Goal: Task Accomplishment & Management: Manage account settings

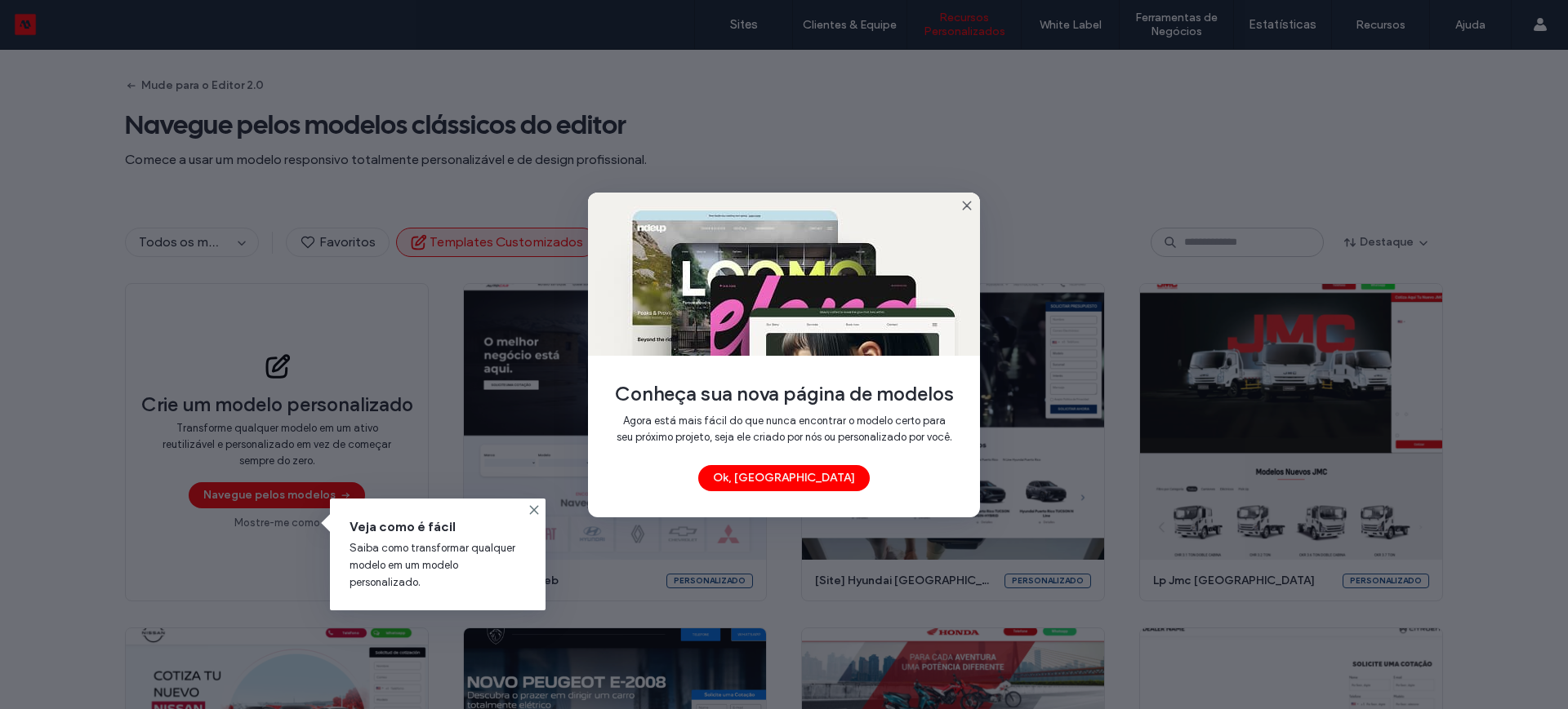
click at [966, 199] on icon at bounding box center [967, 205] width 13 height 13
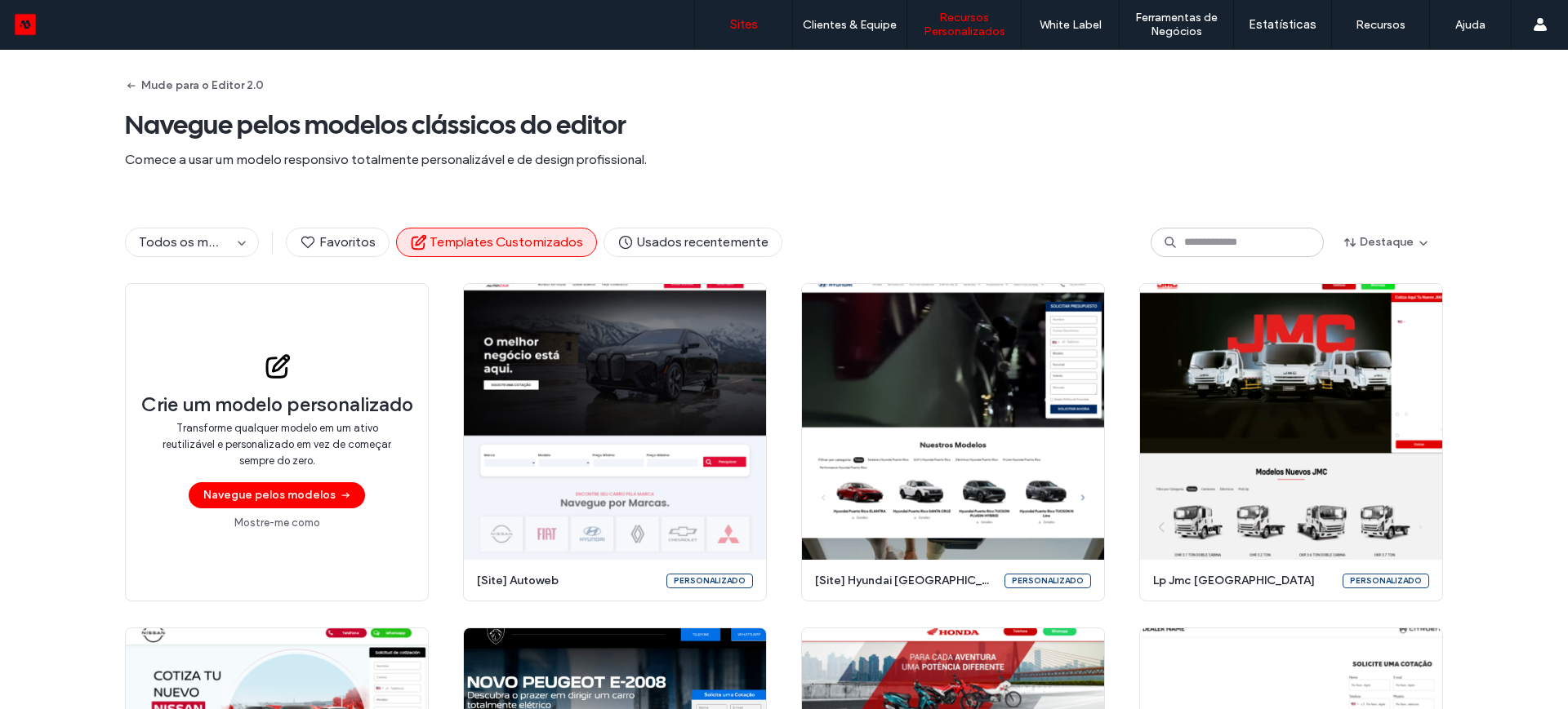
click at [743, 13] on link "Sites" at bounding box center [743, 24] width 97 height 49
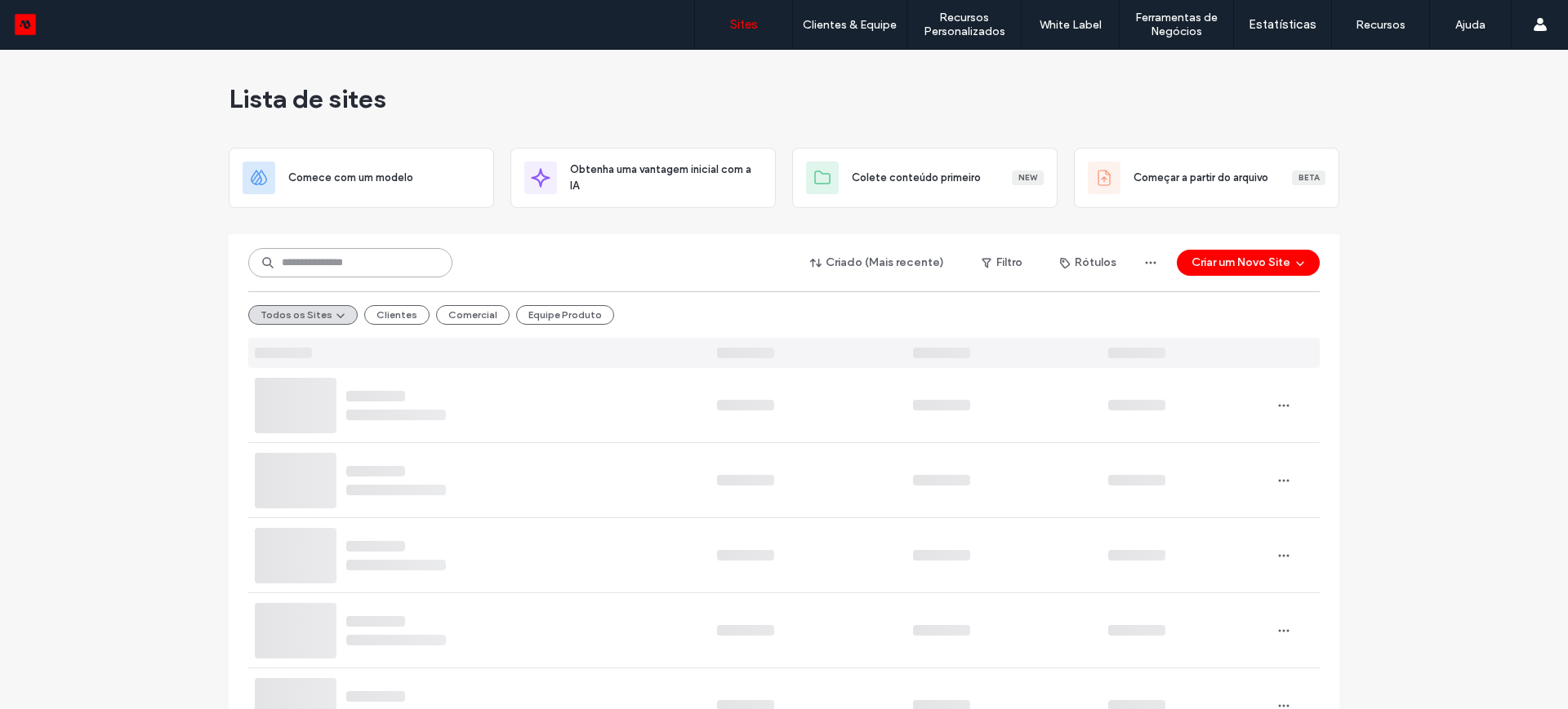
click at [328, 262] on input at bounding box center [351, 263] width 204 height 29
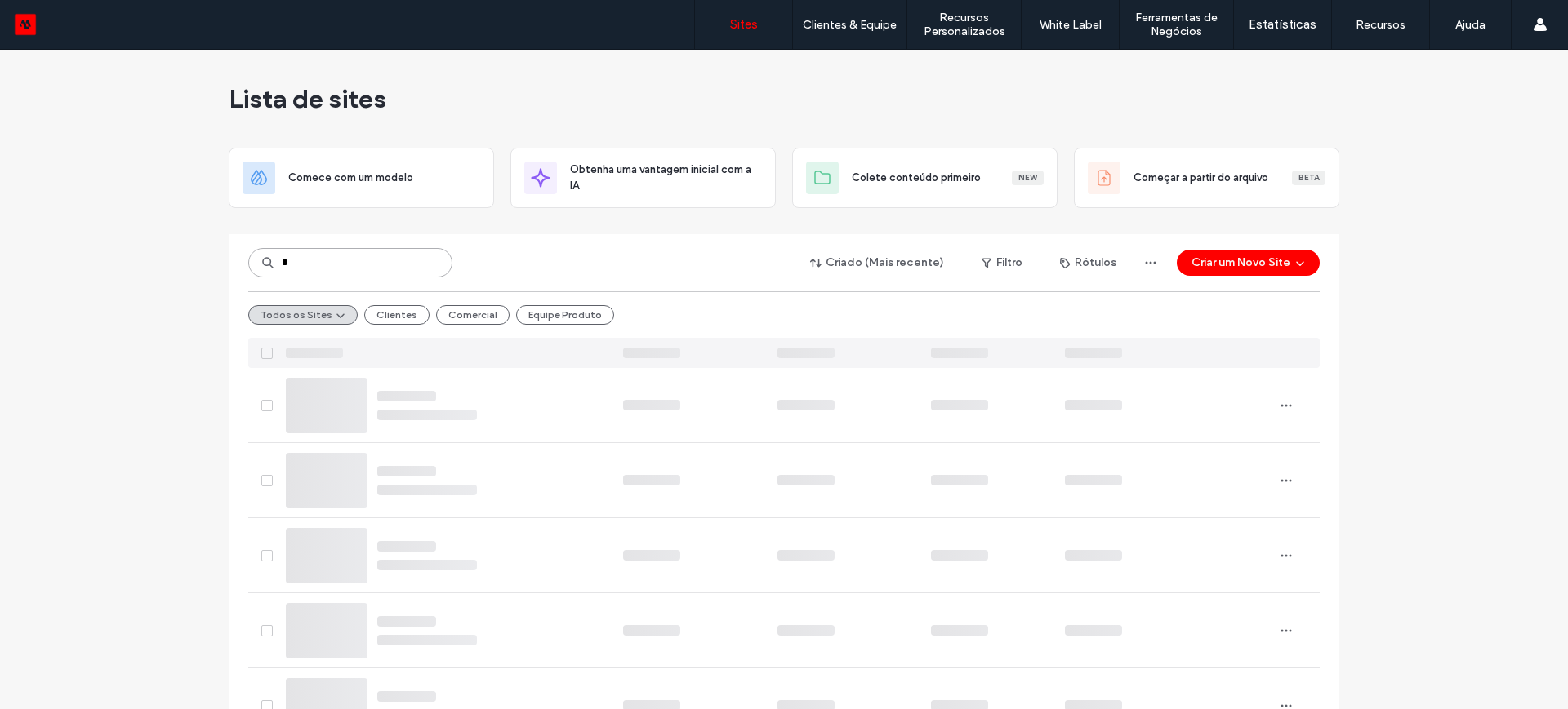
type input "*"
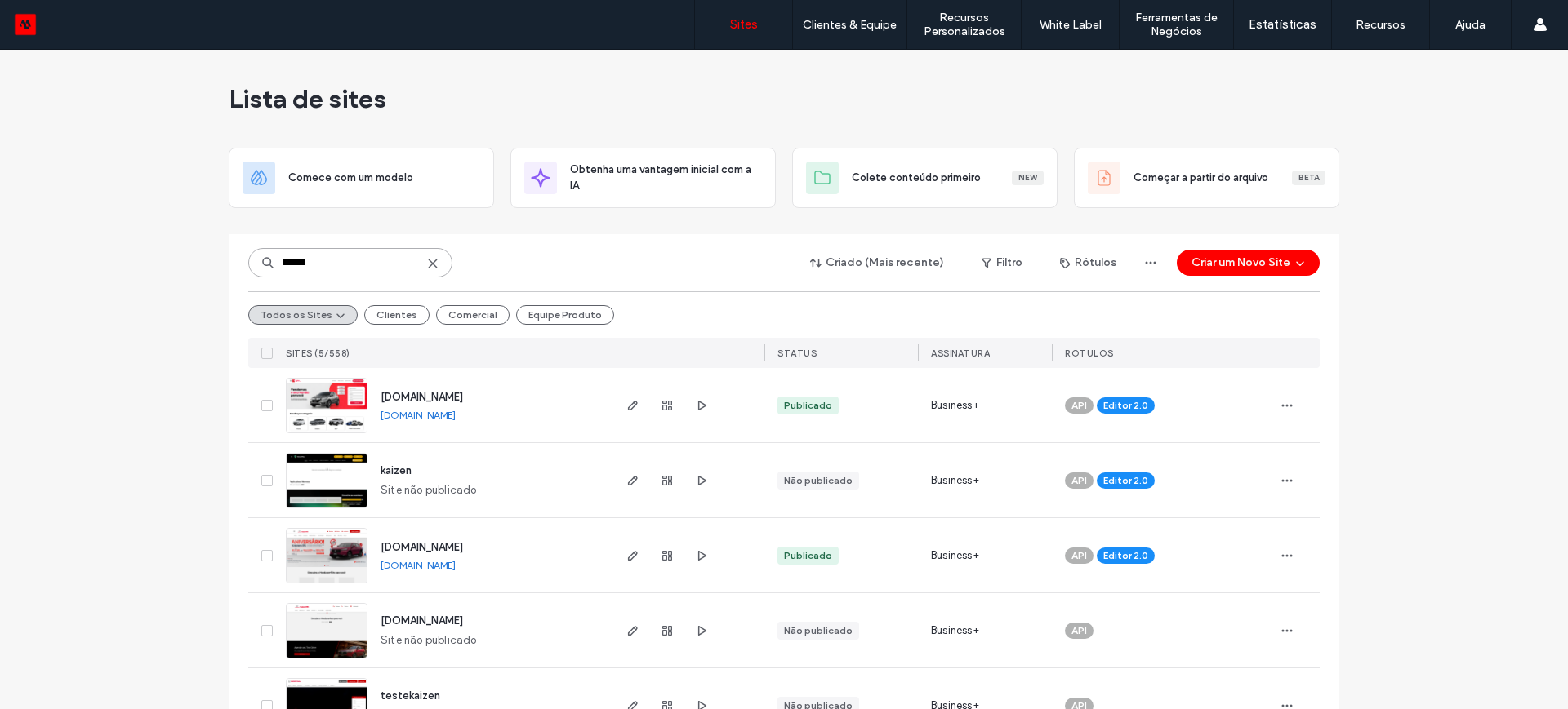
type input "******"
click at [441, 413] on link "www.kaizencarcenter.com.br" at bounding box center [418, 415] width 75 height 13
click at [626, 406] on icon "button" at bounding box center [633, 406] width 13 height 13
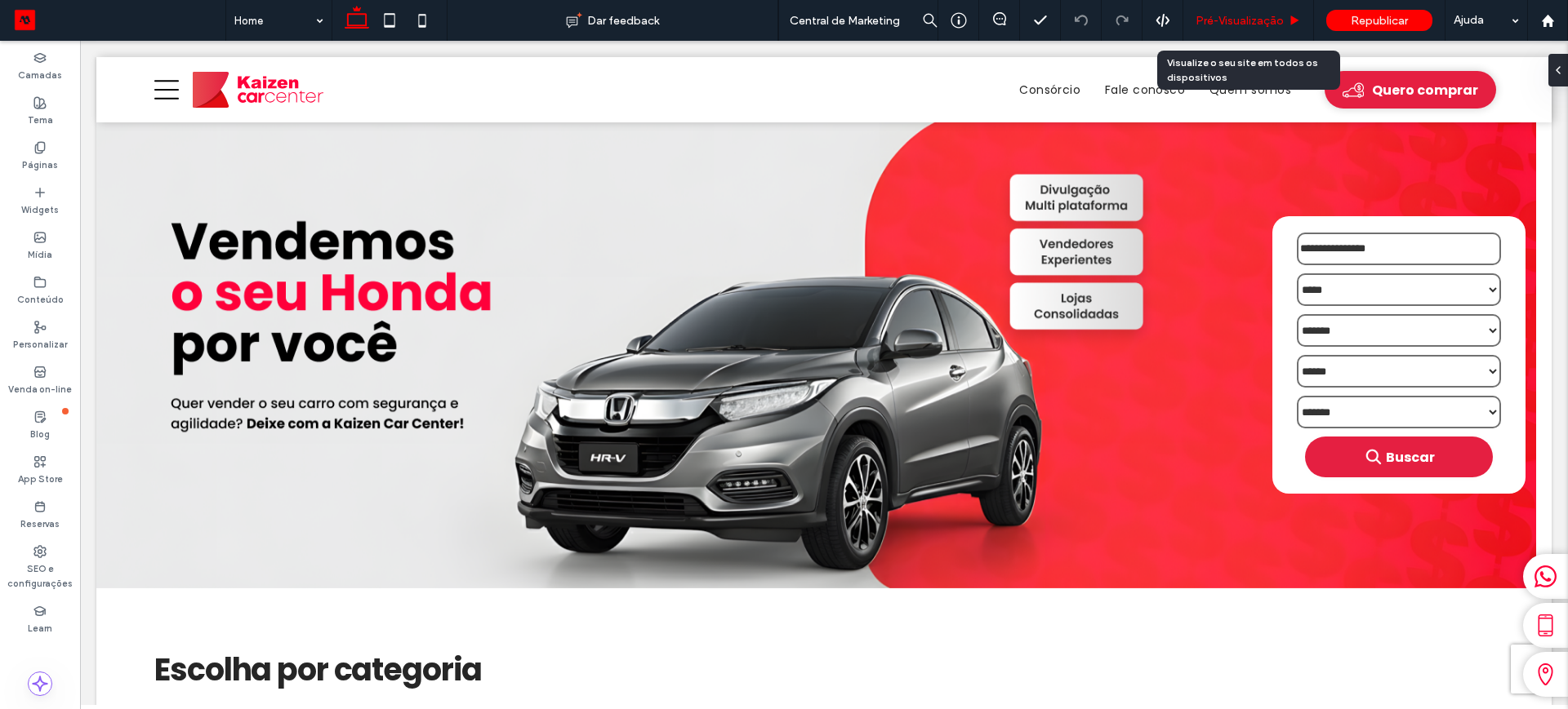
click at [1230, 11] on div "Pré-Visualizaçāo" at bounding box center [1248, 20] width 131 height 40
click at [1231, 20] on span "Pré-Visualizaçāo" at bounding box center [1239, 20] width 88 height 13
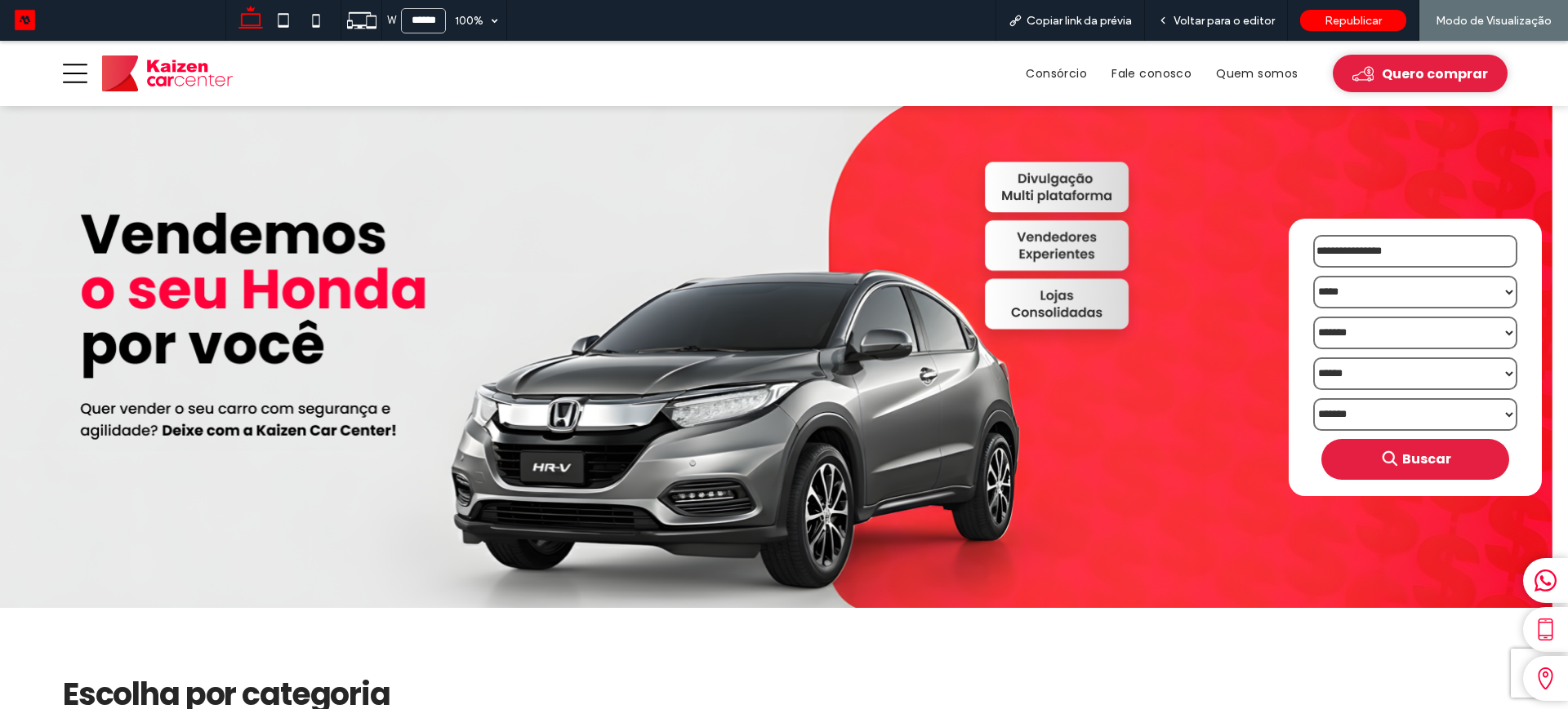
scroll to position [204, 0]
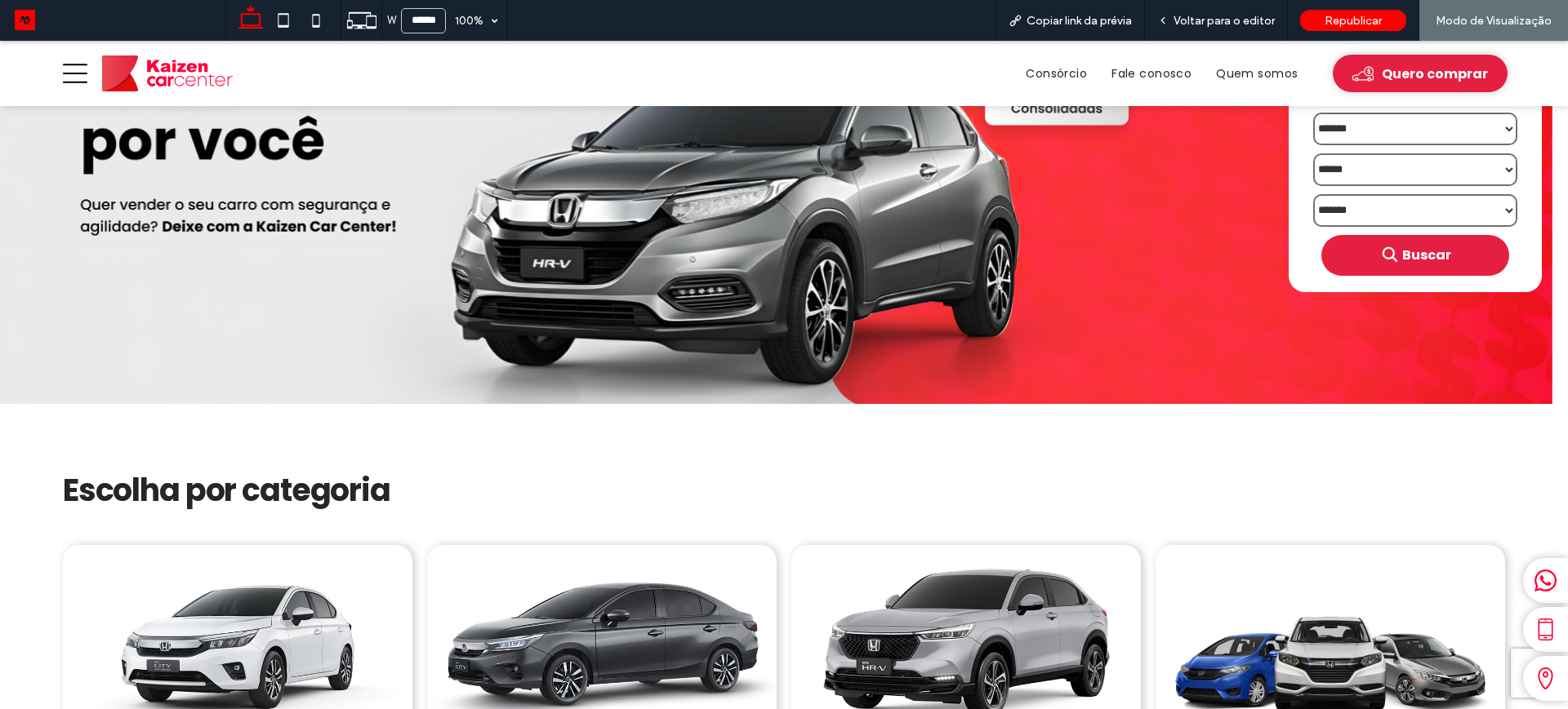
click at [1534, 627] on icon at bounding box center [1545, 630] width 23 height 23
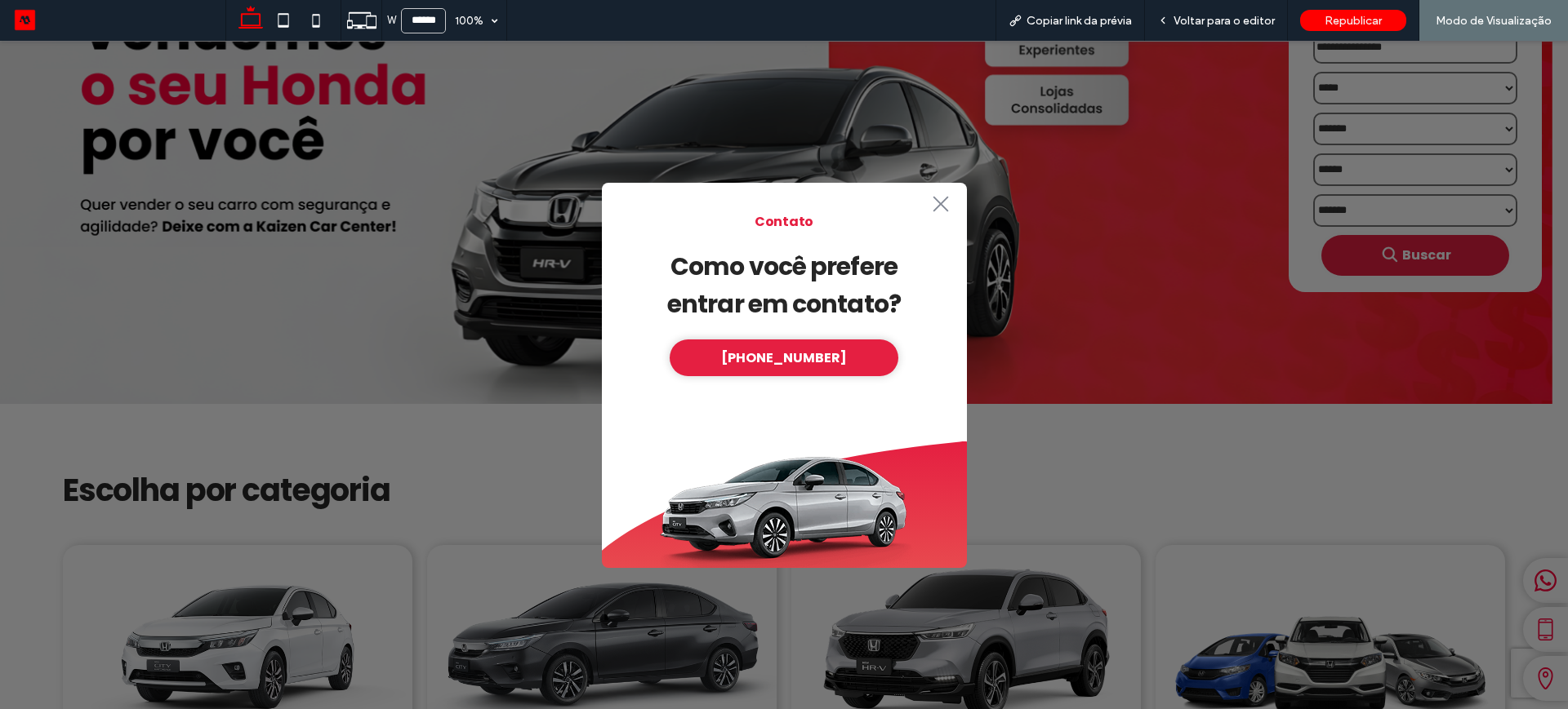
click at [943, 201] on icon ".st0-1091118977{fill-rule:evenodd;clip-rule:evenodd;}" at bounding box center [940, 204] width 26 height 16
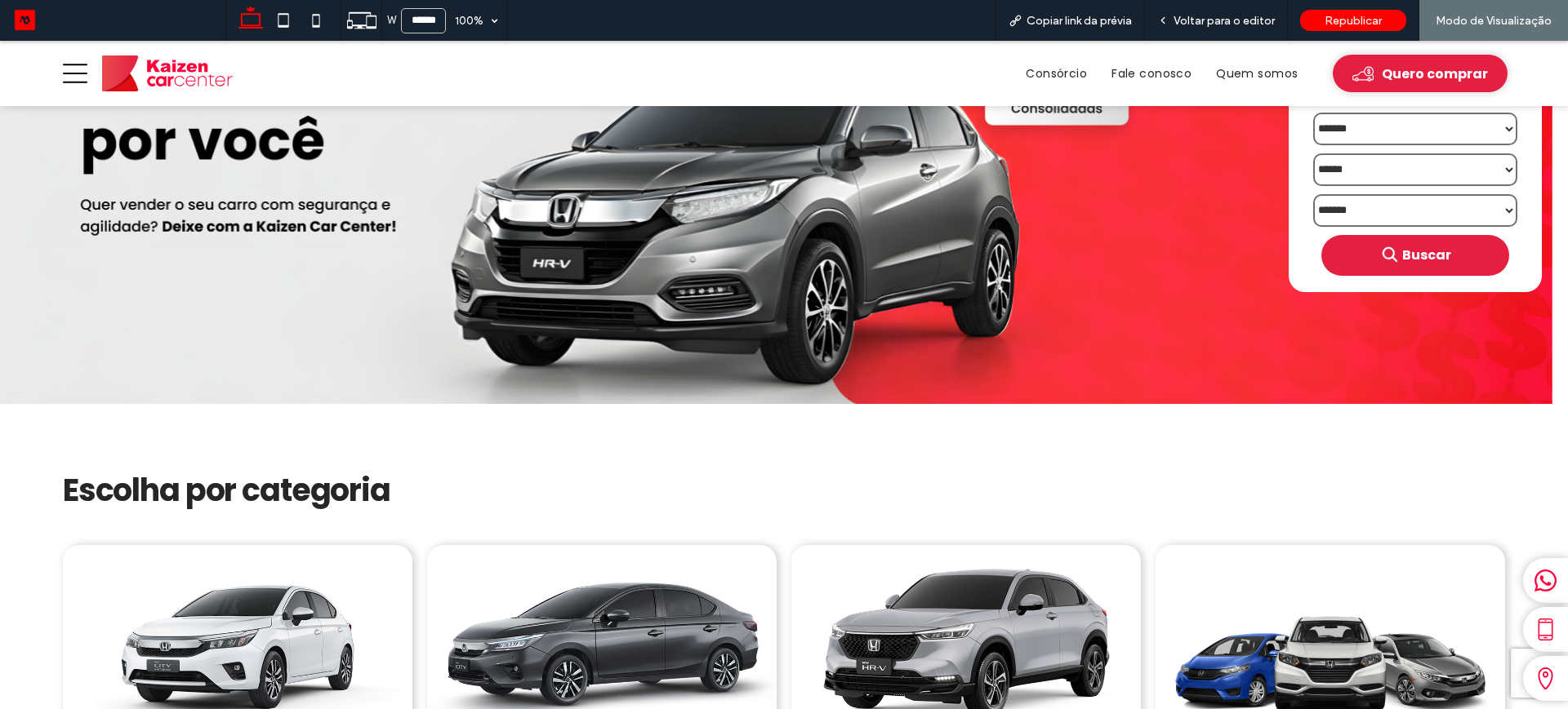
scroll to position [0, 0]
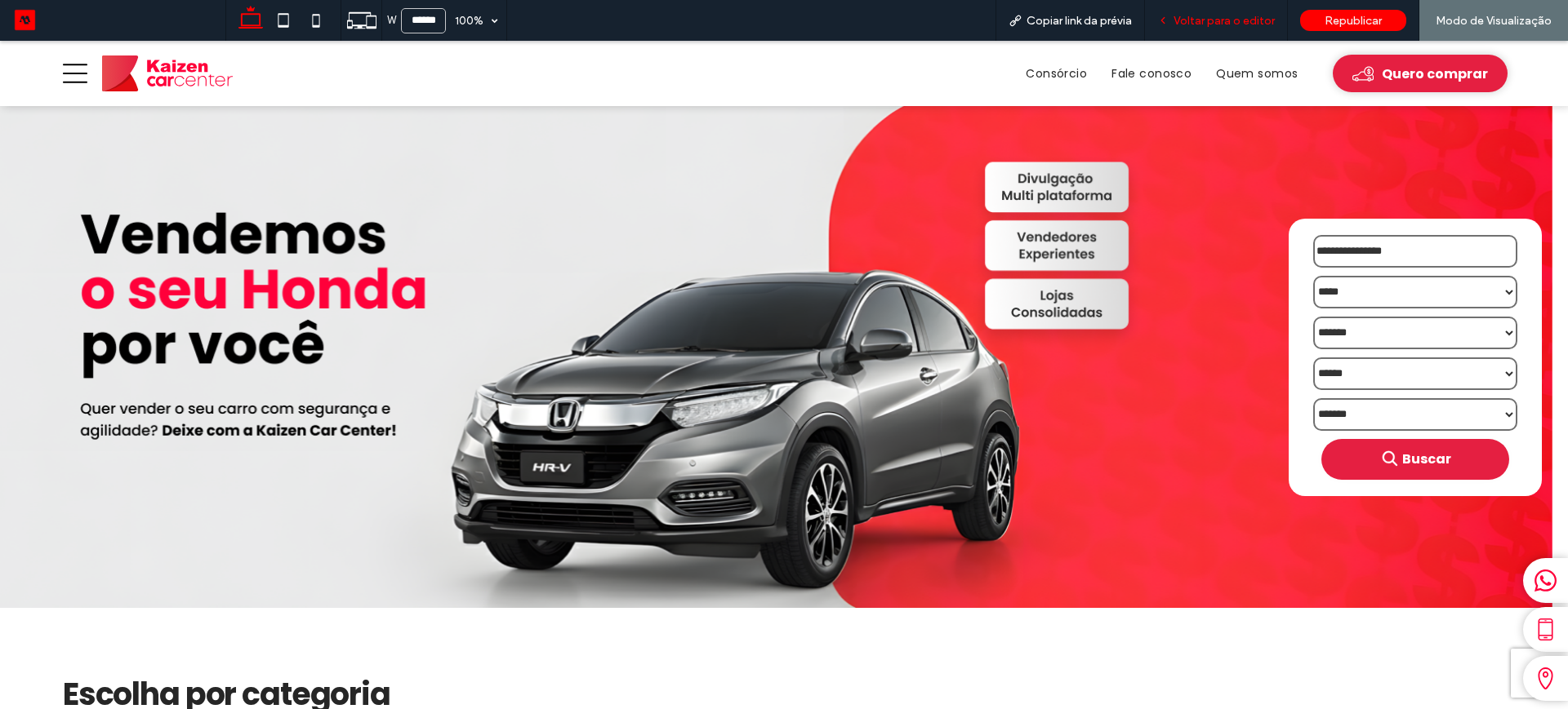
drag, startPoint x: 1221, startPoint y: 13, endPoint x: 870, endPoint y: 29, distance: 351.4
click at [1221, 13] on span "Voltar para o editor" at bounding box center [1224, 20] width 101 height 13
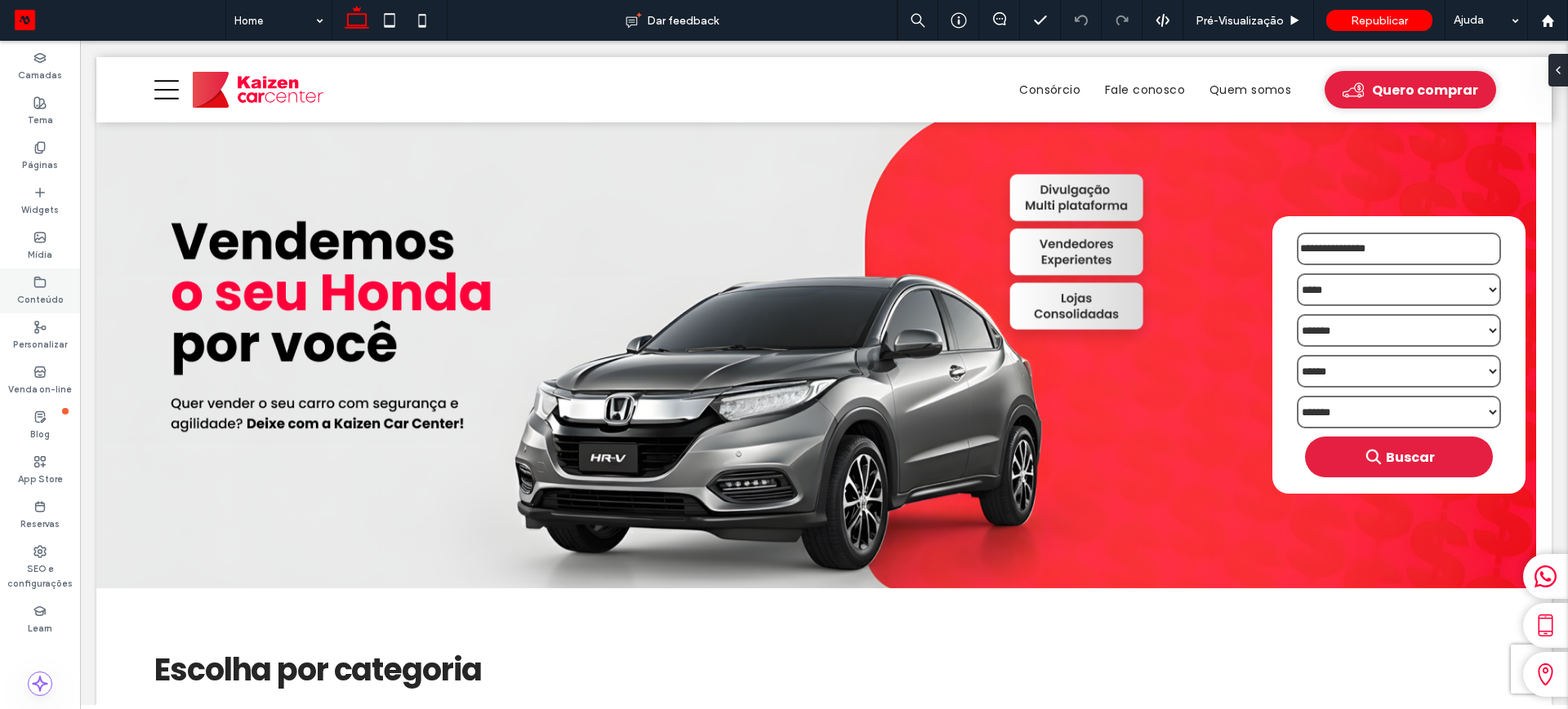
click at [31, 294] on label "Conteúdo" at bounding box center [40, 297] width 46 height 18
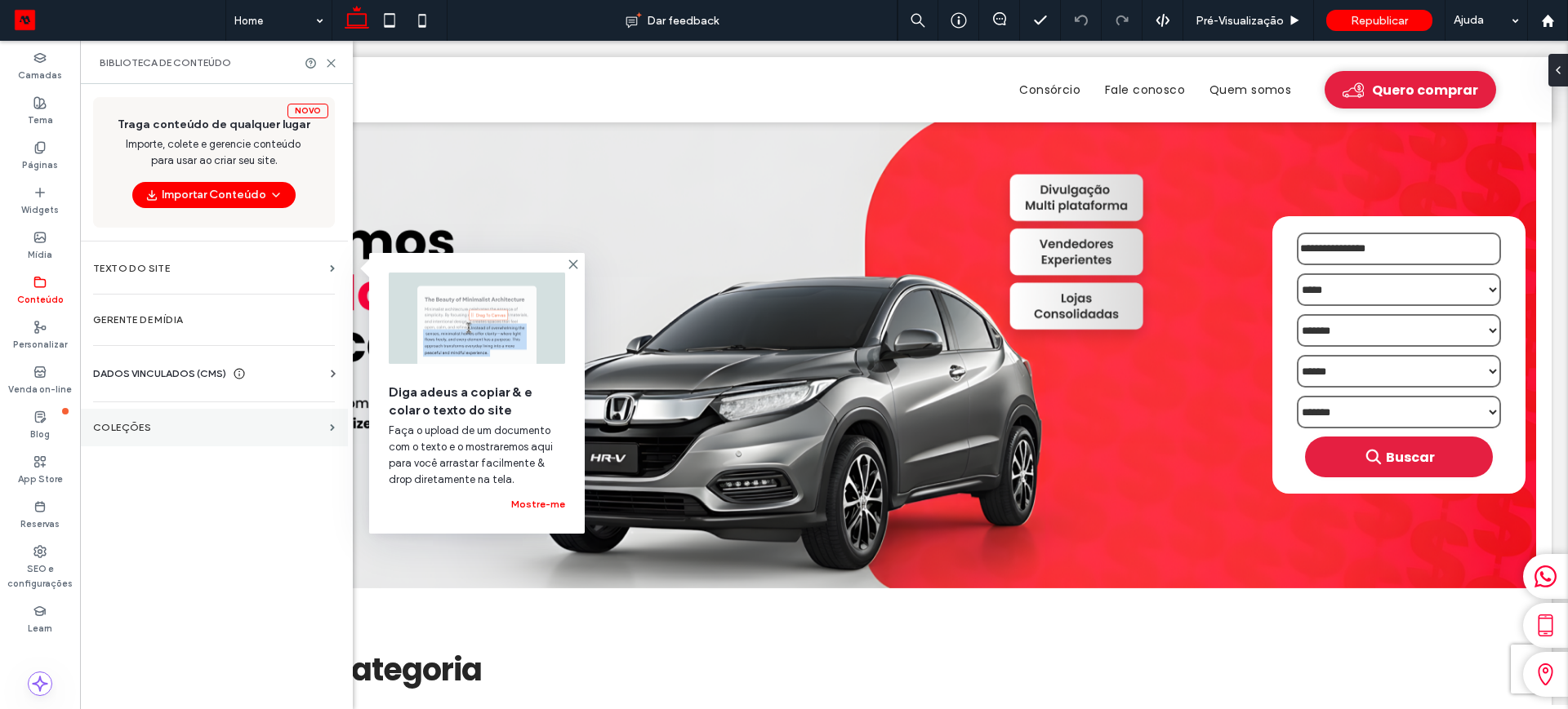
click at [163, 424] on label "COLEÇÕES" at bounding box center [207, 428] width 230 height 12
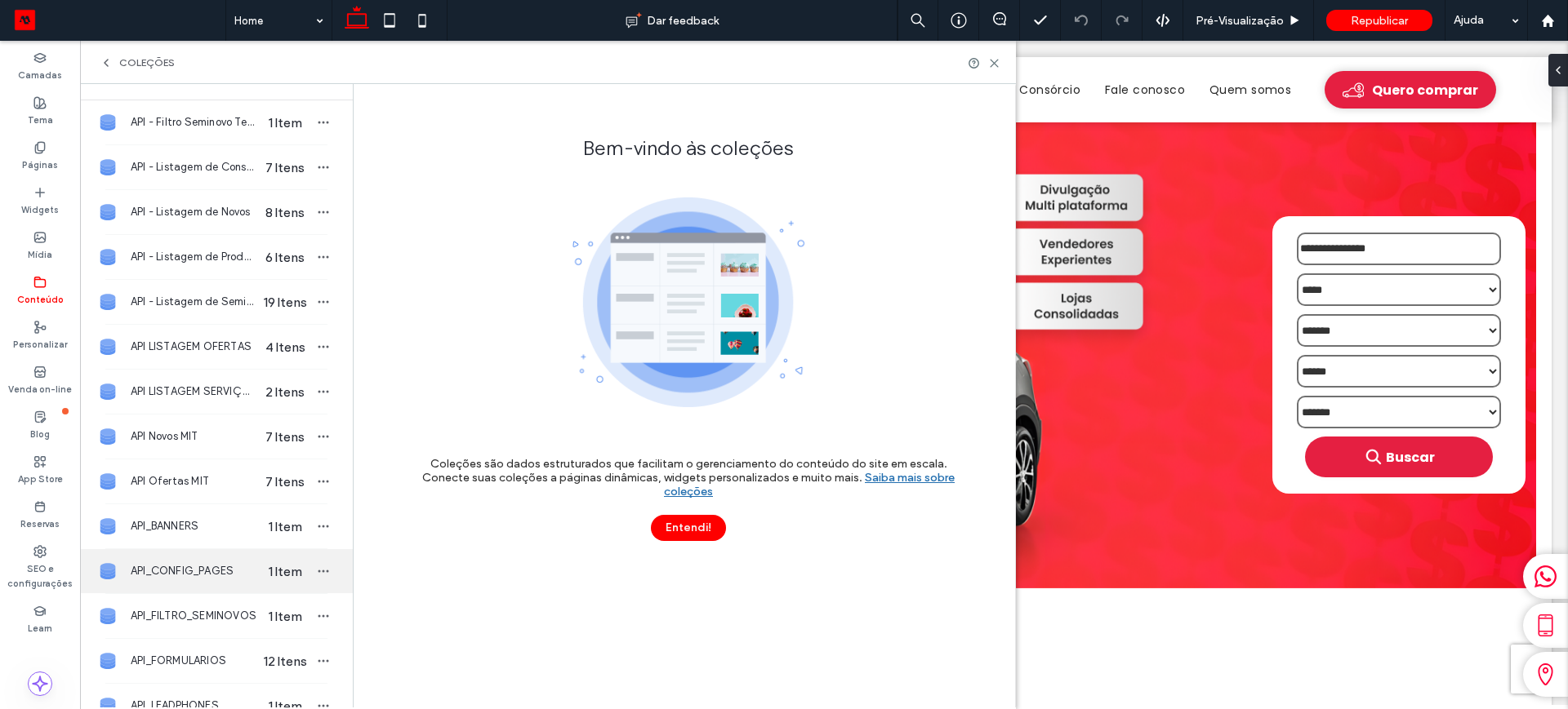
scroll to position [204, 0]
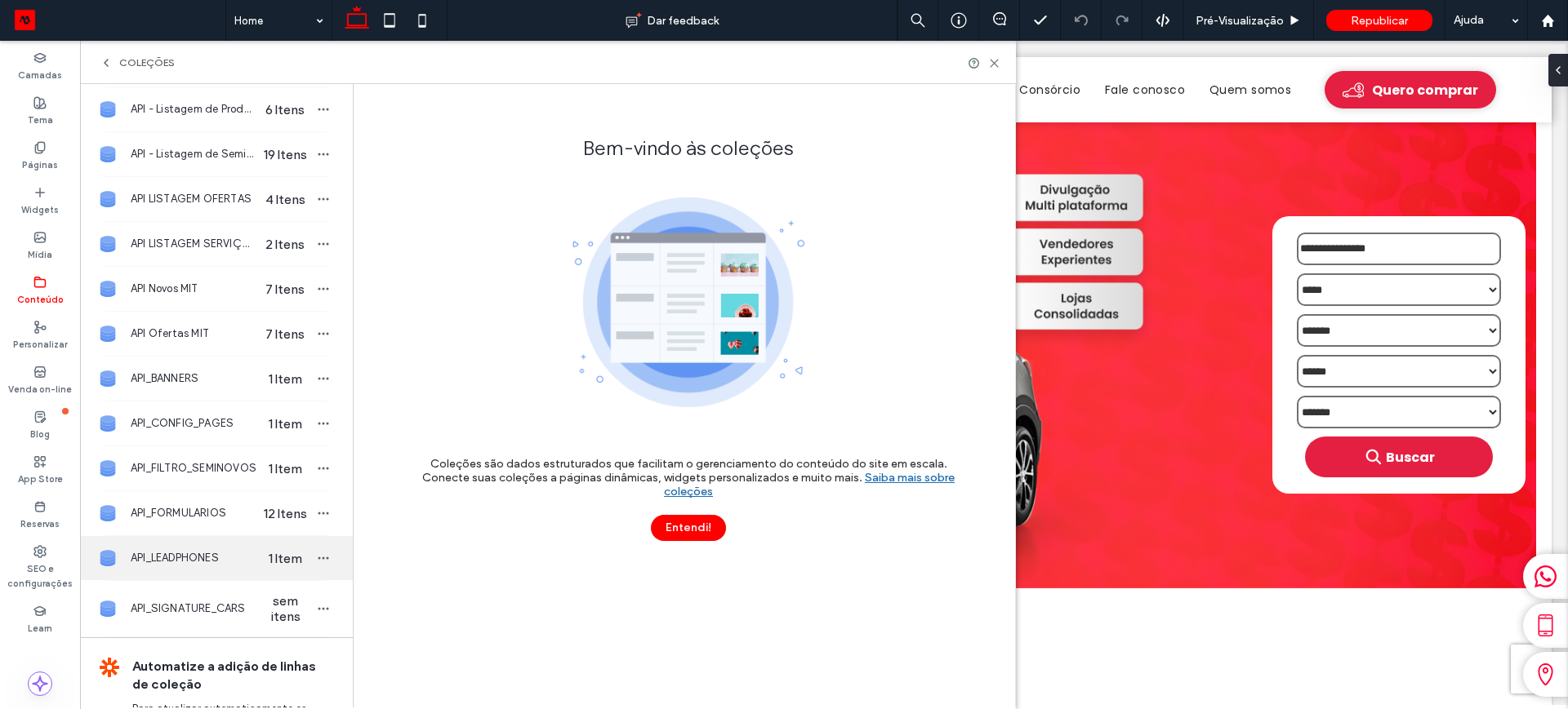
click at [190, 556] on span "API_LEADPHONES" at bounding box center [193, 557] width 126 height 16
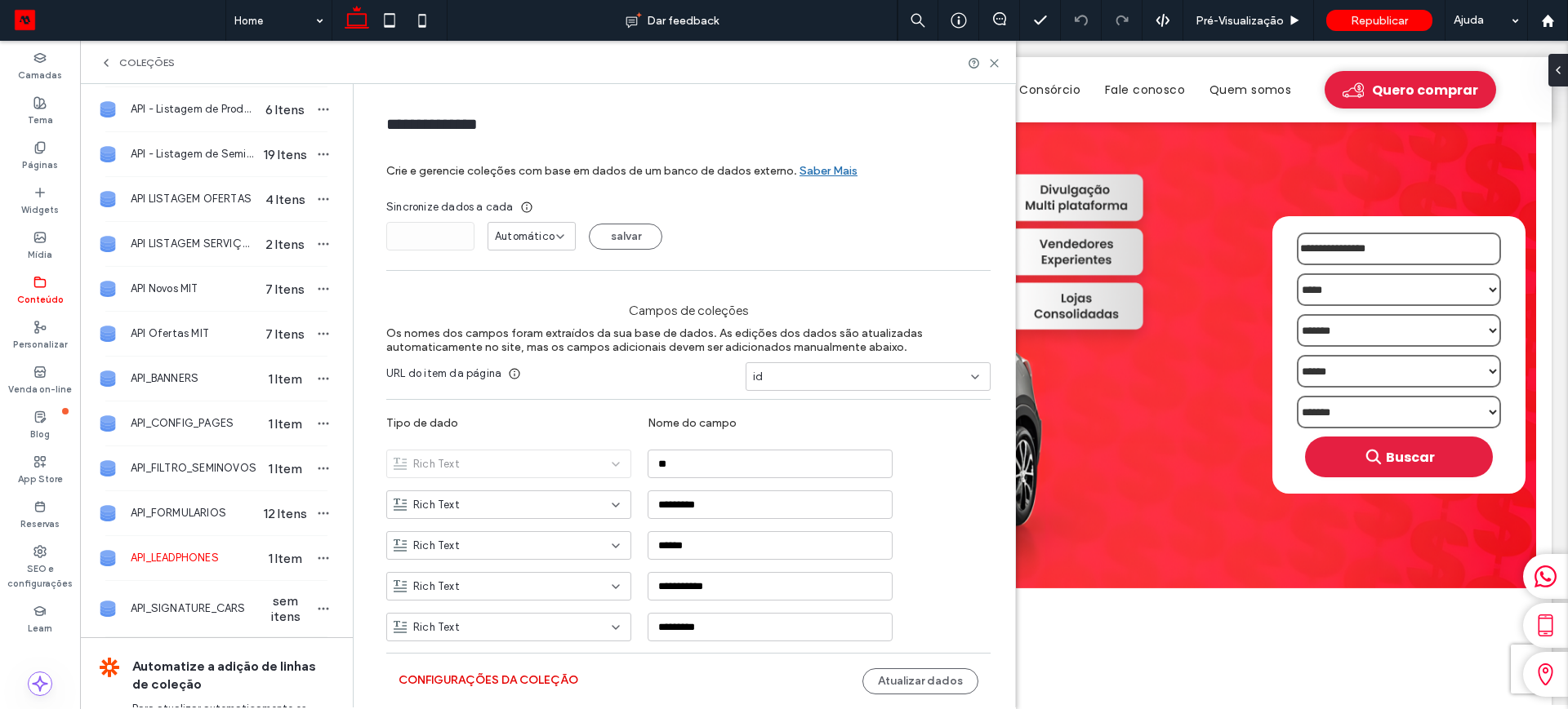
click at [452, 673] on button "Configurações da coleção" at bounding box center [488, 680] width 179 height 26
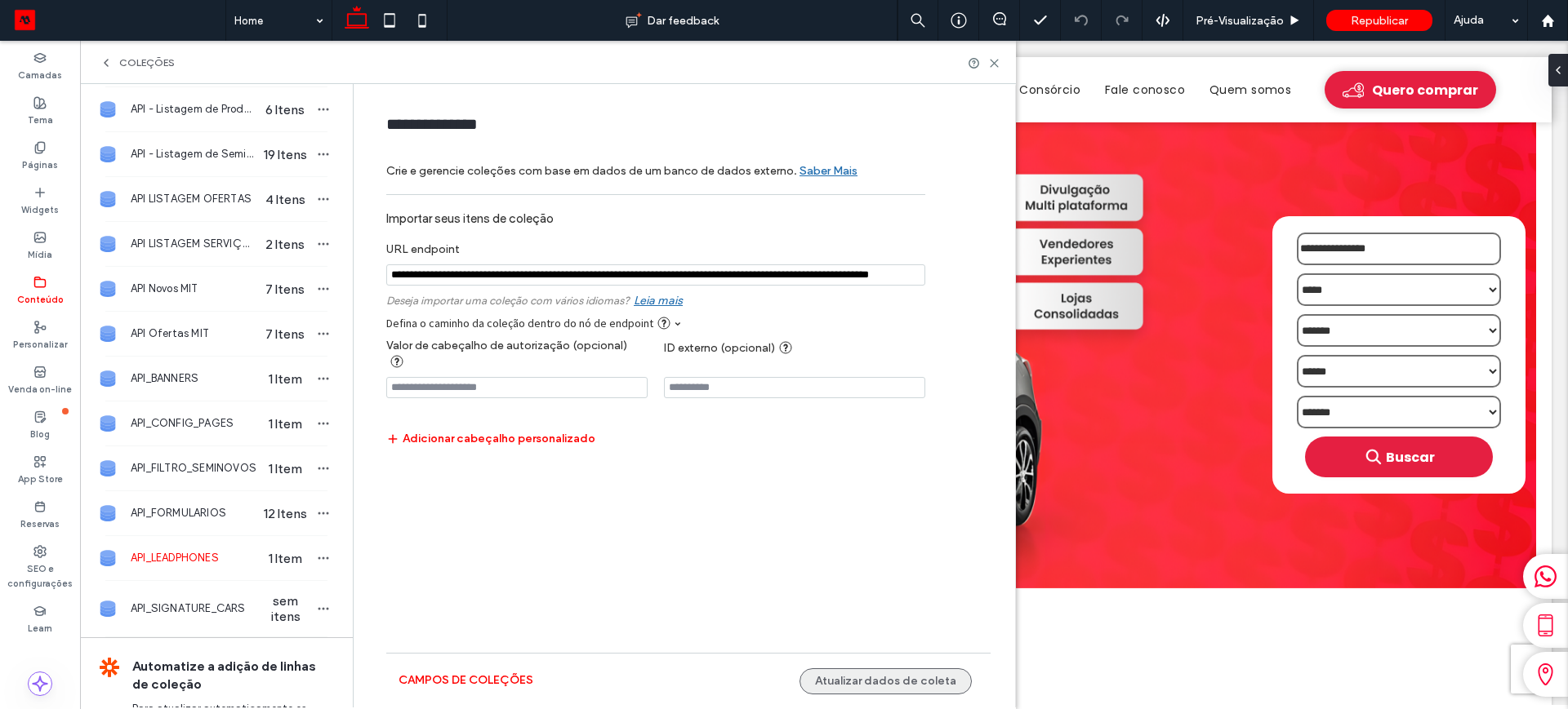
click at [880, 683] on button "Atualizar dados de coleta" at bounding box center [886, 681] width 172 height 26
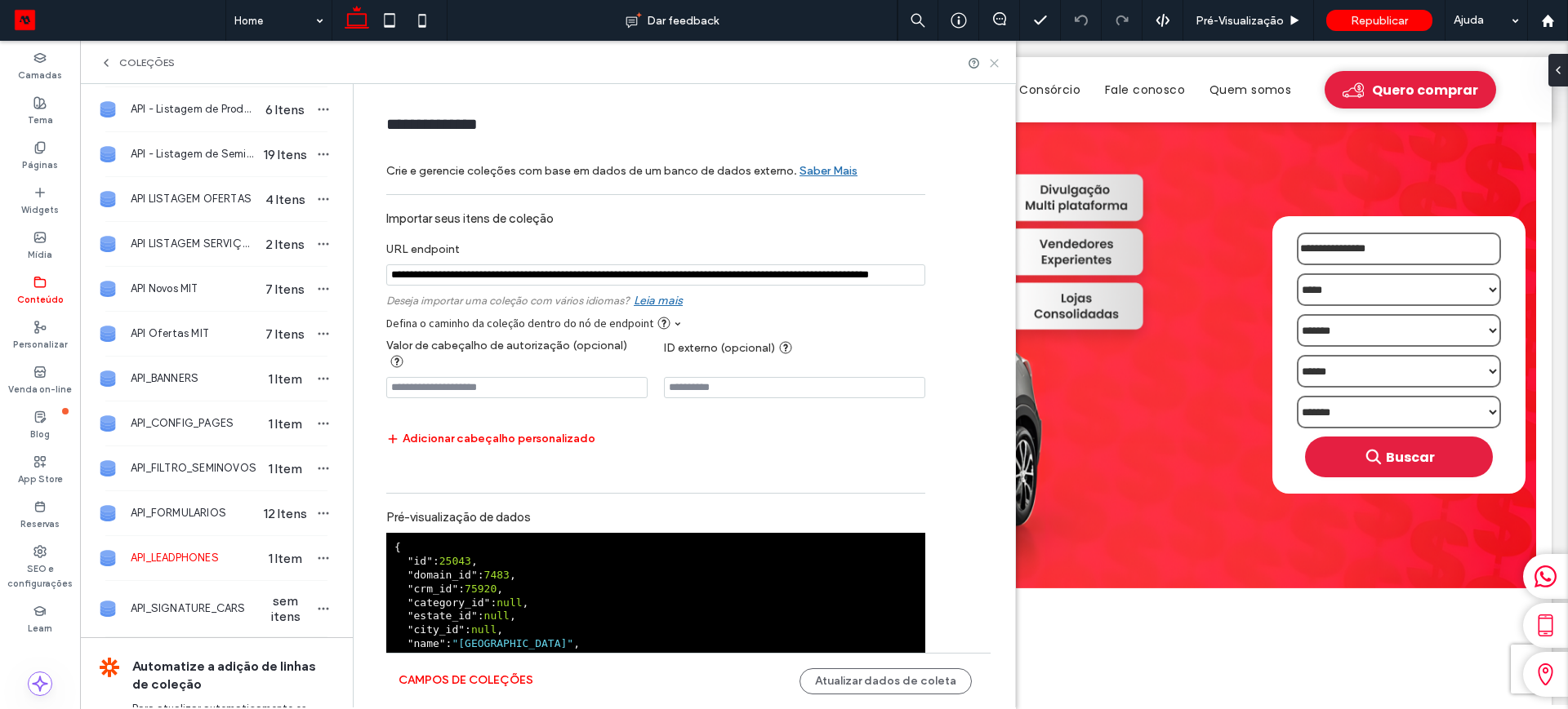
click at [997, 61] on icon at bounding box center [994, 63] width 13 height 13
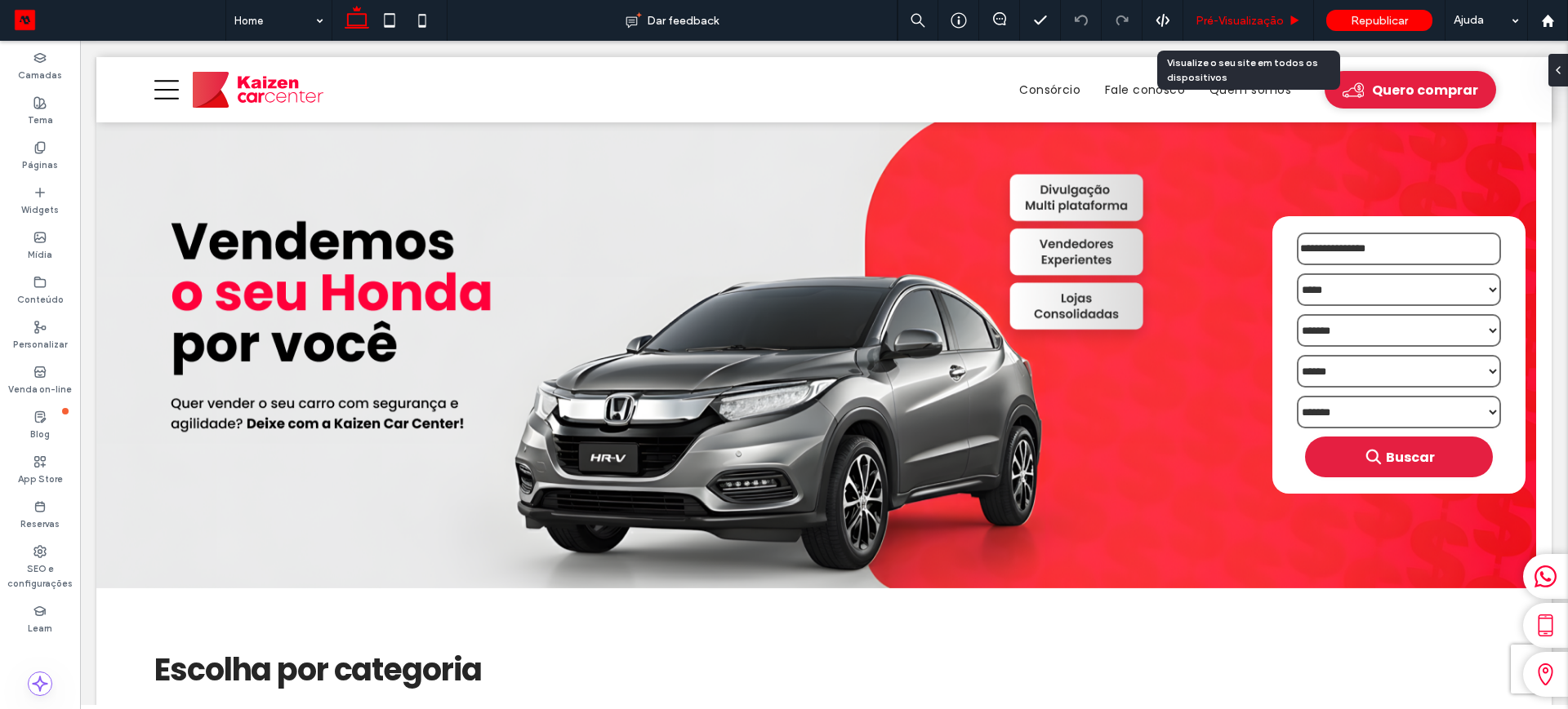
click at [1201, 17] on span "Pré-Visualizaçāo" at bounding box center [1239, 20] width 88 height 13
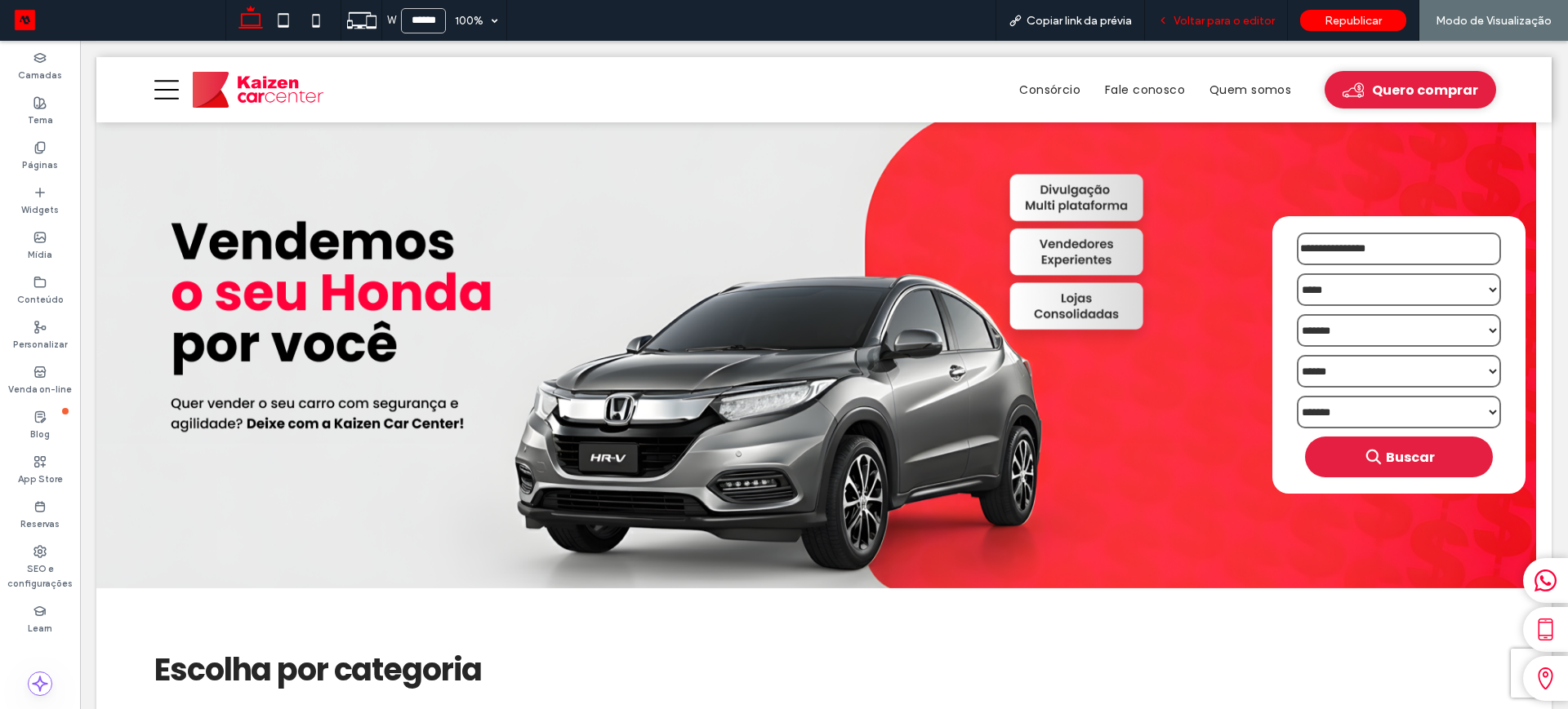
click at [1202, 23] on span "Voltar para o editor" at bounding box center [1224, 20] width 101 height 13
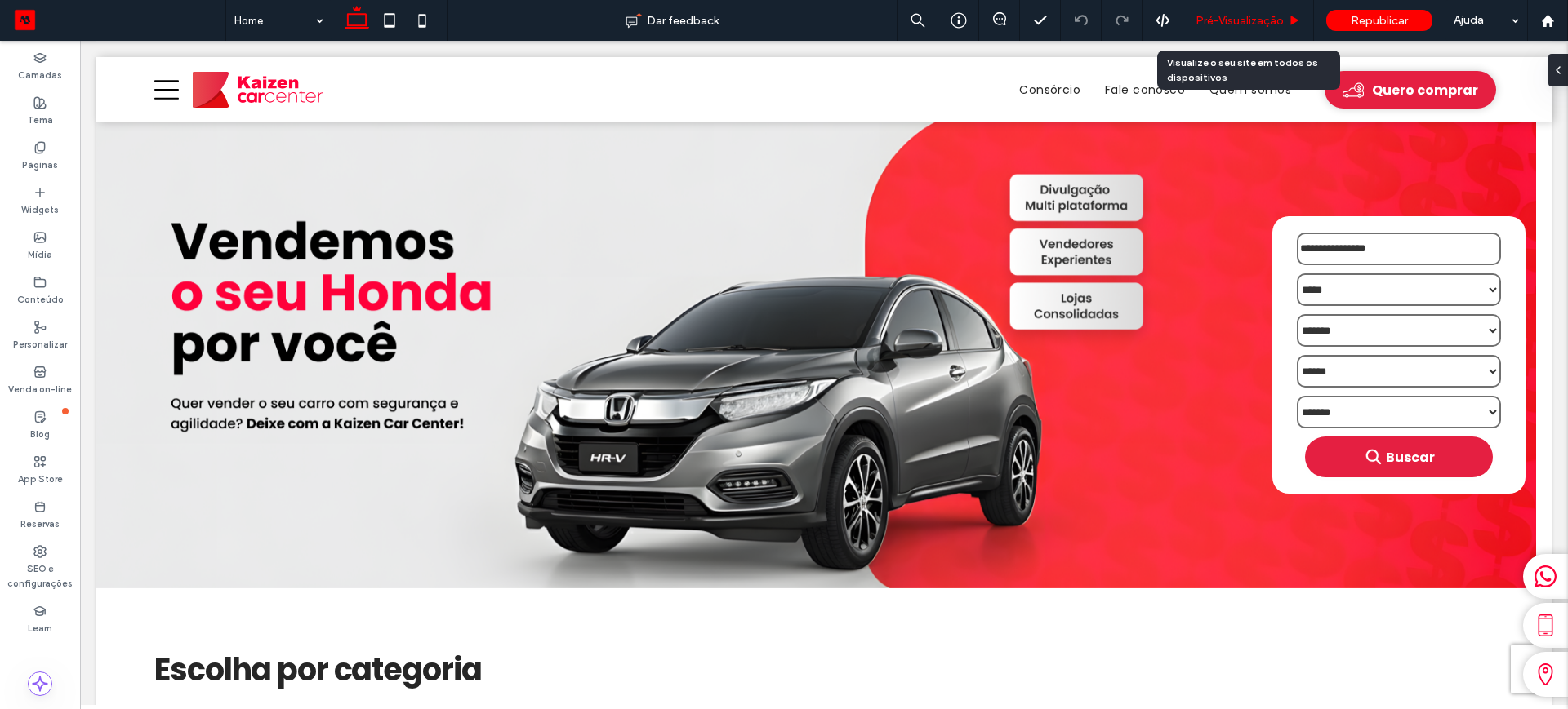
click at [1212, 17] on span "Pré-Visualizaçāo" at bounding box center [1239, 20] width 88 height 13
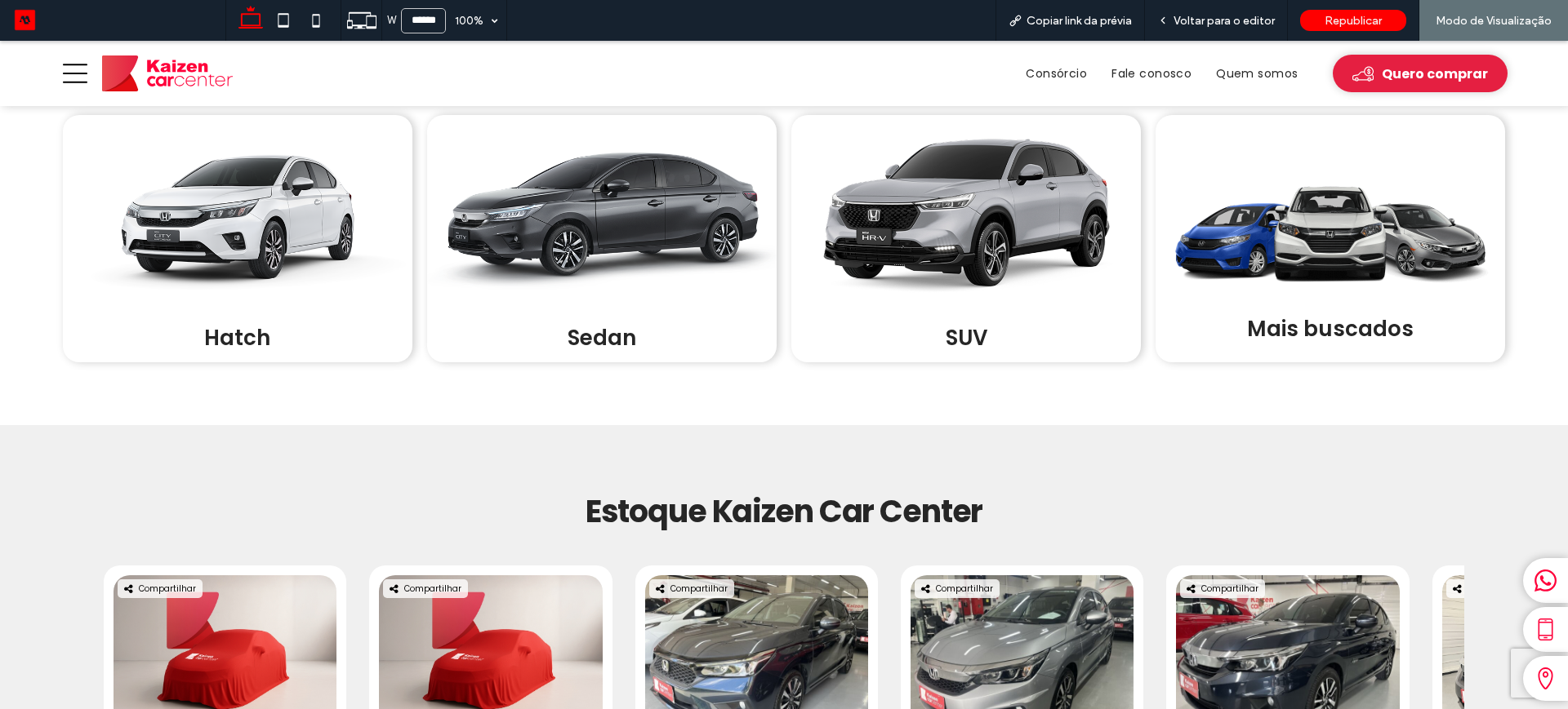
scroll to position [714, 0]
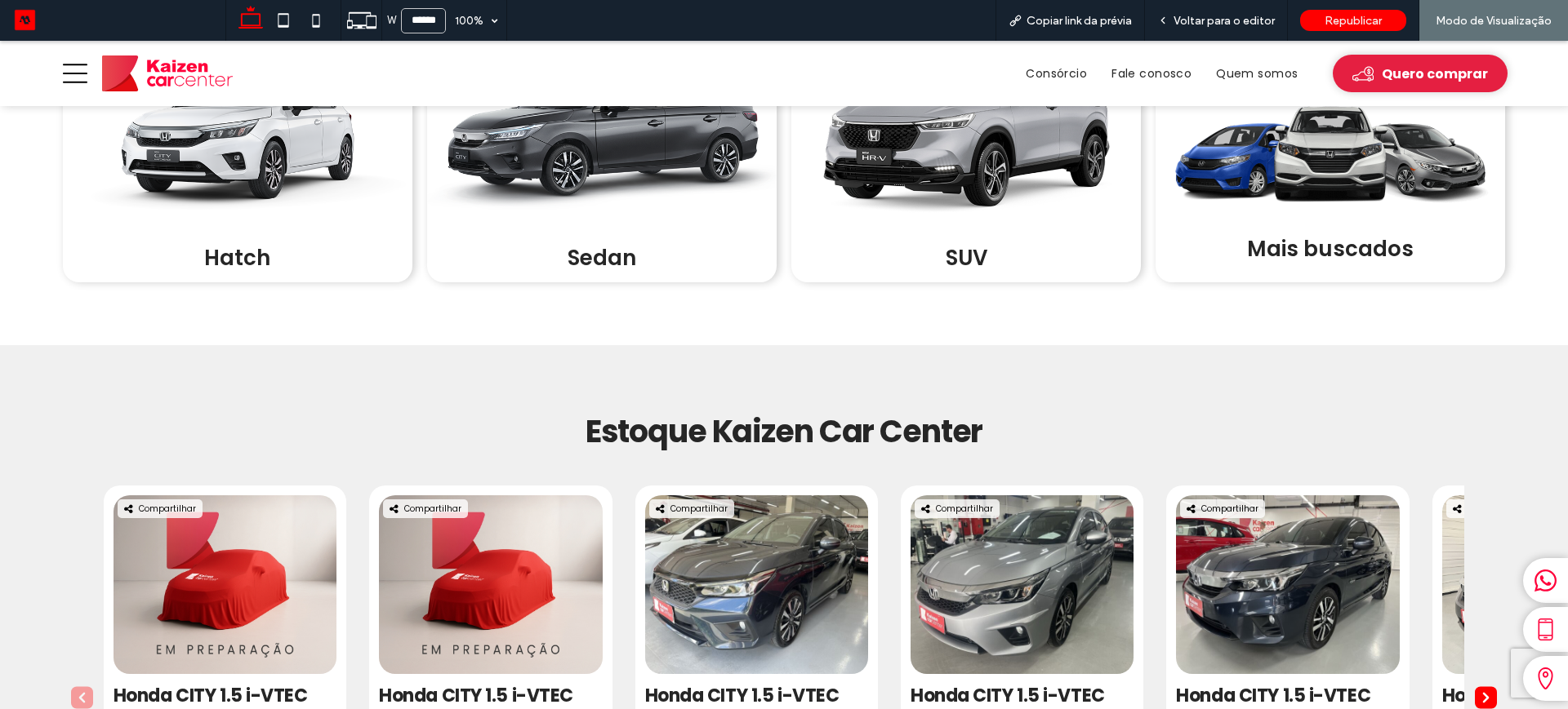
click at [1534, 629] on icon at bounding box center [1545, 630] width 23 height 23
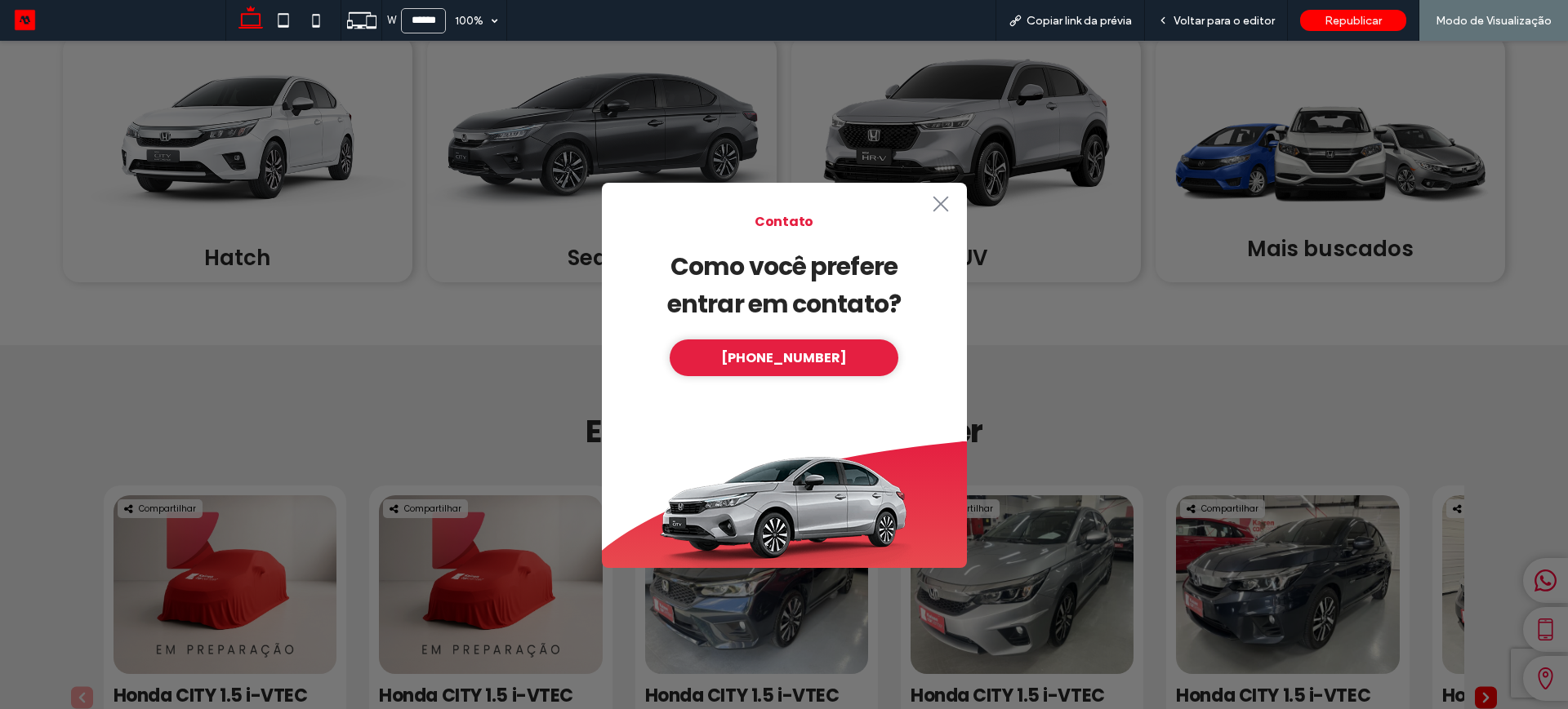
click at [937, 203] on icon ".st0-1091118977{fill-rule:evenodd;clip-rule:evenodd;}" at bounding box center [940, 204] width 26 height 16
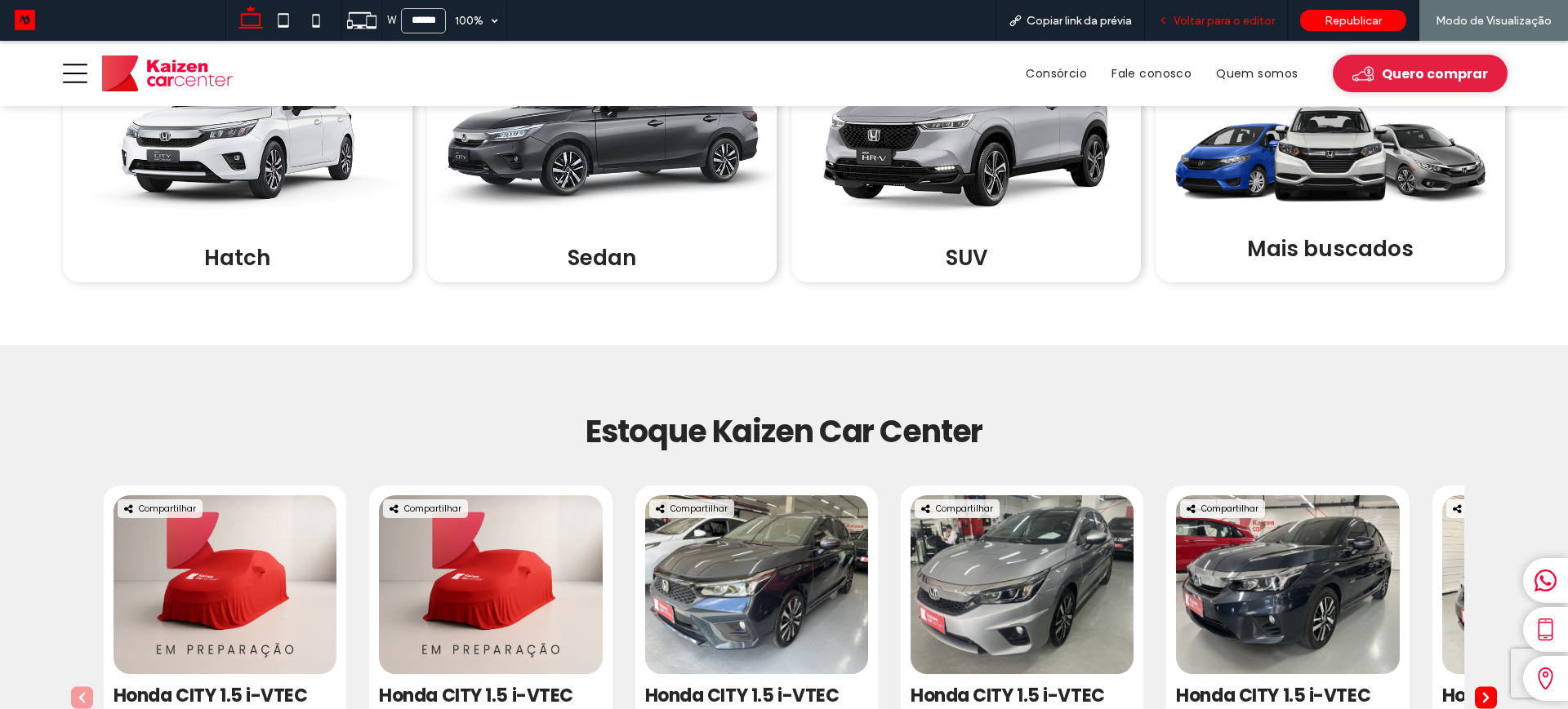
drag, startPoint x: 1224, startPoint y: 14, endPoint x: 1411, endPoint y: 280, distance: 325.2
click at [1224, 14] on span "Voltar para o editor" at bounding box center [1224, 20] width 101 height 13
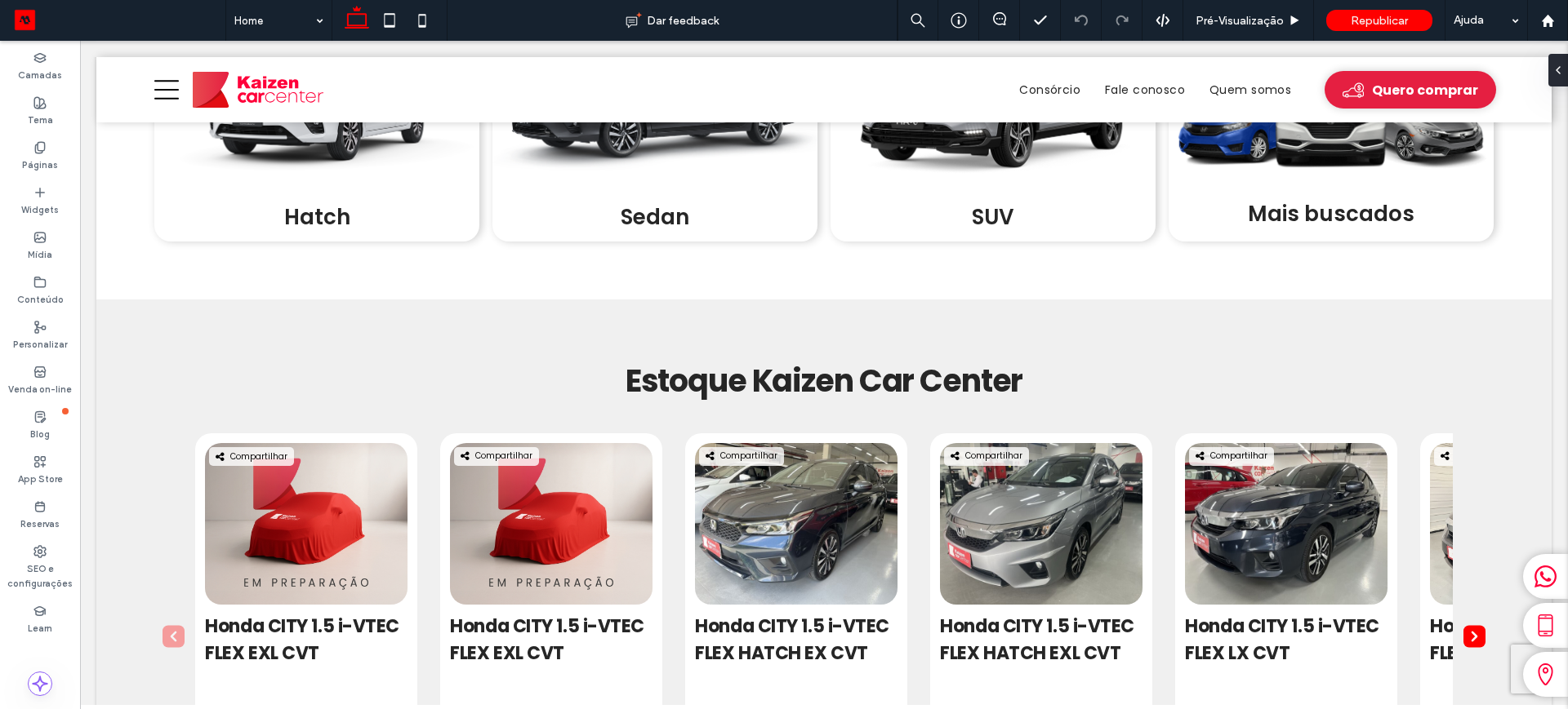
scroll to position [687, 0]
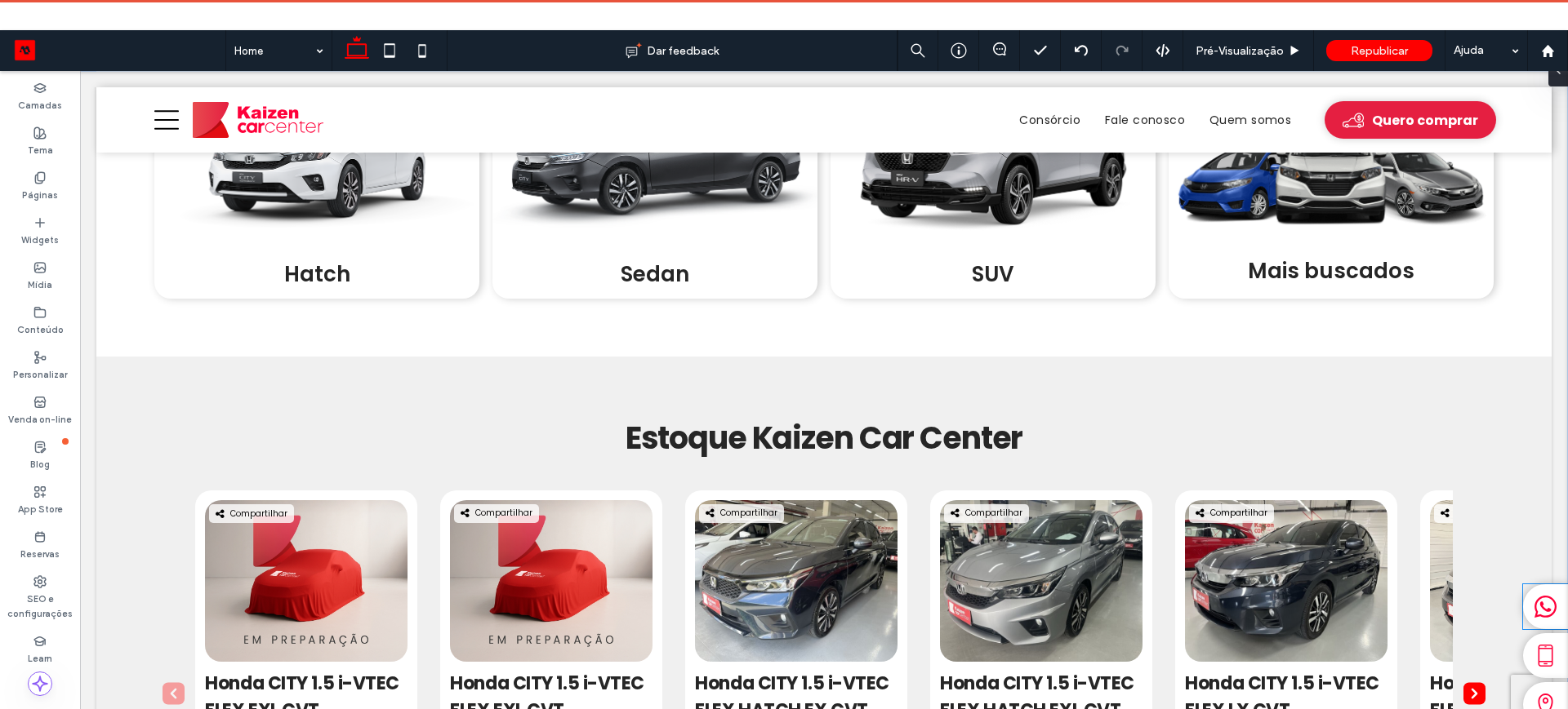
click at [1534, 617] on icon at bounding box center [1545, 606] width 23 height 23
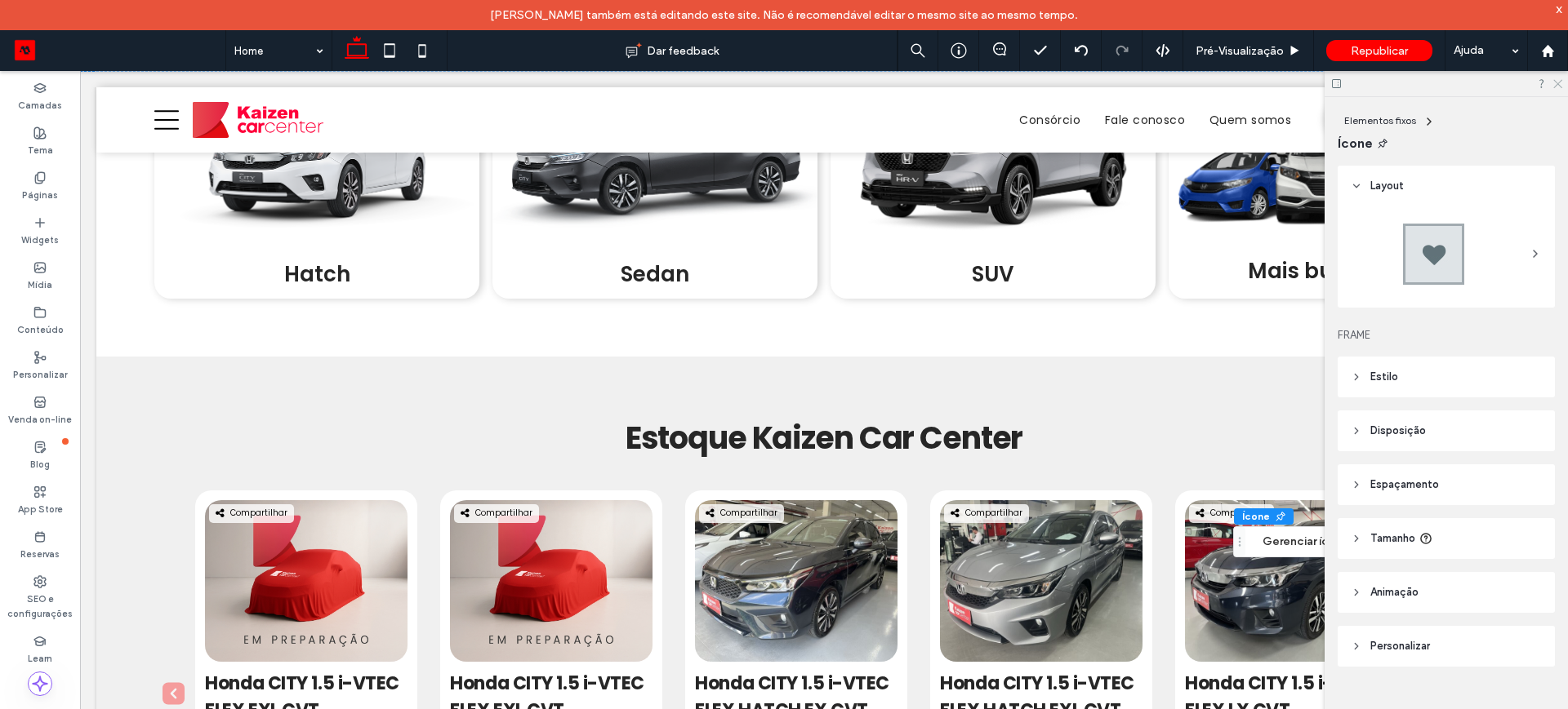
click at [1560, 88] on icon at bounding box center [1556, 83] width 11 height 11
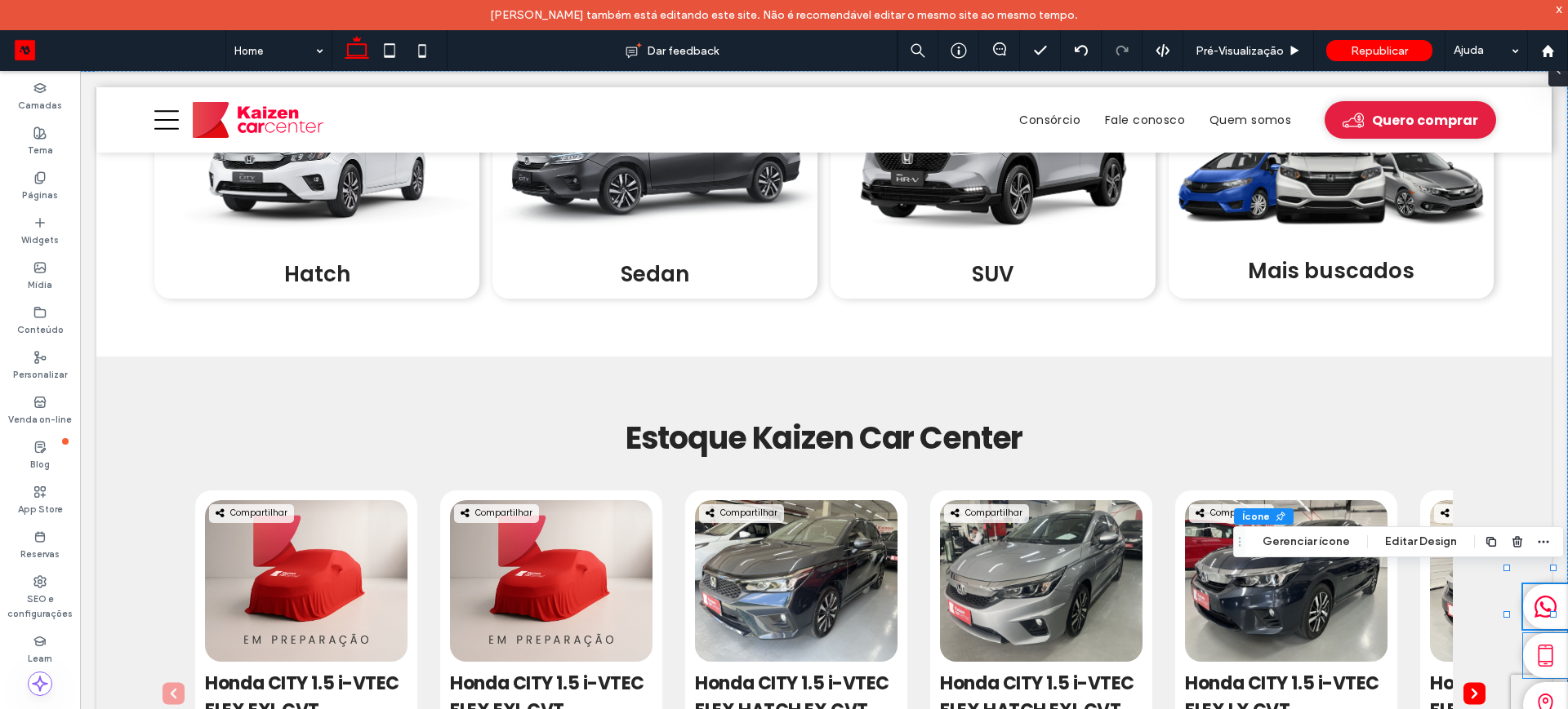
click at [1534, 653] on icon at bounding box center [1545, 656] width 23 height 23
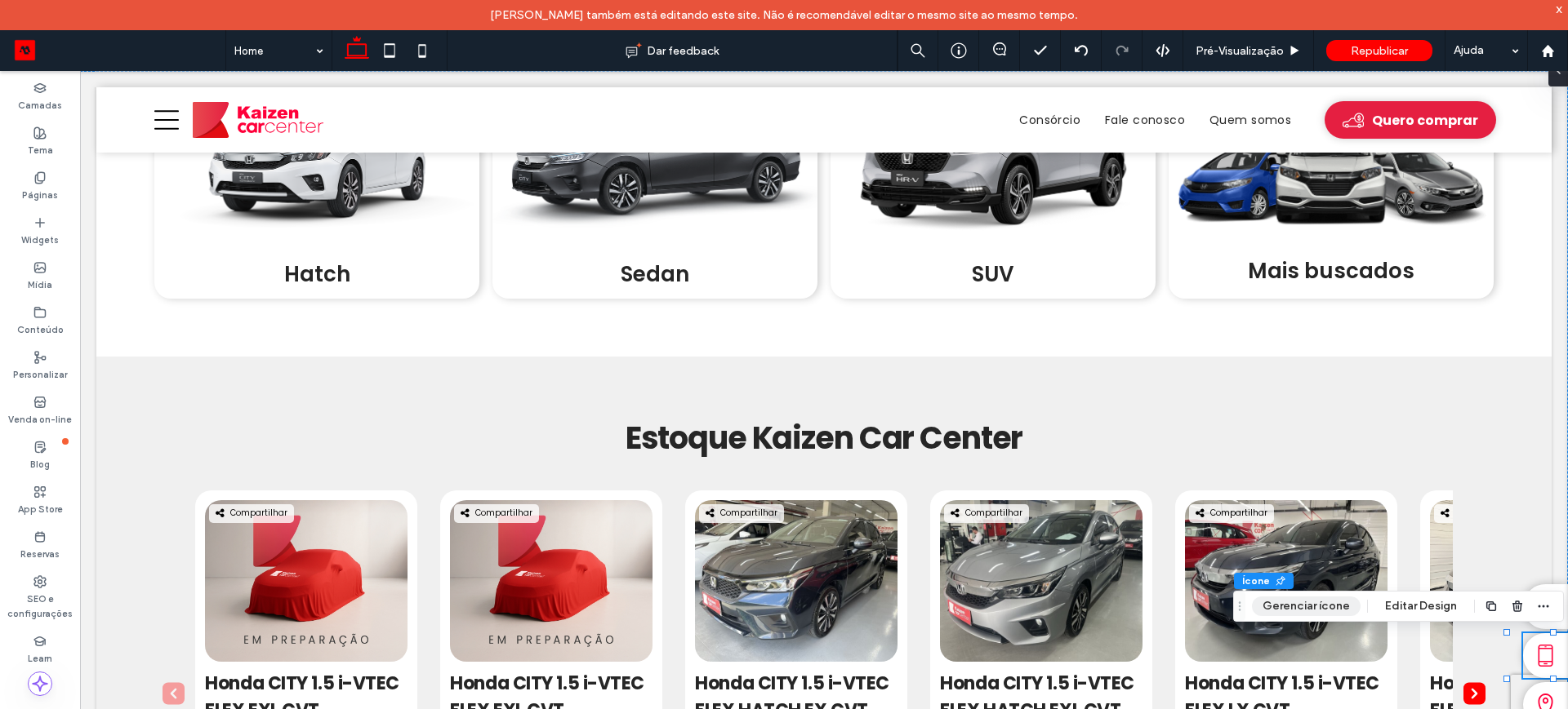
click at [1308, 606] on button "Gerenciar ícone" at bounding box center [1306, 605] width 109 height 19
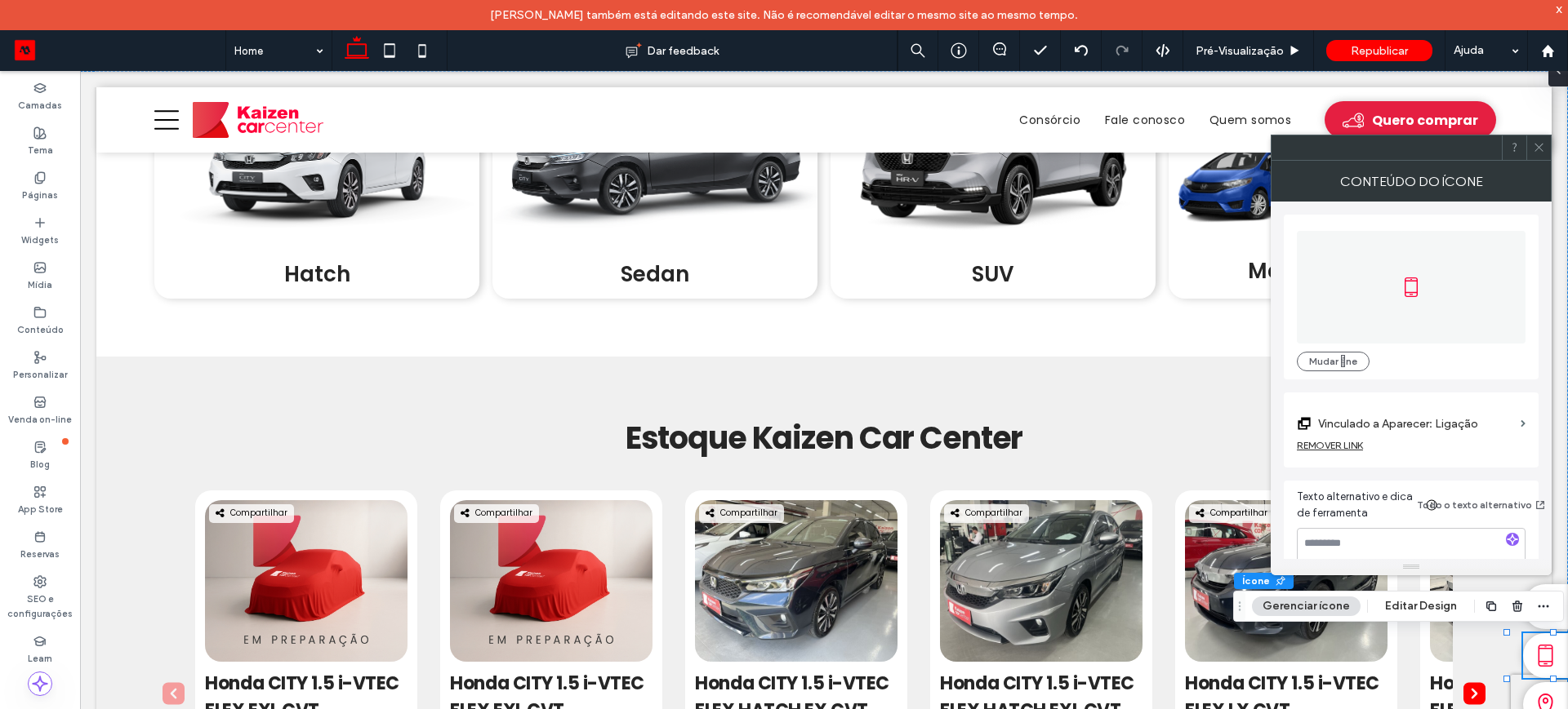
scroll to position [29, 0]
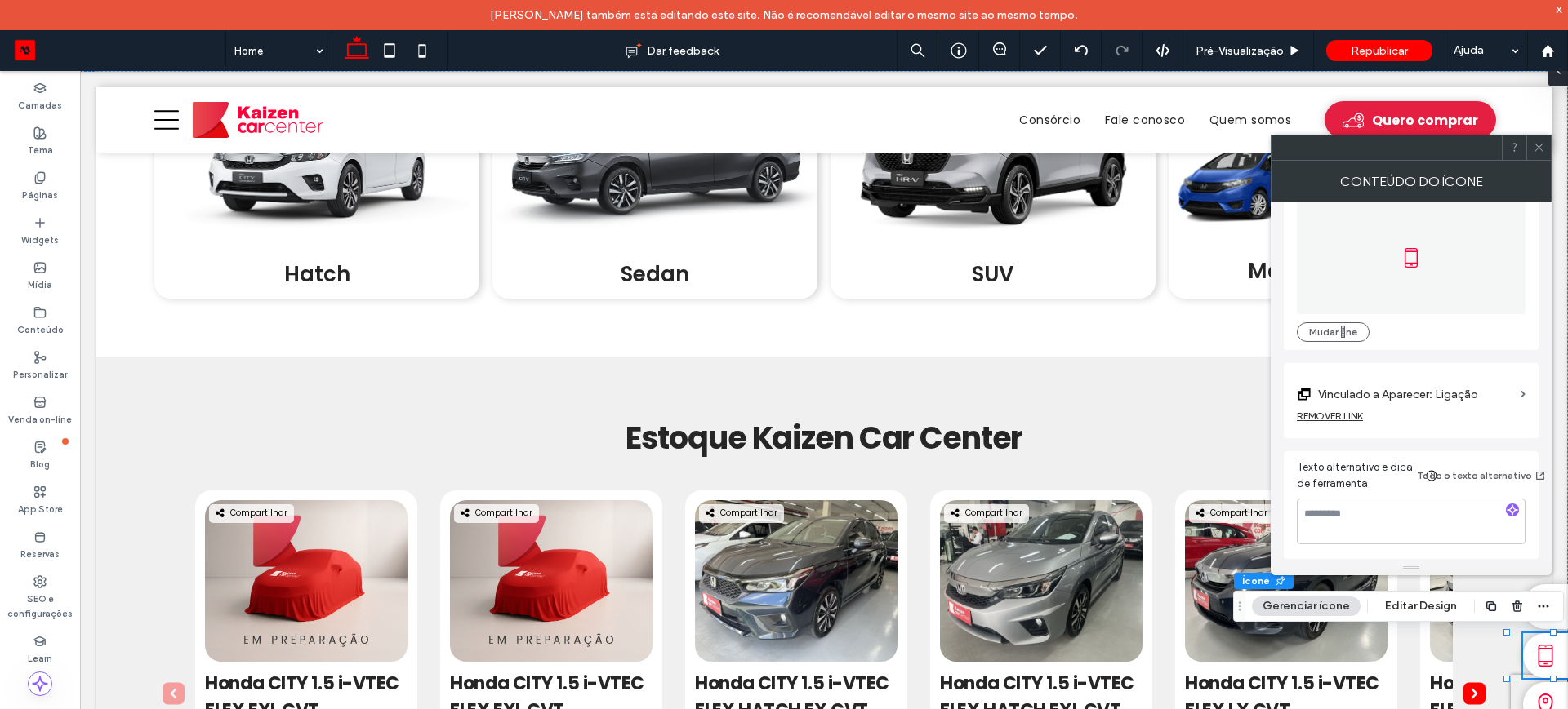
click at [1415, 387] on label "Vinculado a Aparecer: Ligação" at bounding box center [1415, 395] width 196 height 30
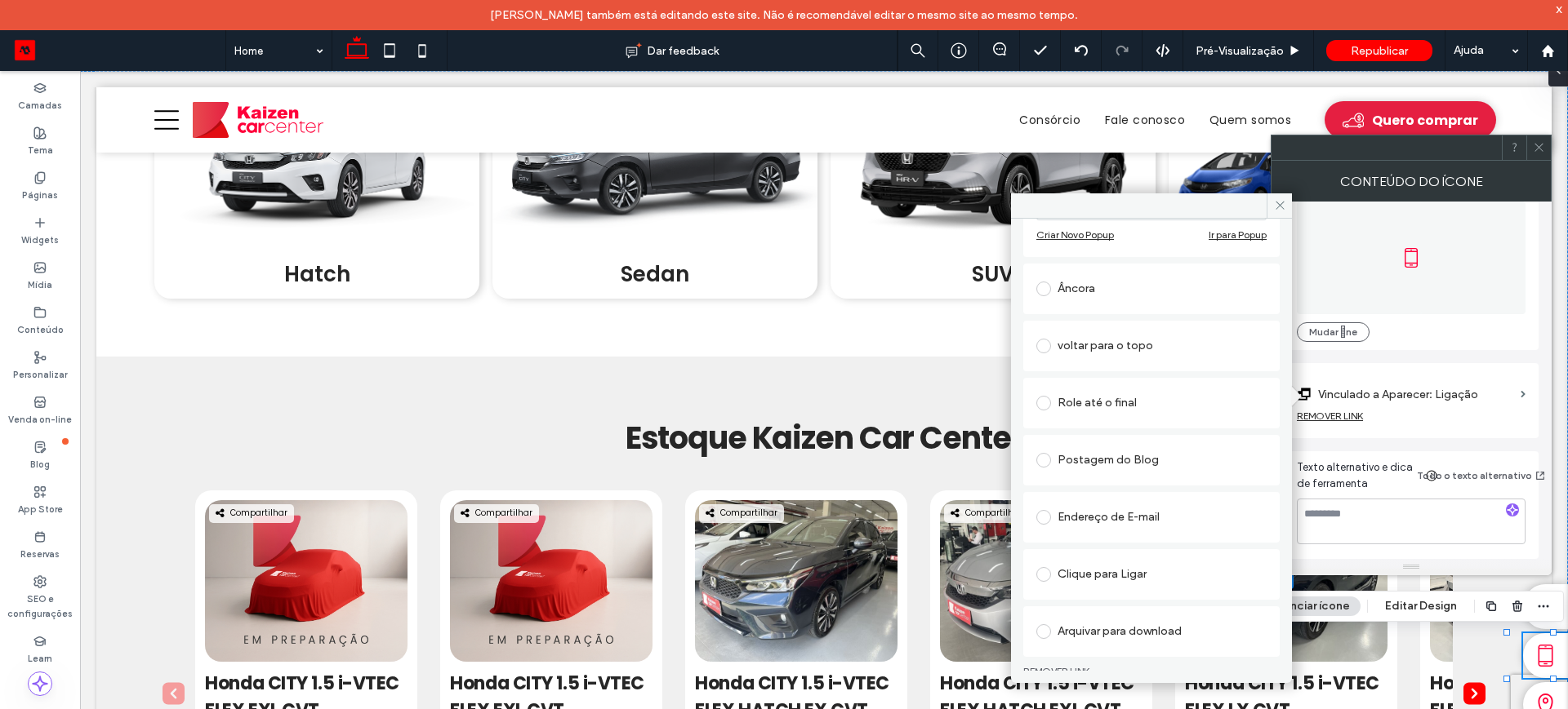
scroll to position [356, 0]
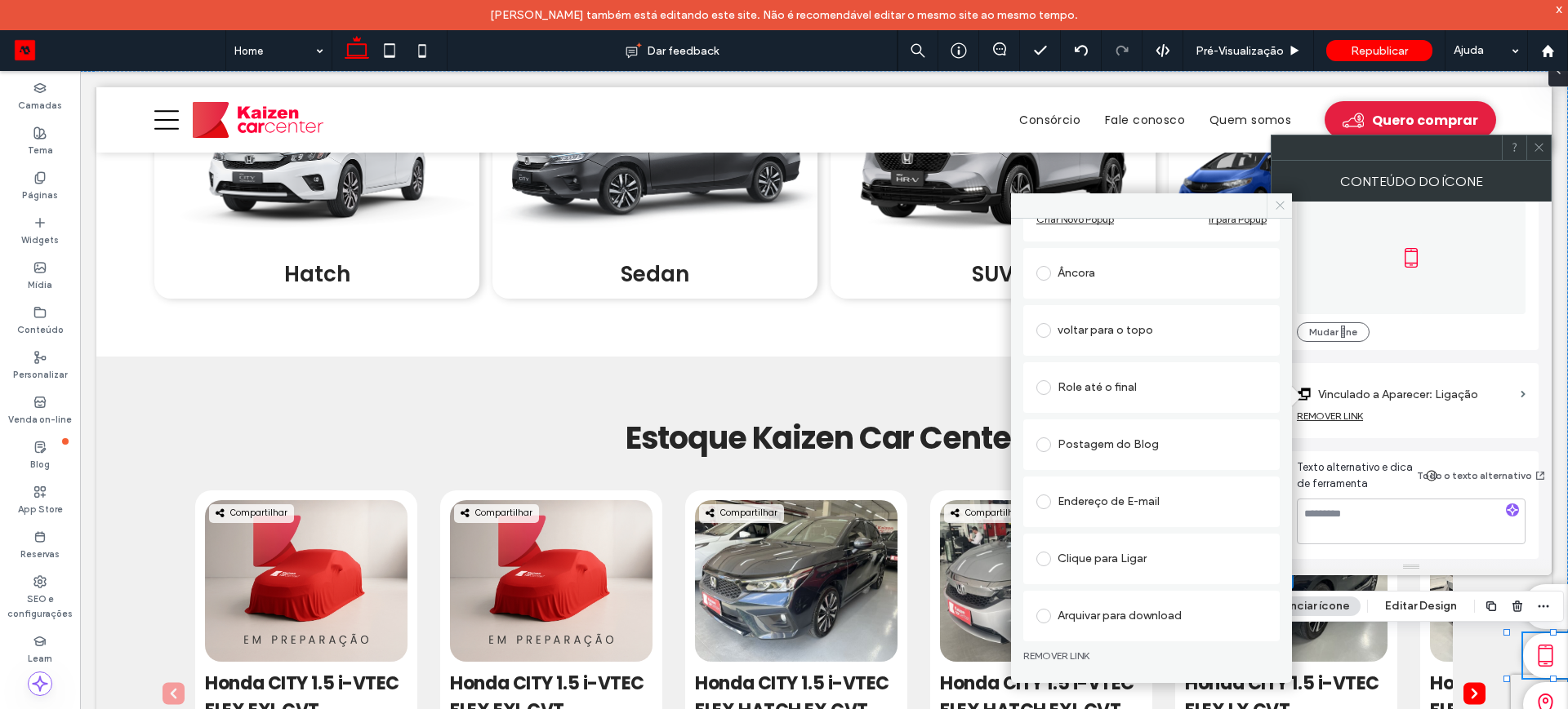
click at [1279, 202] on icon at bounding box center [1280, 205] width 13 height 13
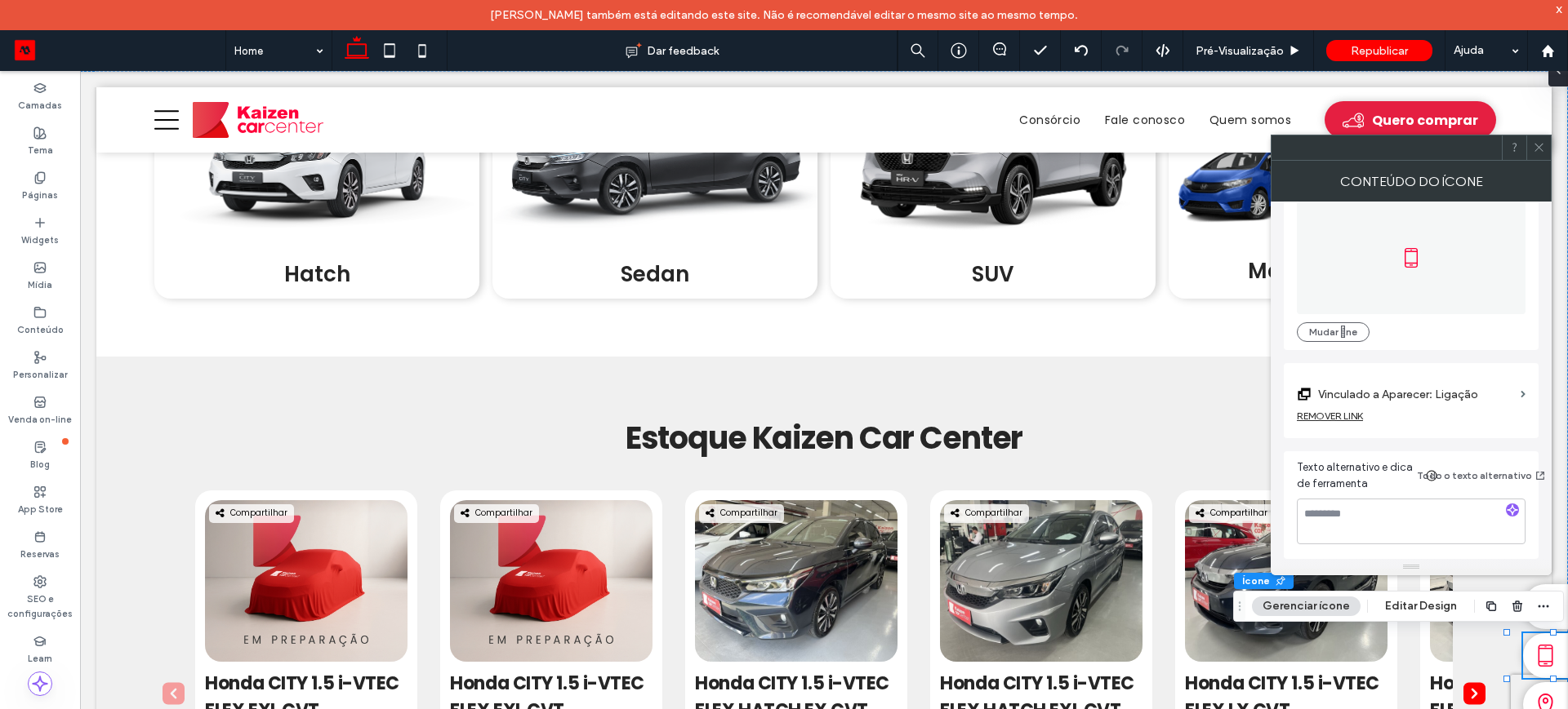
click at [1539, 152] on icon at bounding box center [1539, 147] width 13 height 13
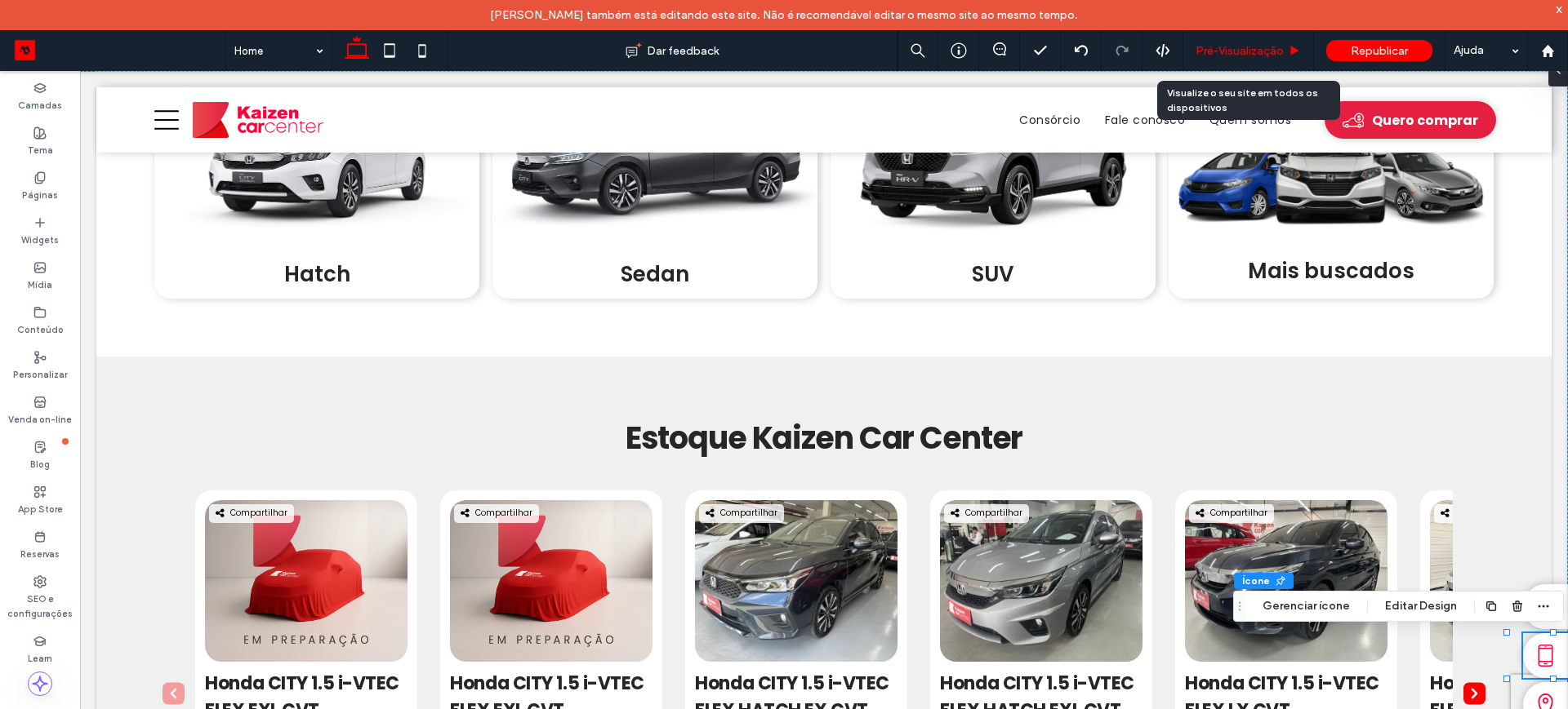
click at [1213, 56] on span "Pré-Visualizaçāo" at bounding box center [1239, 51] width 88 height 13
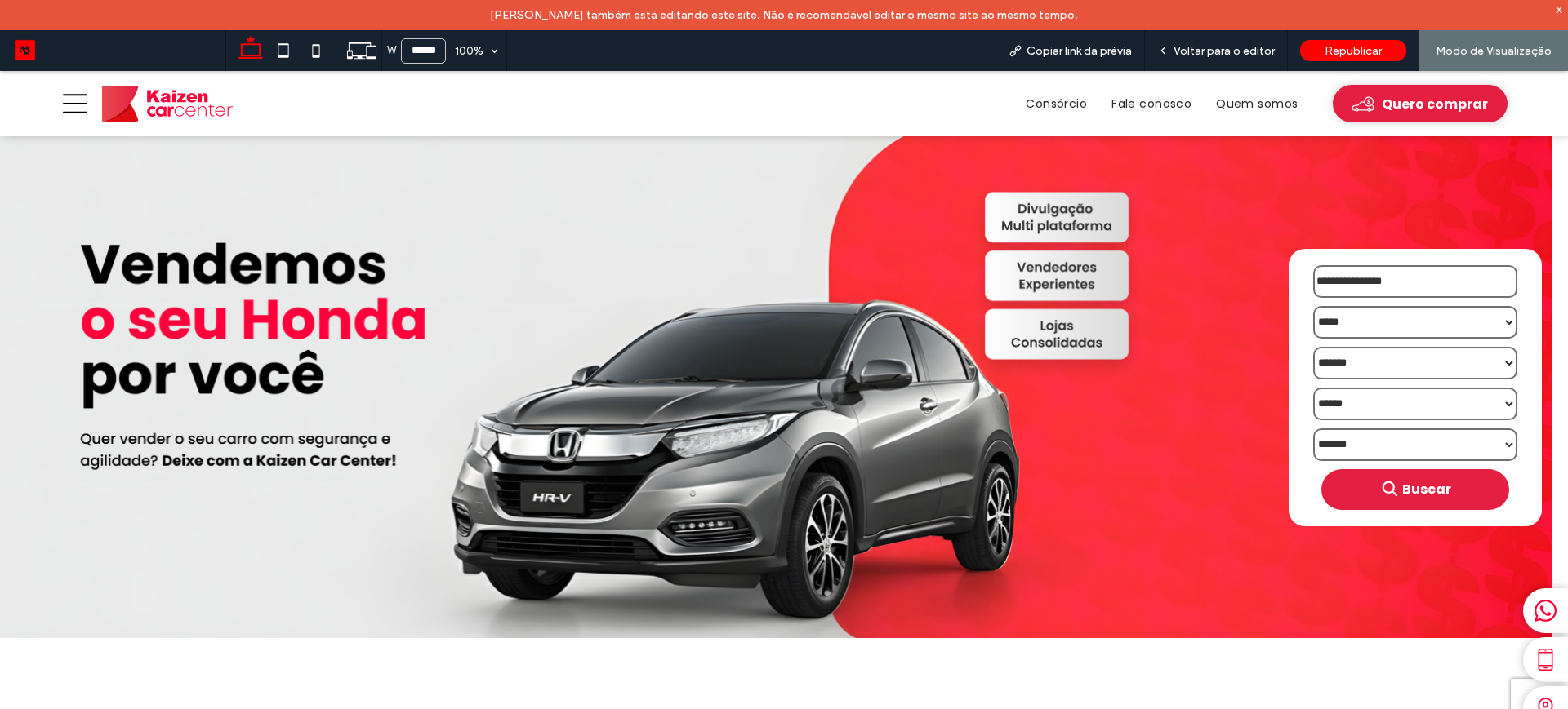
click at [1534, 650] on icon at bounding box center [1545, 659] width 23 height 23
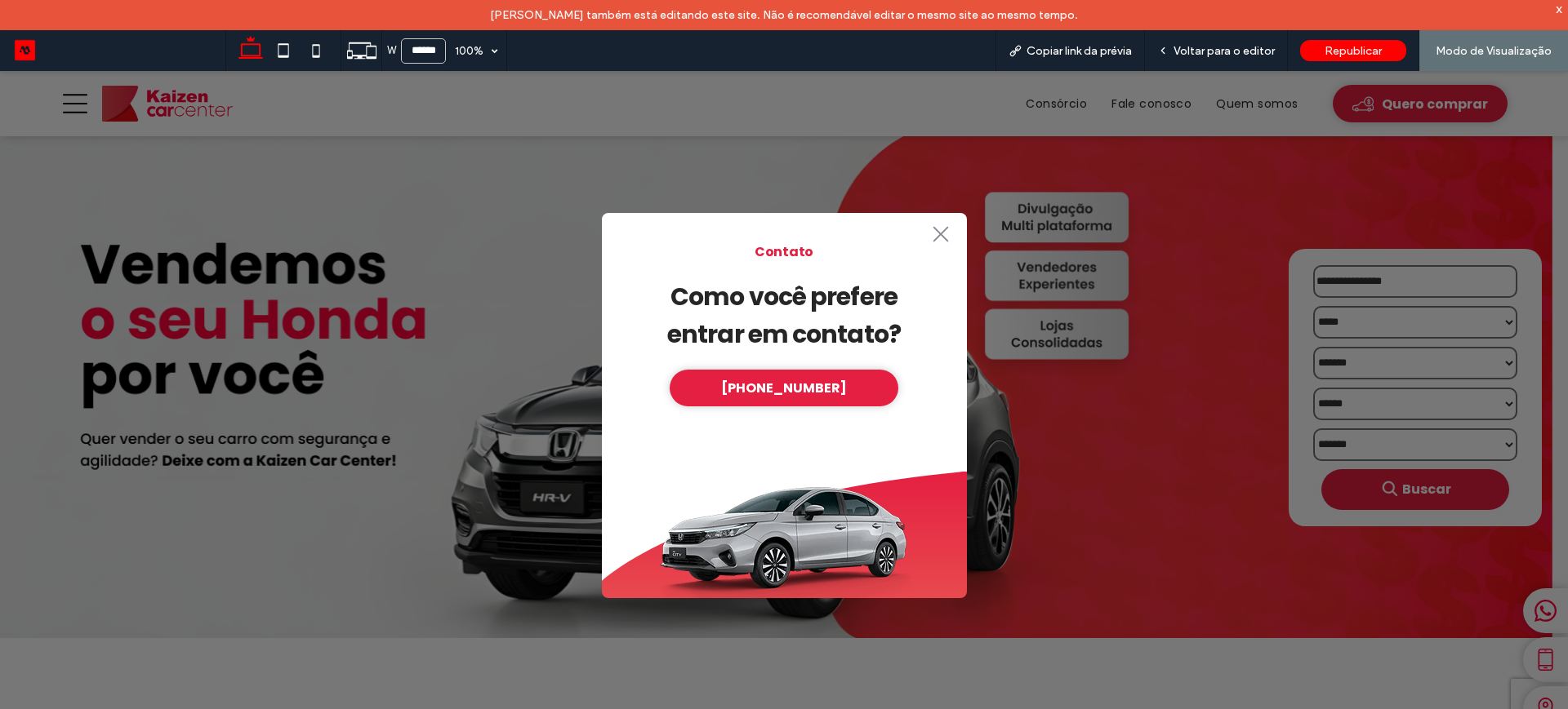
click at [939, 233] on icon at bounding box center [940, 233] width 15 height 15
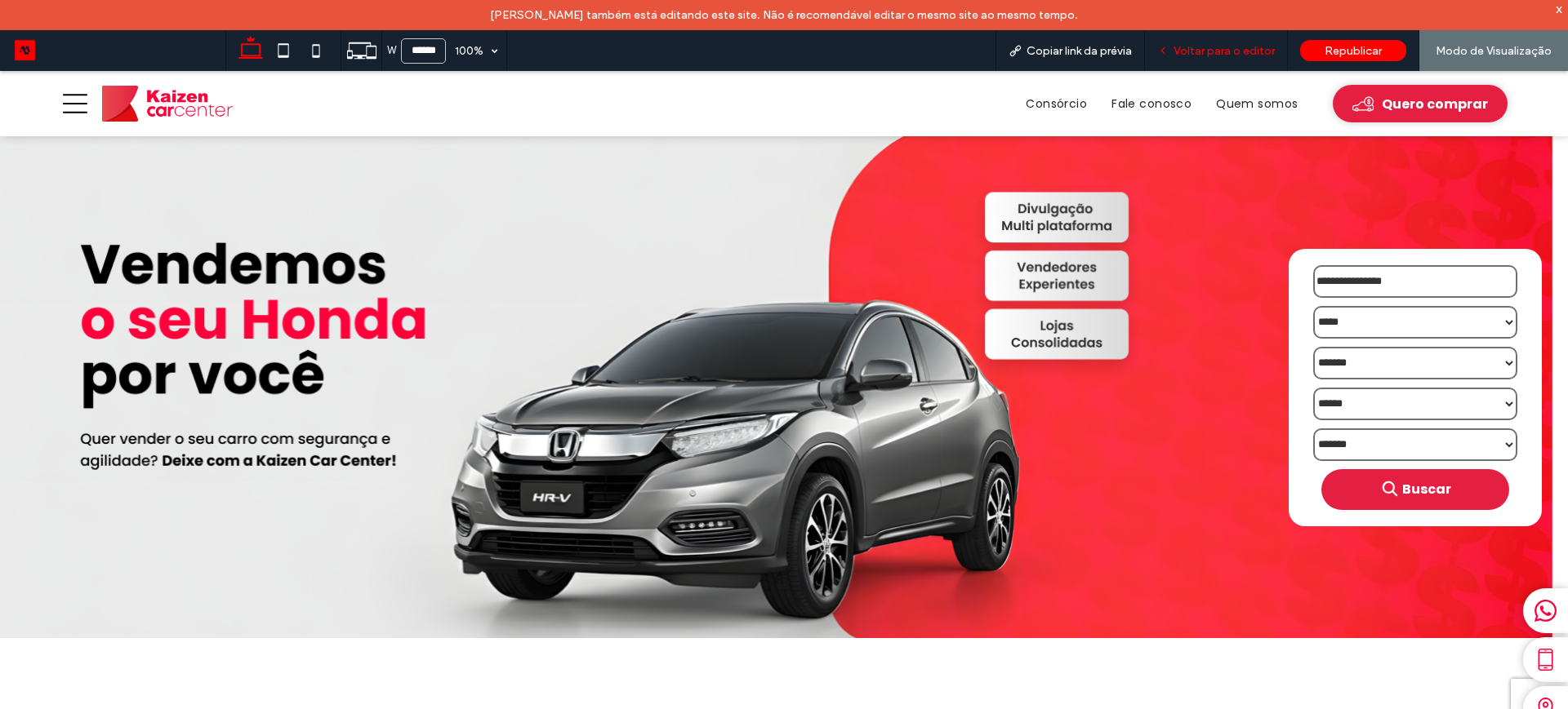
click at [1215, 51] on span "Voltar para o editor" at bounding box center [1224, 51] width 101 height 13
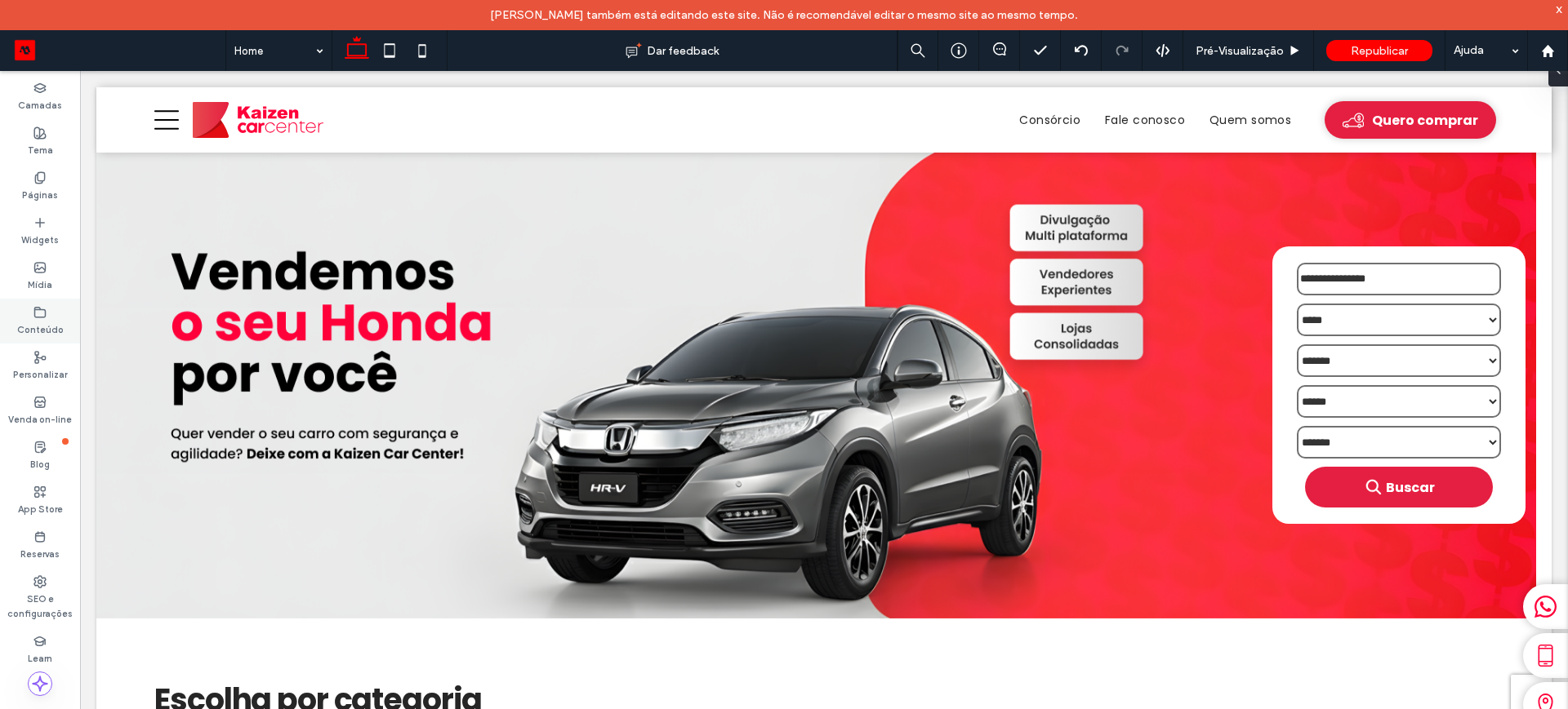
click at [25, 323] on label "Conteúdo" at bounding box center [40, 328] width 46 height 18
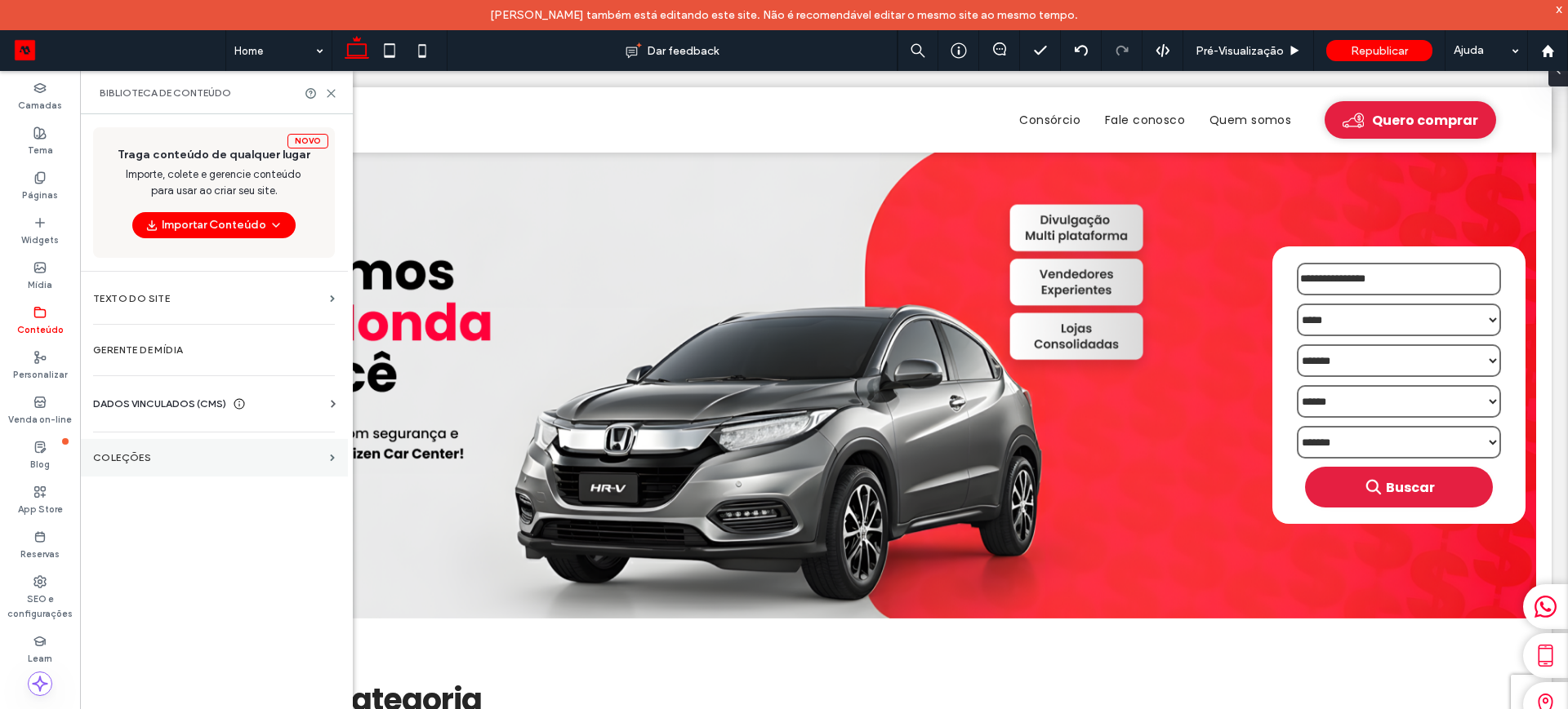
click at [158, 456] on label "COLEÇÕES" at bounding box center [207, 458] width 230 height 12
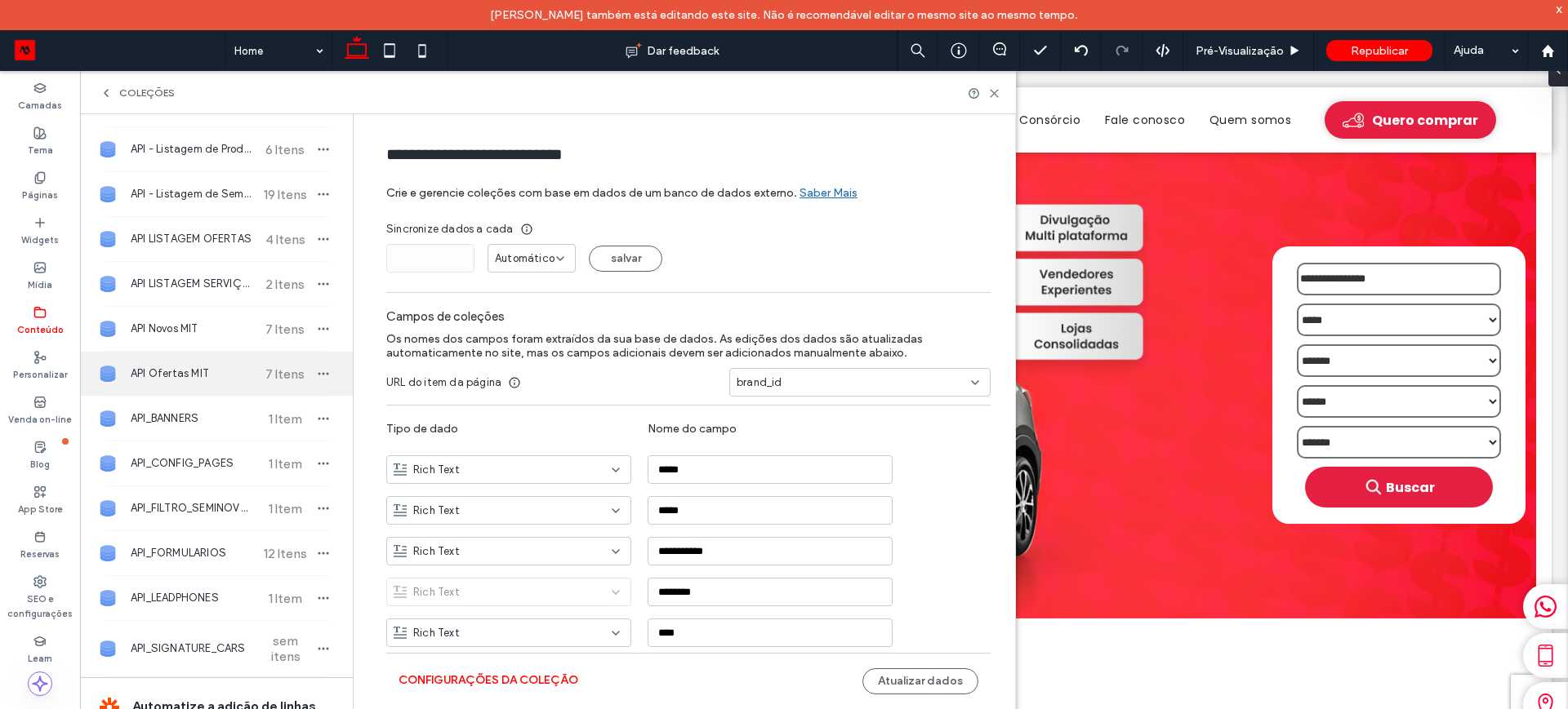
scroll to position [204, 0]
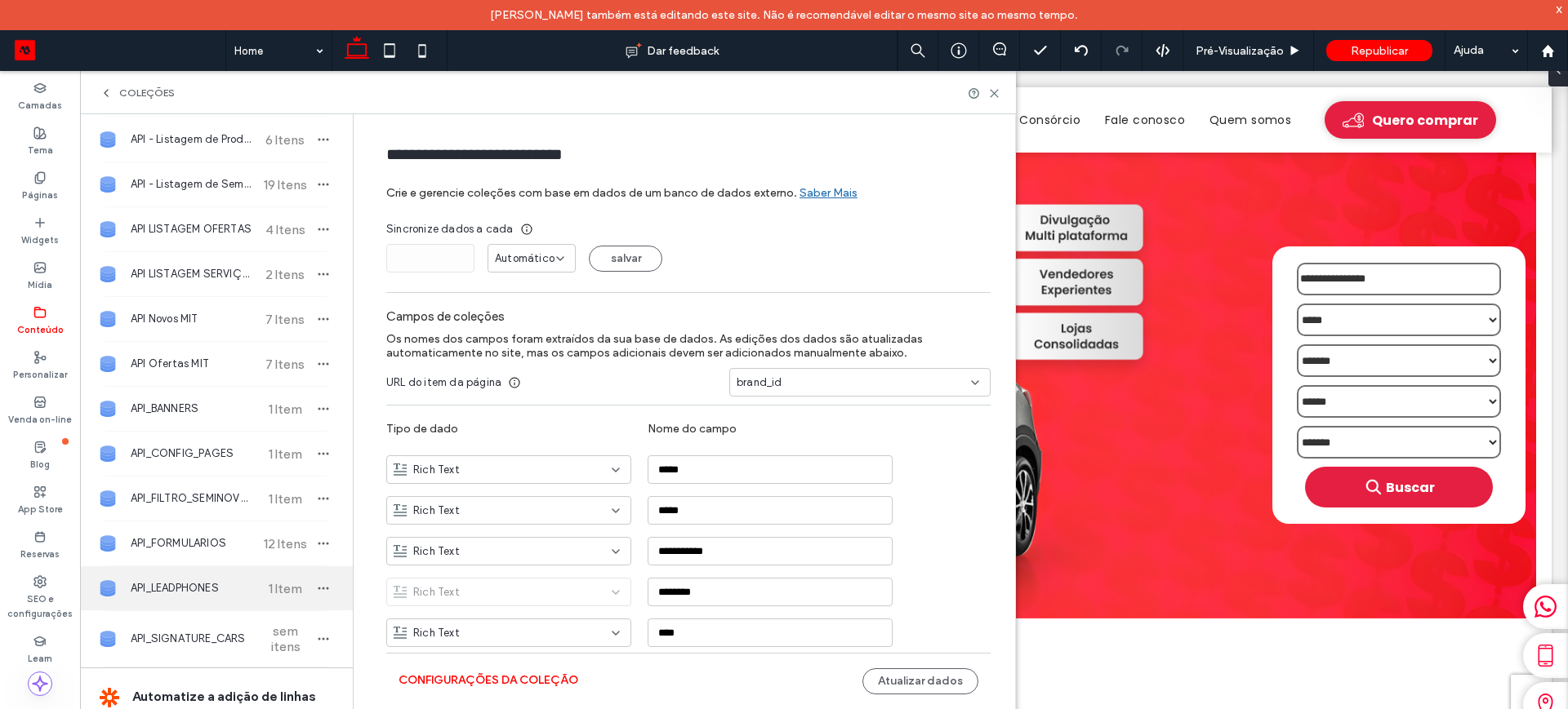
click at [187, 587] on span "API_LEADPHONES" at bounding box center [191, 588] width 121 height 16
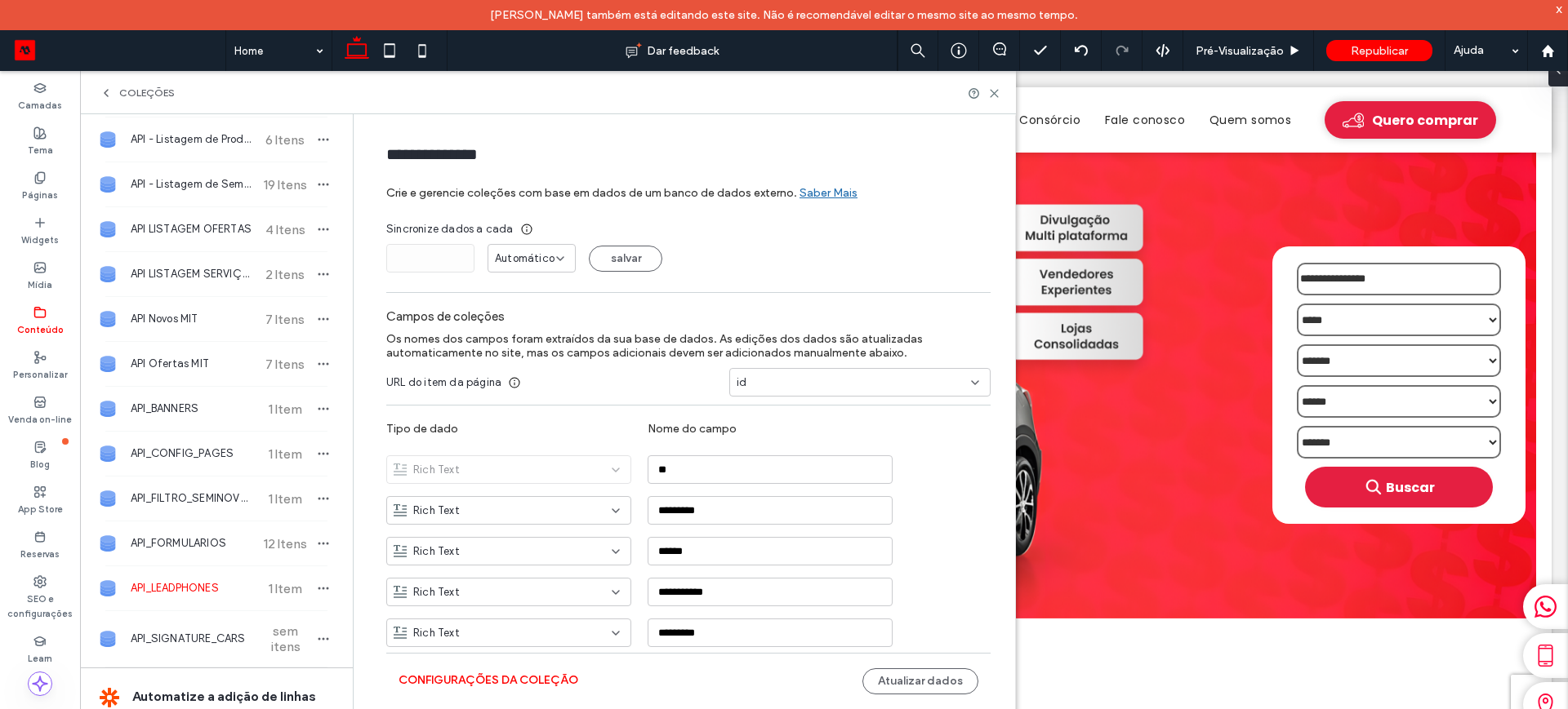
type input "**********"
click at [455, 682] on button "Configurações da coleção" at bounding box center [488, 680] width 179 height 26
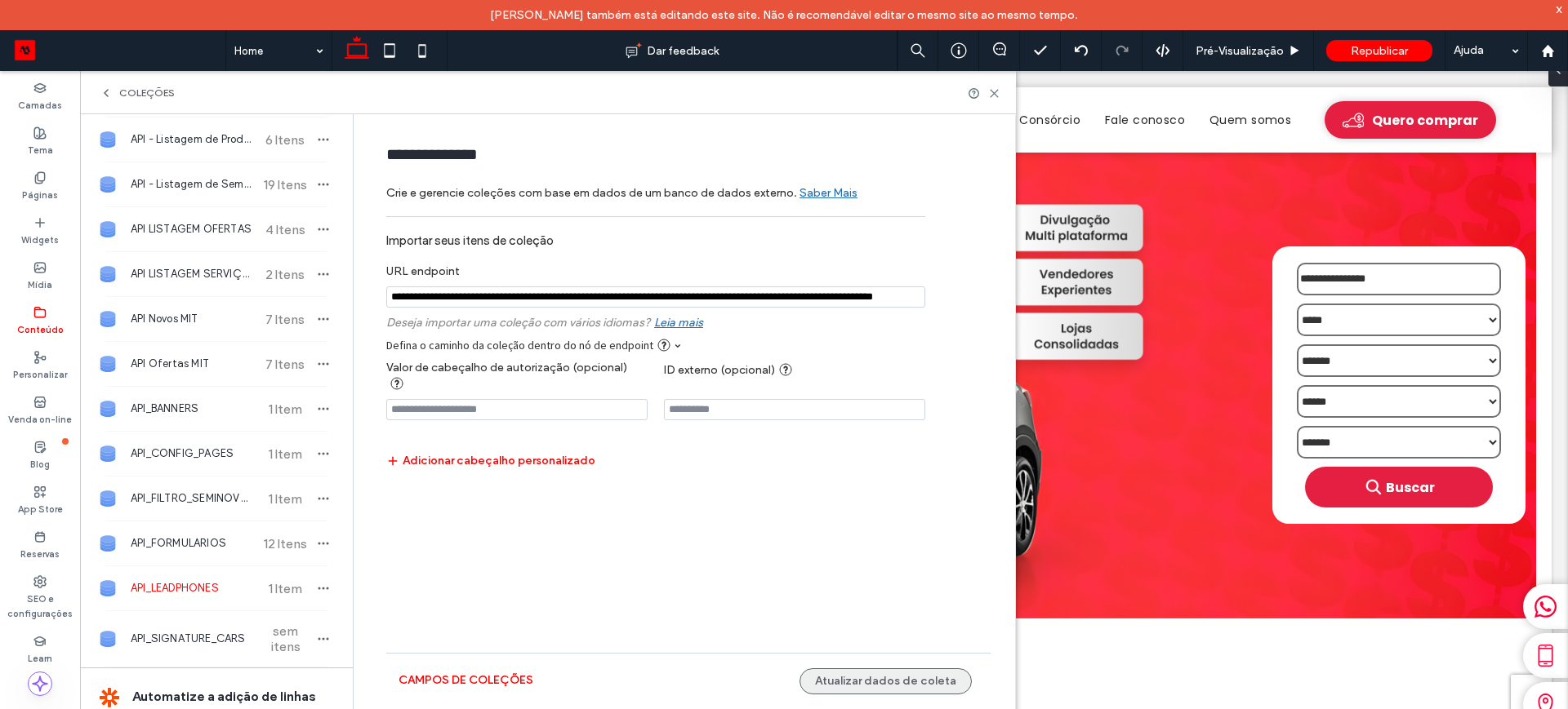
click at [875, 682] on button "Atualizar dados de coleta" at bounding box center [886, 681] width 172 height 26
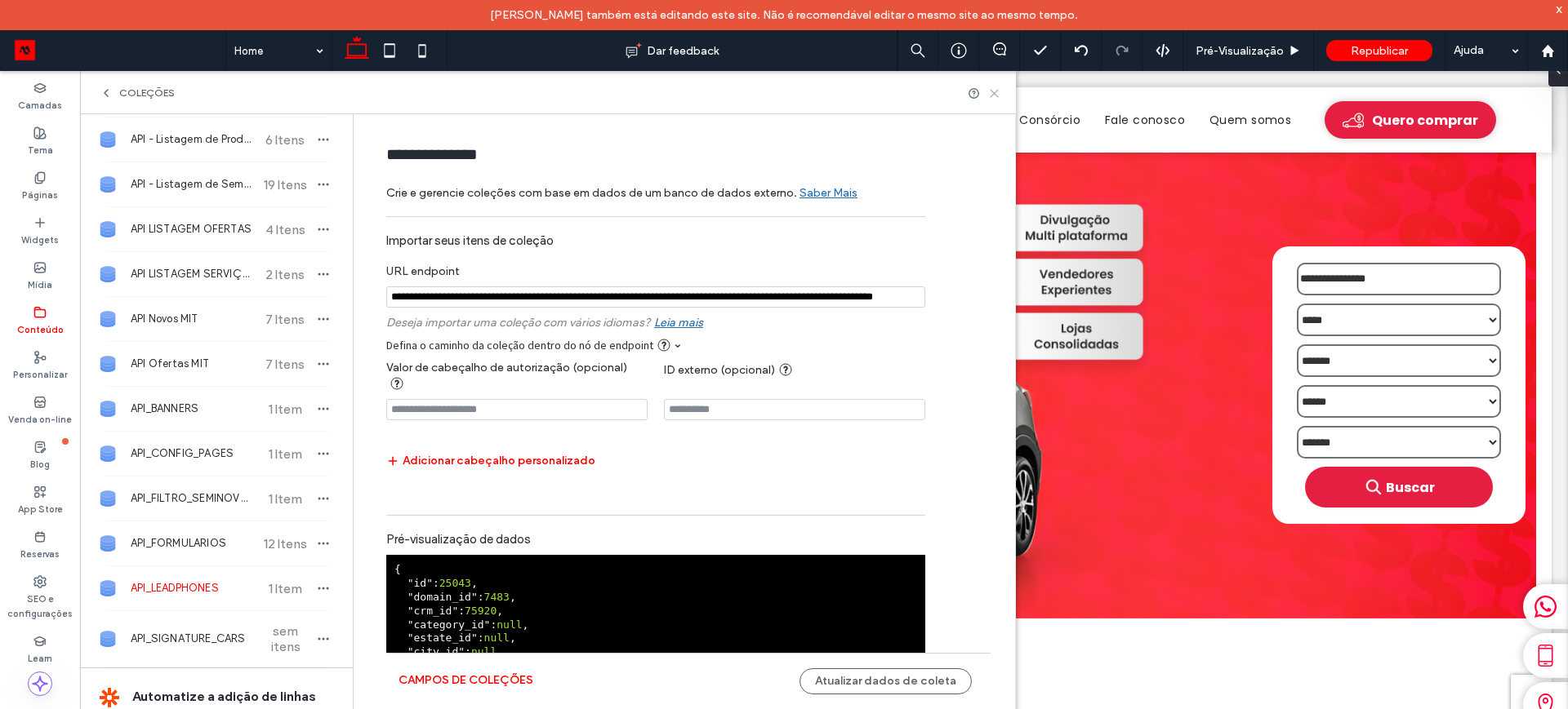
click at [992, 93] on icon at bounding box center [994, 93] width 13 height 13
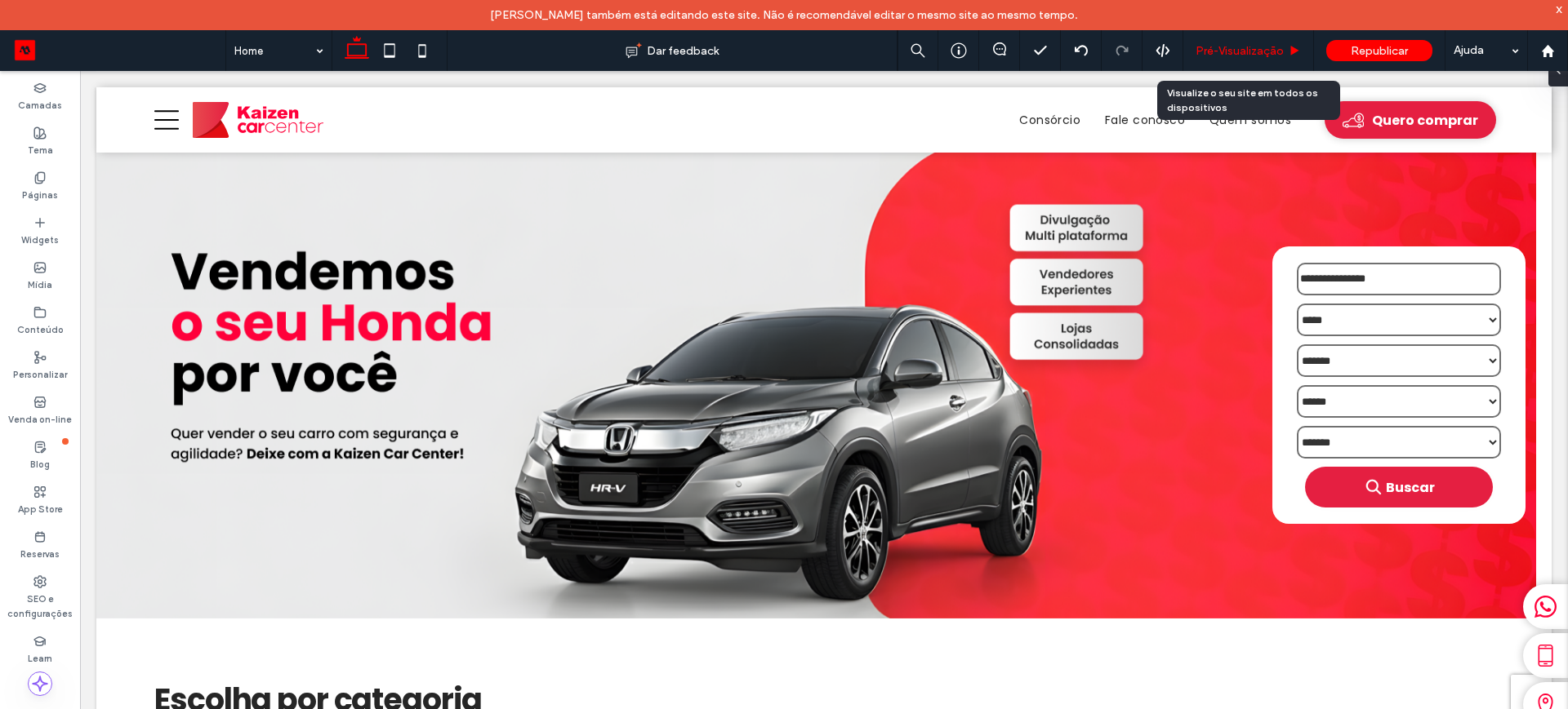
click at [1249, 50] on span "Pré-Visualizaçāo" at bounding box center [1239, 51] width 88 height 13
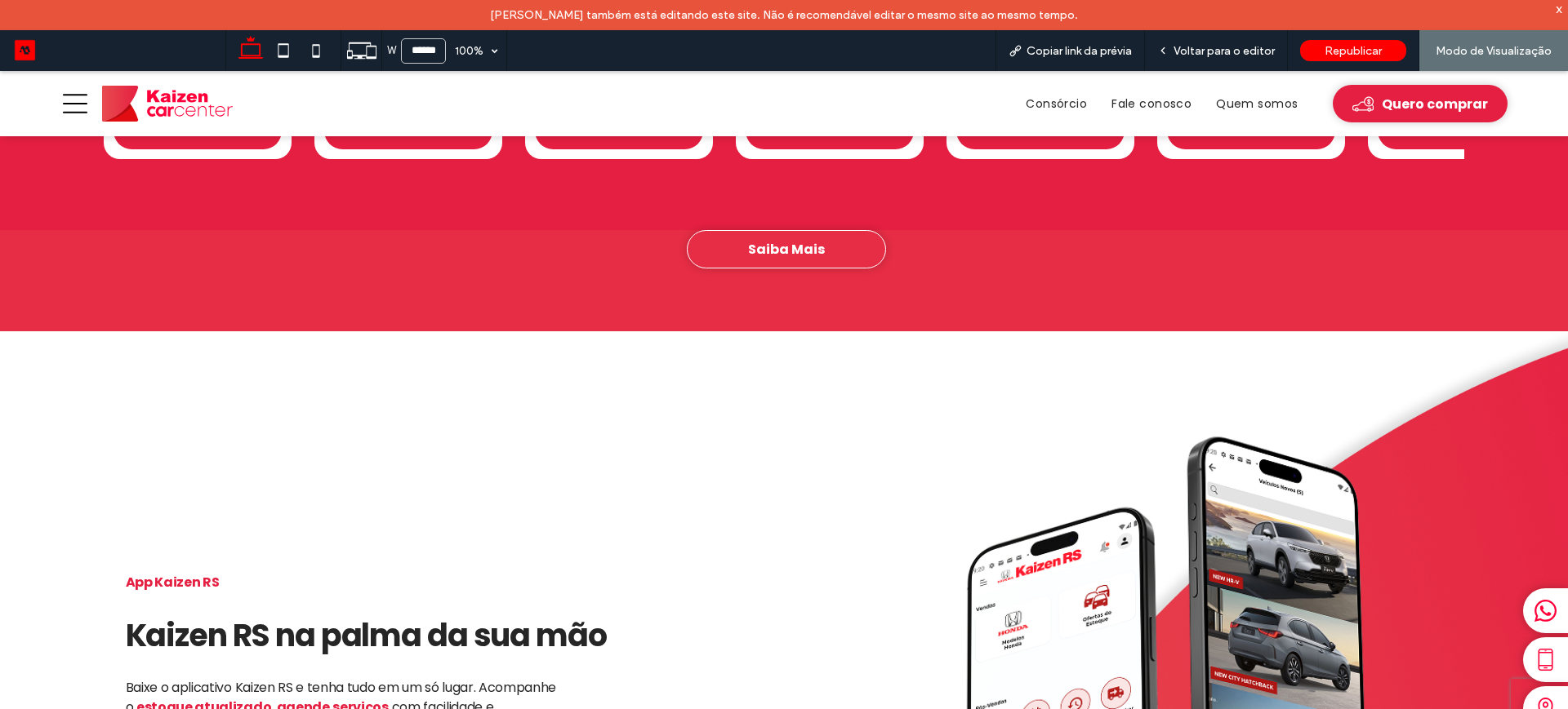
scroll to position [2346, 0]
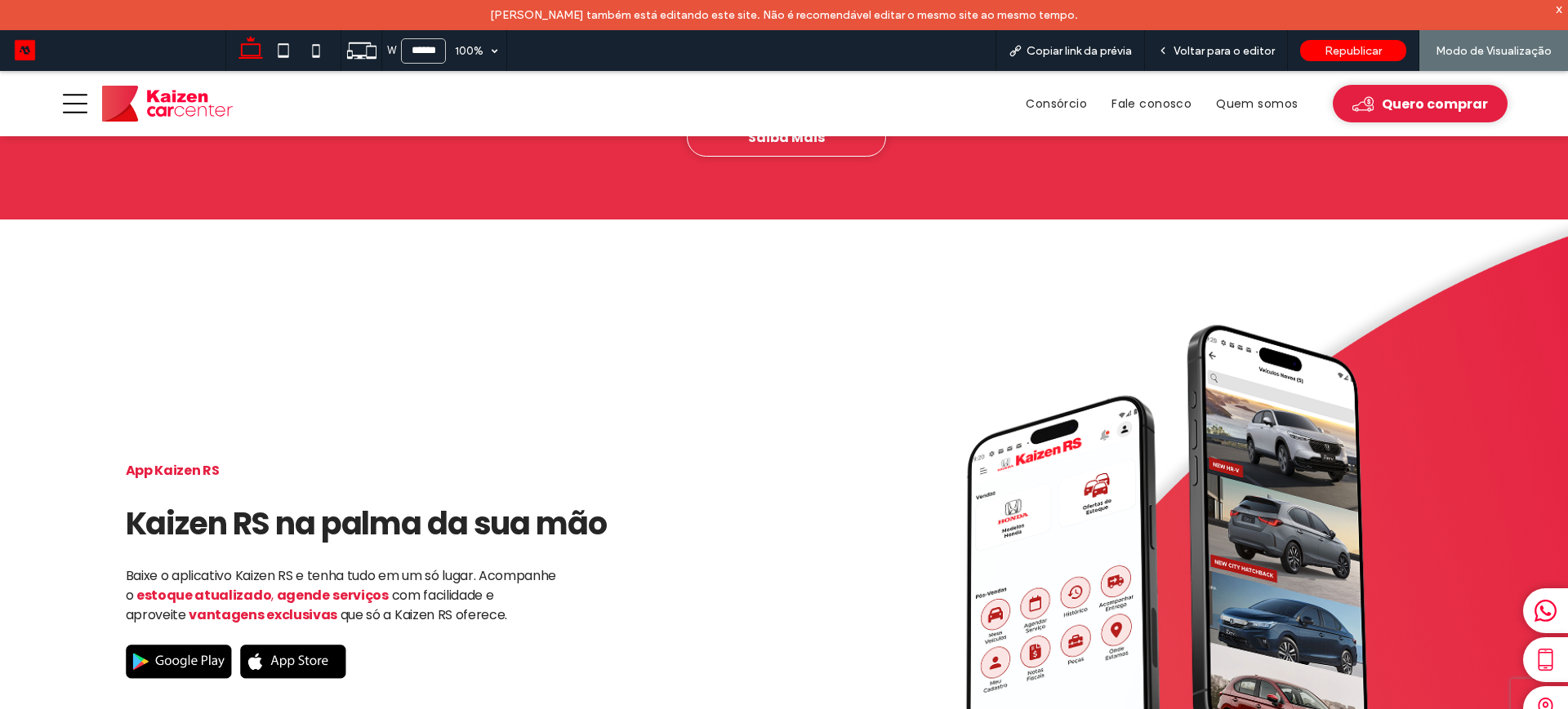
click at [1534, 658] on icon at bounding box center [1545, 659] width 23 height 23
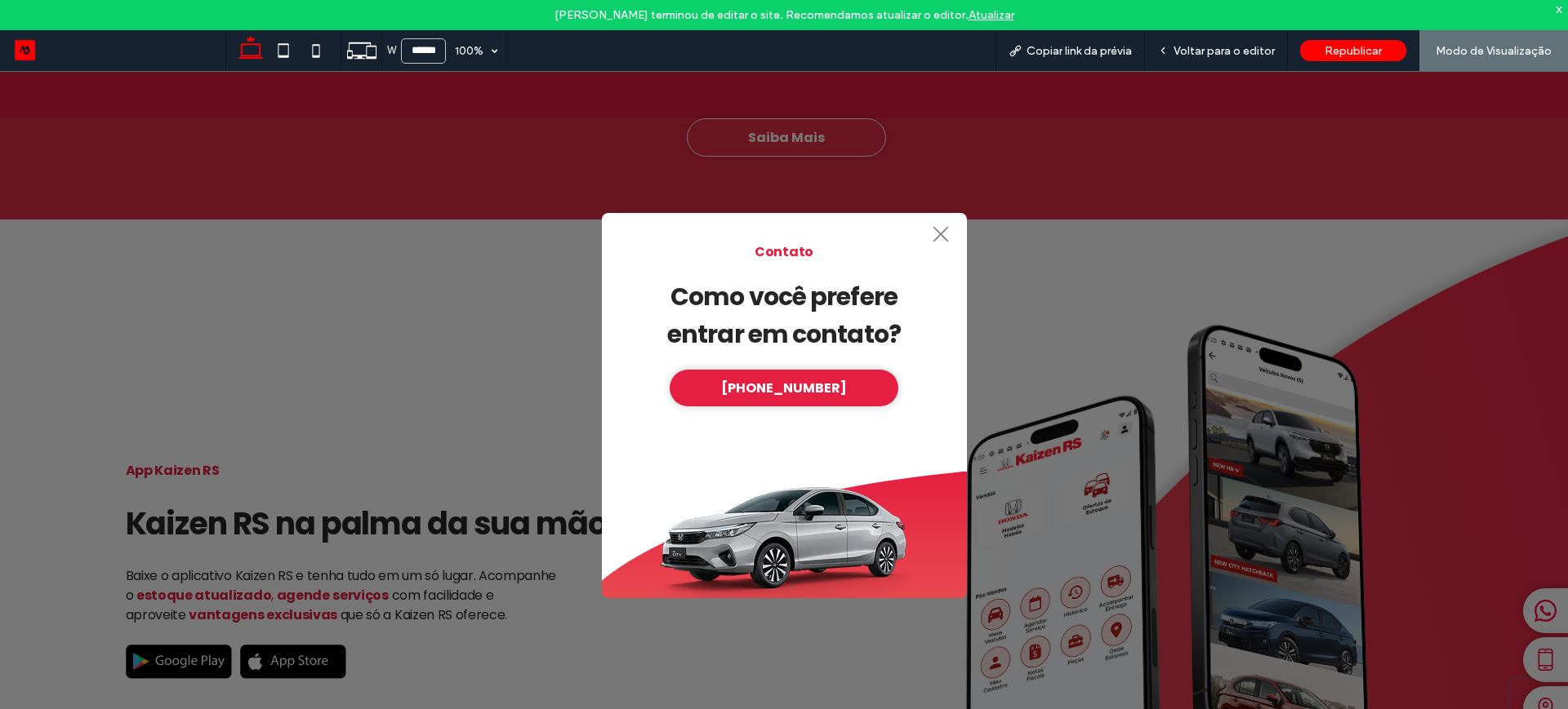
click at [939, 232] on icon at bounding box center [940, 233] width 15 height 15
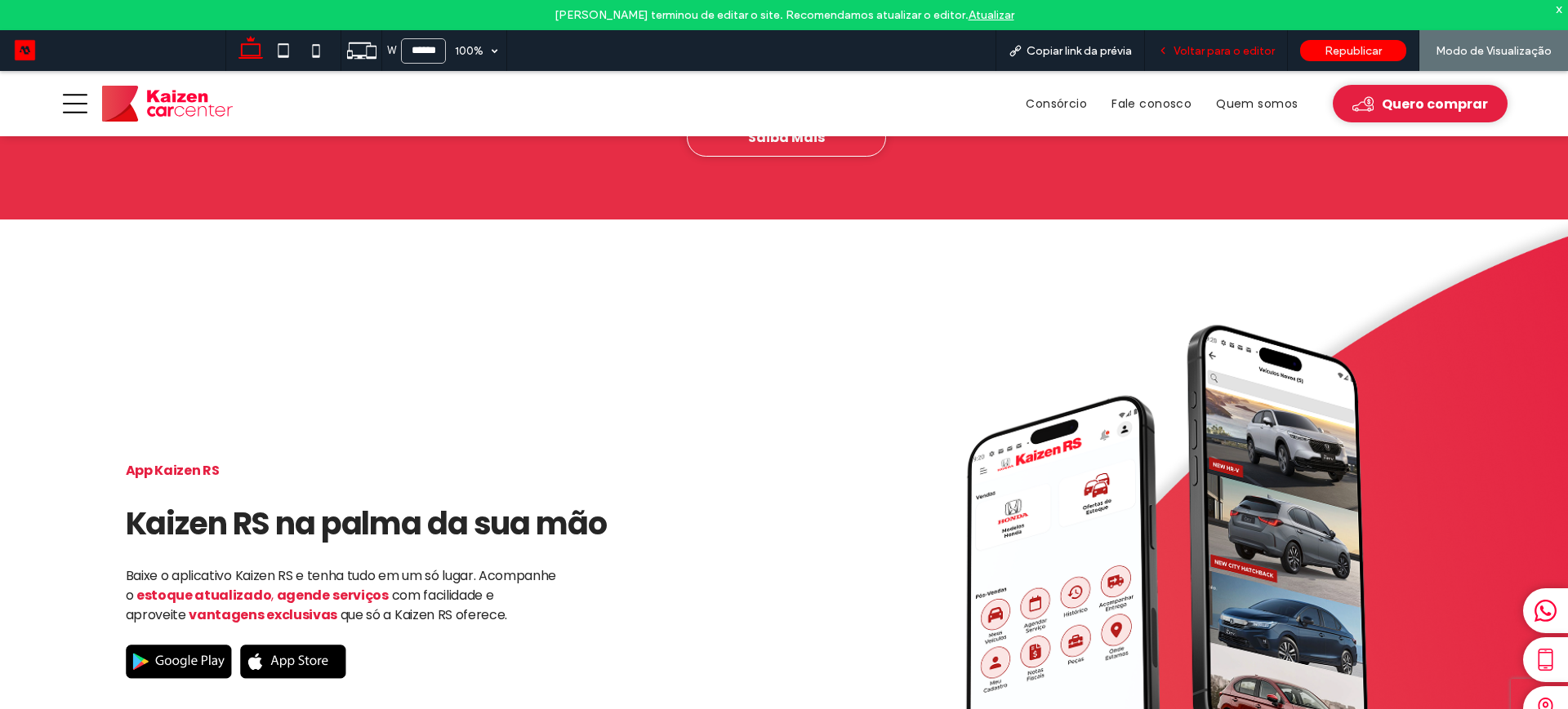
click at [1226, 51] on span "Voltar para o editor" at bounding box center [1224, 51] width 101 height 13
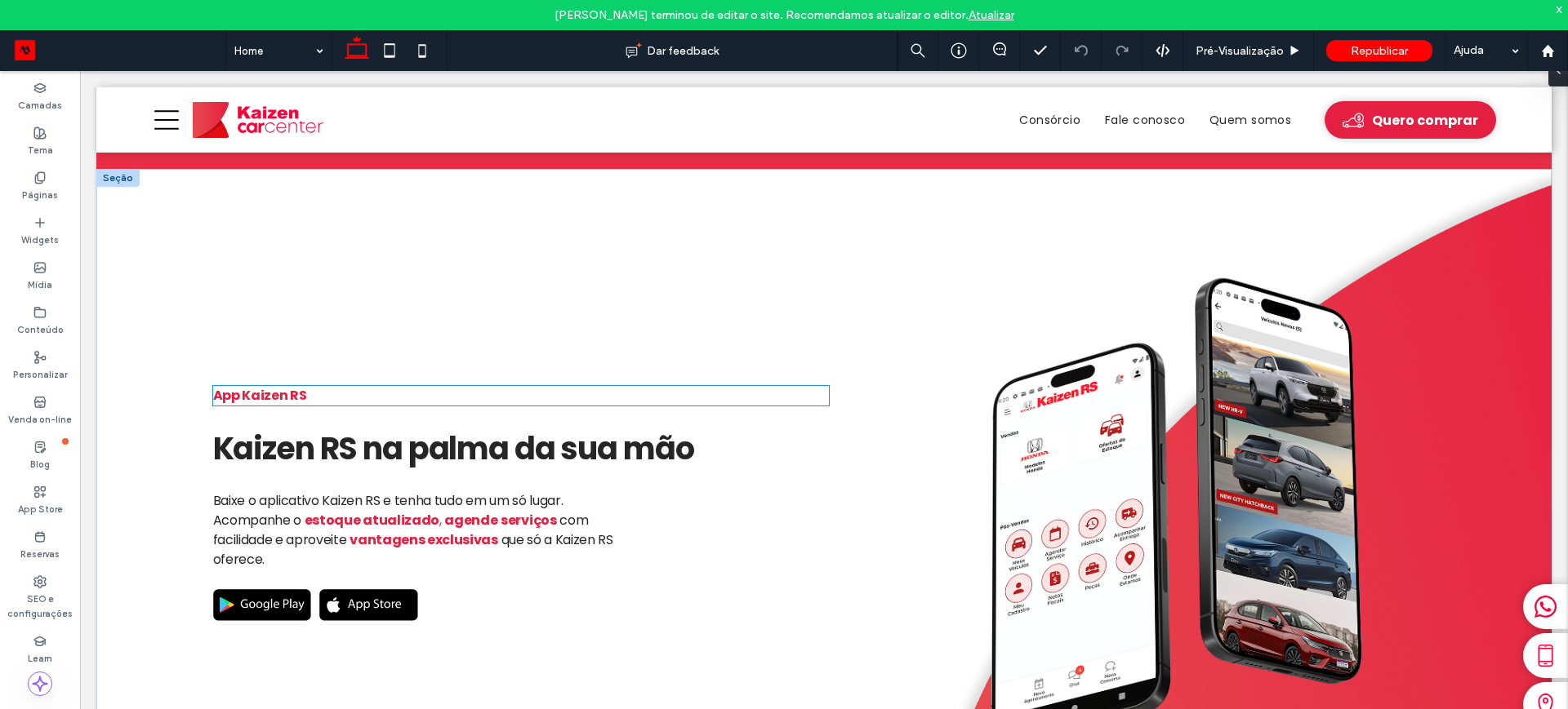
scroll to position [2370, 0]
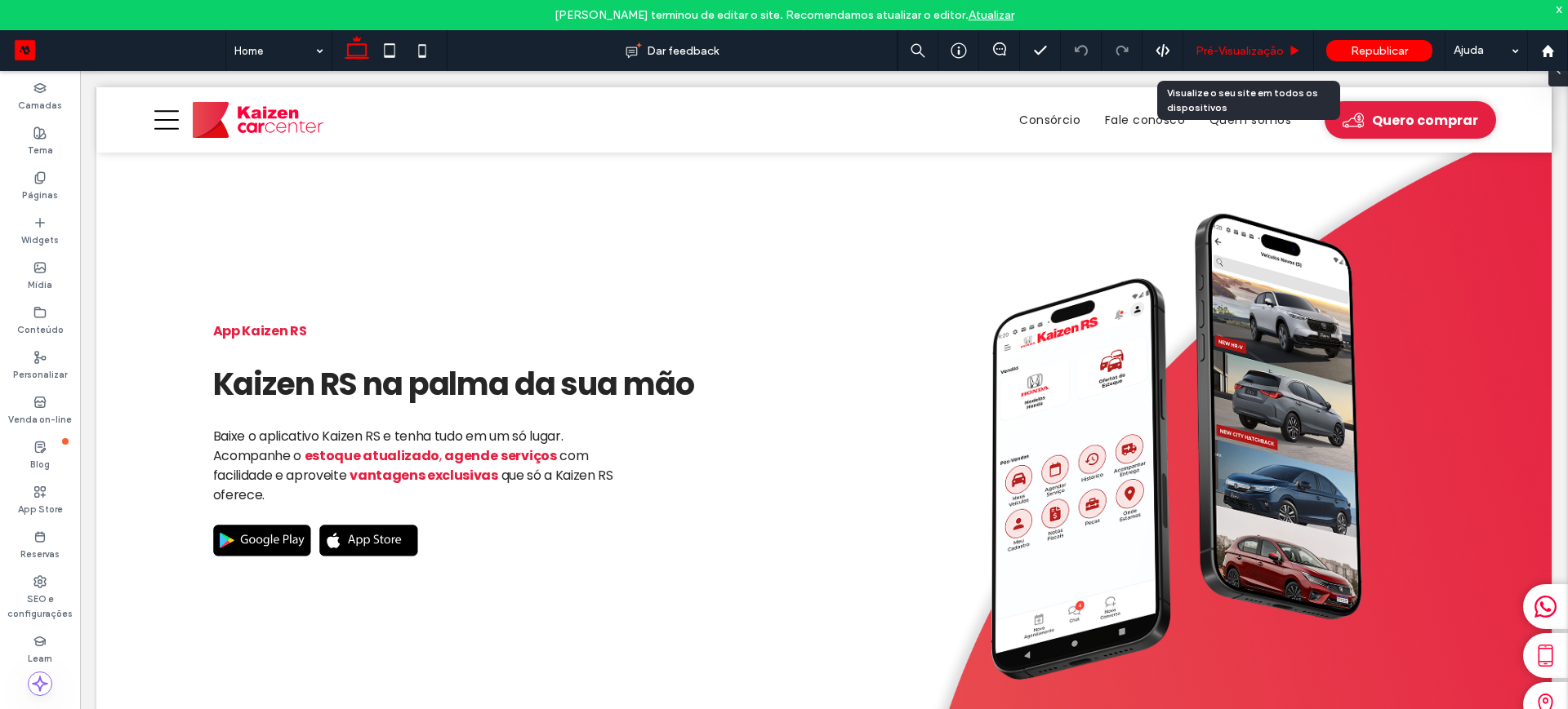
click at [1223, 45] on span "Pré-Visualizaçāo" at bounding box center [1239, 51] width 88 height 13
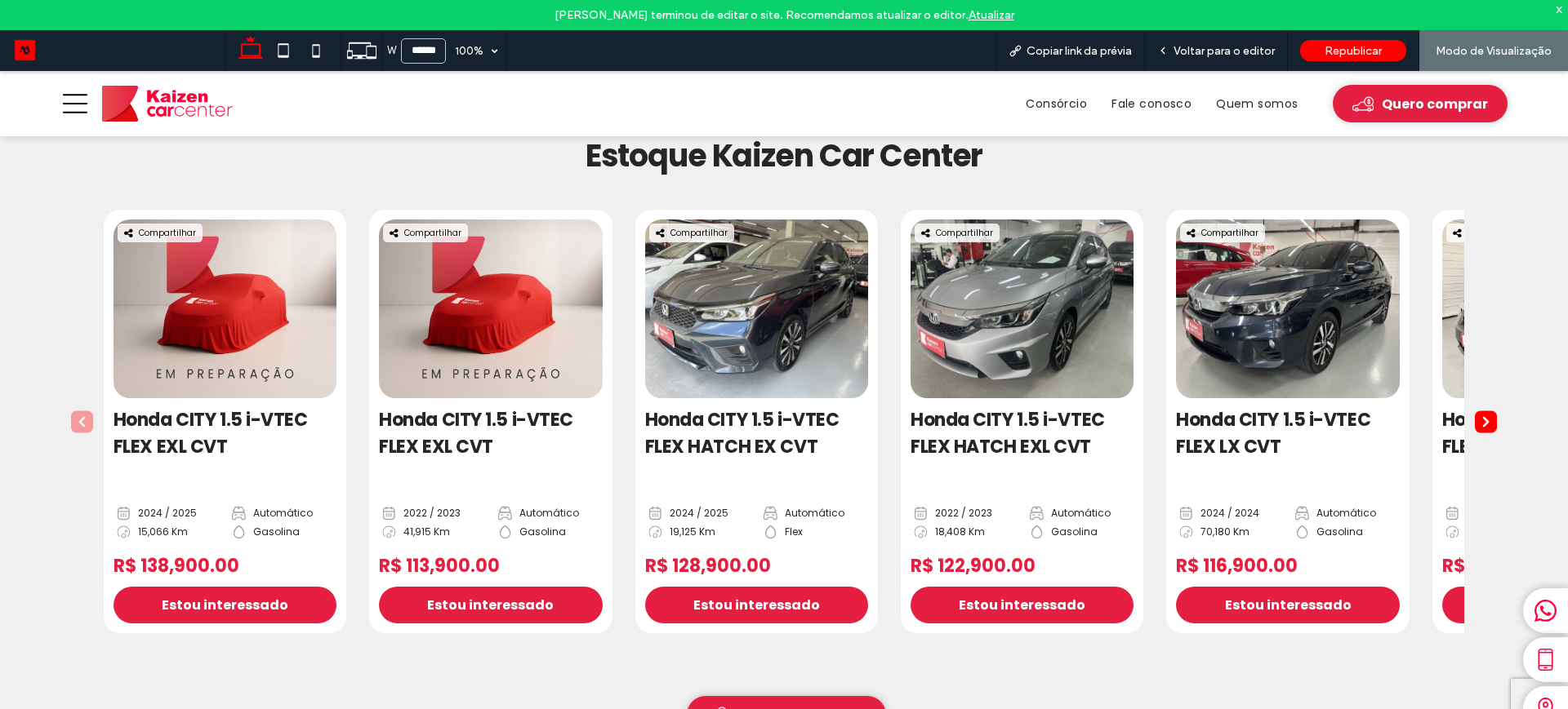
scroll to position [1122, 0]
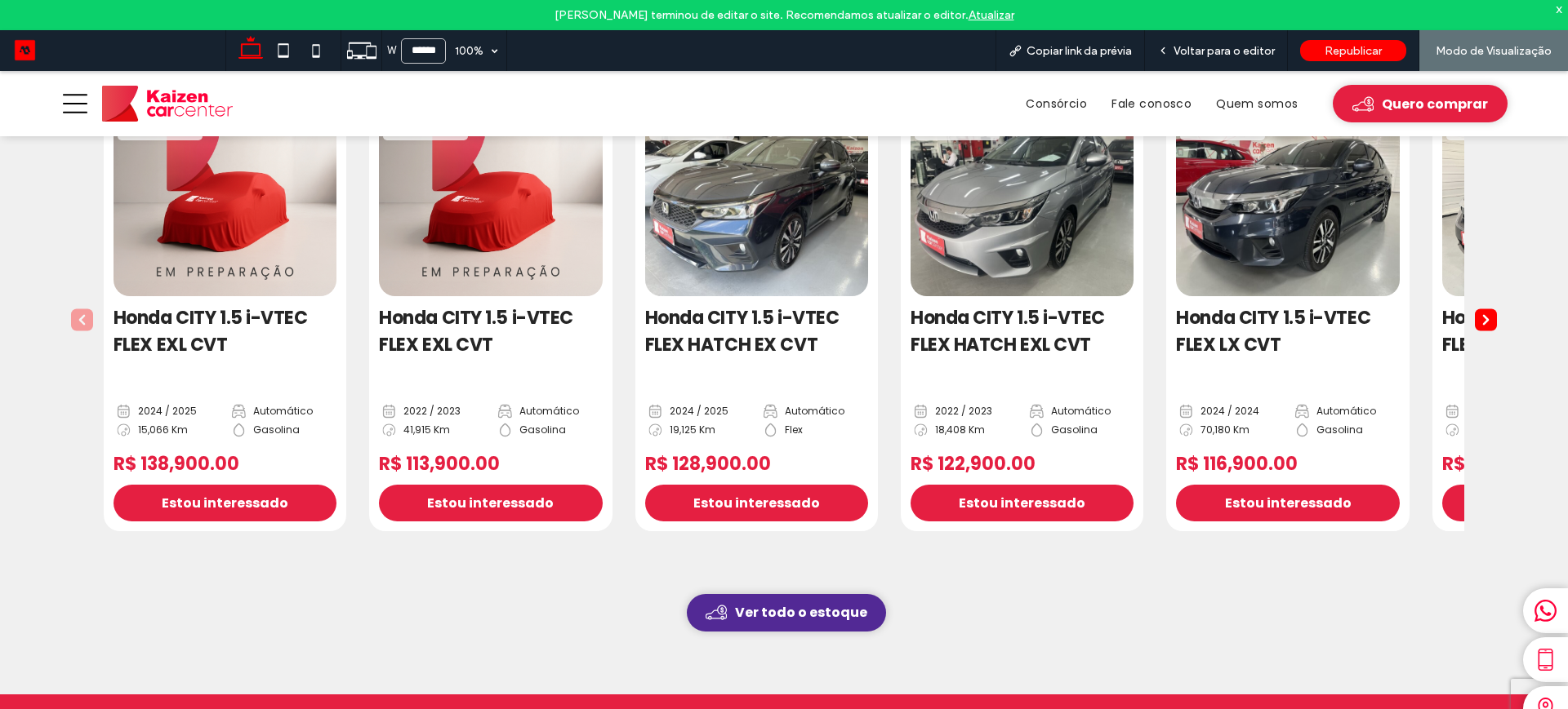
click at [787, 609] on span "Ver todo o estoque" at bounding box center [800, 612] width 132 height 20
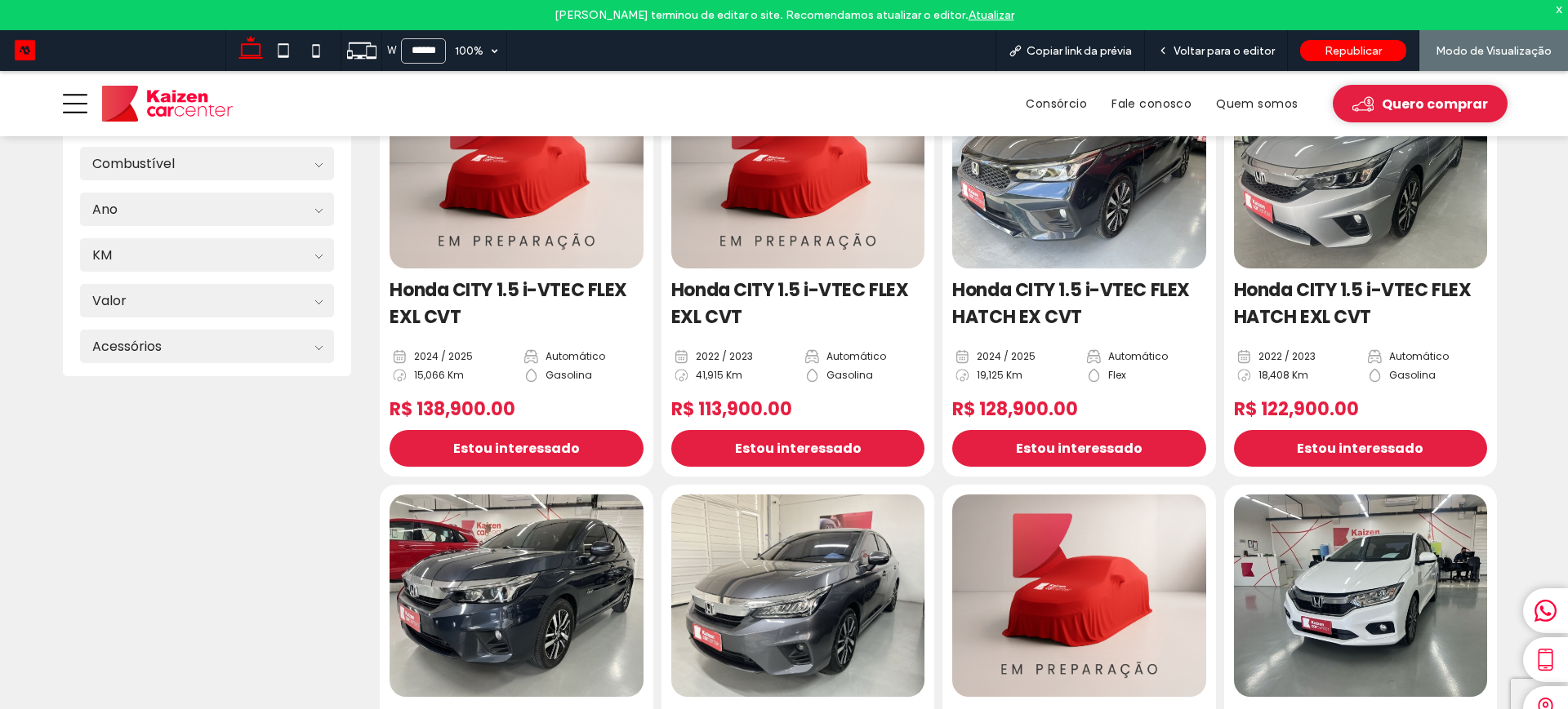
scroll to position [510, 0]
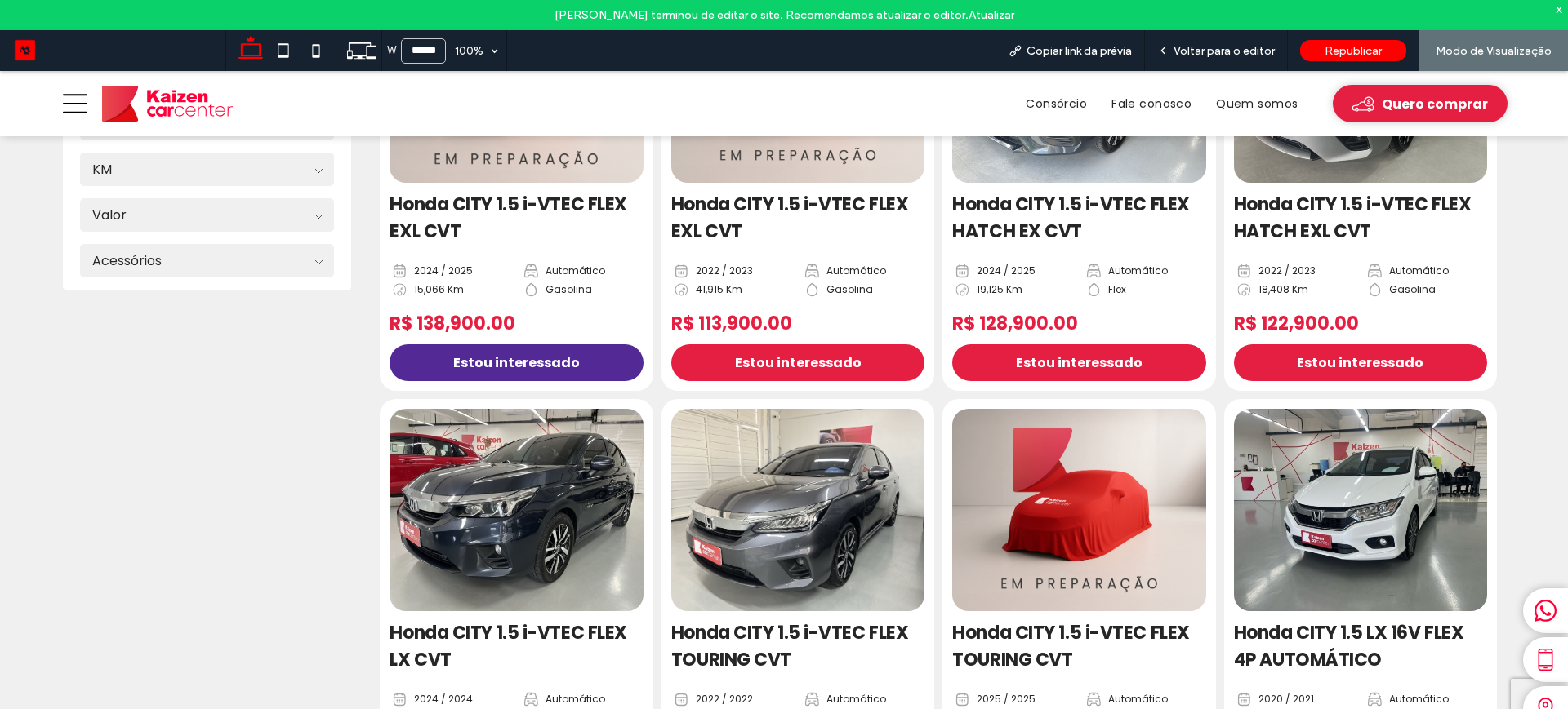
click at [482, 359] on span "Estou interessado" at bounding box center [516, 363] width 126 height 20
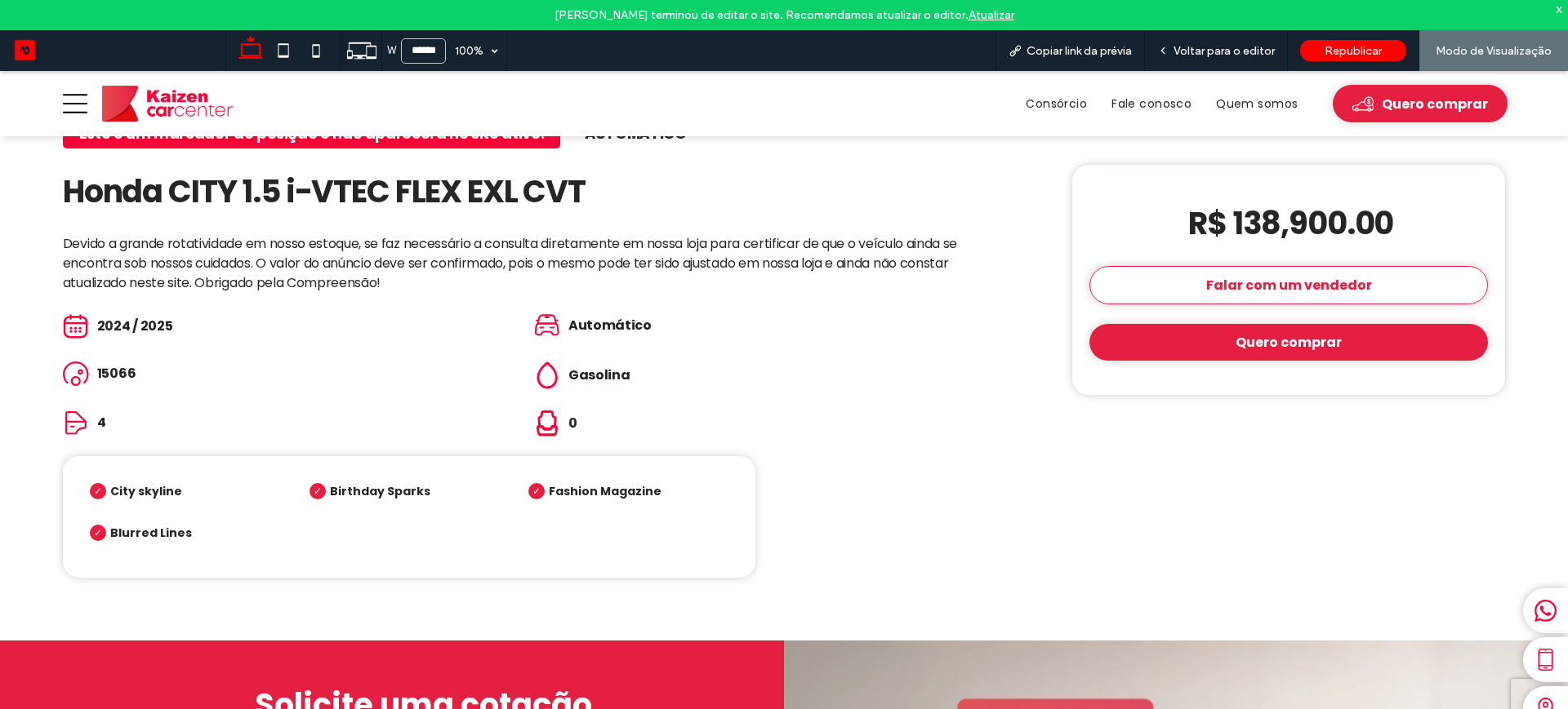
scroll to position [918, 0]
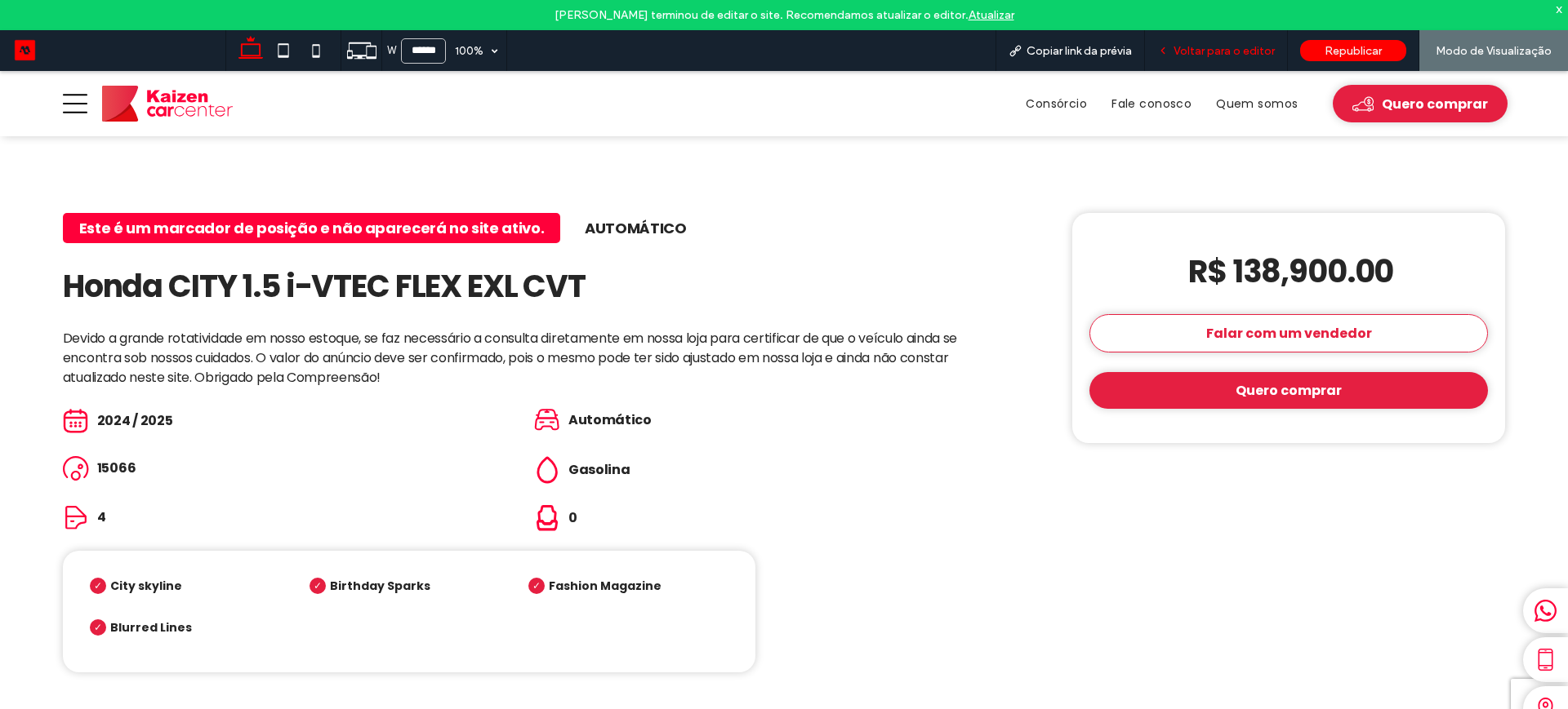
click at [1229, 45] on span "Voltar para o editor" at bounding box center [1224, 51] width 101 height 13
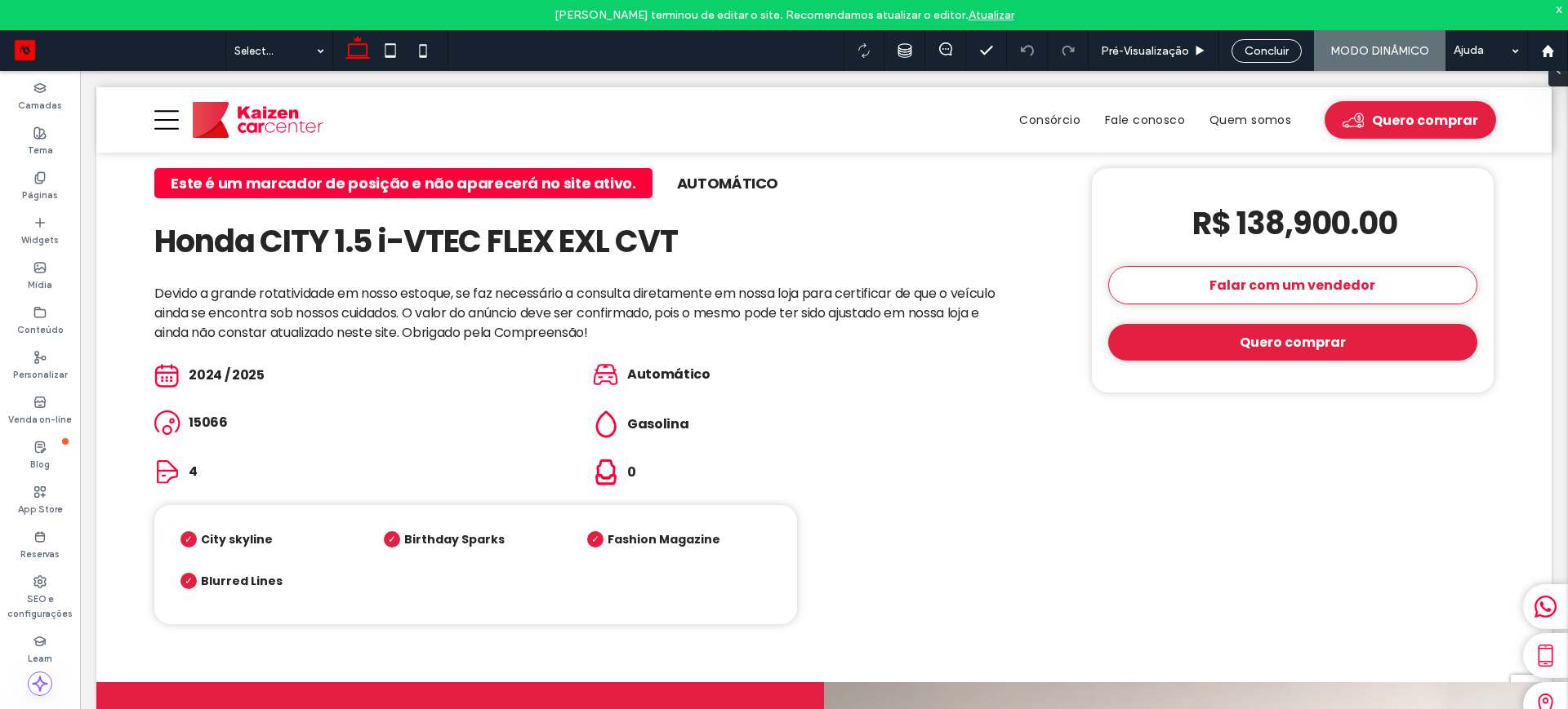
scroll to position [832, 0]
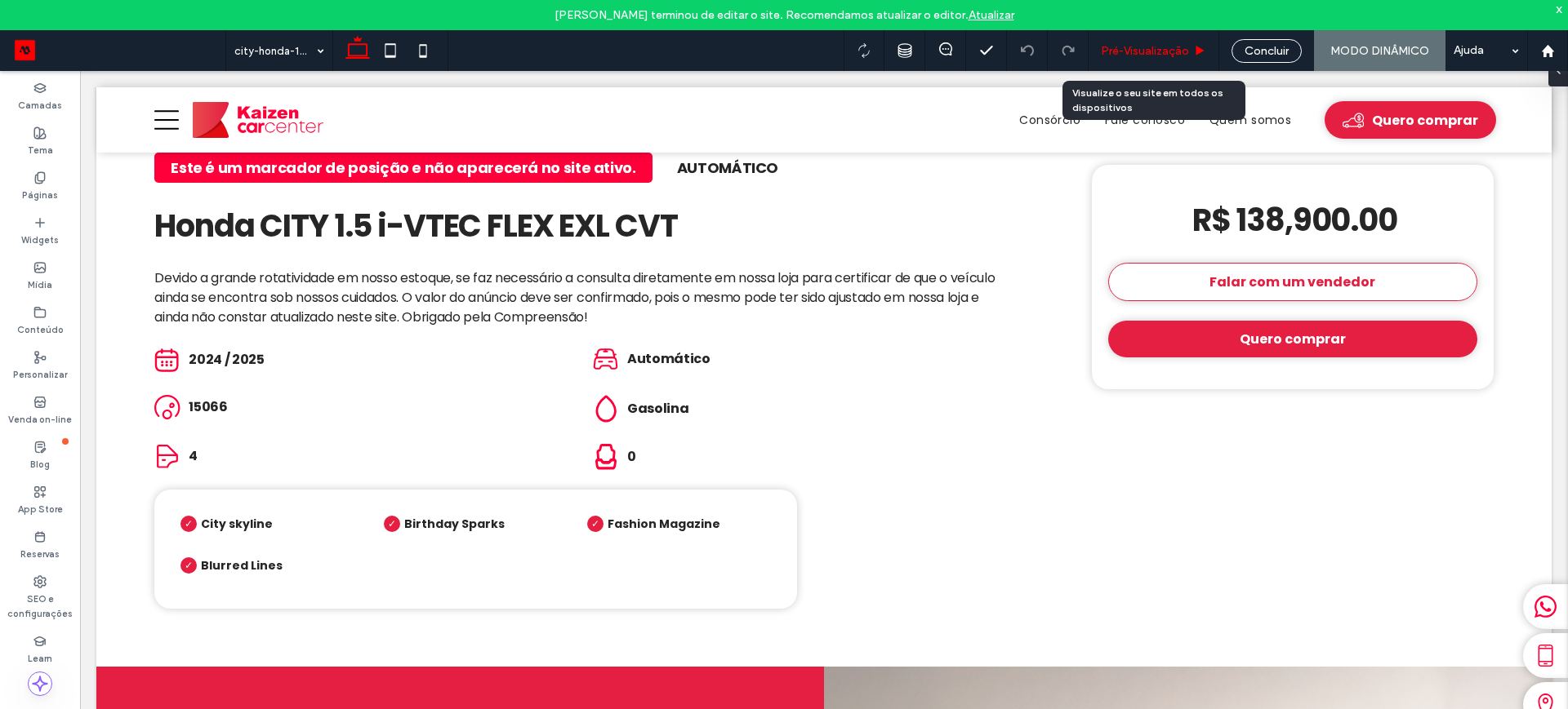
click at [1148, 50] on span "Pré-Visualizaçāo" at bounding box center [1144, 51] width 88 height 13
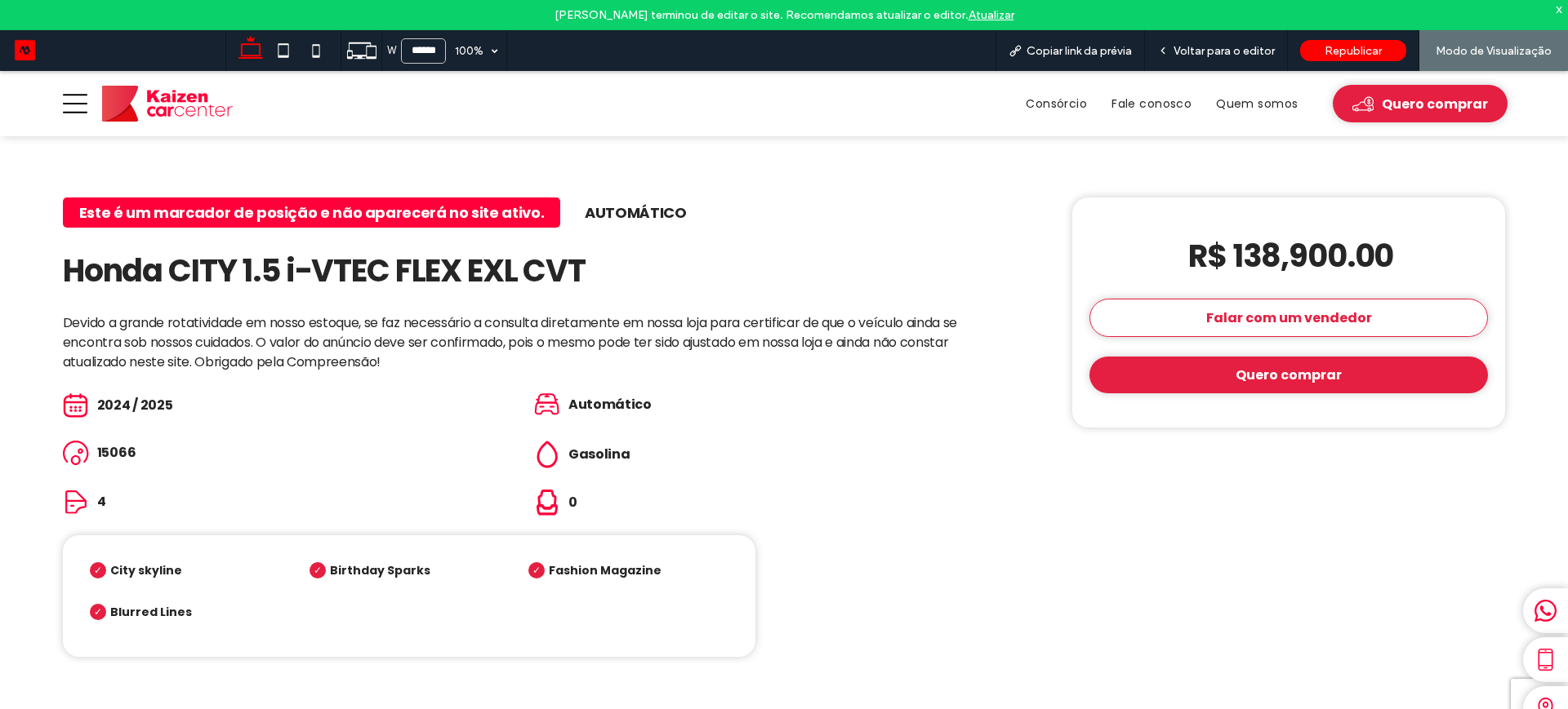
scroll to position [816, 0]
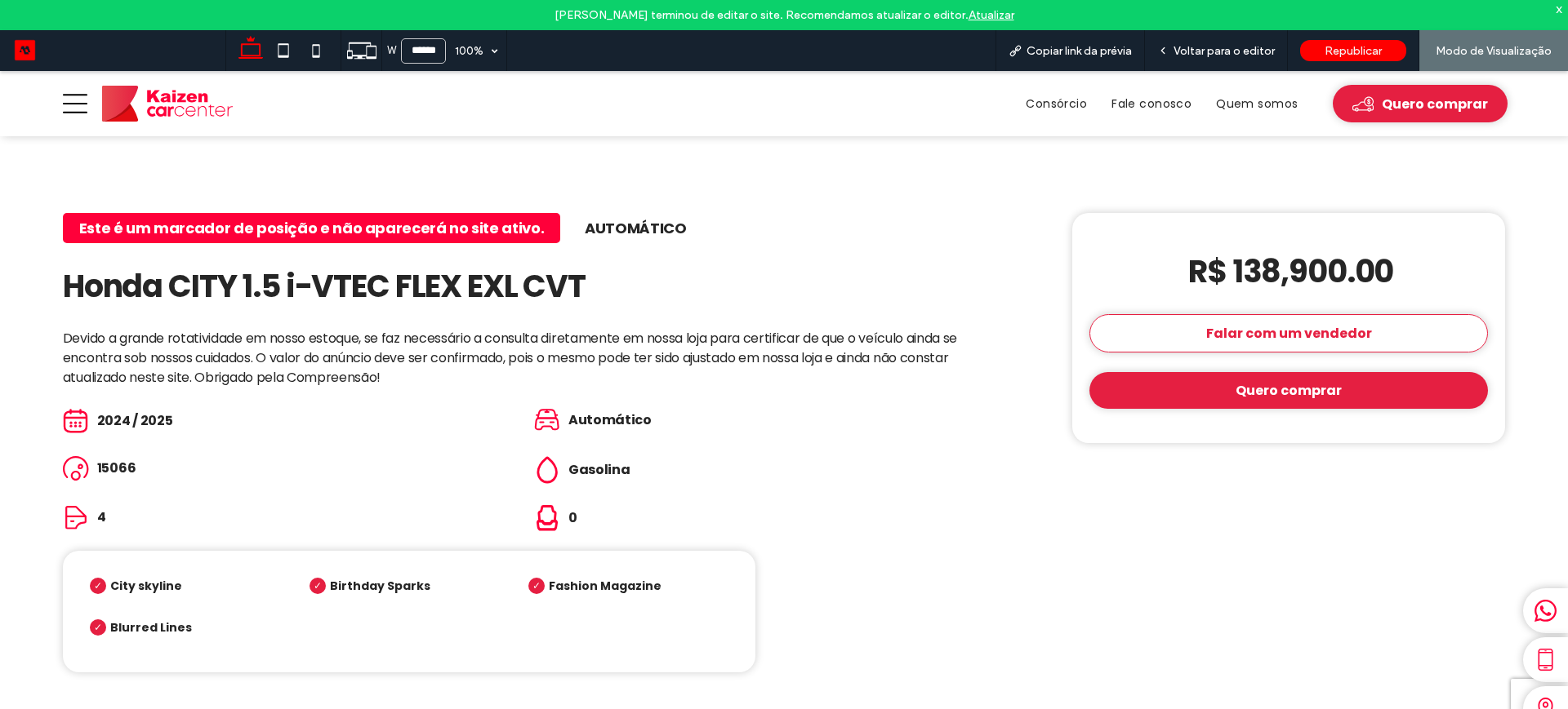
click at [1534, 656] on icon at bounding box center [1545, 659] width 23 height 23
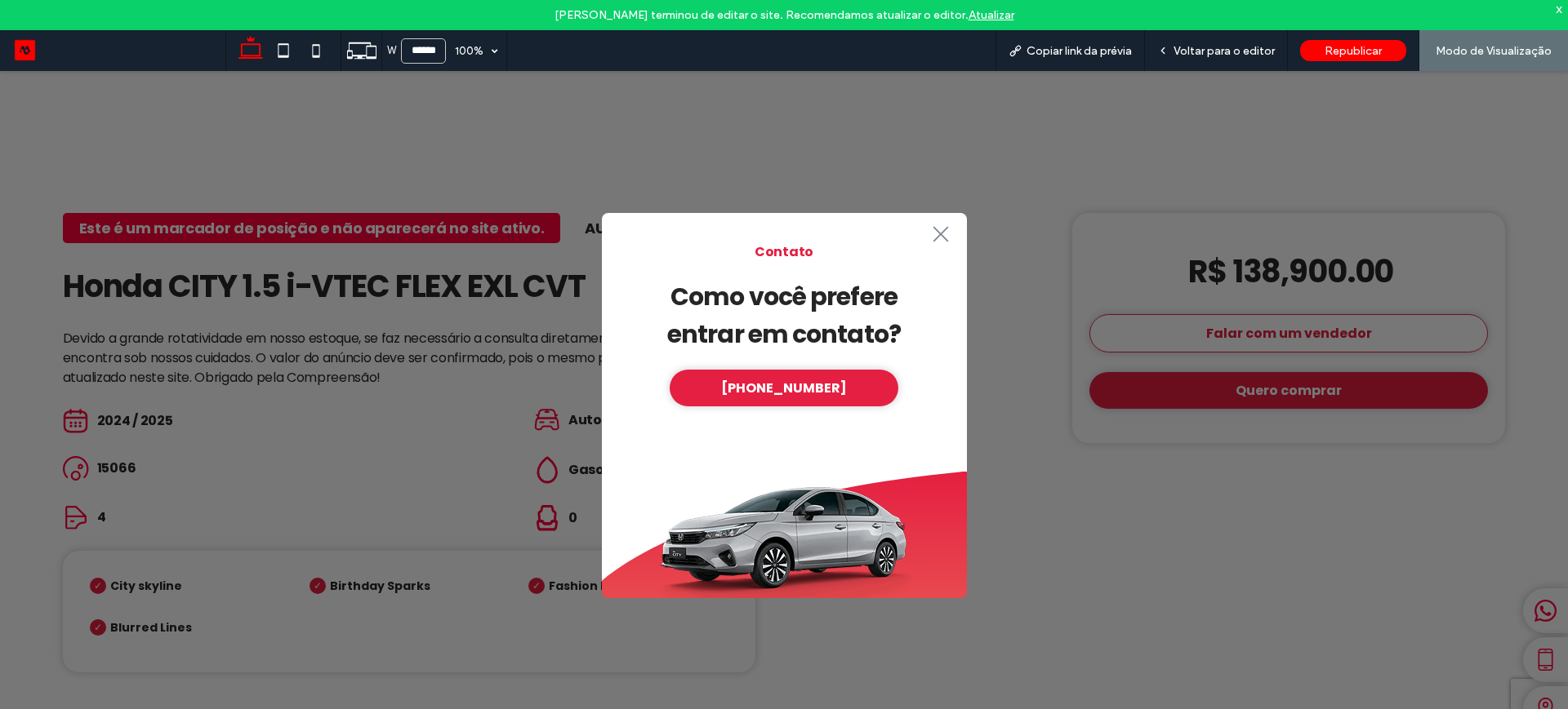
click at [945, 231] on icon ".st0-1091118977{fill-rule:evenodd;clip-rule:evenodd;}" at bounding box center [940, 233] width 26 height 16
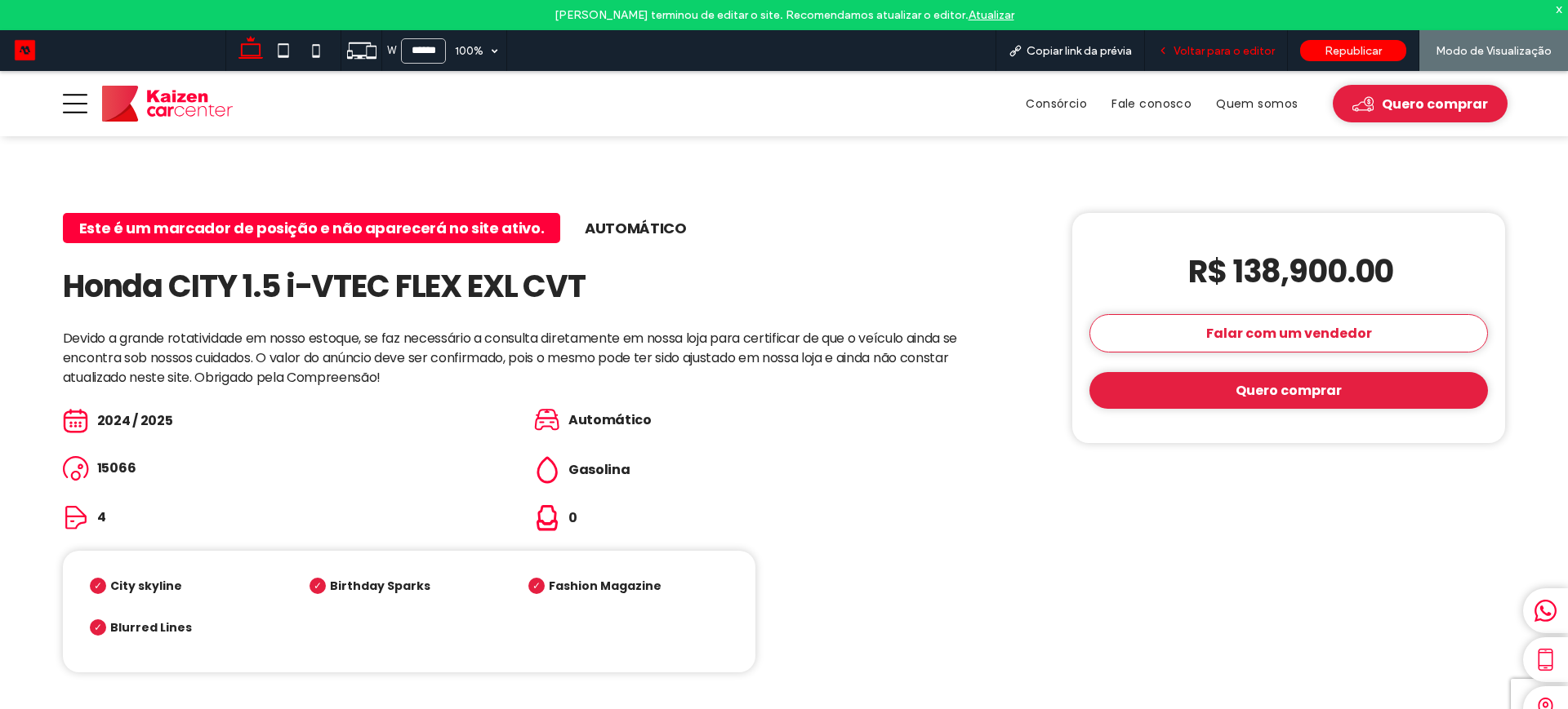
click at [1207, 52] on span "Voltar para o editor" at bounding box center [1224, 51] width 101 height 13
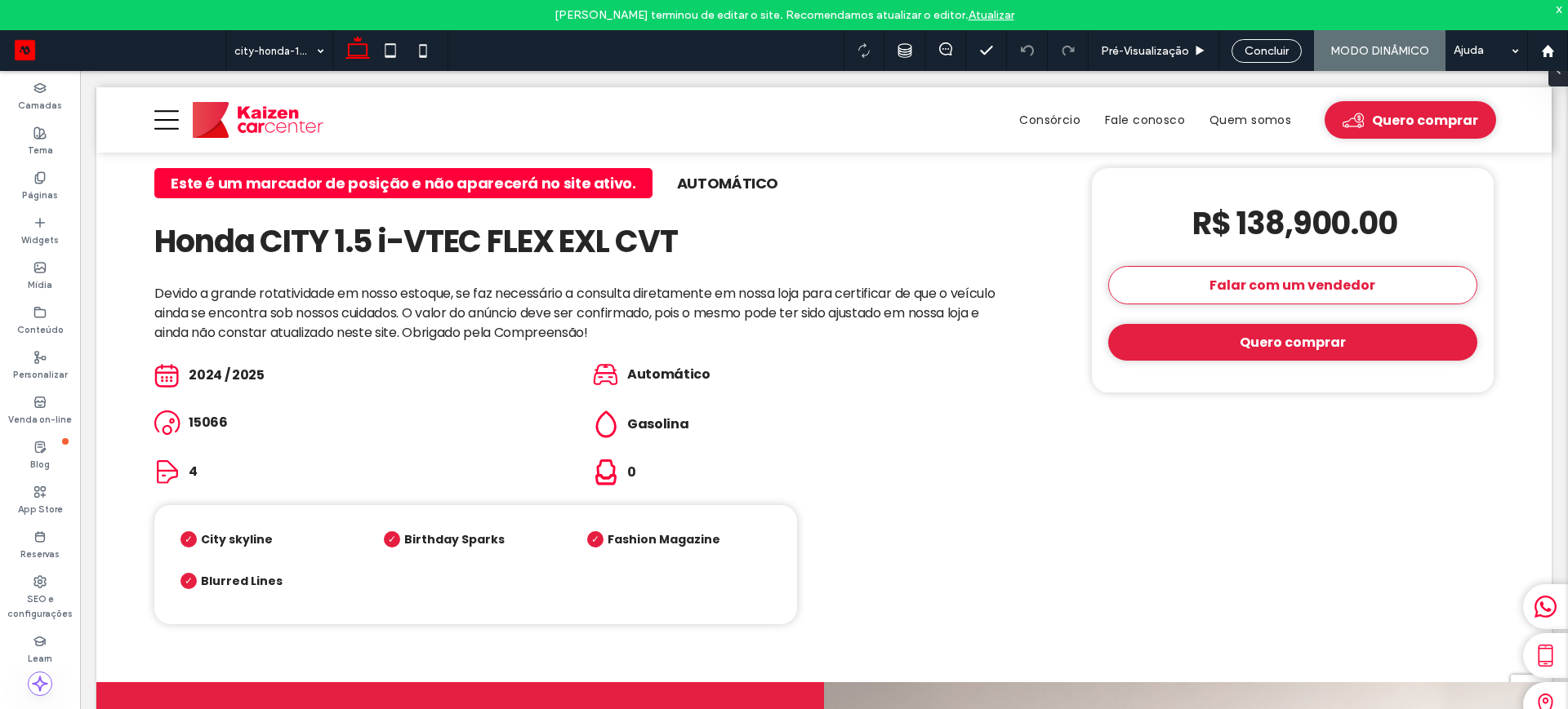
scroll to position [832, 0]
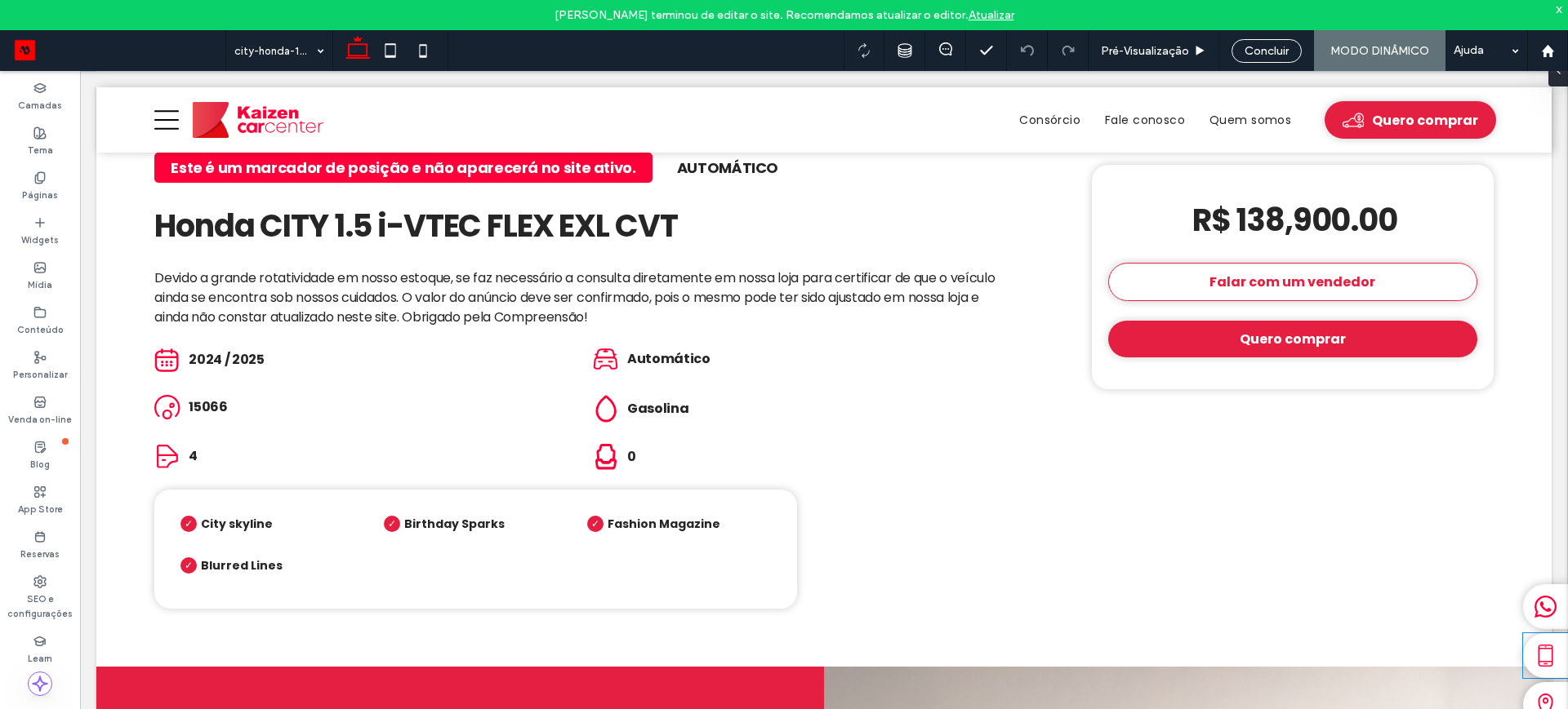
click at [1534, 657] on icon at bounding box center [1545, 656] width 23 height 23
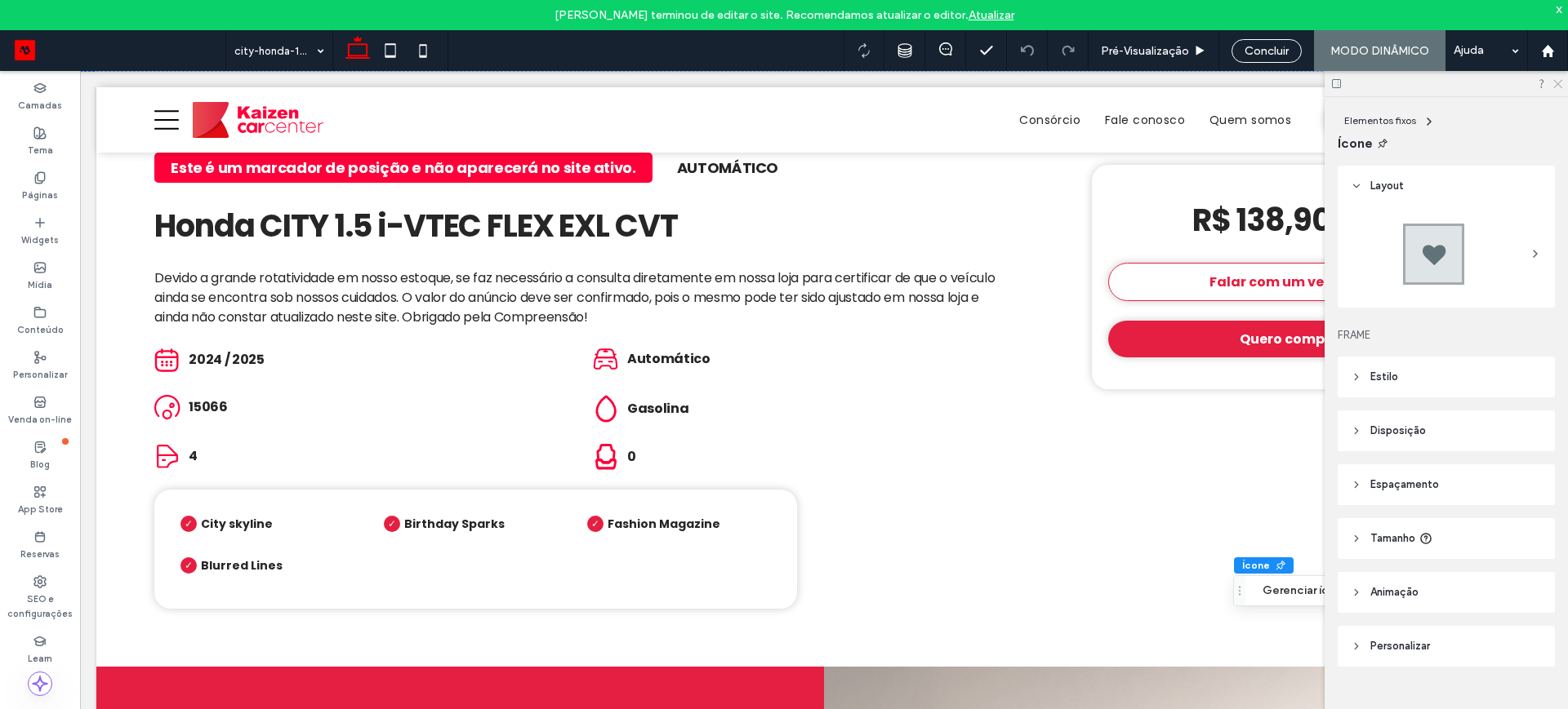
click at [1555, 83] on icon at bounding box center [1556, 83] width 11 height 11
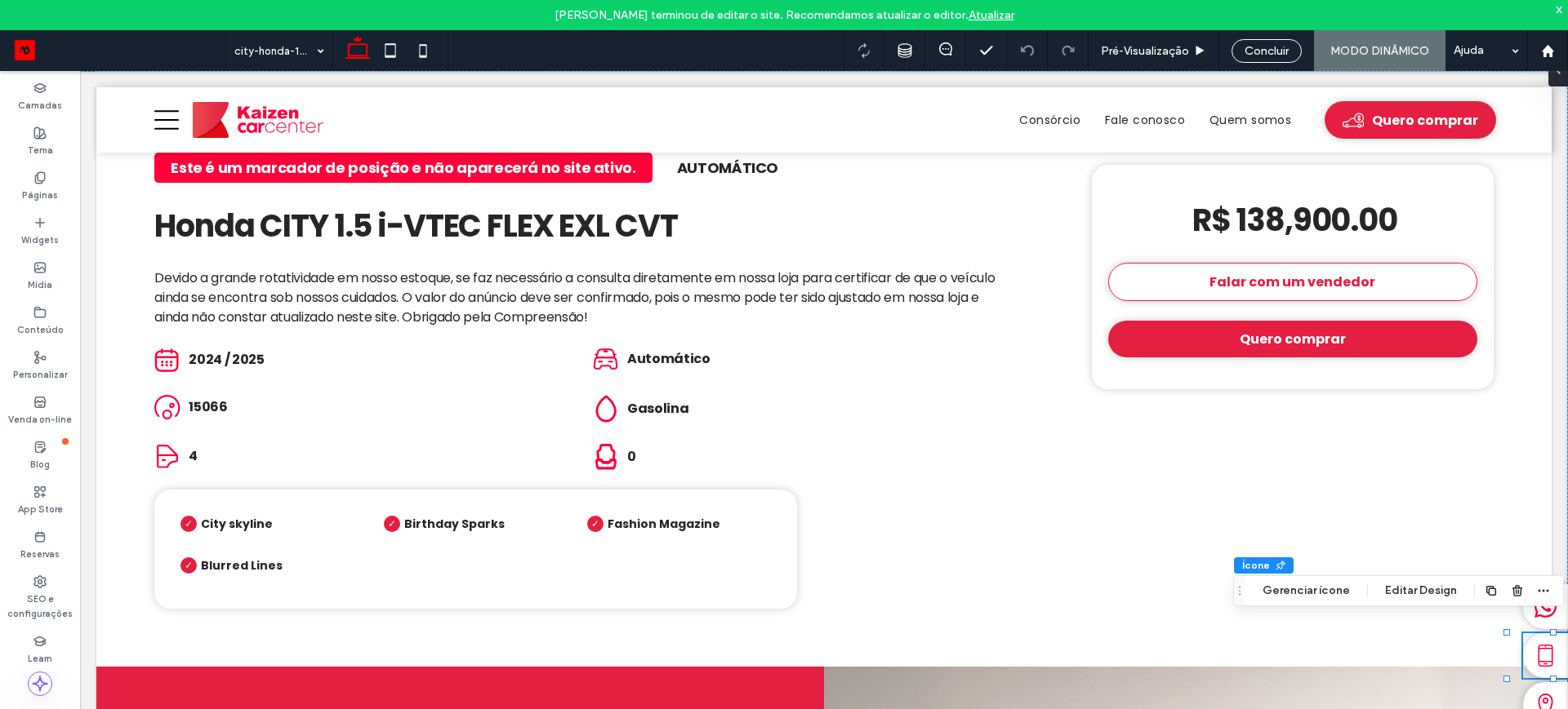
click at [1534, 654] on icon at bounding box center [1545, 656] width 23 height 23
click at [1298, 595] on button "Gerenciar ícone" at bounding box center [1306, 590] width 109 height 19
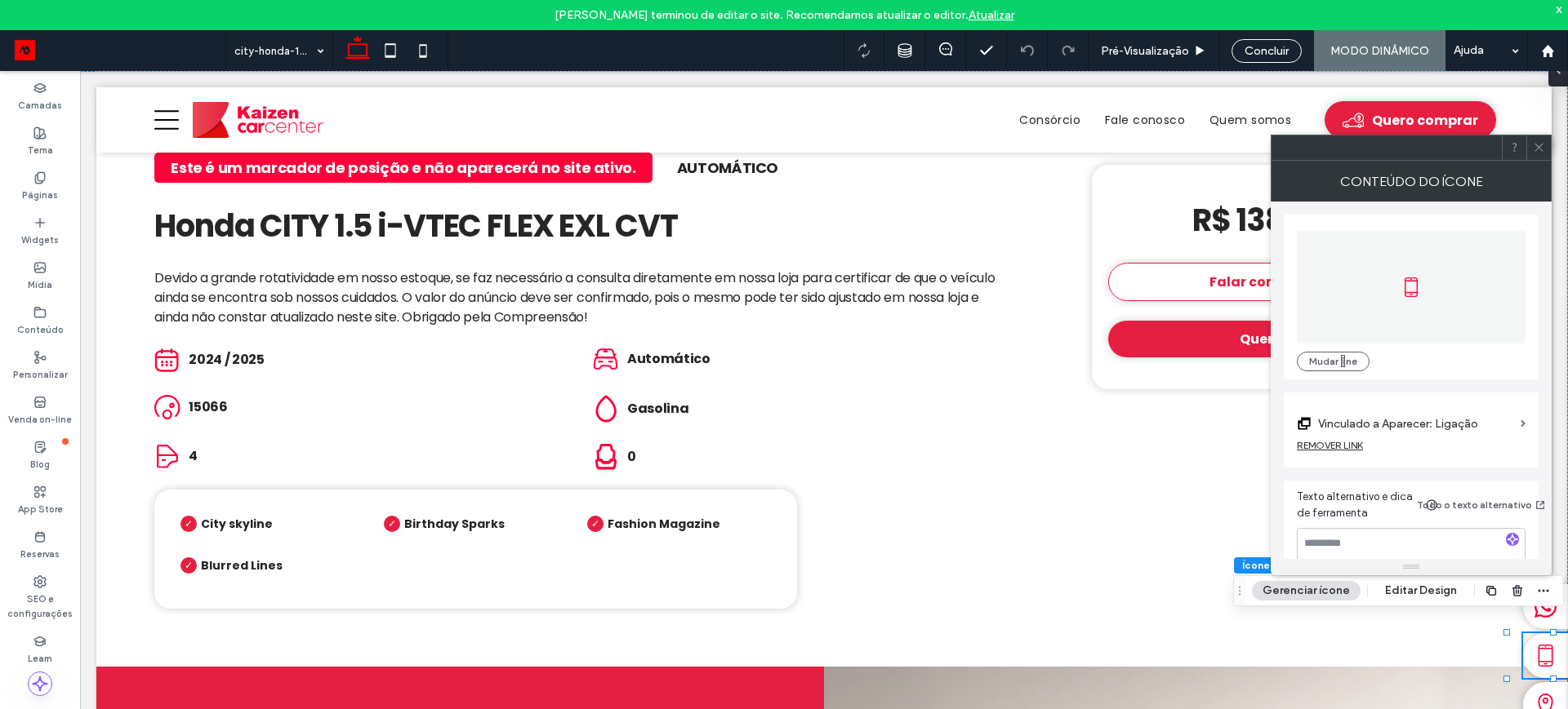
scroll to position [29, 0]
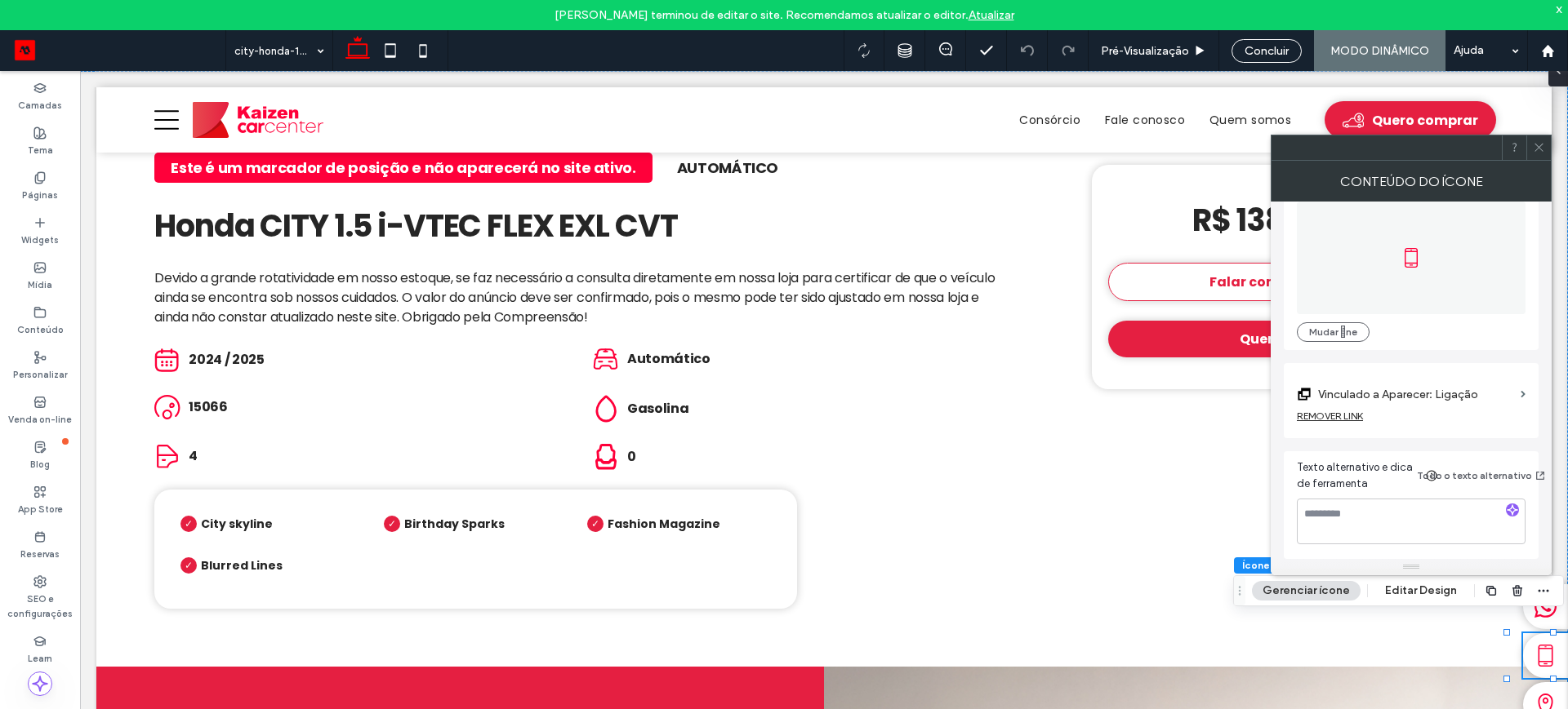
click at [1453, 393] on label "Vinculado a Aparecer: Ligação" at bounding box center [1415, 395] width 196 height 30
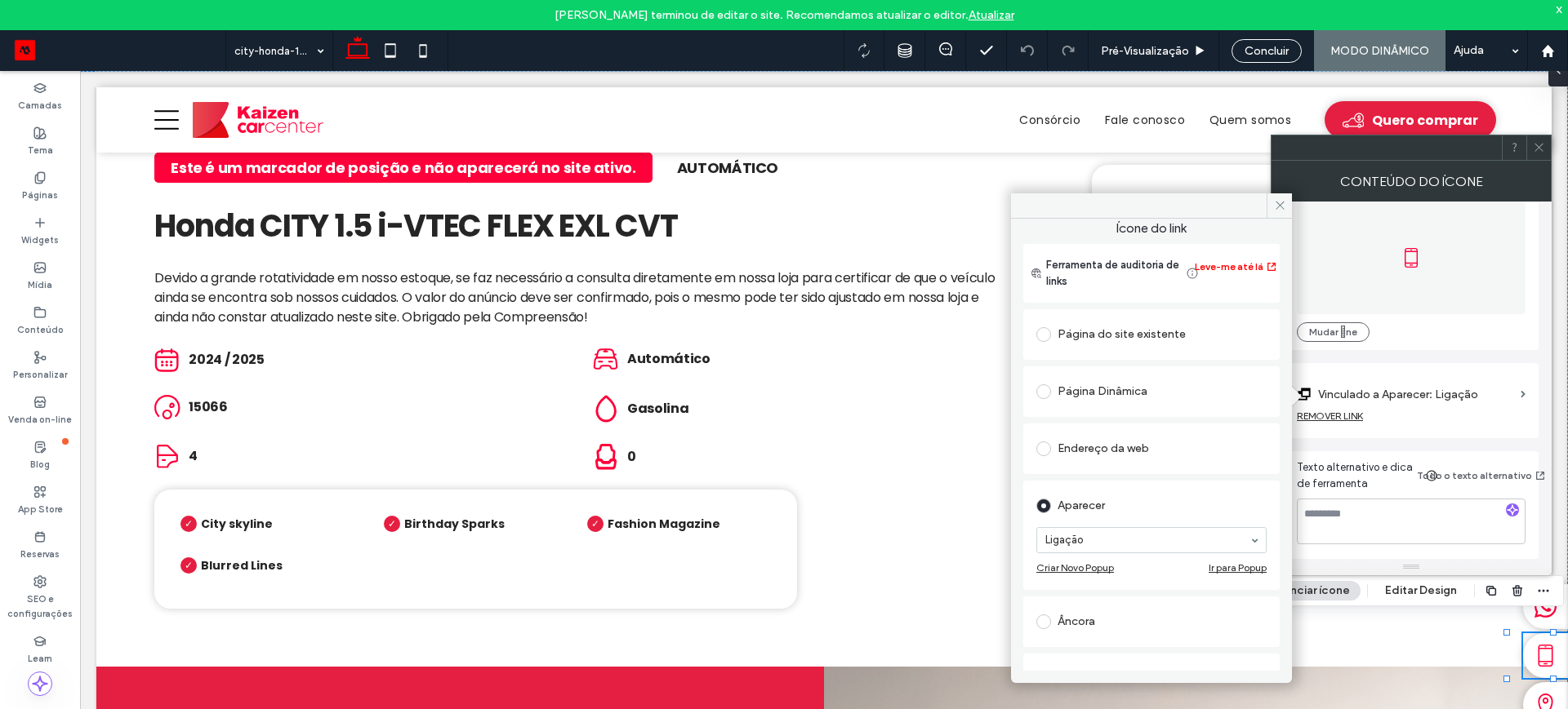
scroll to position [0, 0]
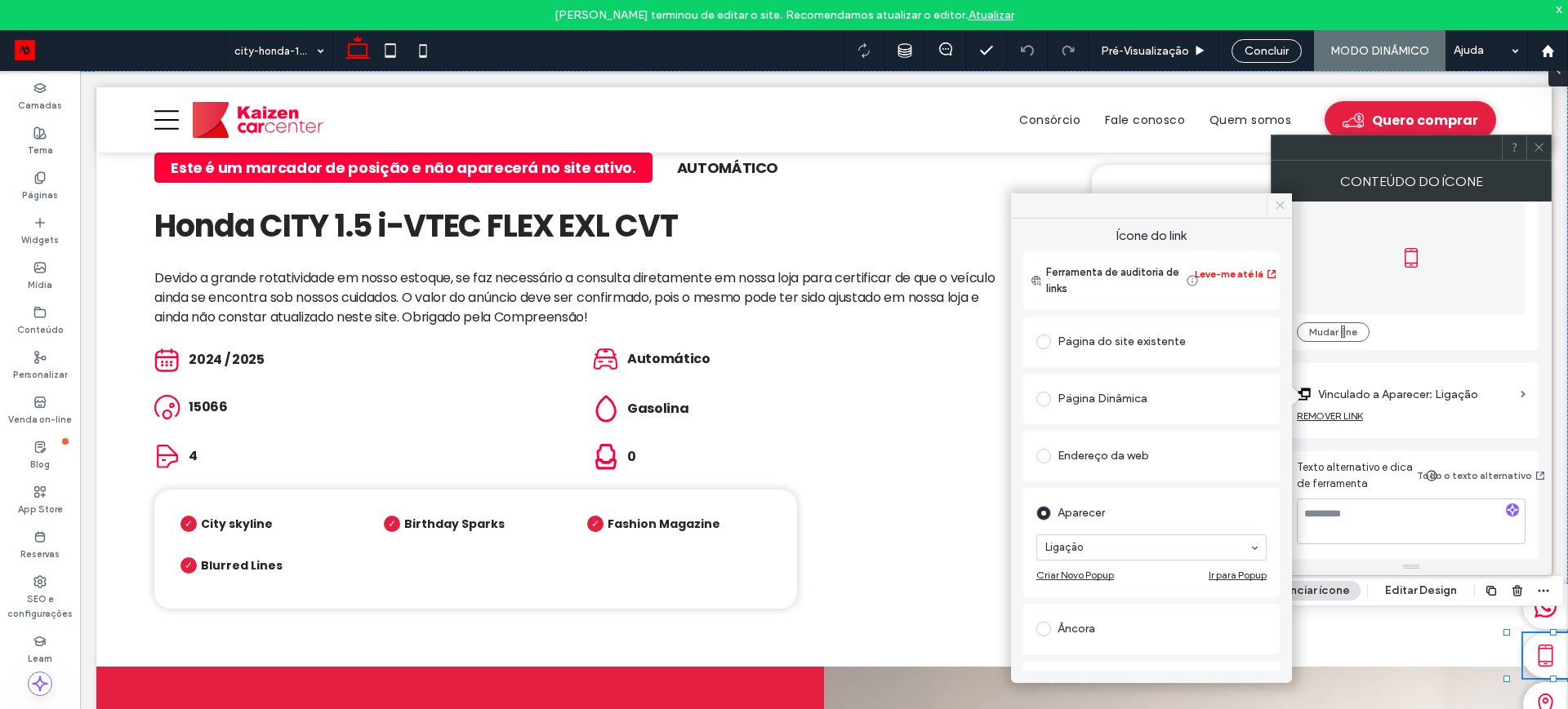
click at [1278, 202] on icon at bounding box center [1280, 205] width 13 height 13
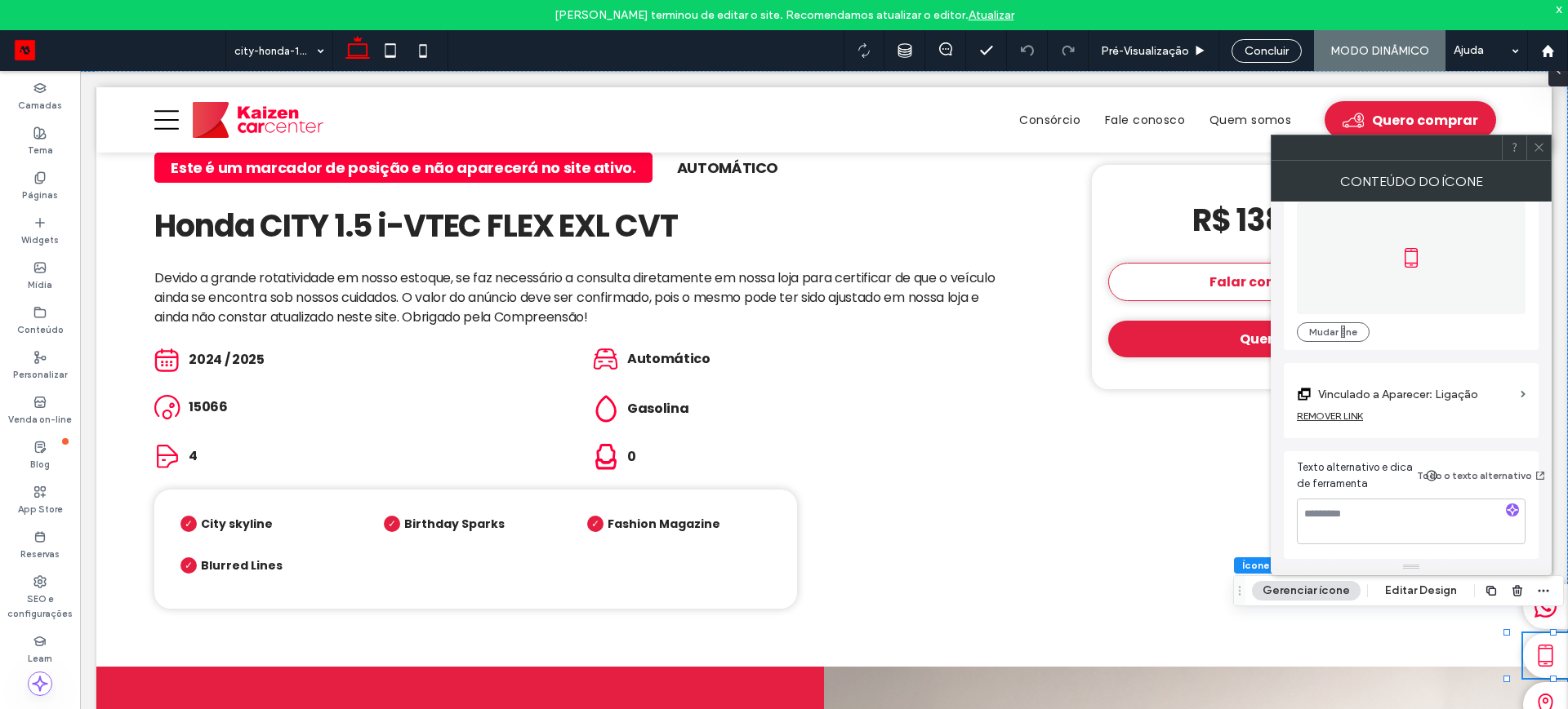
click at [1405, 392] on label "Vinculado a Aparecer: Ligação" at bounding box center [1415, 395] width 196 height 30
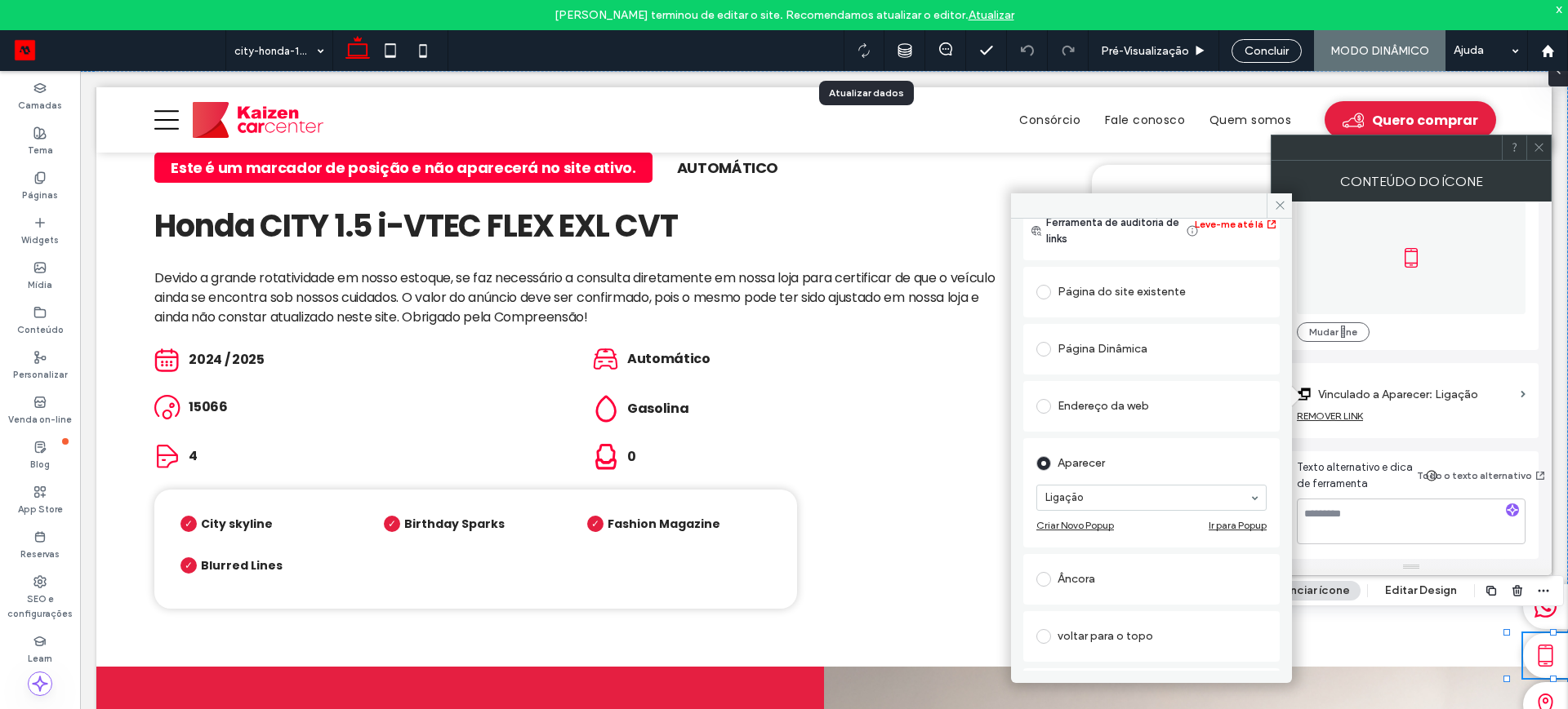
scroll to position [152, 0]
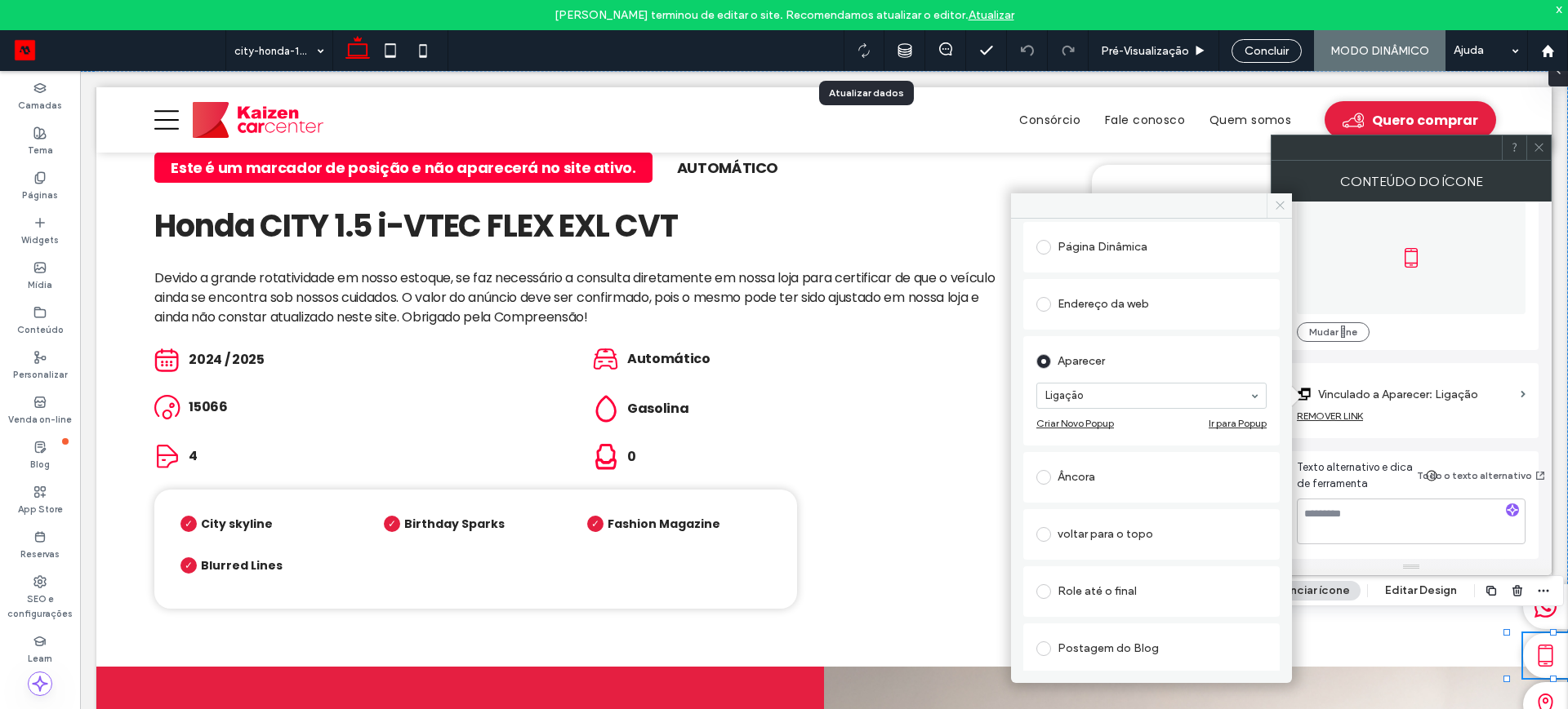
click at [1281, 200] on icon at bounding box center [1280, 205] width 13 height 13
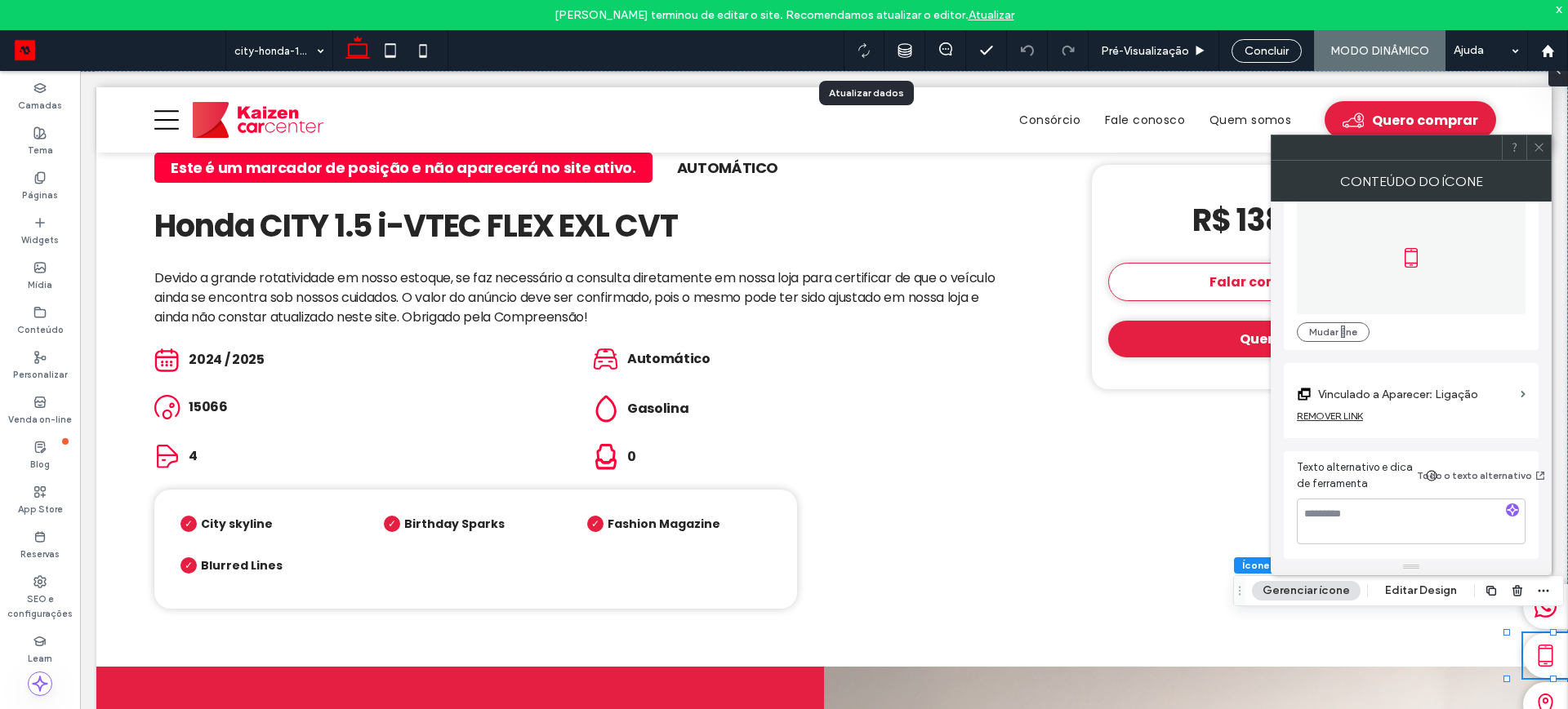
click at [1545, 147] on div at bounding box center [1538, 147] width 24 height 24
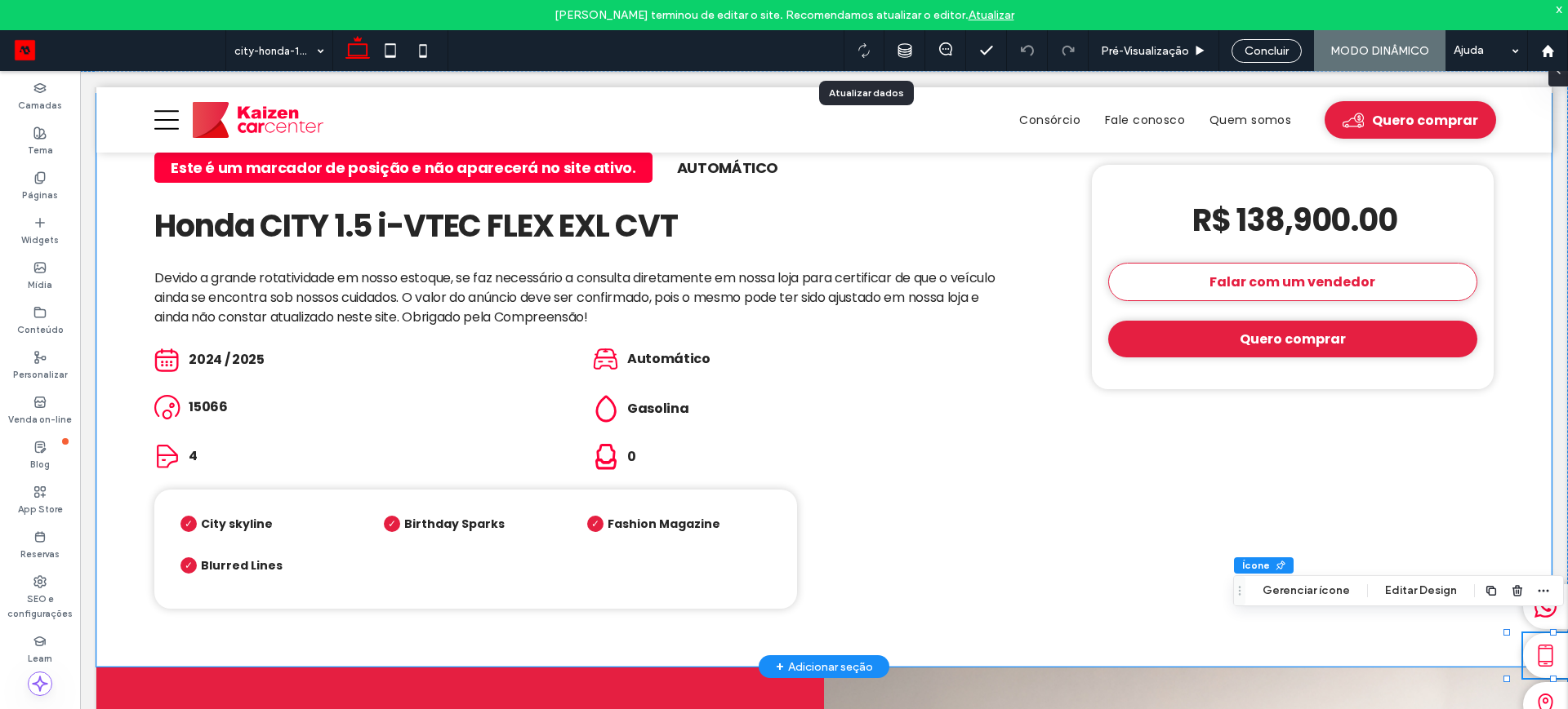
click at [1019, 455] on div "Este é um marcador de posição e não aparecerá no site ativo. Automático Honda C…" at bounding box center [823, 380] width 1455 height 573
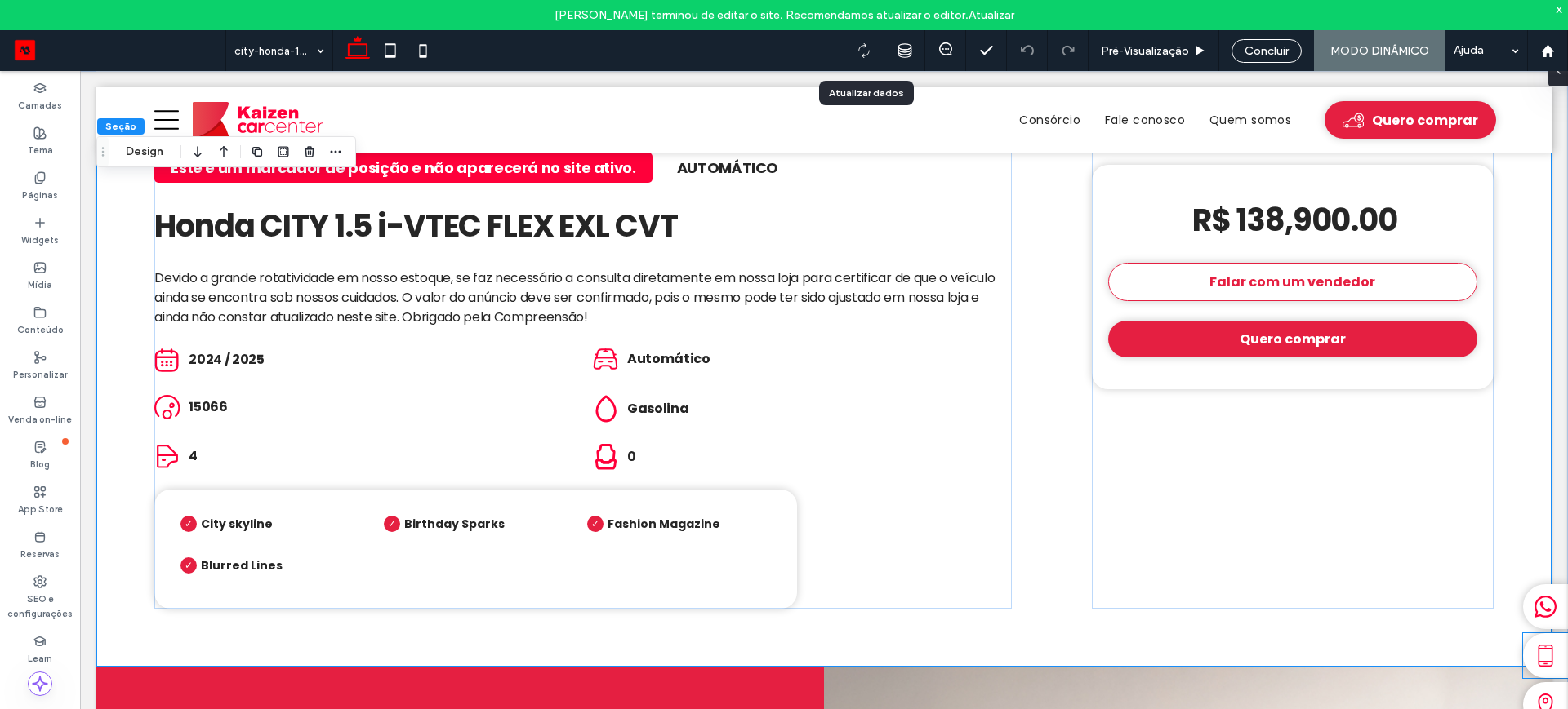
click at [1534, 653] on icon at bounding box center [1545, 656] width 23 height 23
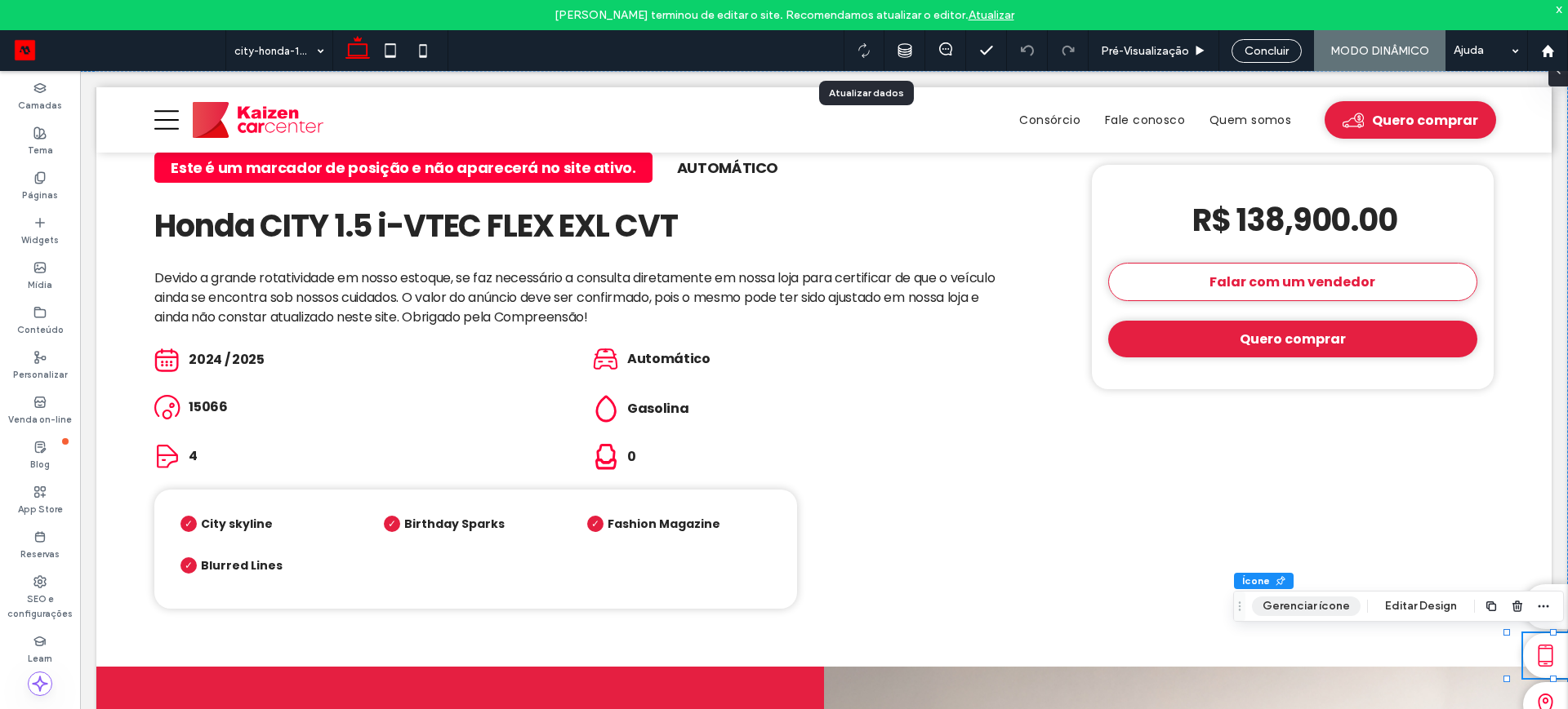
click at [1317, 608] on button "Gerenciar ícone" at bounding box center [1306, 605] width 109 height 19
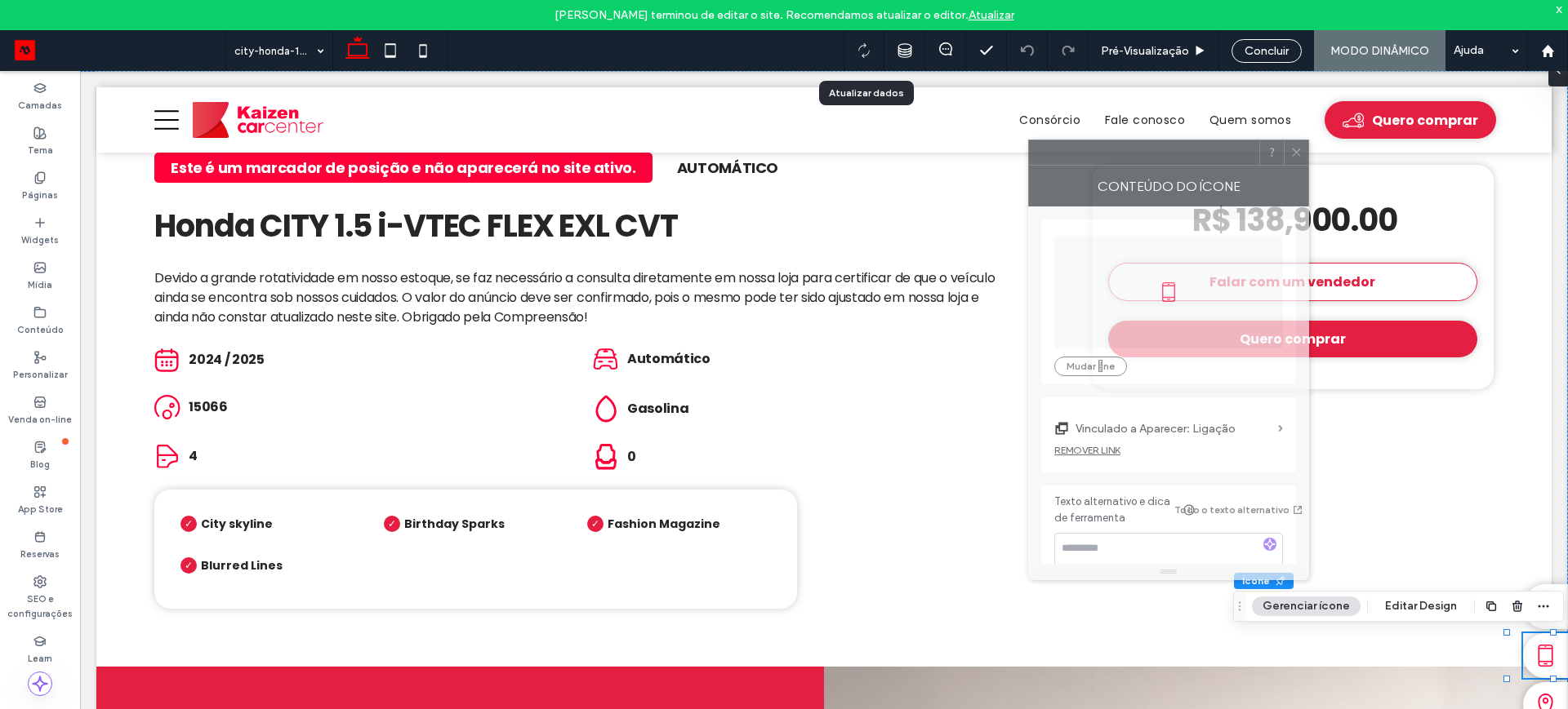
drag, startPoint x: 1318, startPoint y: 161, endPoint x: 1125, endPoint y: 158, distance: 193.0
click at [1125, 158] on div at bounding box center [1143, 152] width 230 height 24
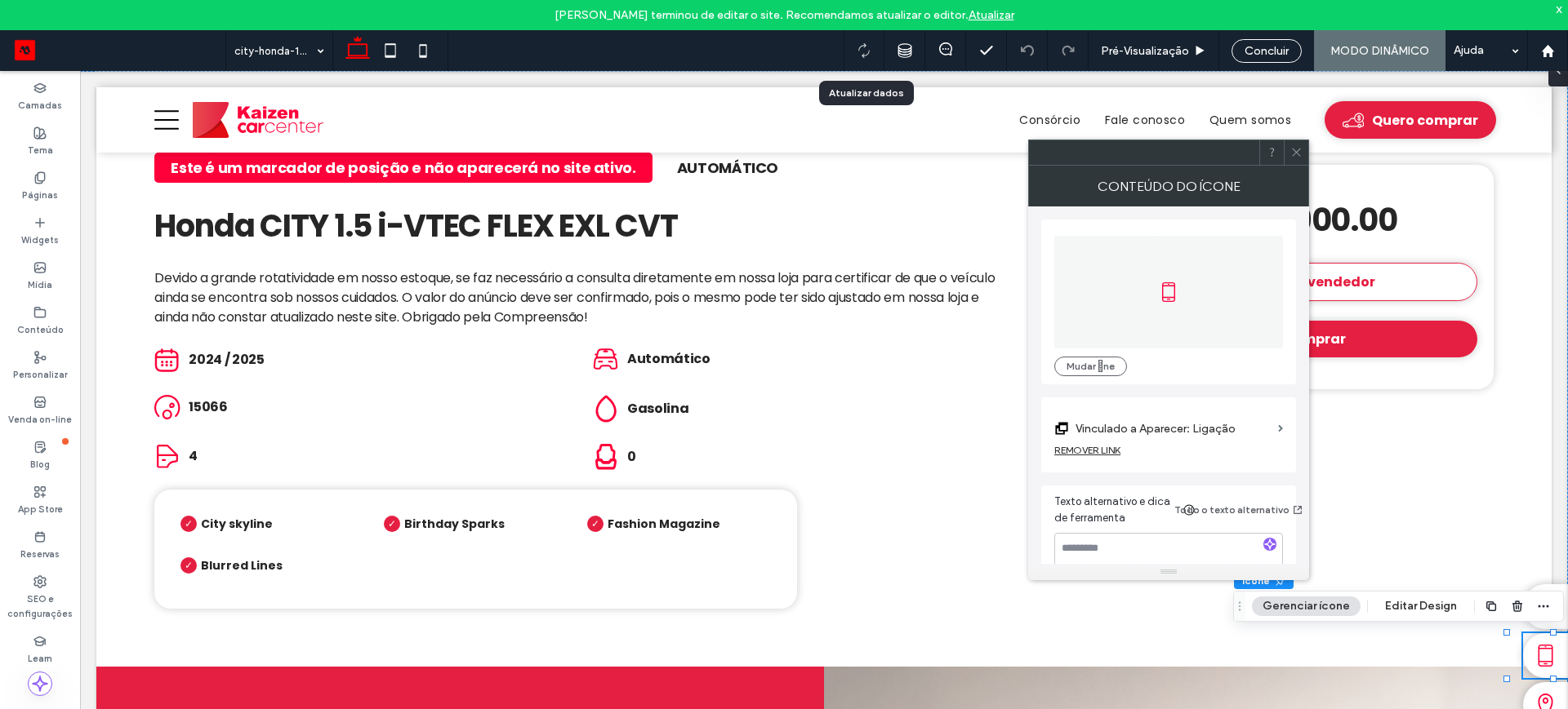
scroll to position [29, 0]
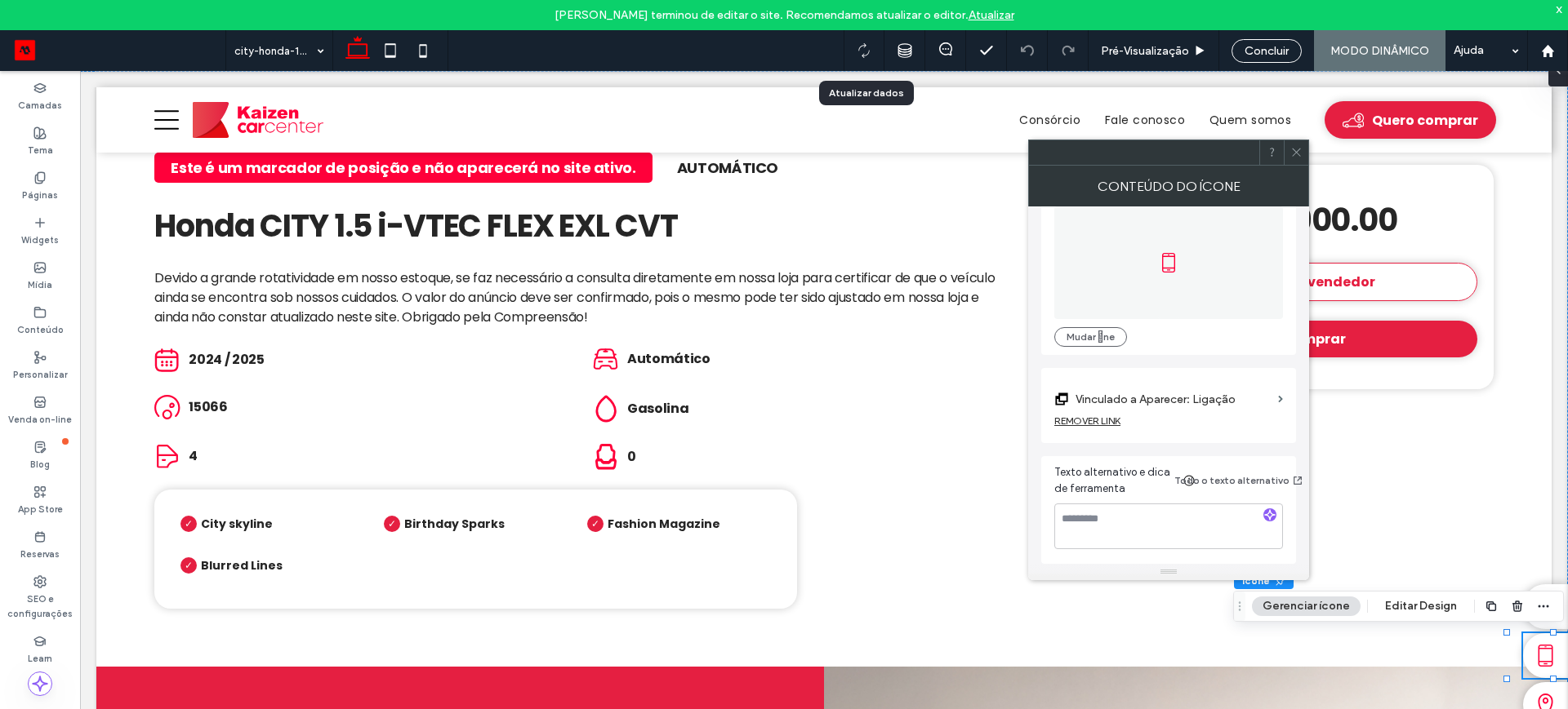
click at [1233, 397] on label "Vinculado a Aparecer: Ligação" at bounding box center [1173, 399] width 196 height 30
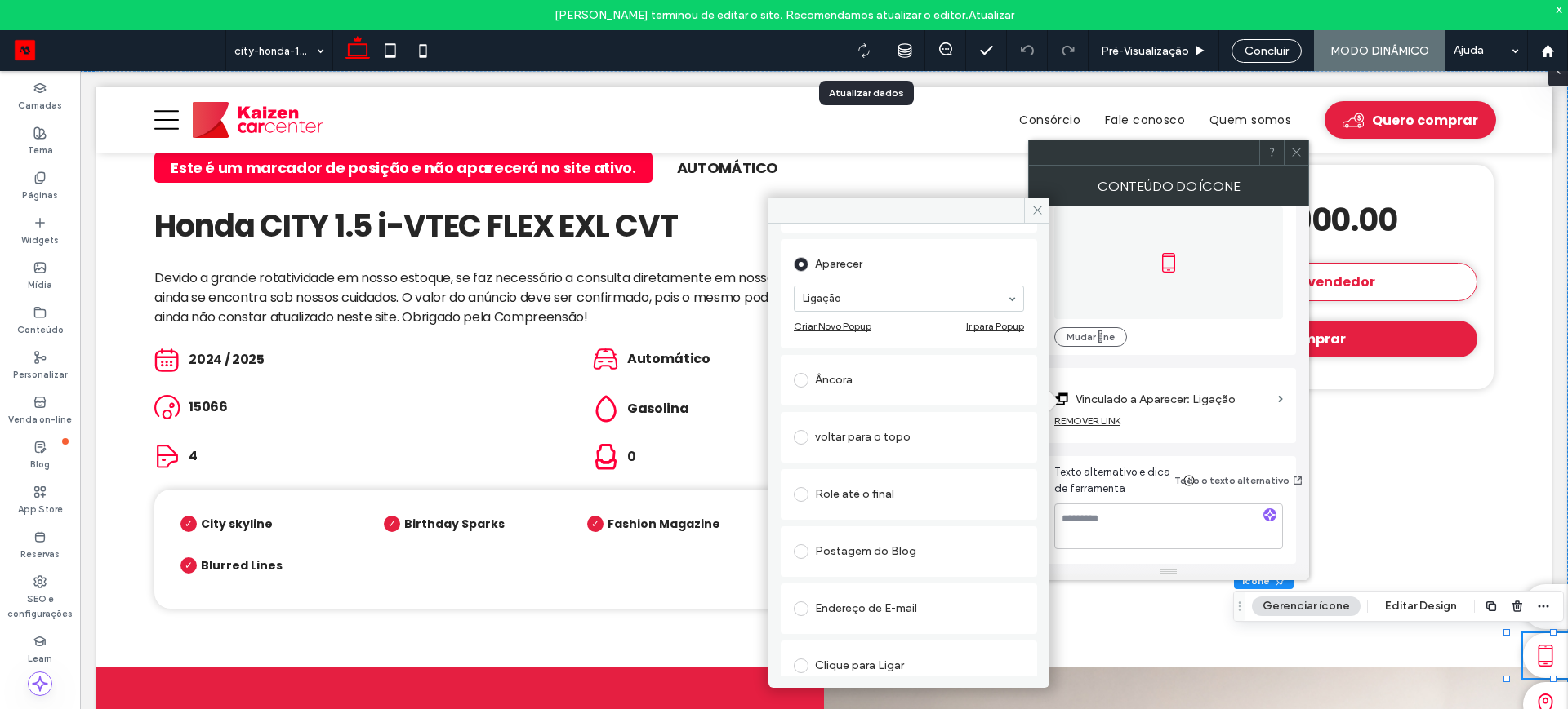
scroll to position [0, 0]
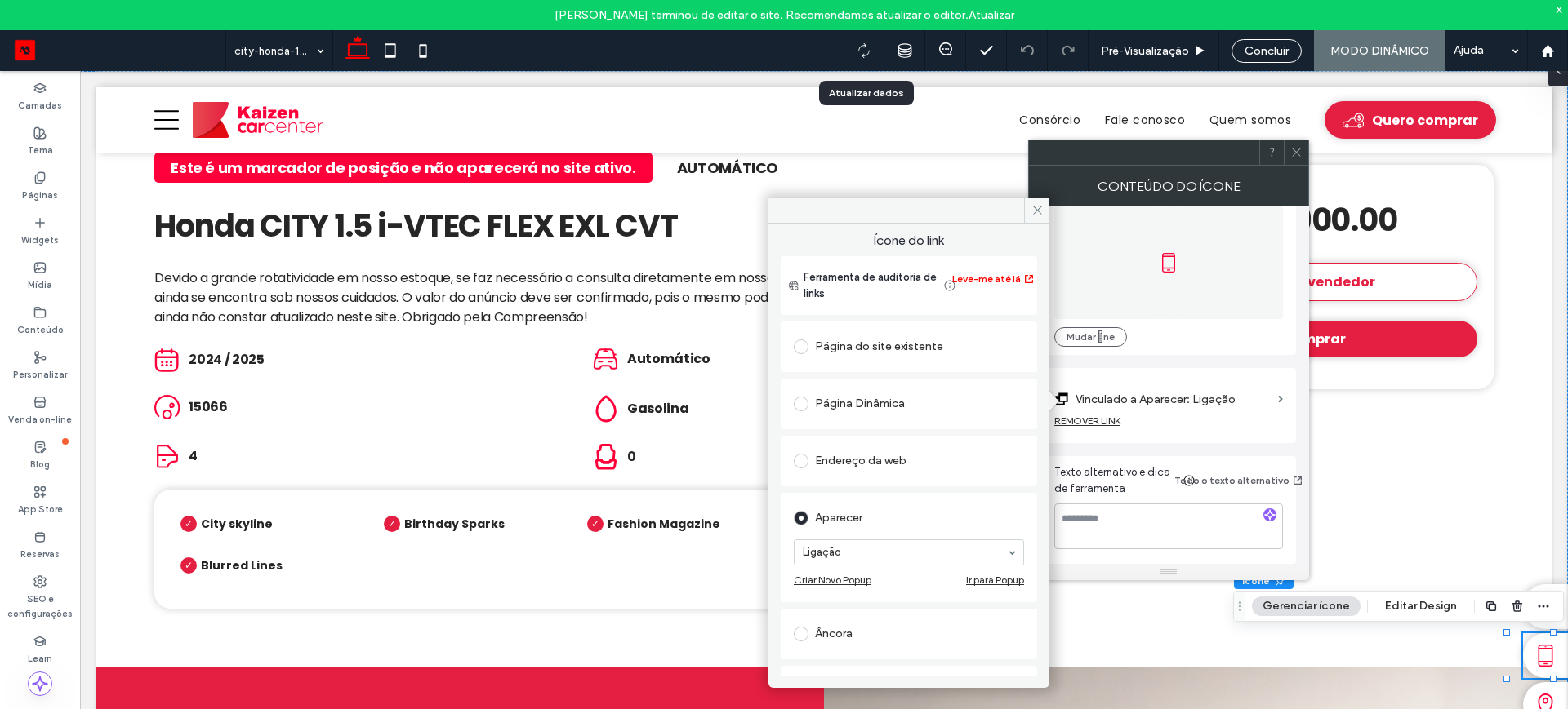
click at [1037, 207] on icon at bounding box center [1037, 210] width 13 height 13
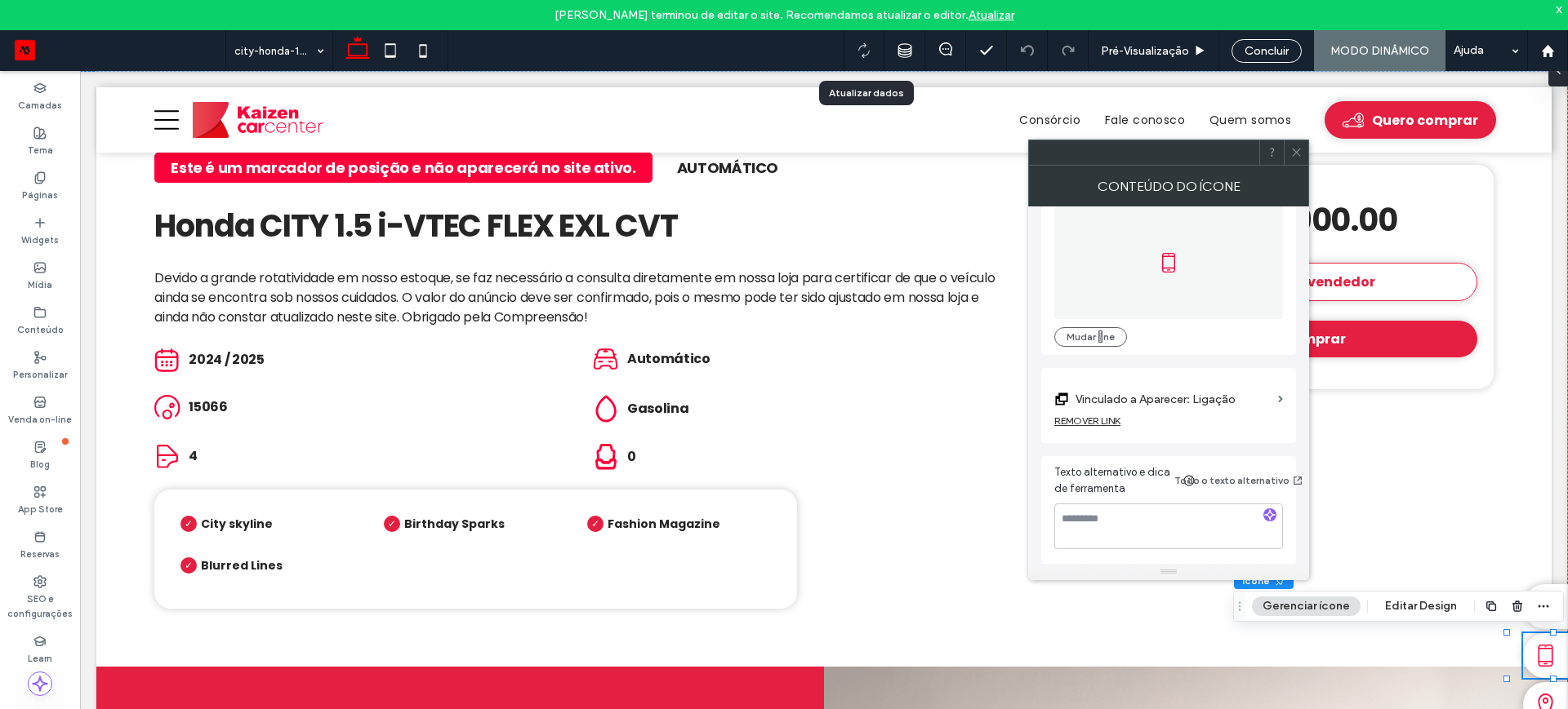
click at [1293, 151] on icon at bounding box center [1296, 152] width 13 height 13
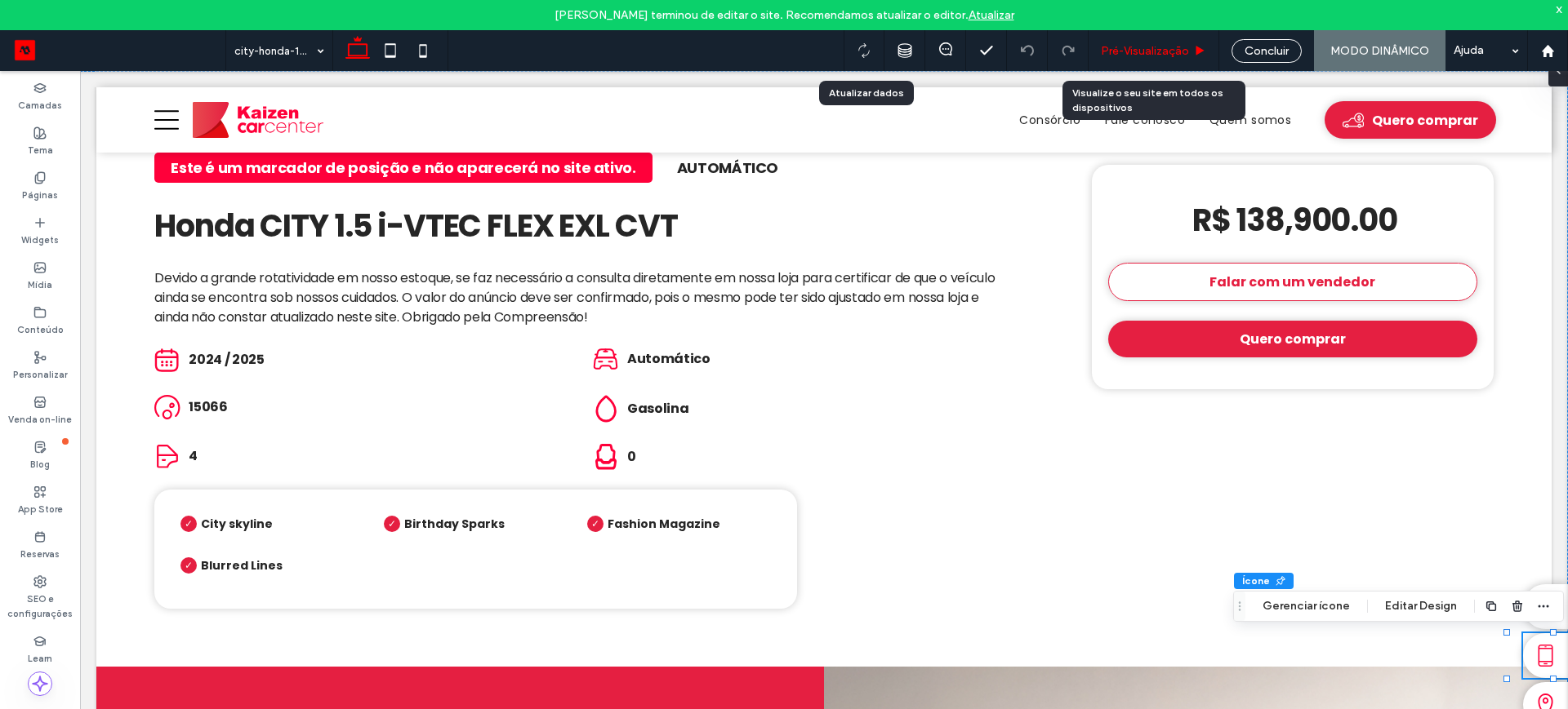
click at [1127, 45] on span "Pré-Visualizaçāo" at bounding box center [1144, 51] width 88 height 13
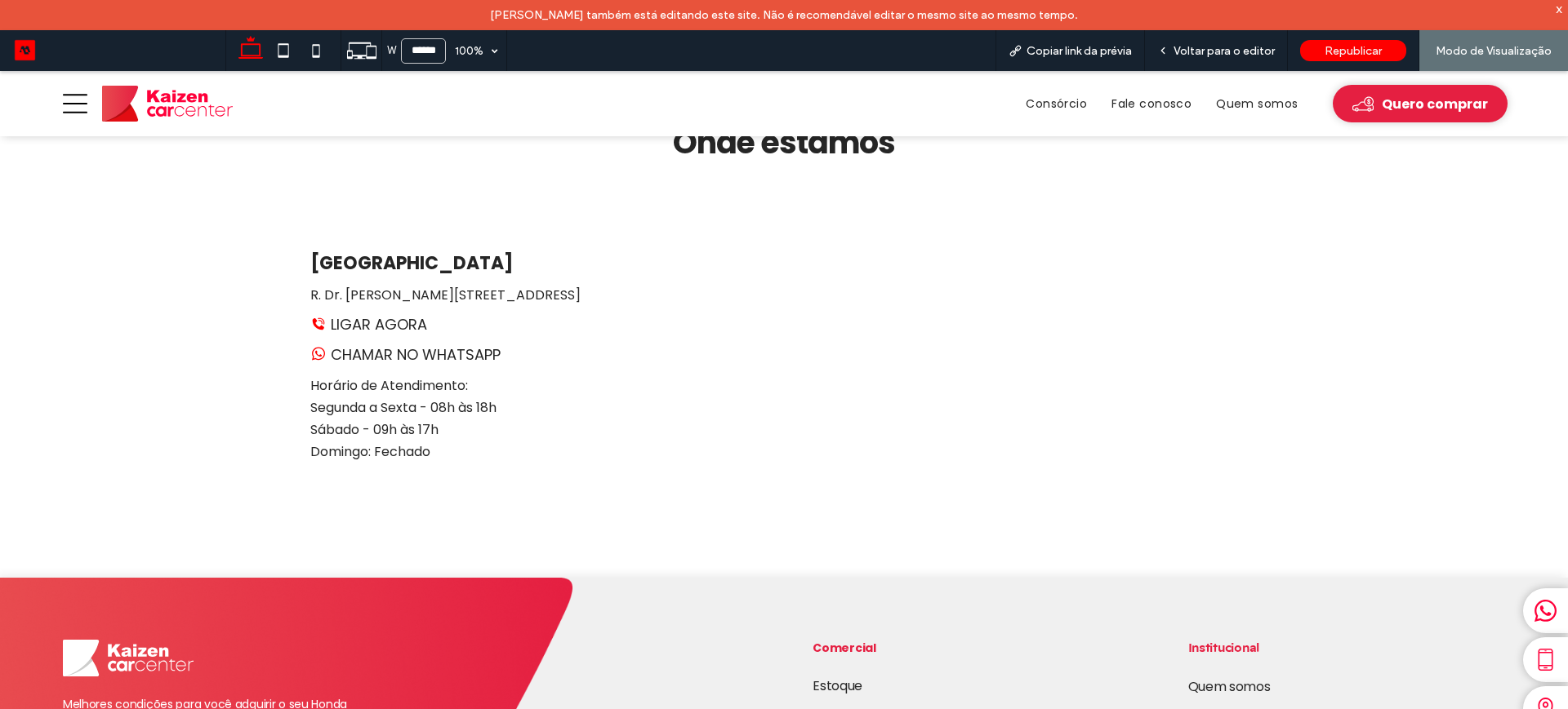
scroll to position [2856, 0]
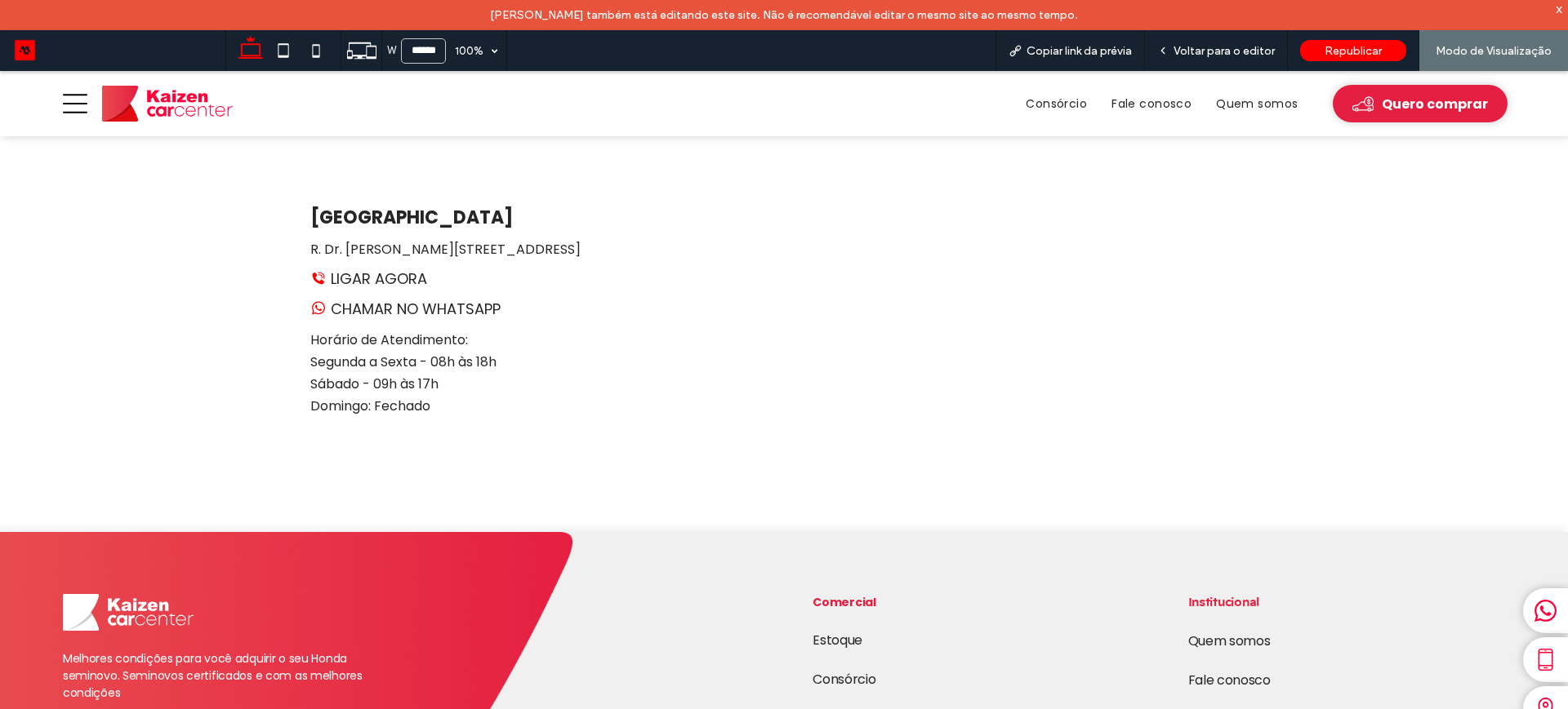
click at [361, 268] on link "LIGAR AGORA" at bounding box center [368, 279] width 117 height 22
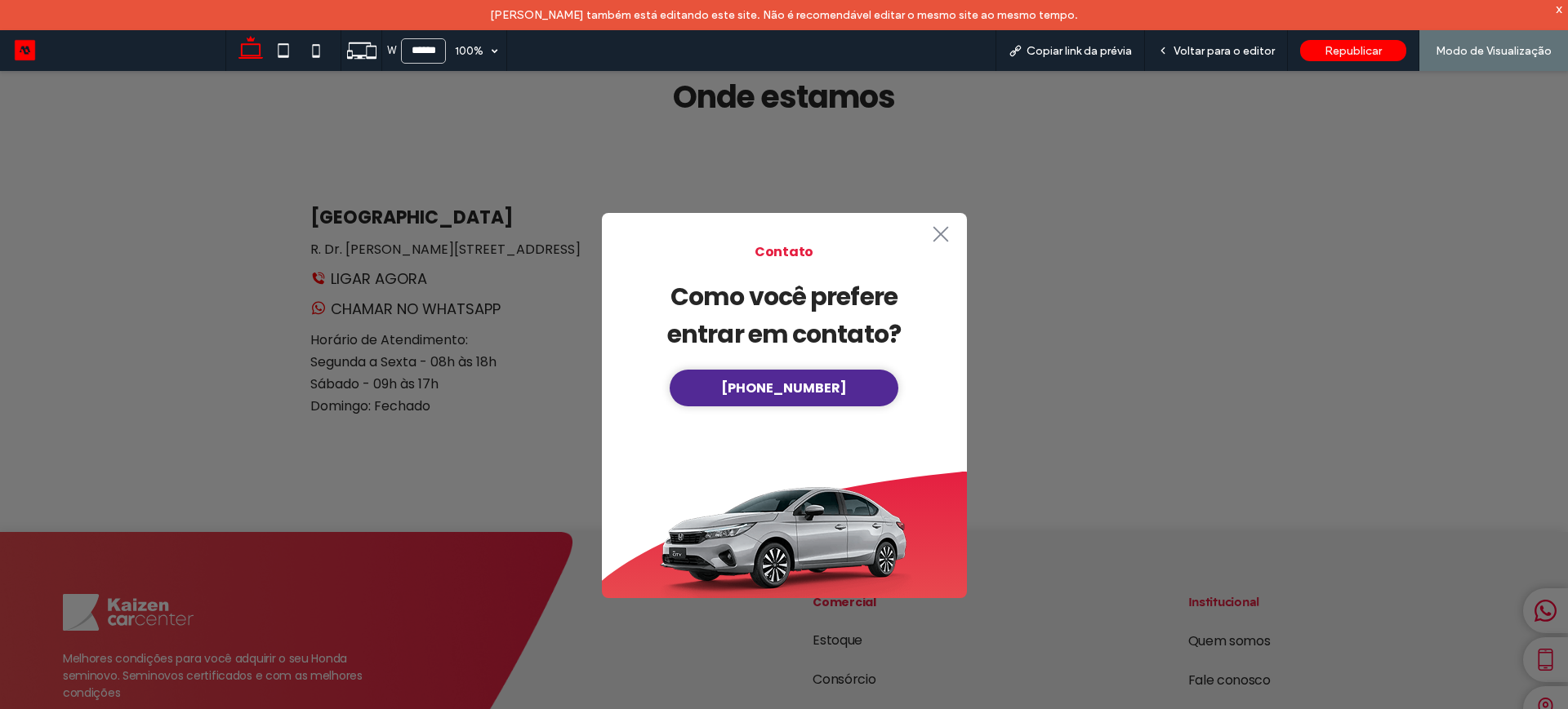
click at [783, 388] on span "(51) 3337-0044" at bounding box center [784, 388] width 126 height 20
click at [793, 387] on span "(51) 3337-0044" at bounding box center [784, 388] width 126 height 20
click at [934, 237] on icon ".st0-1091118977{fill-rule:evenodd;clip-rule:evenodd;}" at bounding box center [940, 233] width 26 height 16
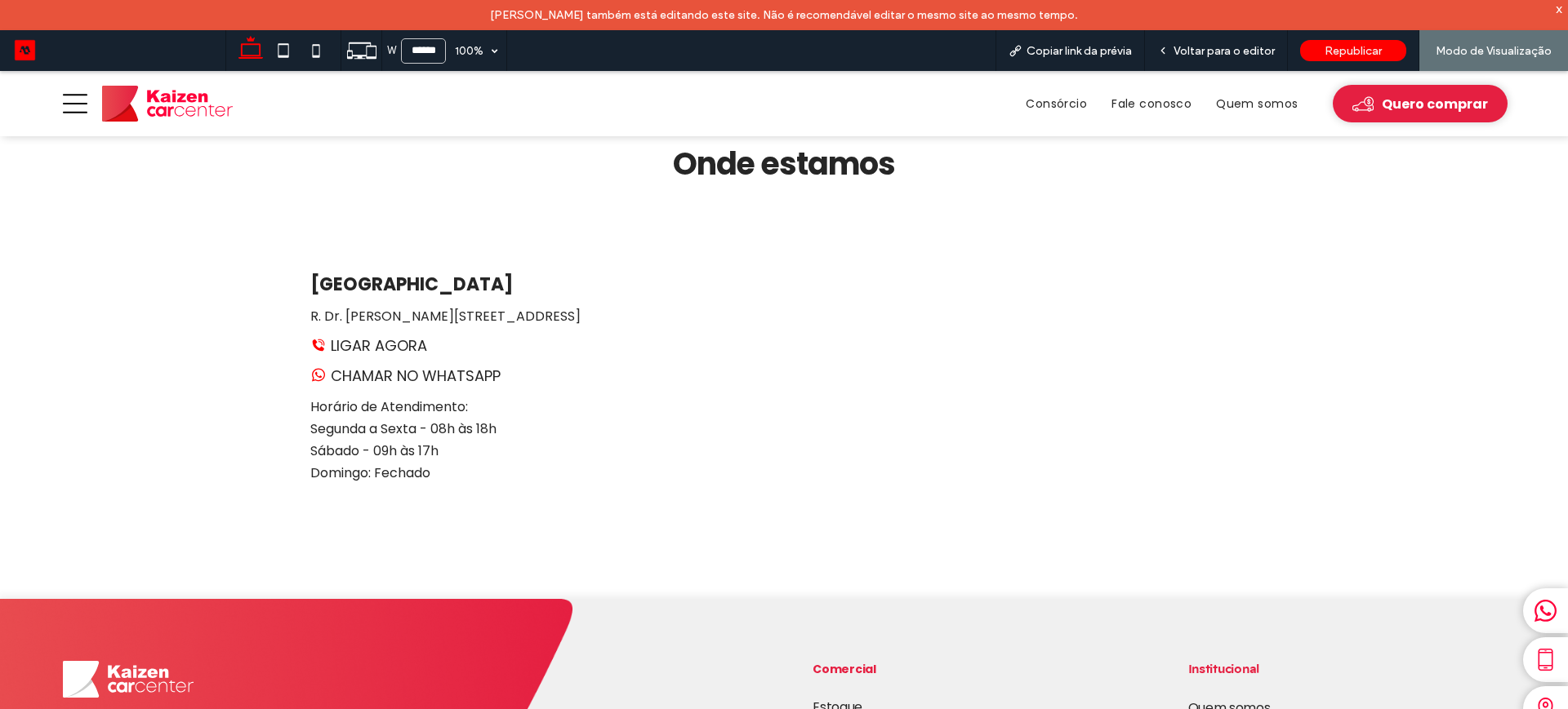
scroll to position [2754, 0]
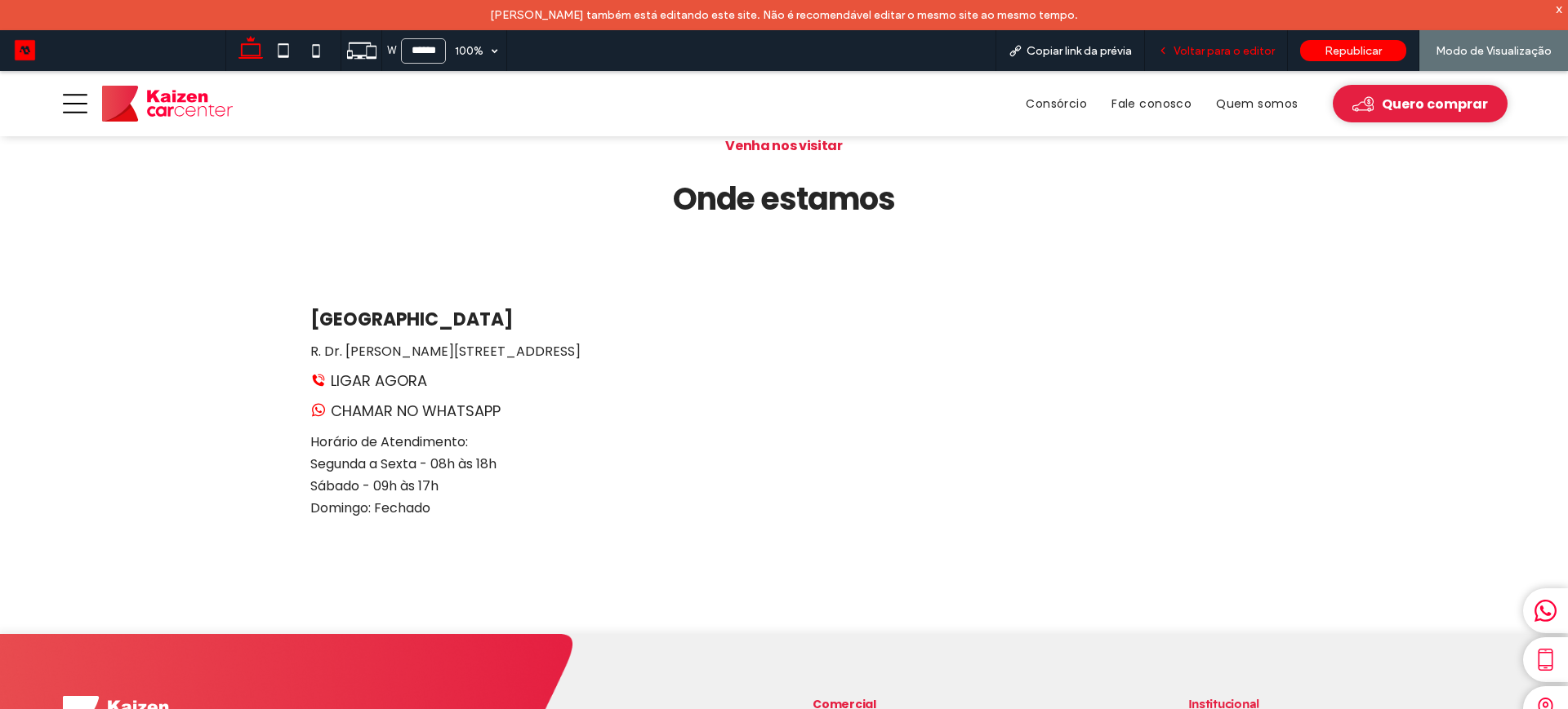
click at [1203, 44] on span "Voltar para o editor" at bounding box center [1224, 51] width 101 height 13
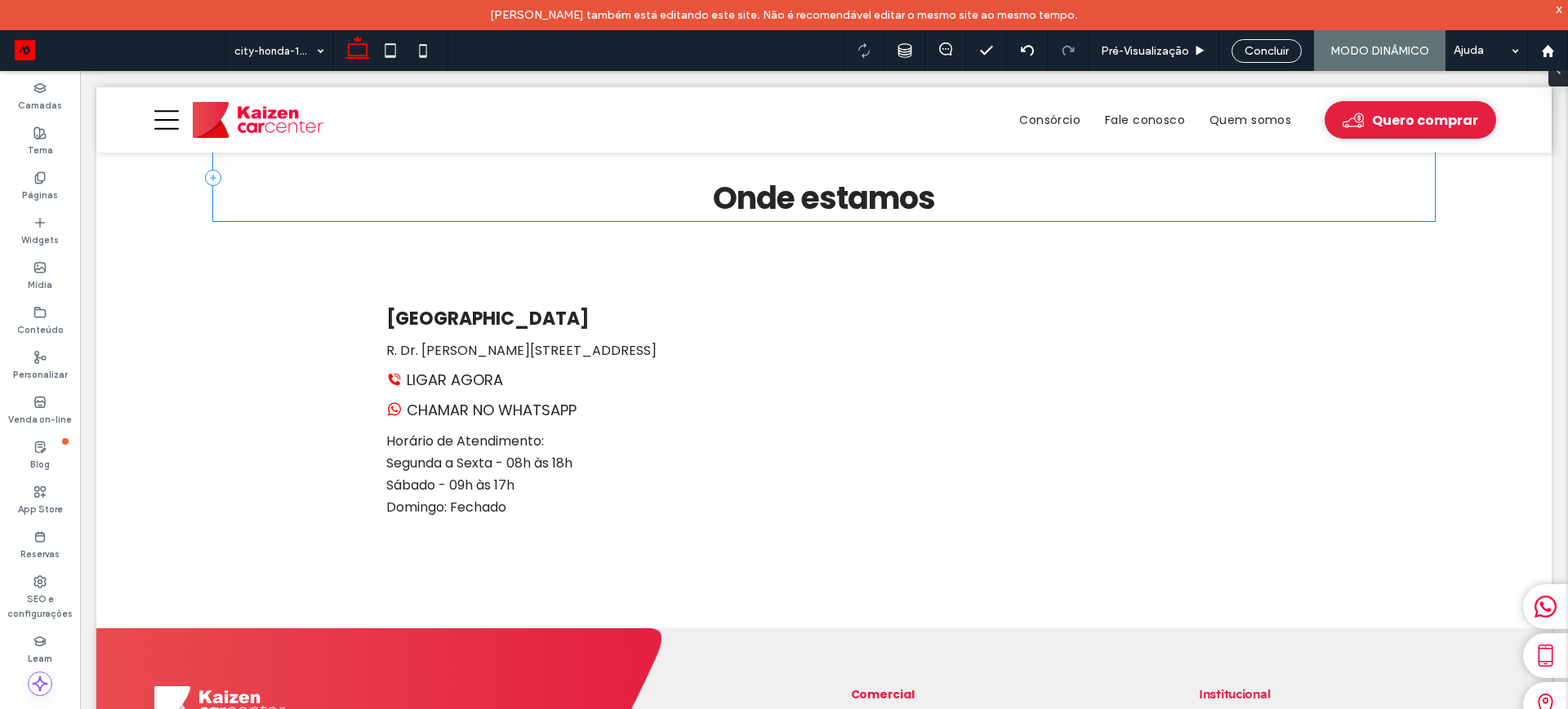
scroll to position [2667, 0]
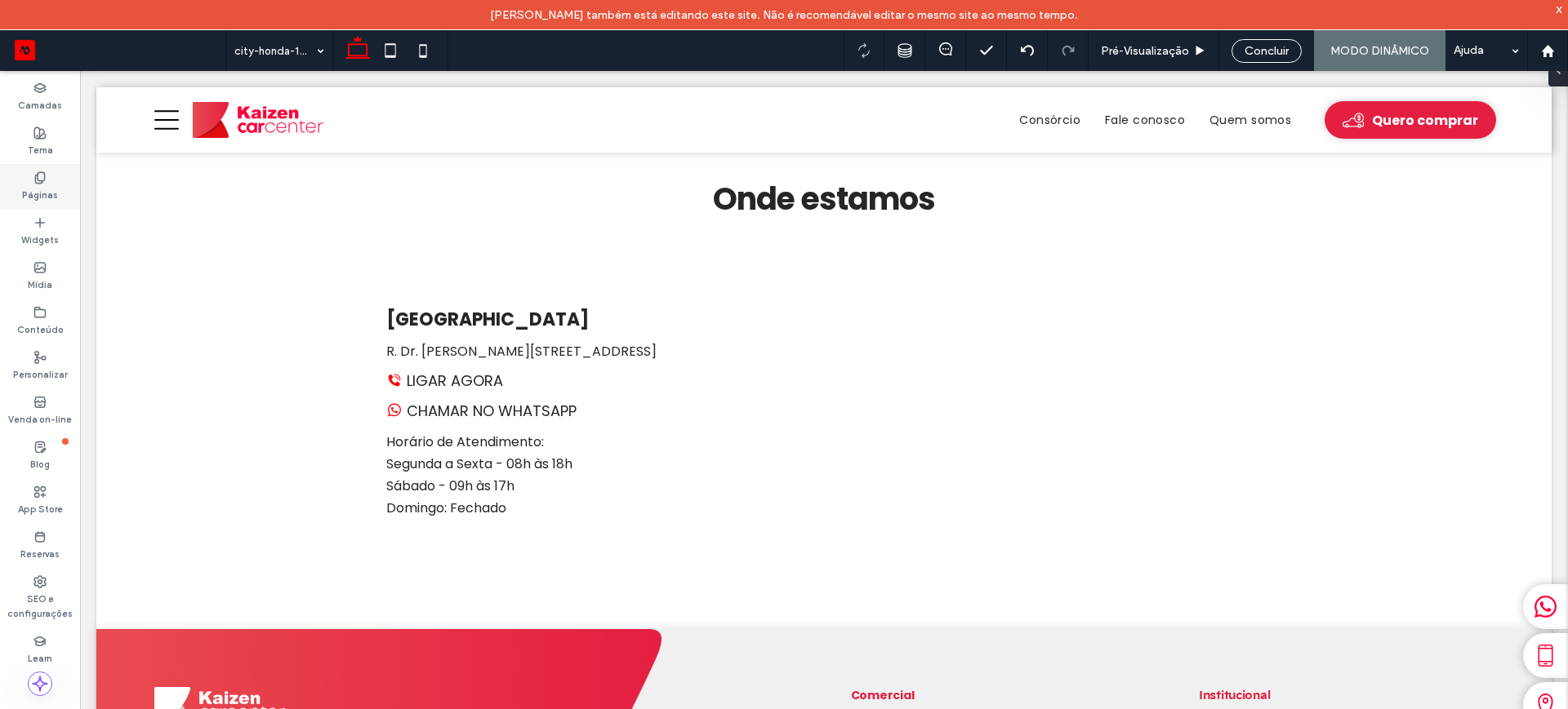
click at [33, 186] on label "Páginas" at bounding box center [40, 193] width 36 height 18
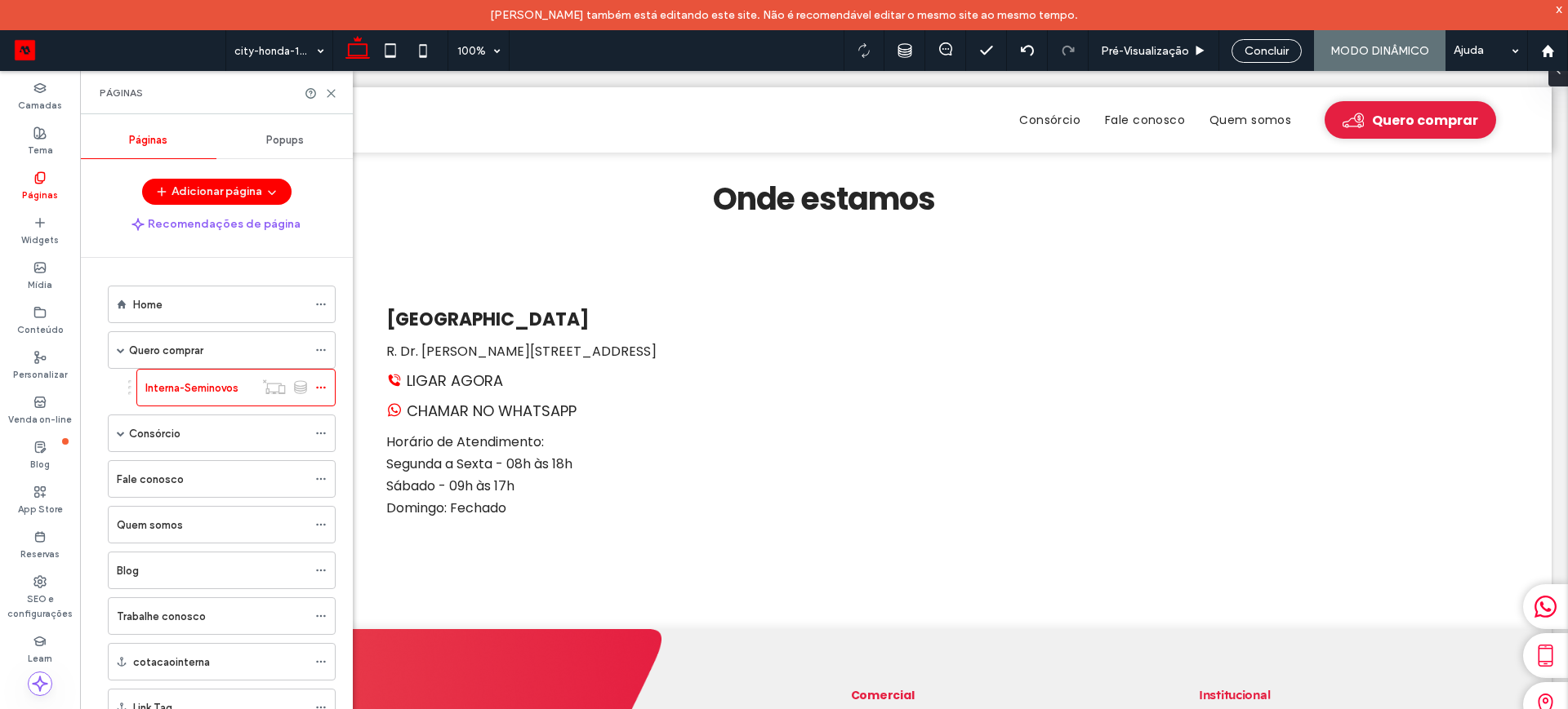
click at [285, 151] on div "Popups" at bounding box center [285, 140] width 136 height 36
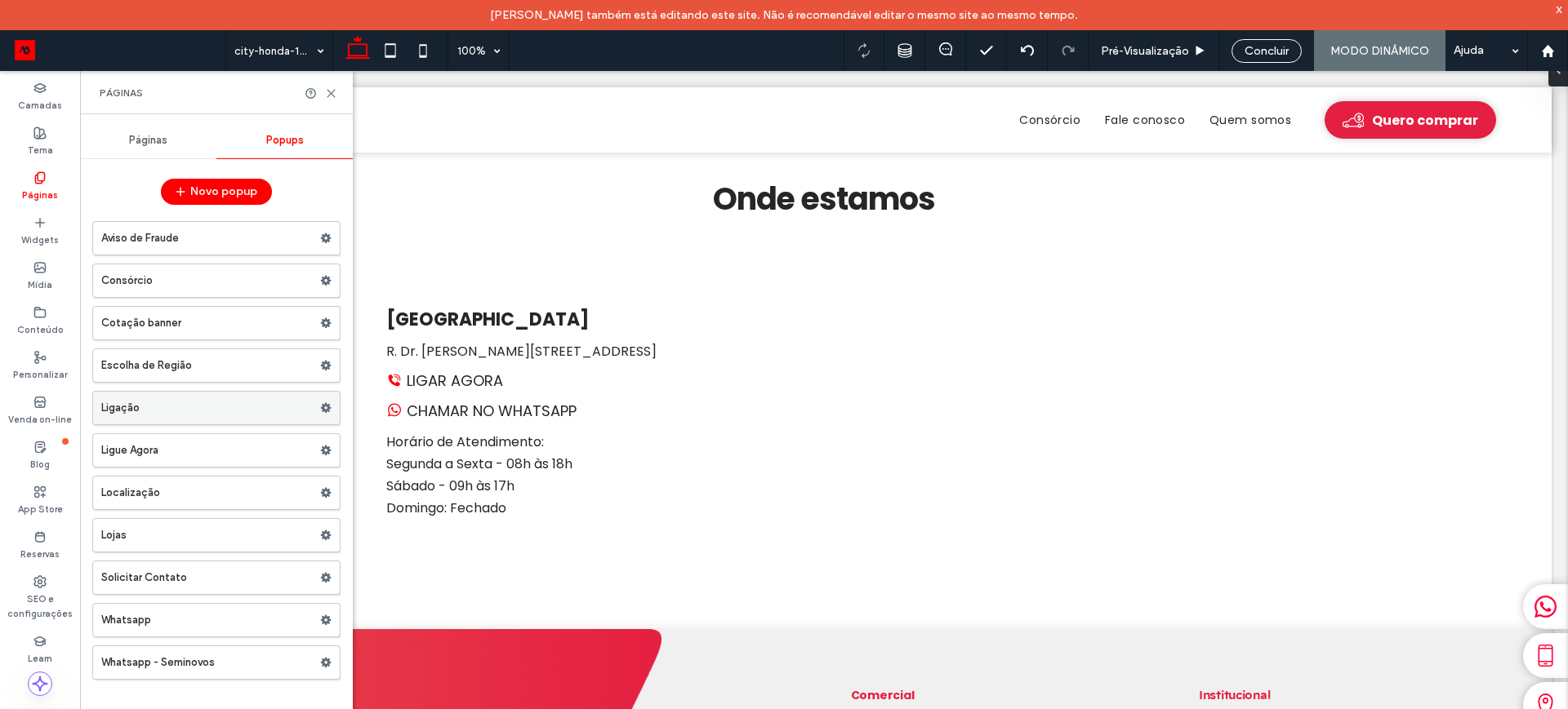
click at [158, 405] on label "Ligação" at bounding box center [211, 408] width 219 height 33
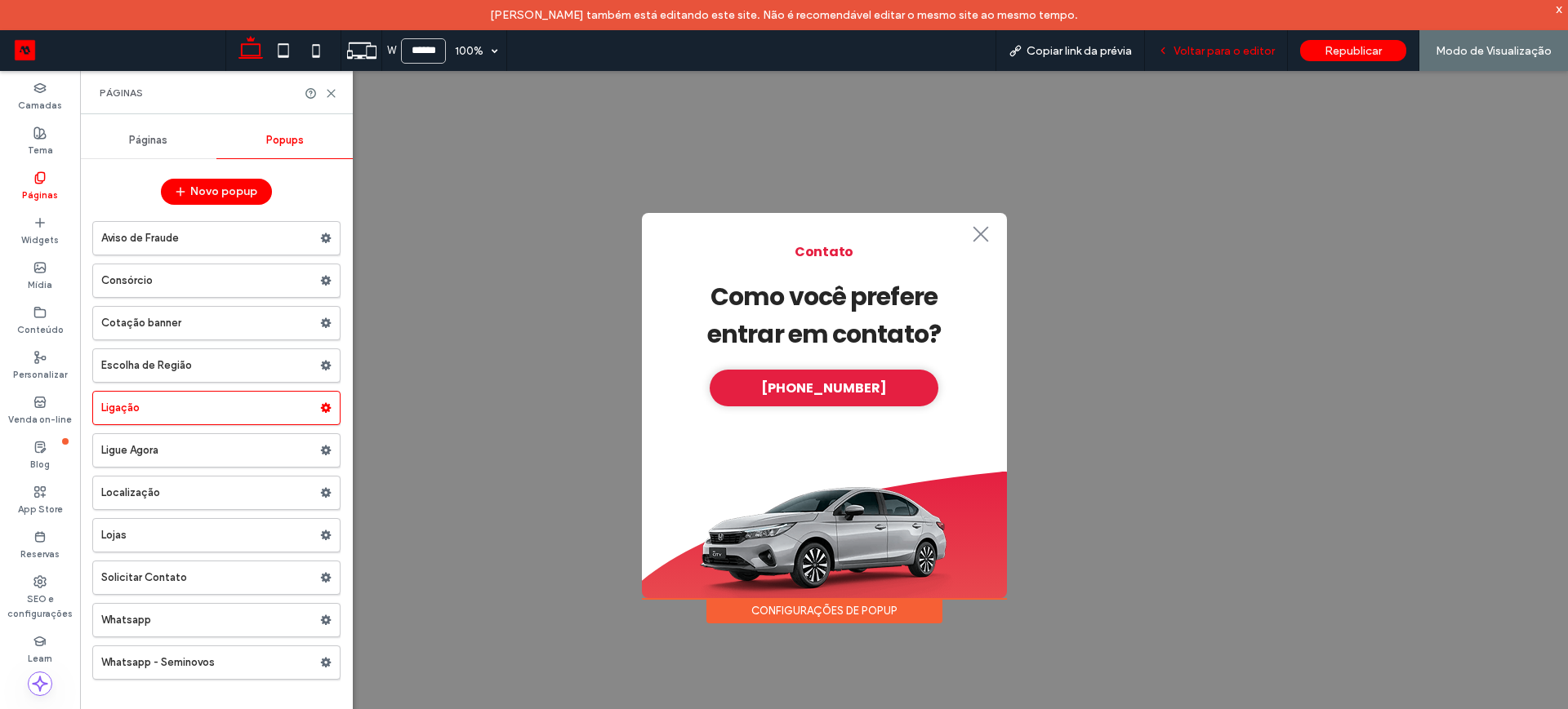
click at [1221, 51] on span "Voltar para o editor" at bounding box center [1224, 51] width 101 height 13
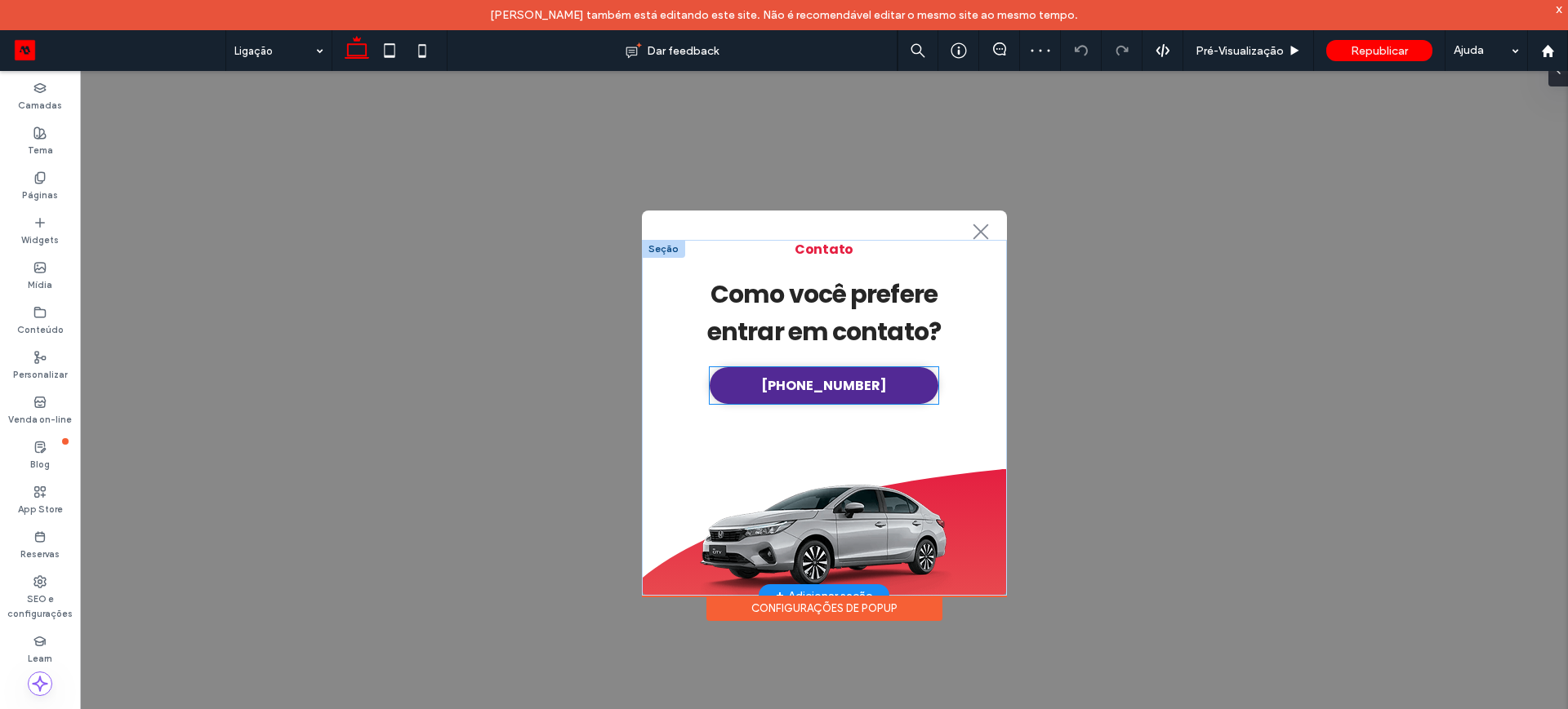
click at [816, 386] on span "(51) 3337-0044" at bounding box center [823, 386] width 126 height 20
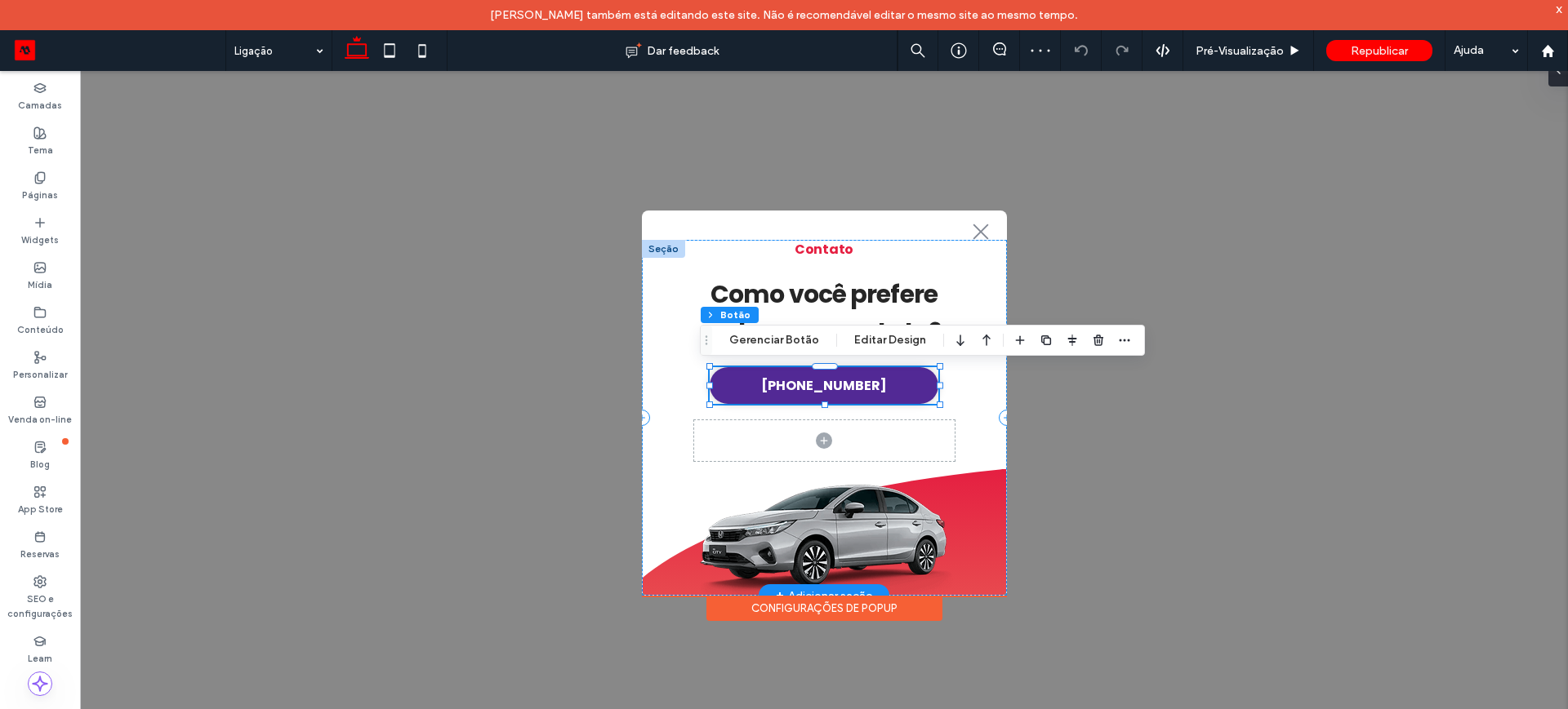
click at [816, 387] on span "(51) 3337-0044" at bounding box center [823, 386] width 126 height 20
click at [869, 392] on link "(51) 3337-0044" at bounding box center [823, 386] width 228 height 37
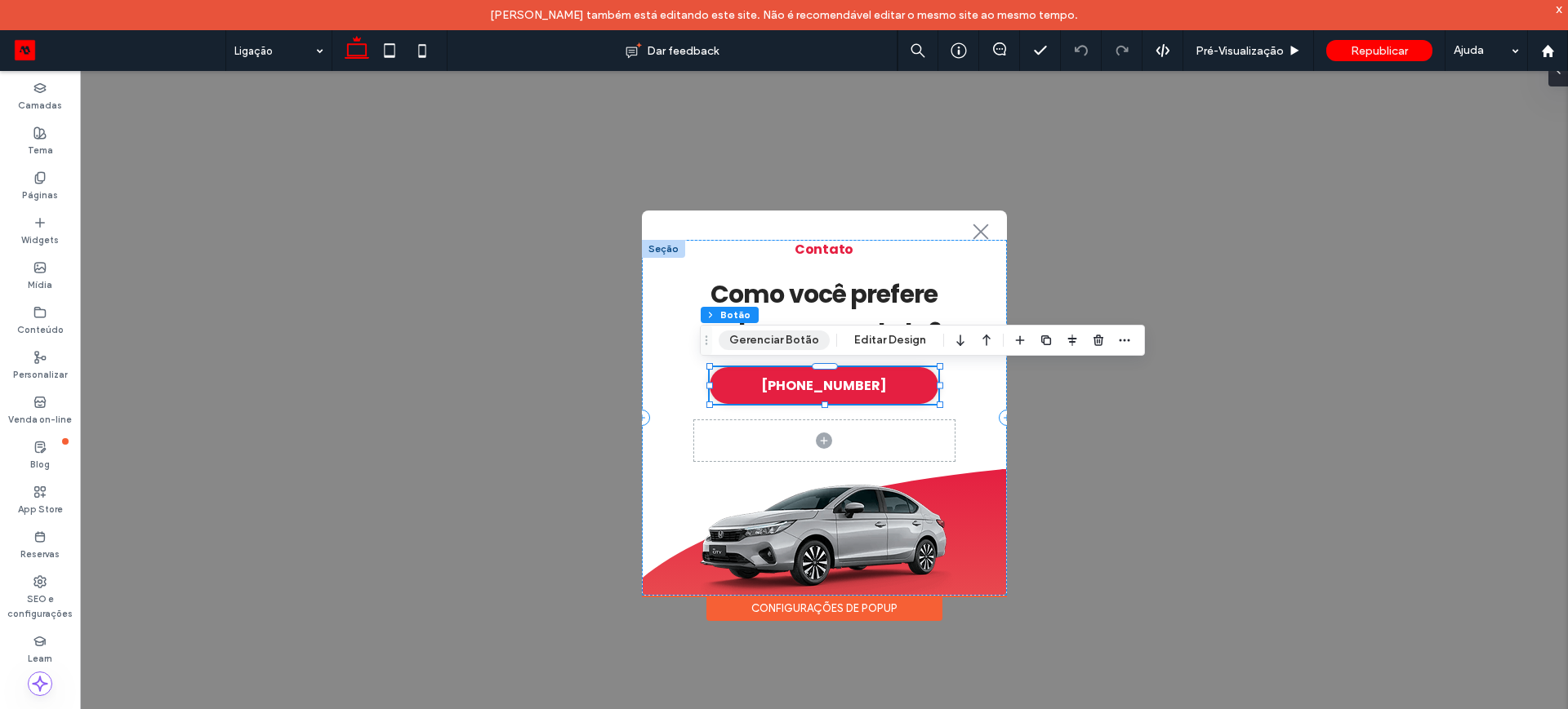
click at [773, 331] on button "Gerenciar Botão" at bounding box center [774, 339] width 111 height 19
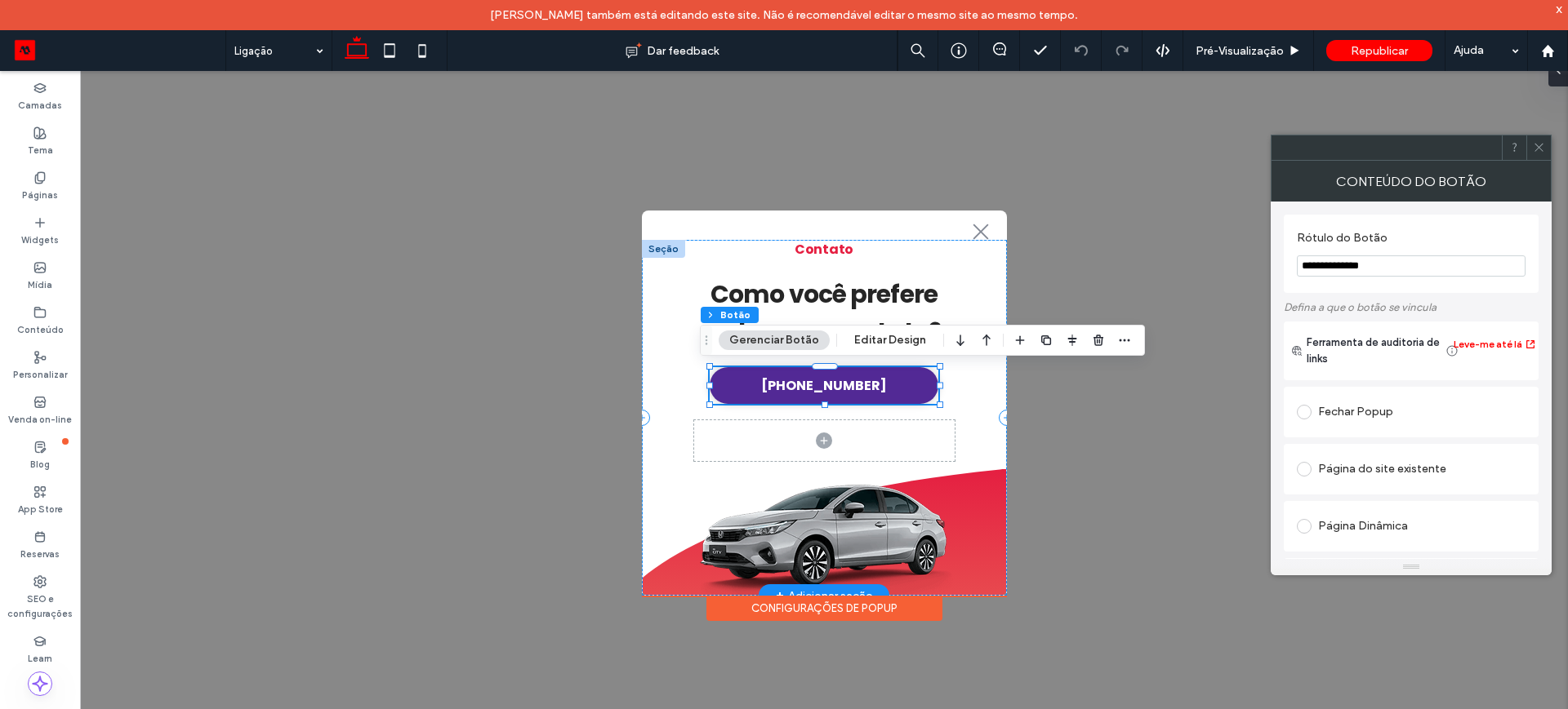
click at [823, 387] on span "(51) 3337-0044" at bounding box center [823, 386] width 126 height 20
click at [821, 387] on span "(51) 3337-0044" at bounding box center [823, 386] width 126 height 20
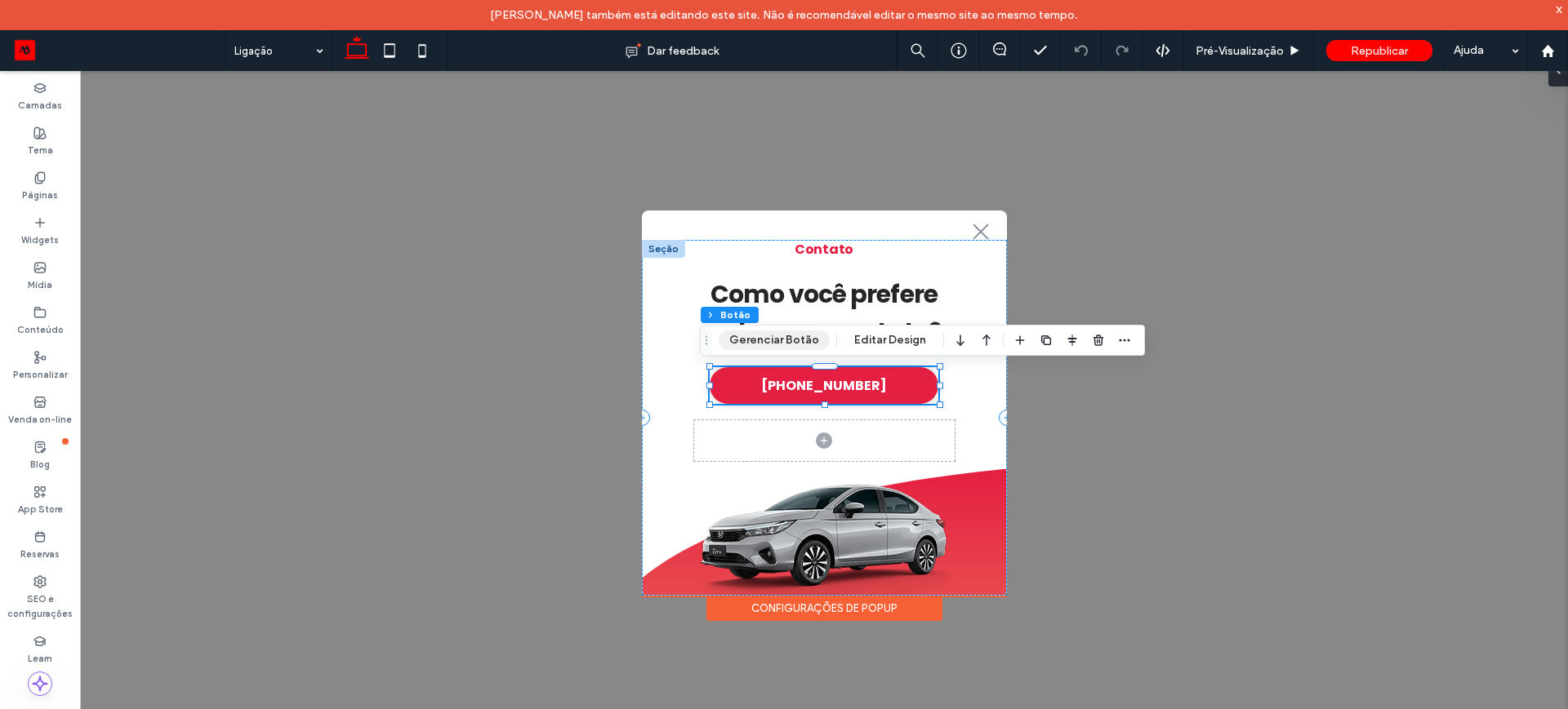
click at [781, 343] on button "Gerenciar Botão" at bounding box center [774, 339] width 111 height 19
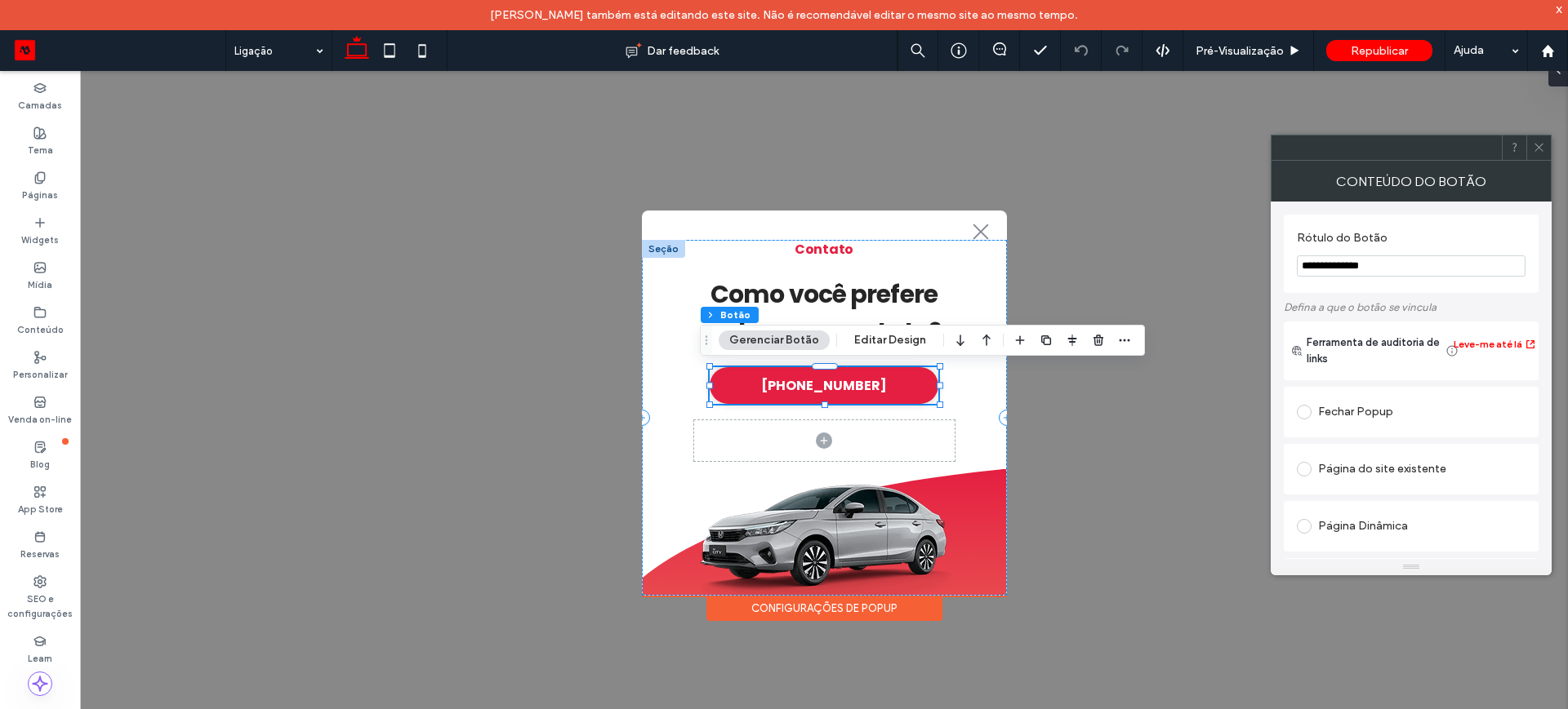
click at [1342, 264] on input "**********" at bounding box center [1410, 265] width 228 height 21
type input "**********"
click at [1541, 152] on icon at bounding box center [1539, 147] width 13 height 13
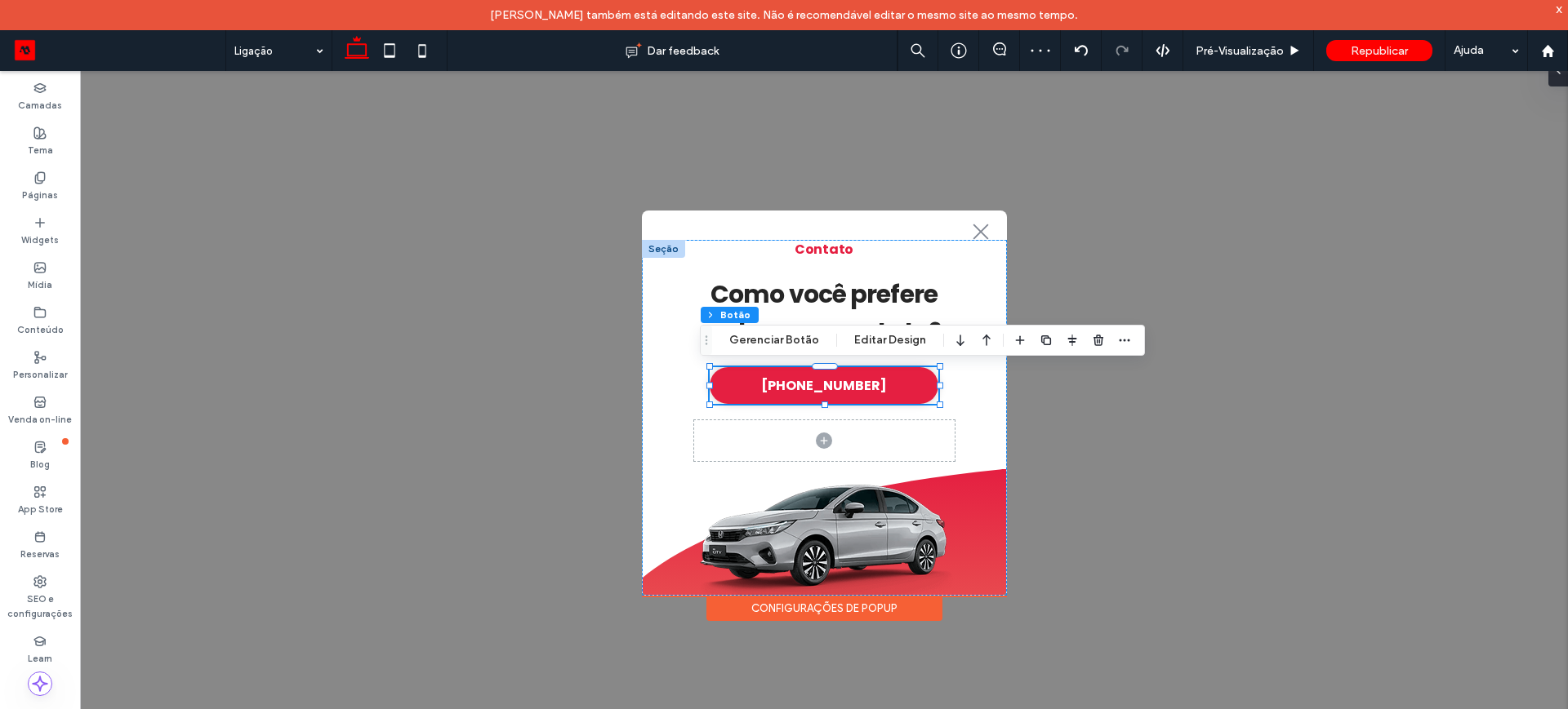
click at [1155, 268] on div ".st0-1091118977{fill-rule:evenodd;clip-rule:evenodd;} + Adicionar seção Contato…" at bounding box center [824, 402] width 1488 height 664
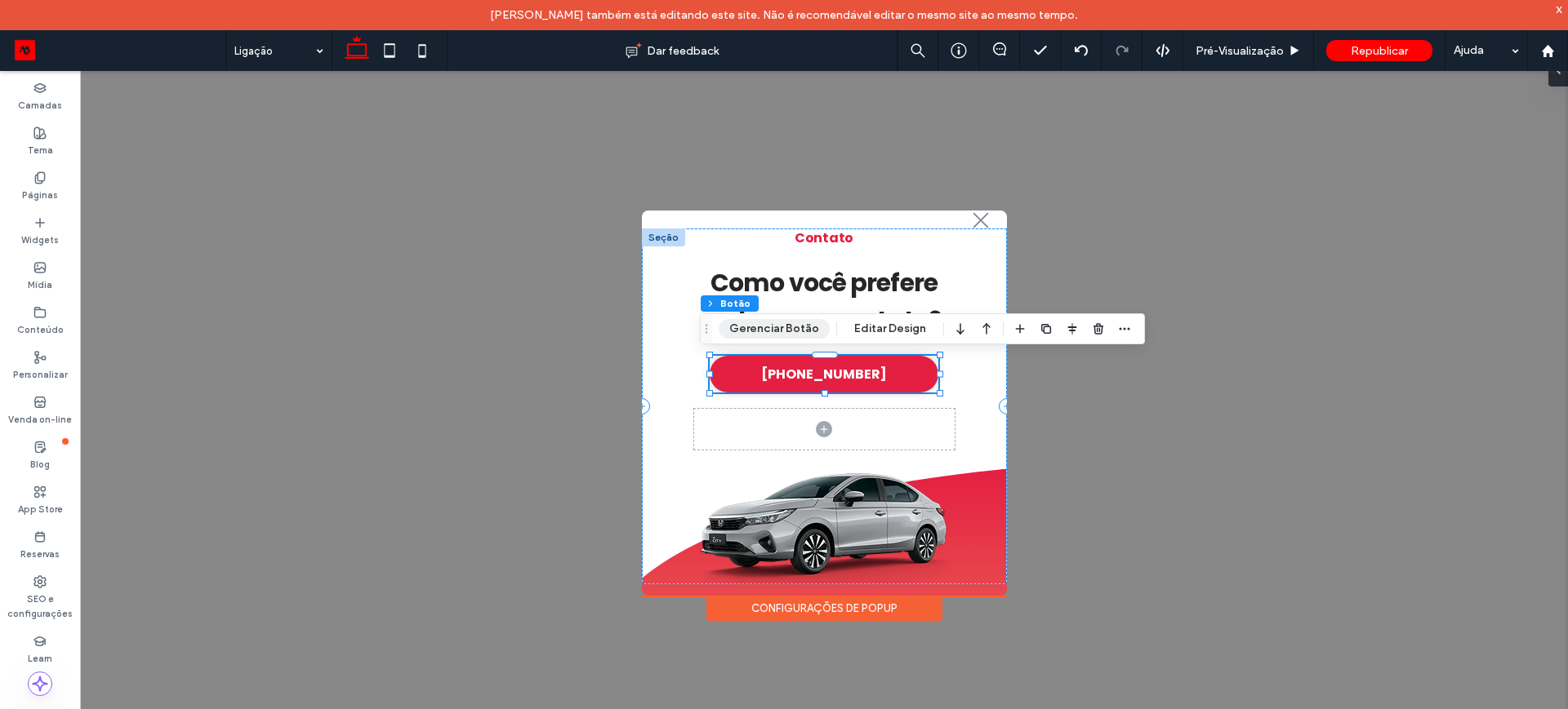
click at [740, 328] on button "Gerenciar Botão" at bounding box center [774, 328] width 111 height 19
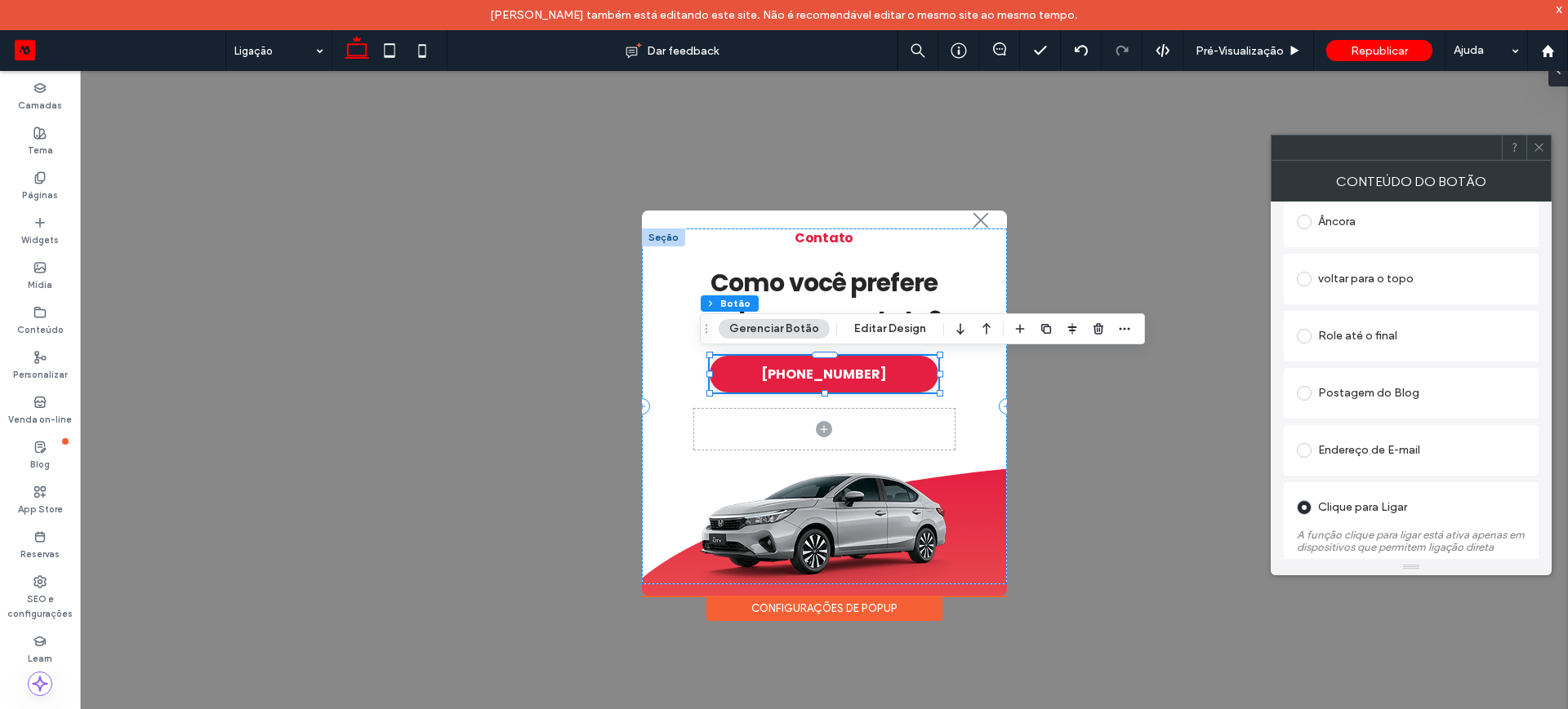
scroll to position [578, 0]
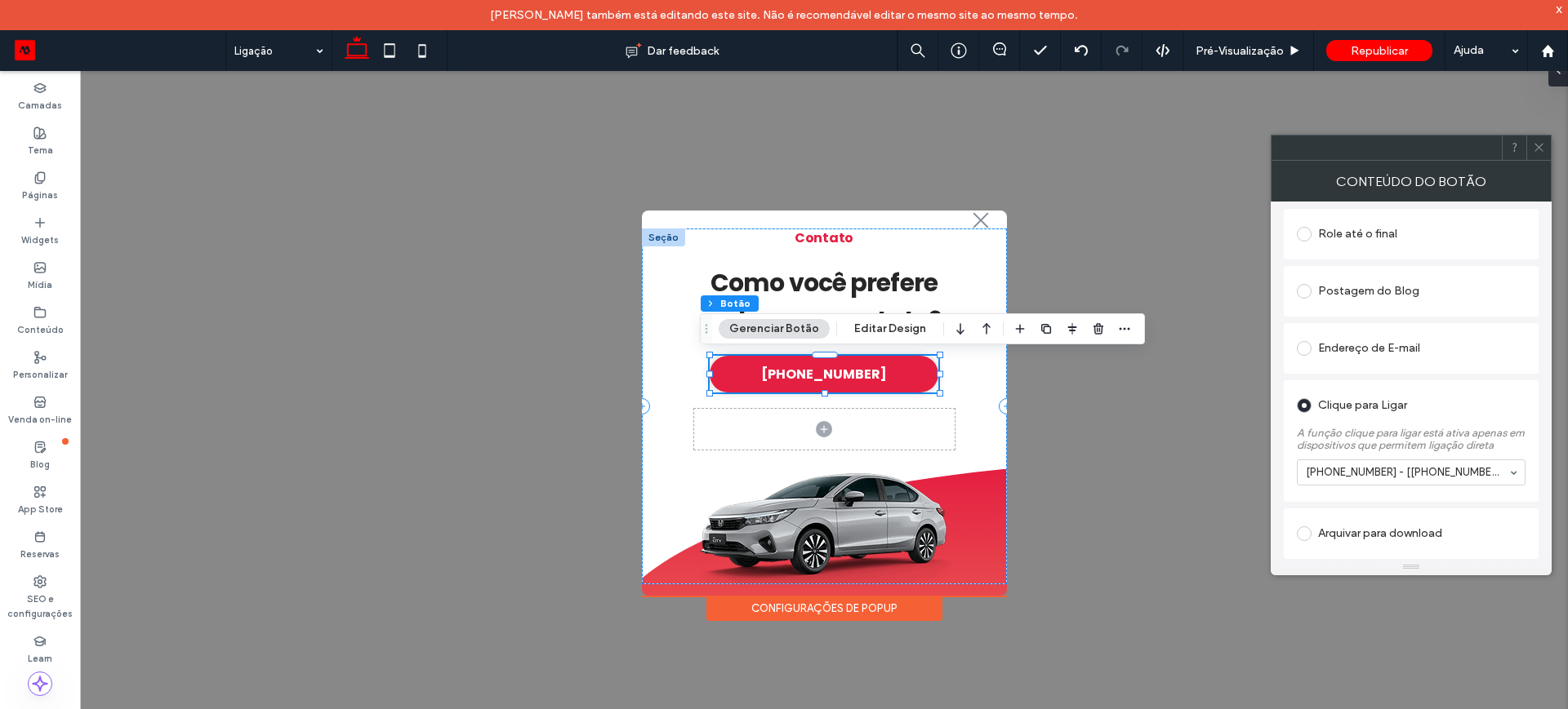
click at [1513, 475] on div "+555133370044 - [+555133370044]" at bounding box center [1410, 472] width 228 height 26
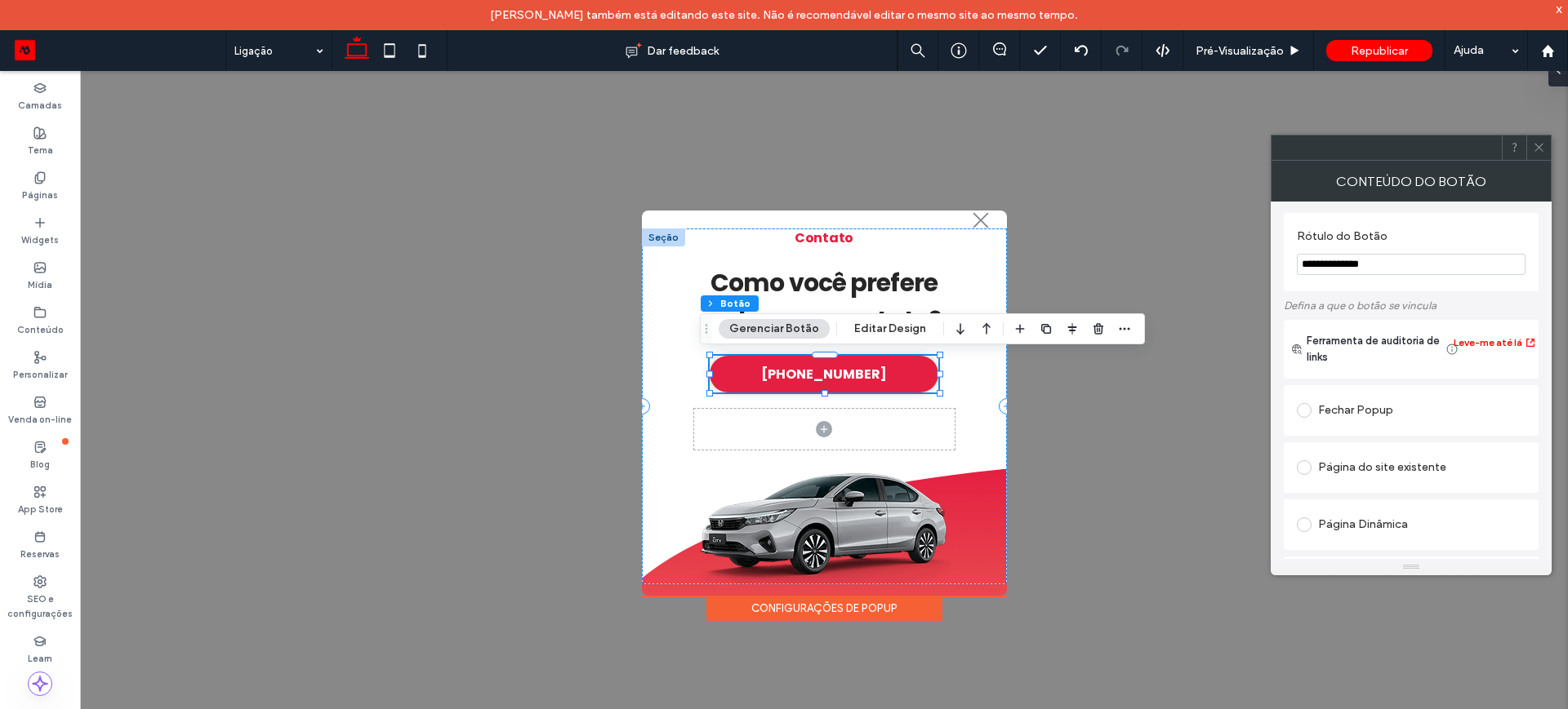
scroll to position [0, 0]
click at [35, 326] on label "Conteúdo" at bounding box center [40, 328] width 46 height 18
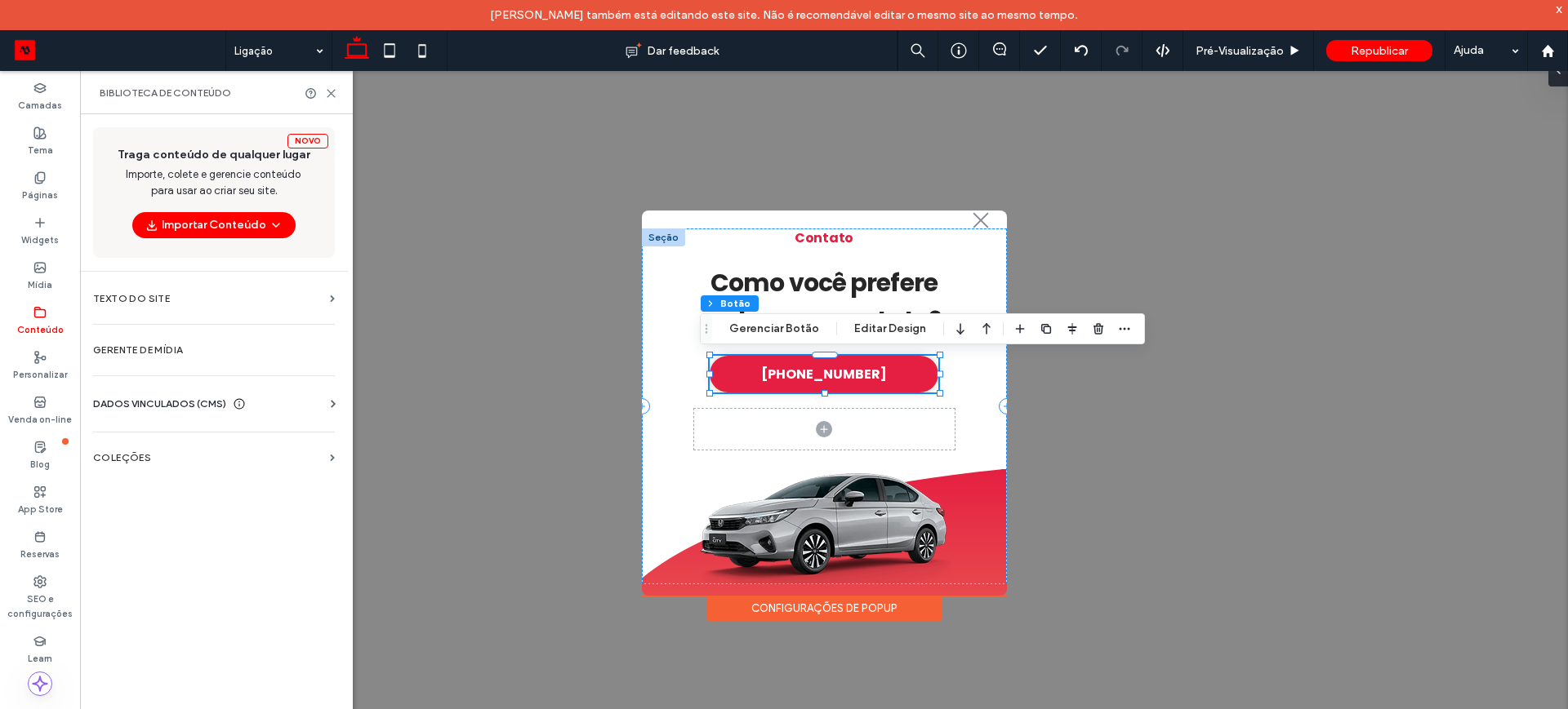
click at [158, 402] on span "DADOS VINCULADOS (CMS)" at bounding box center [159, 403] width 133 height 16
click at [154, 442] on label "Informações da empresa" at bounding box center [217, 444] width 222 height 12
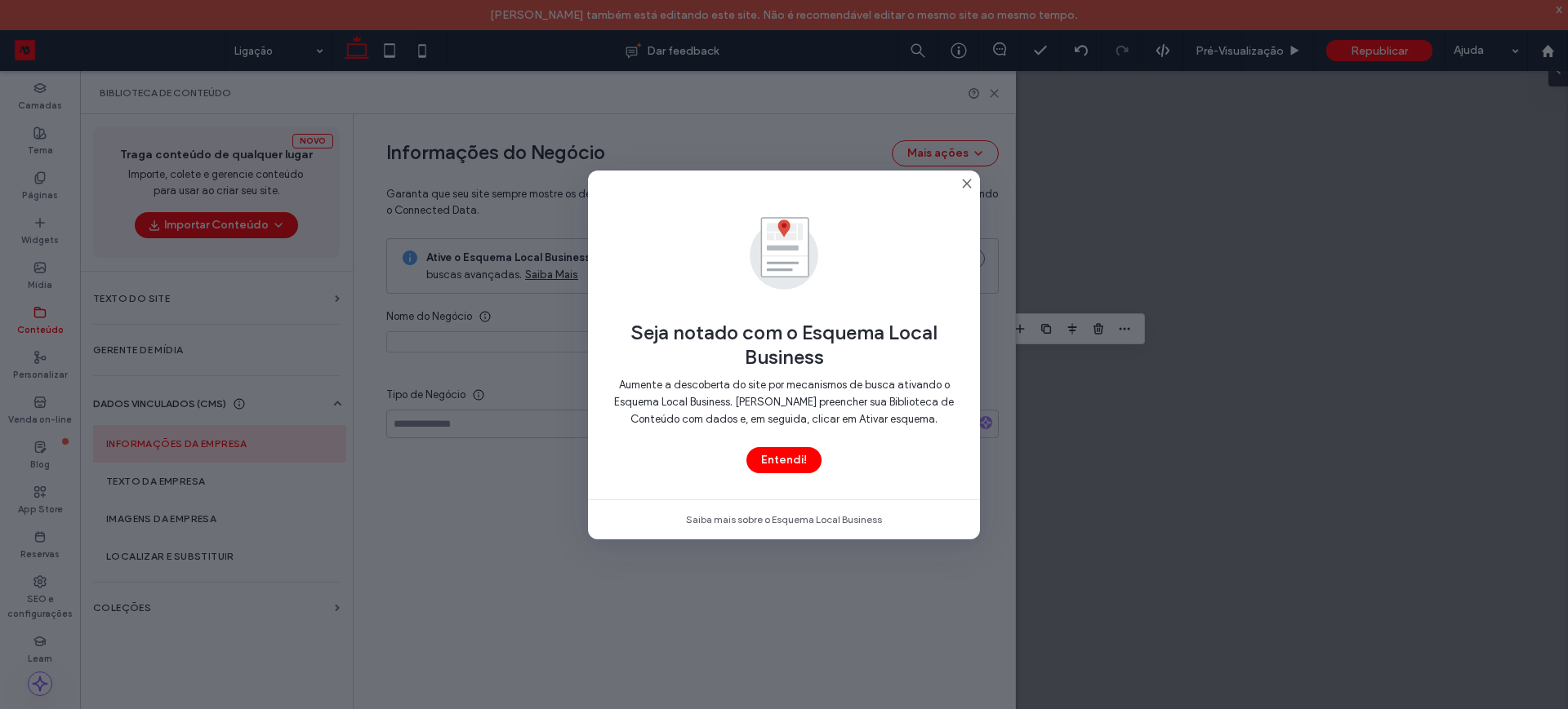
type input "**********"
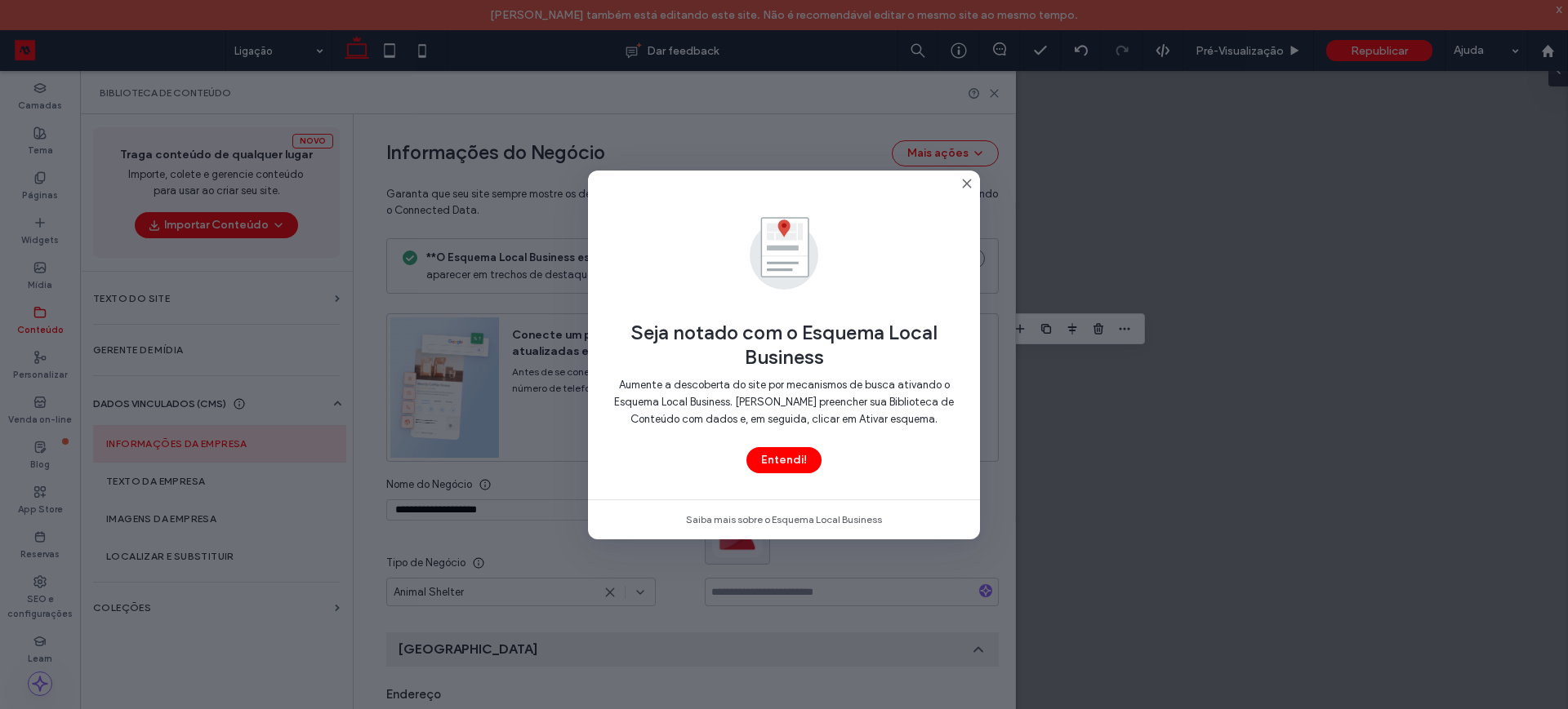
scroll to position [212, 0]
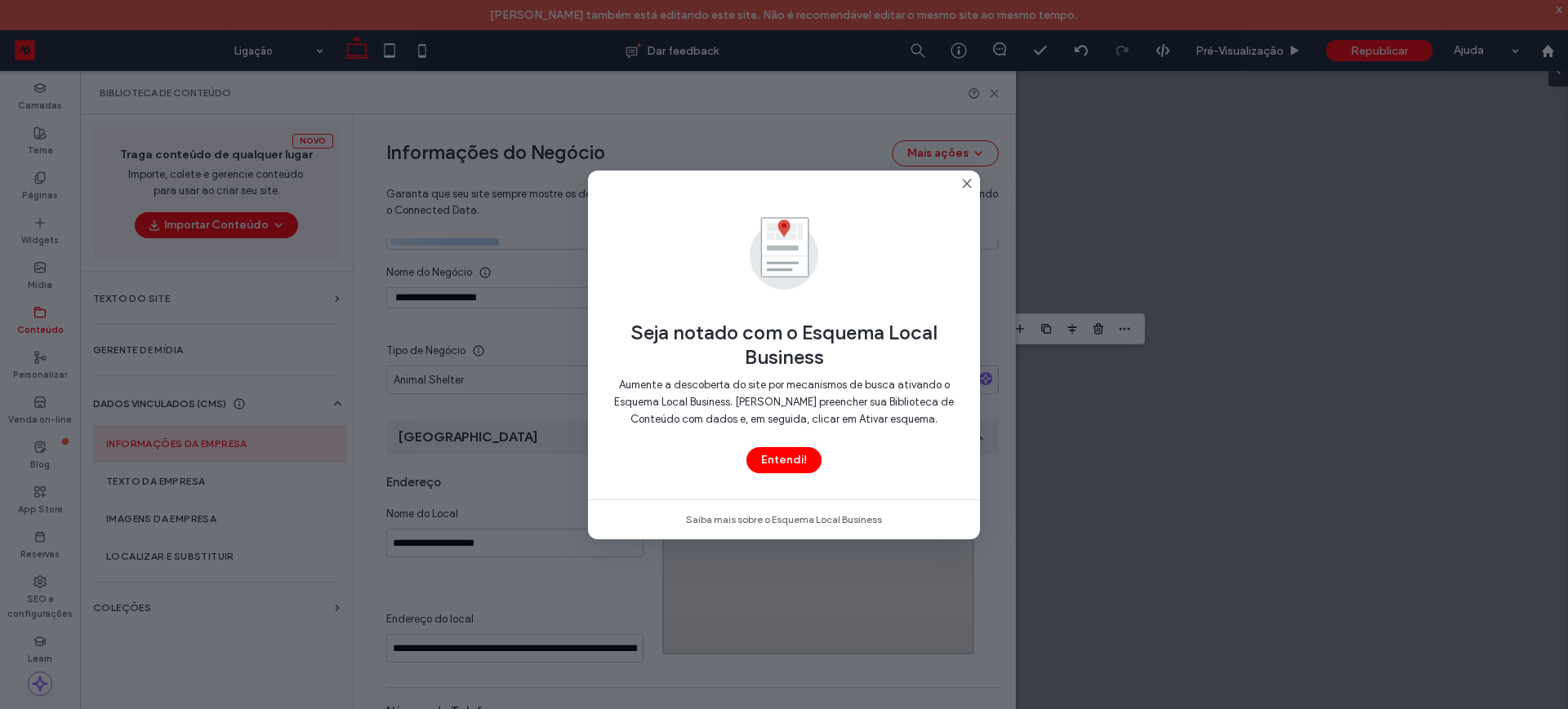
click at [968, 185] on icon at bounding box center [967, 184] width 13 height 13
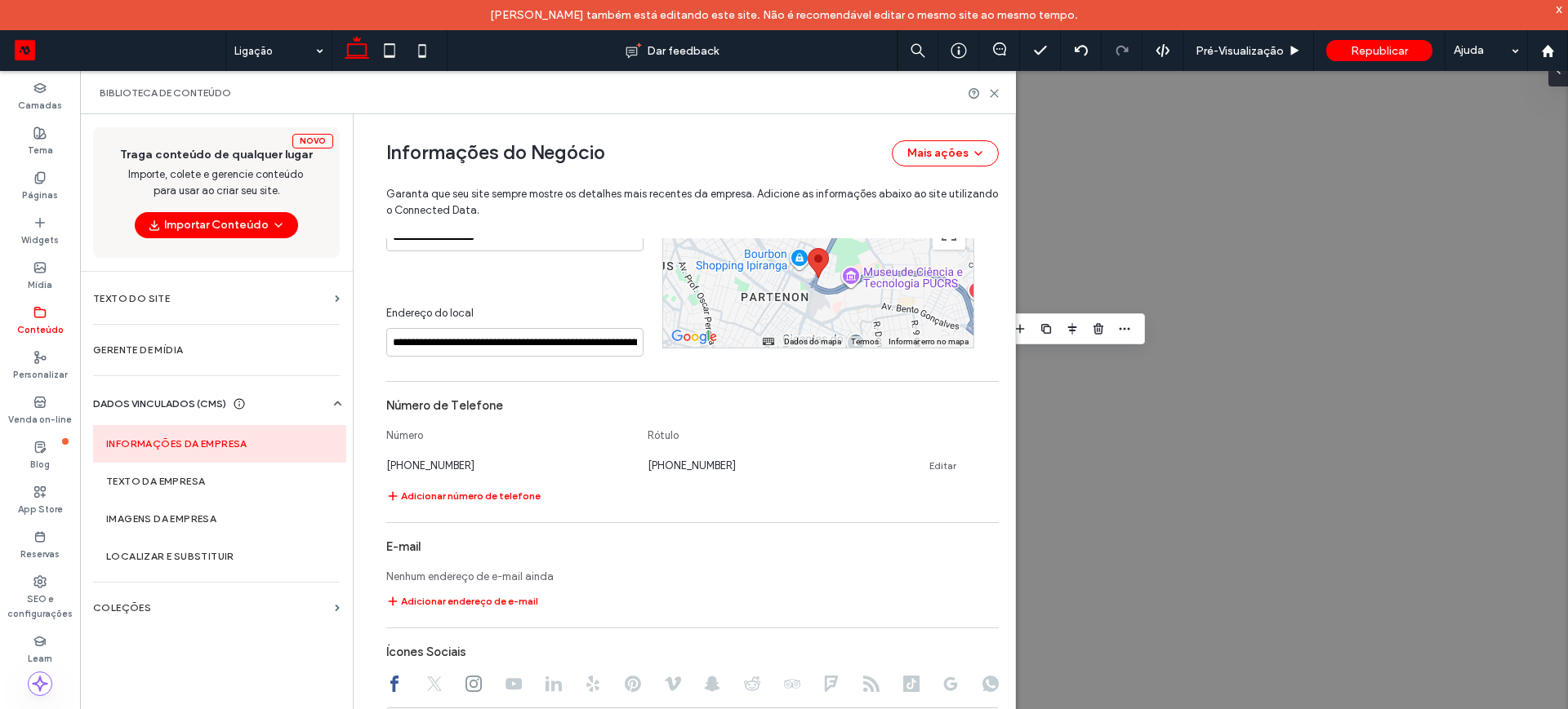
scroll to position [722, 0]
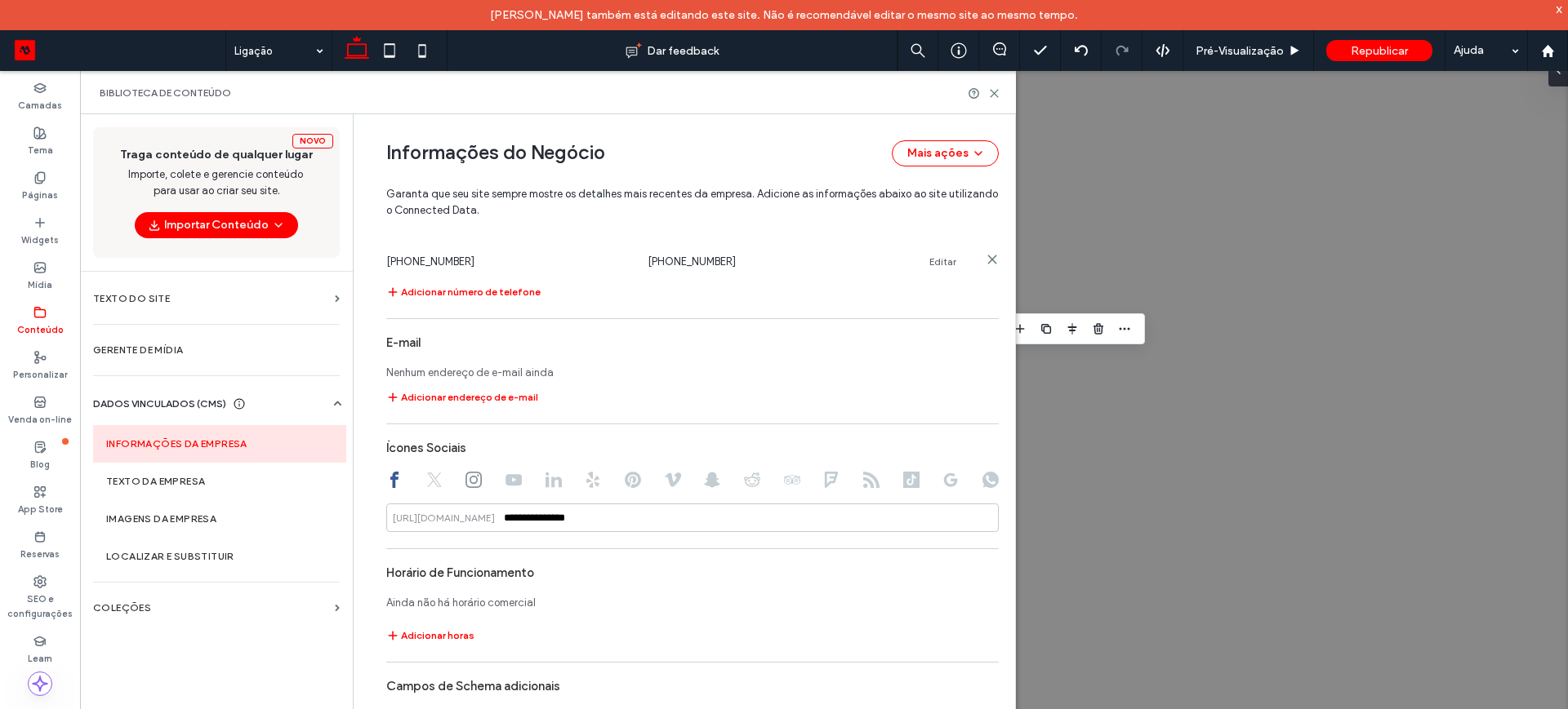
click at [932, 258] on link "Editar" at bounding box center [943, 262] width 27 height 13
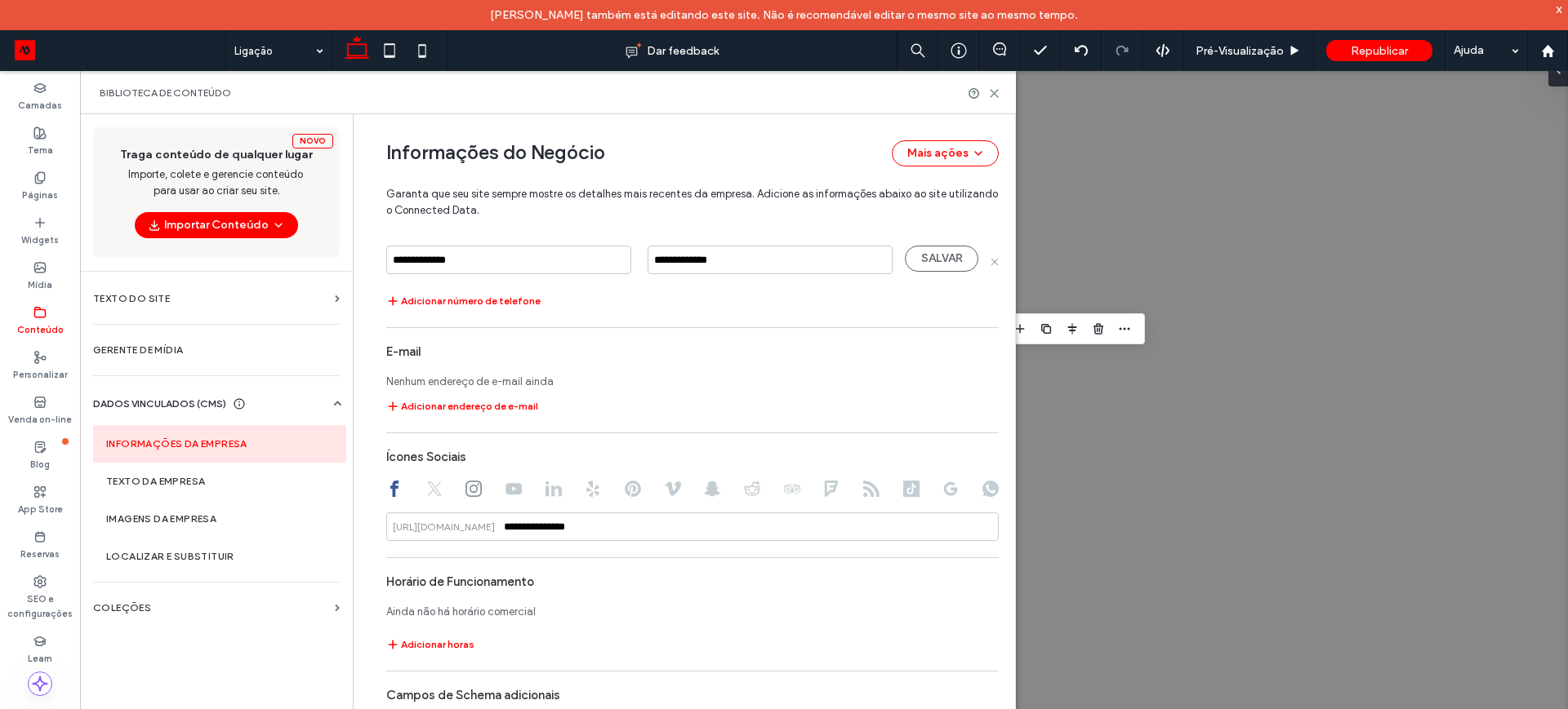
click at [433, 260] on input "**********" at bounding box center [508, 260] width 245 height 29
type input "**********"
click at [698, 257] on input "**********" at bounding box center [770, 260] width 245 height 29
type input "**********"
click at [943, 257] on button "SALVAR" at bounding box center [941, 259] width 73 height 26
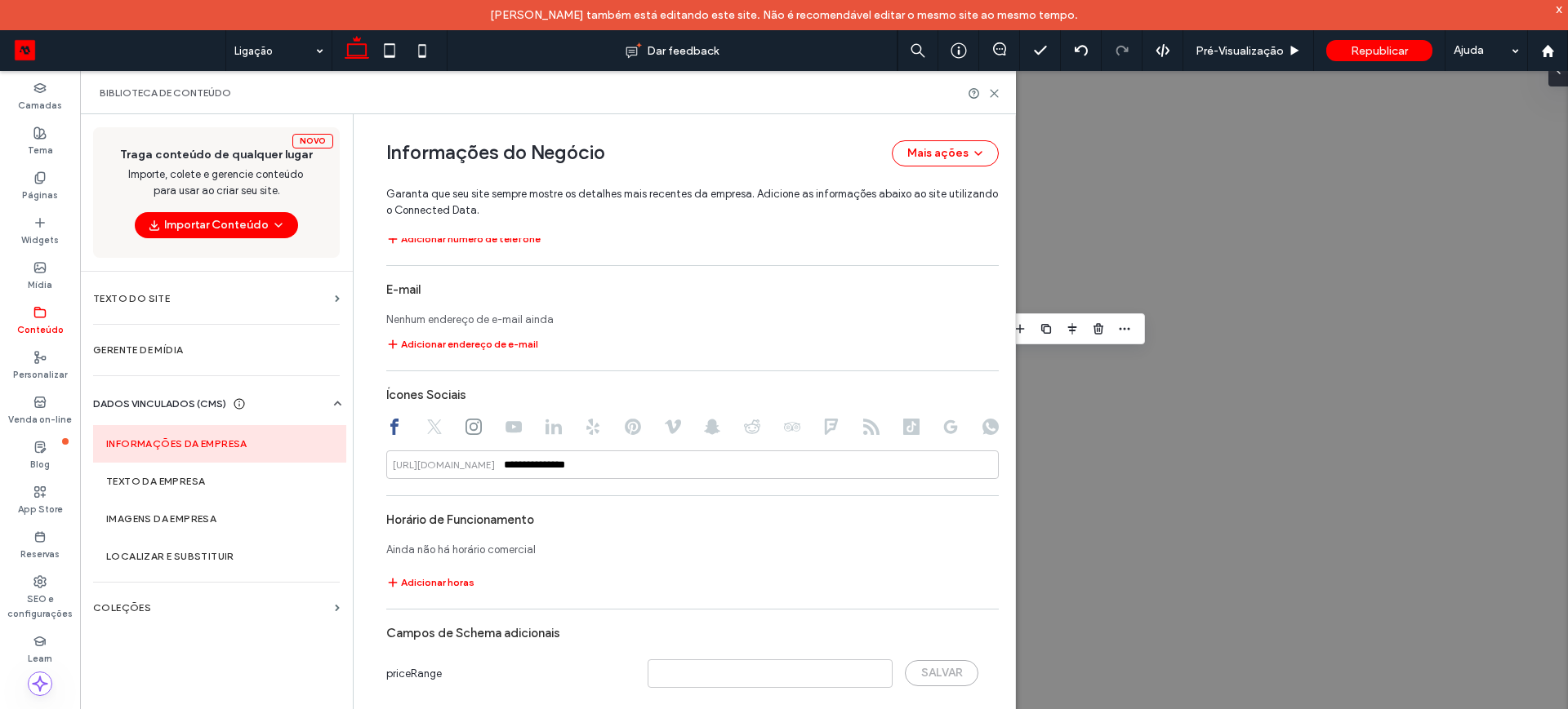
scroll to position [792, 0]
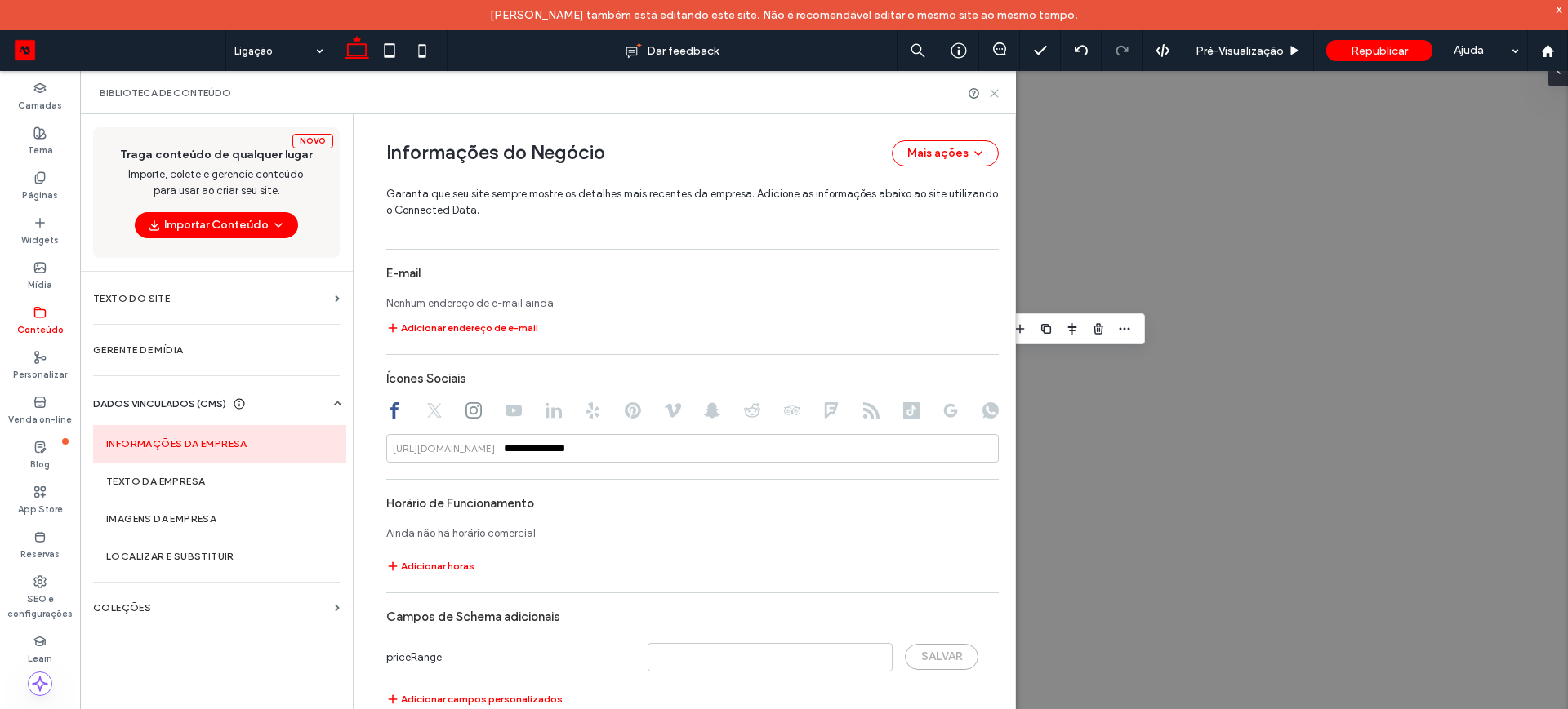
click at [996, 97] on icon at bounding box center [994, 93] width 13 height 13
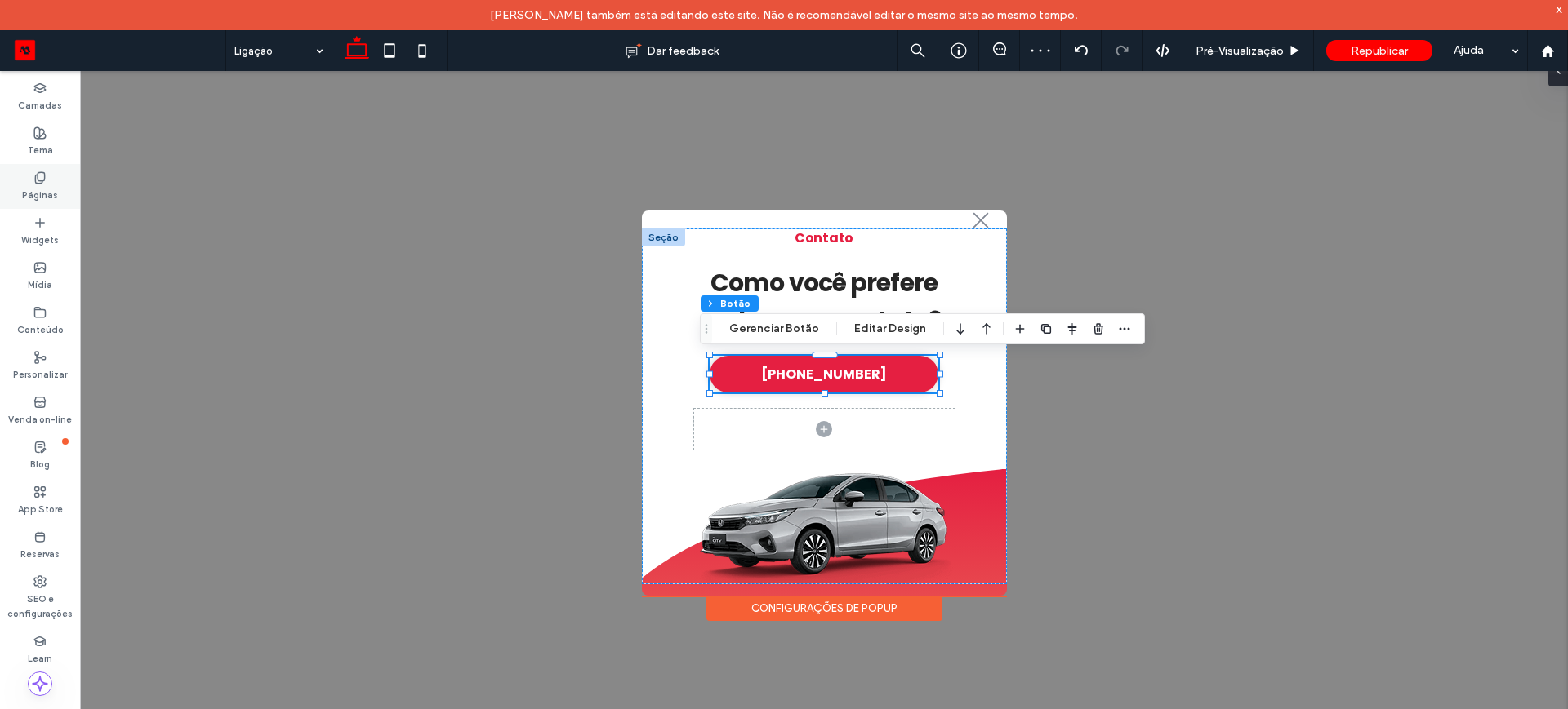
click at [42, 183] on icon at bounding box center [40, 179] width 13 height 13
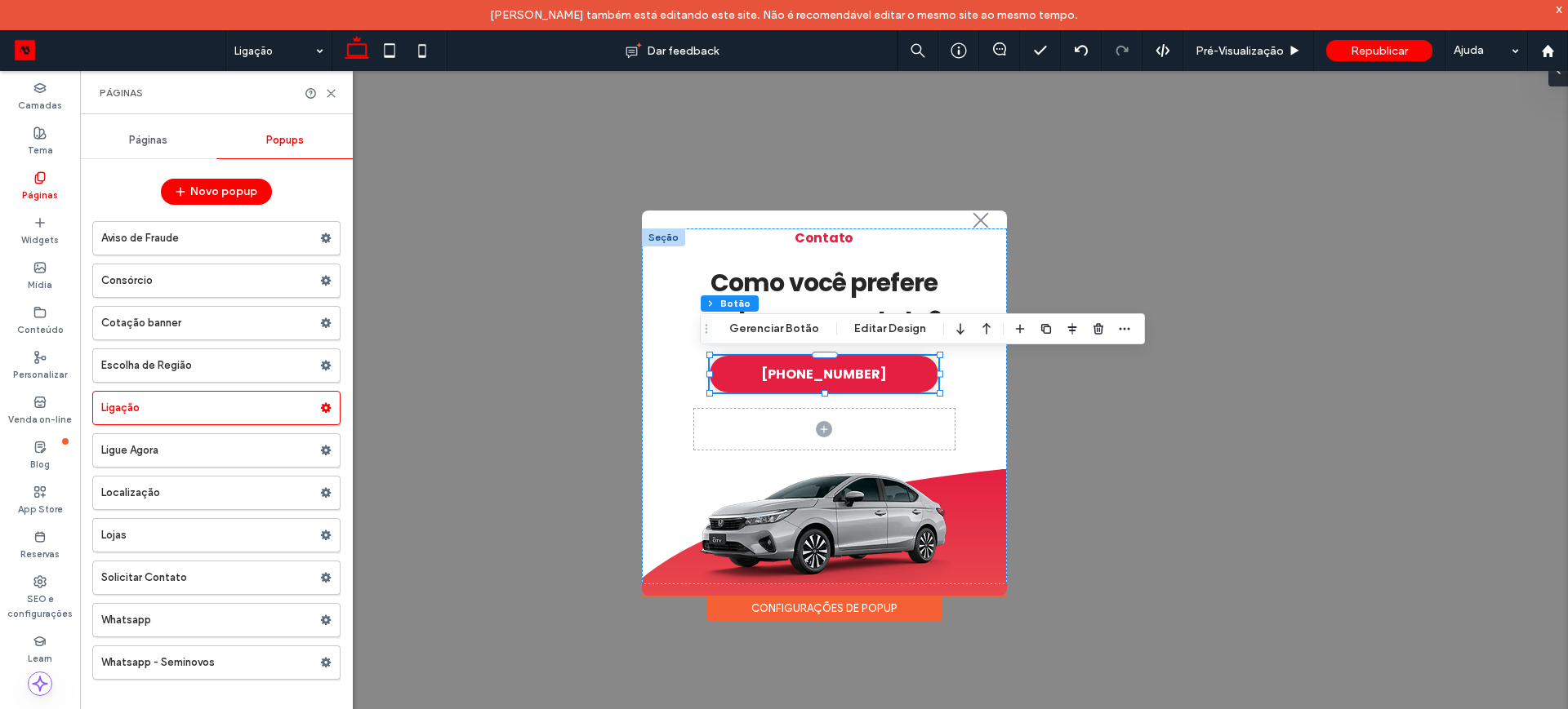
click at [141, 144] on span "Páginas" at bounding box center [148, 141] width 39 height 13
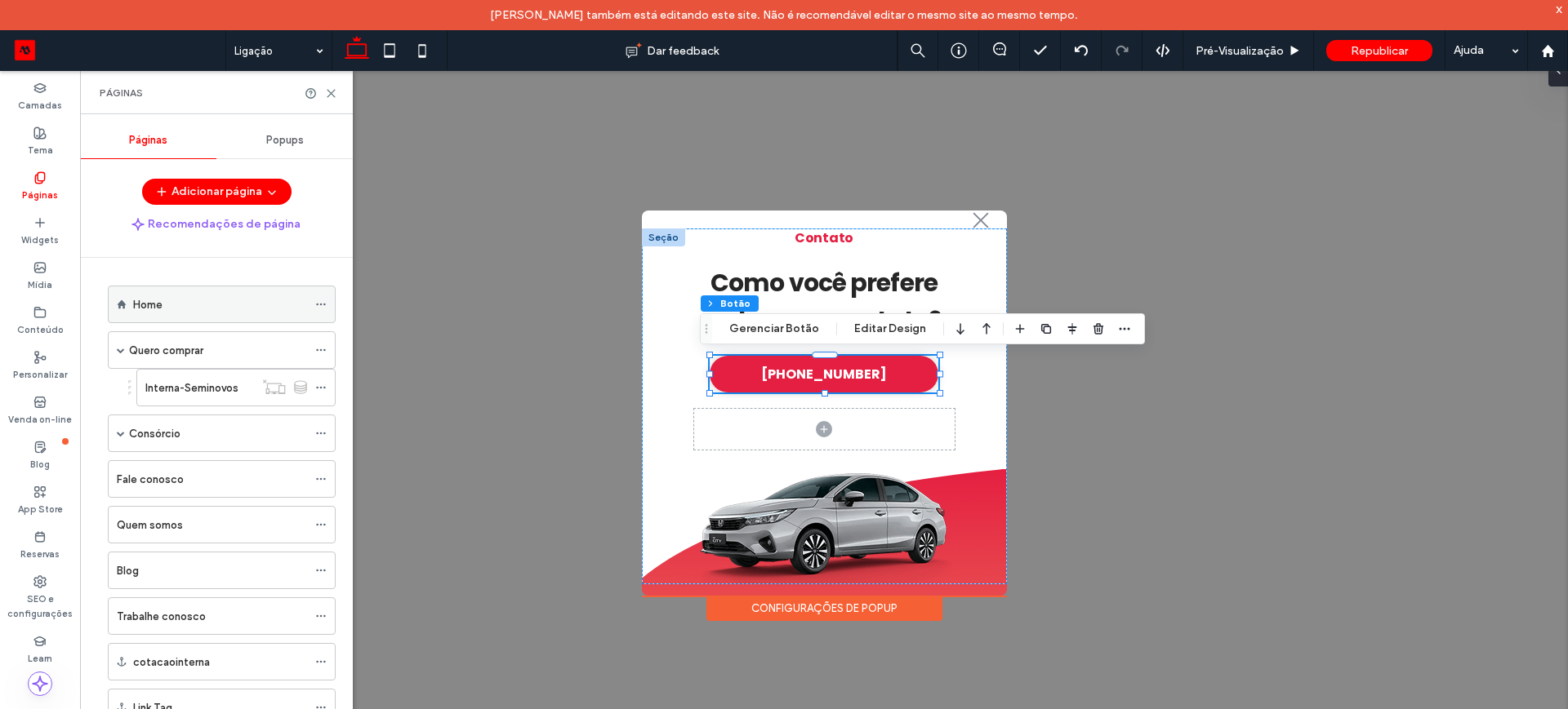
click at [151, 307] on label "Home" at bounding box center [147, 305] width 29 height 29
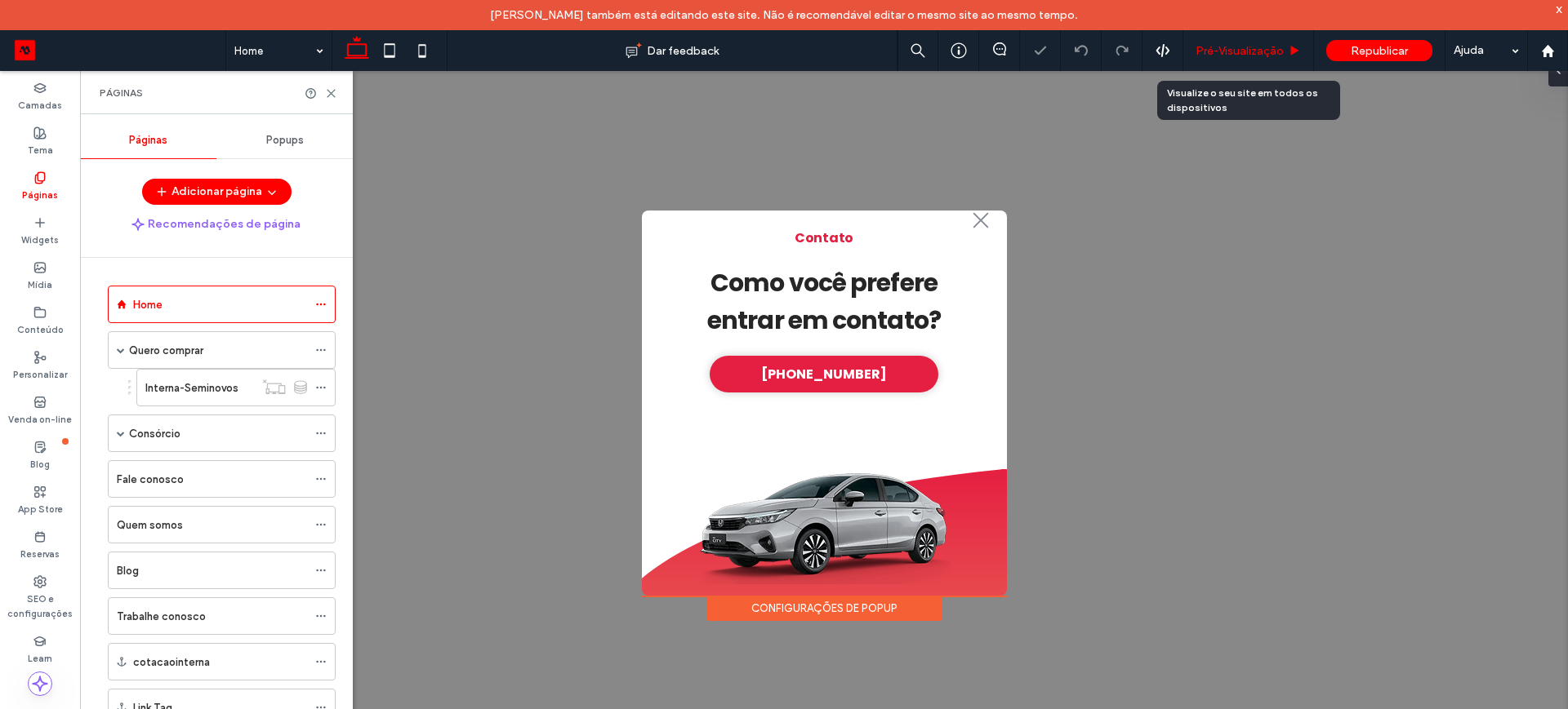
click at [1217, 45] on span "Pré-Visualizaçāo" at bounding box center [1239, 51] width 88 height 13
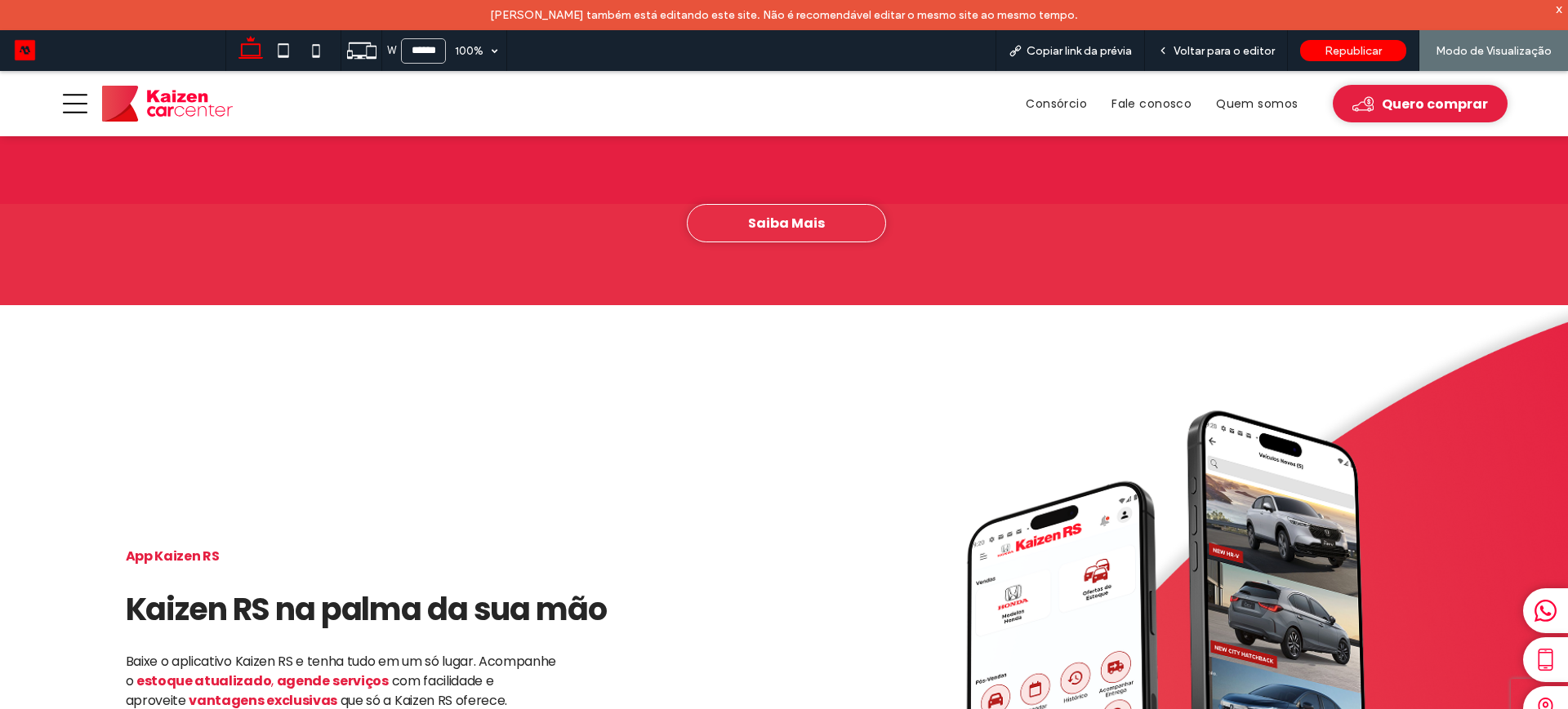
scroll to position [2346, 0]
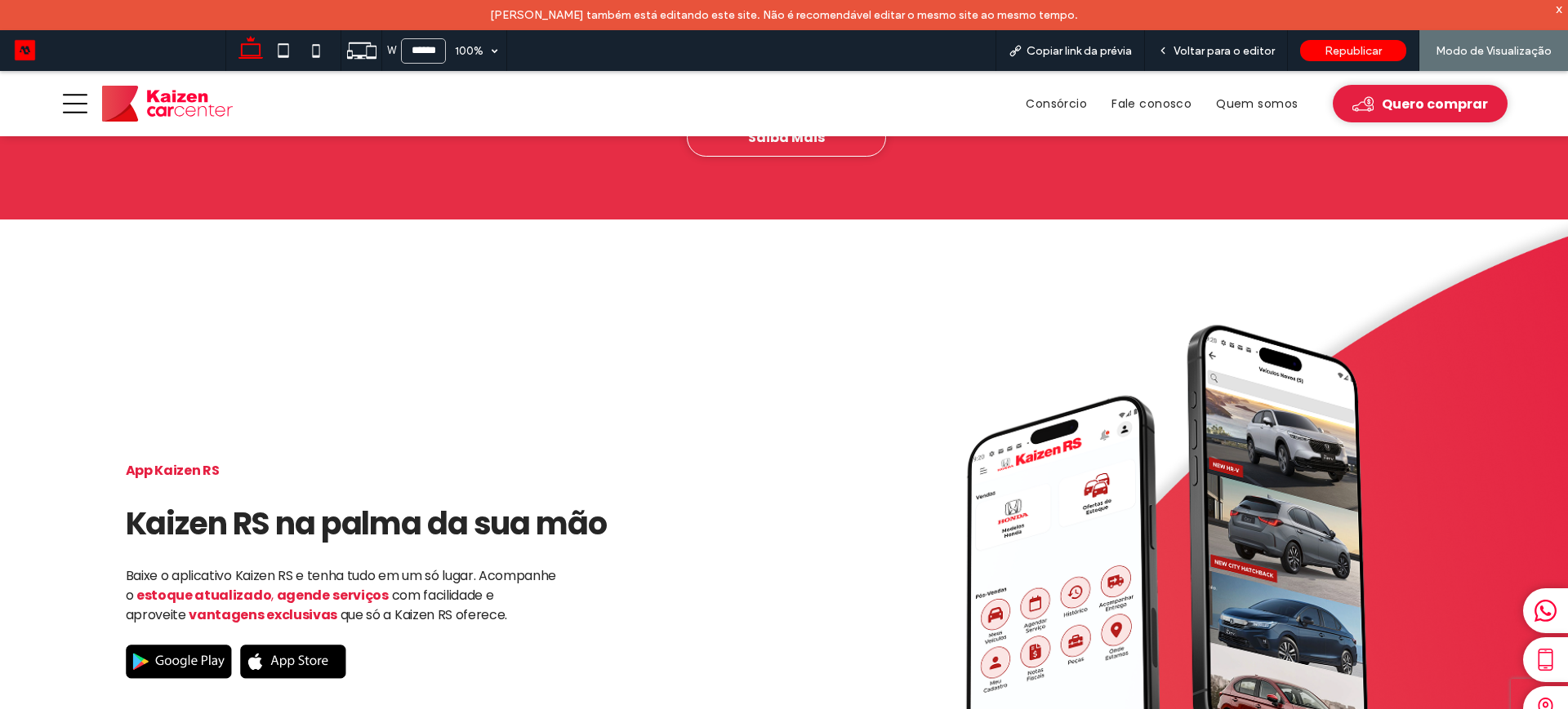
click at [1540, 653] on div at bounding box center [1544, 659] width 45 height 45
click at [1538, 652] on icon at bounding box center [1544, 659] width 14 height 23
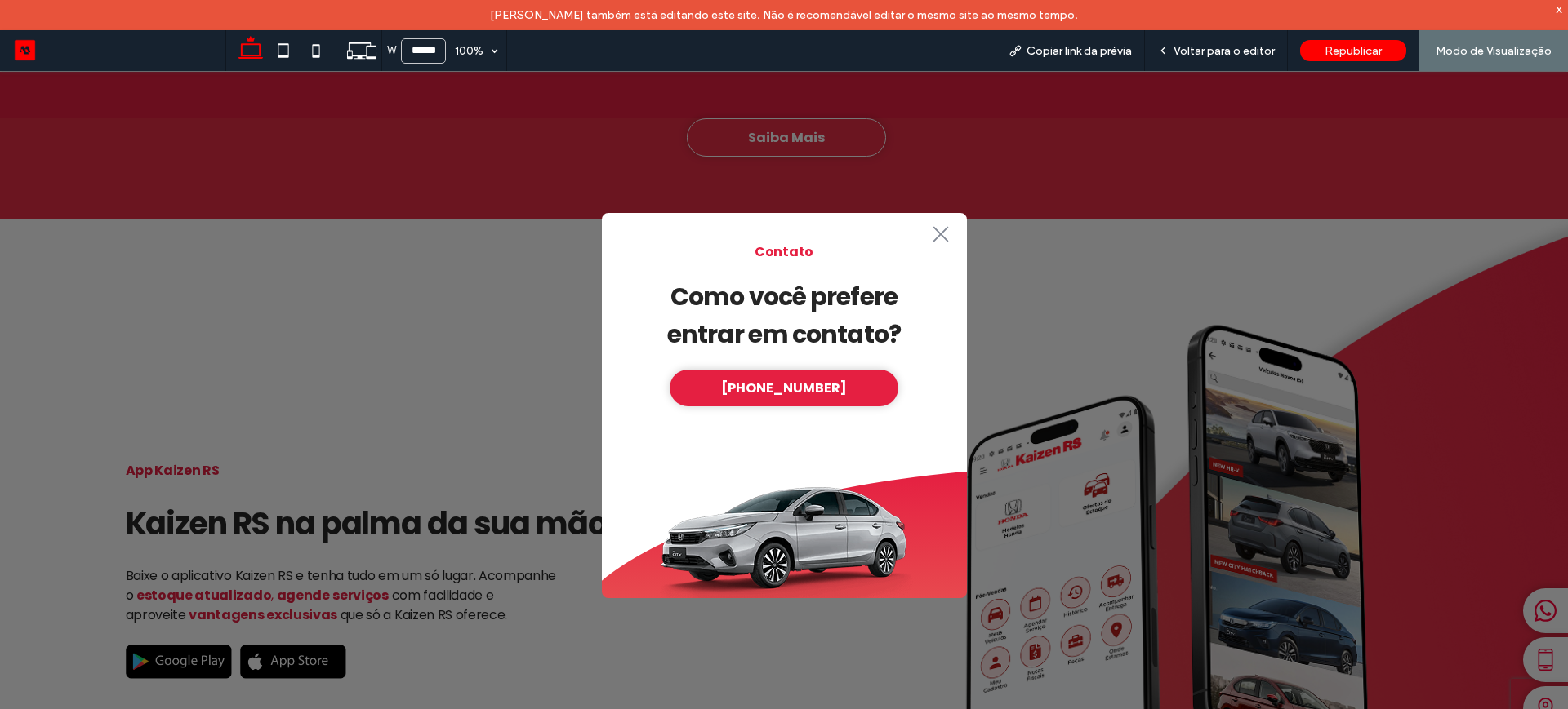
click at [943, 232] on icon ".st0-1091118977{fill-rule:evenodd;clip-rule:evenodd;}" at bounding box center [940, 233] width 26 height 16
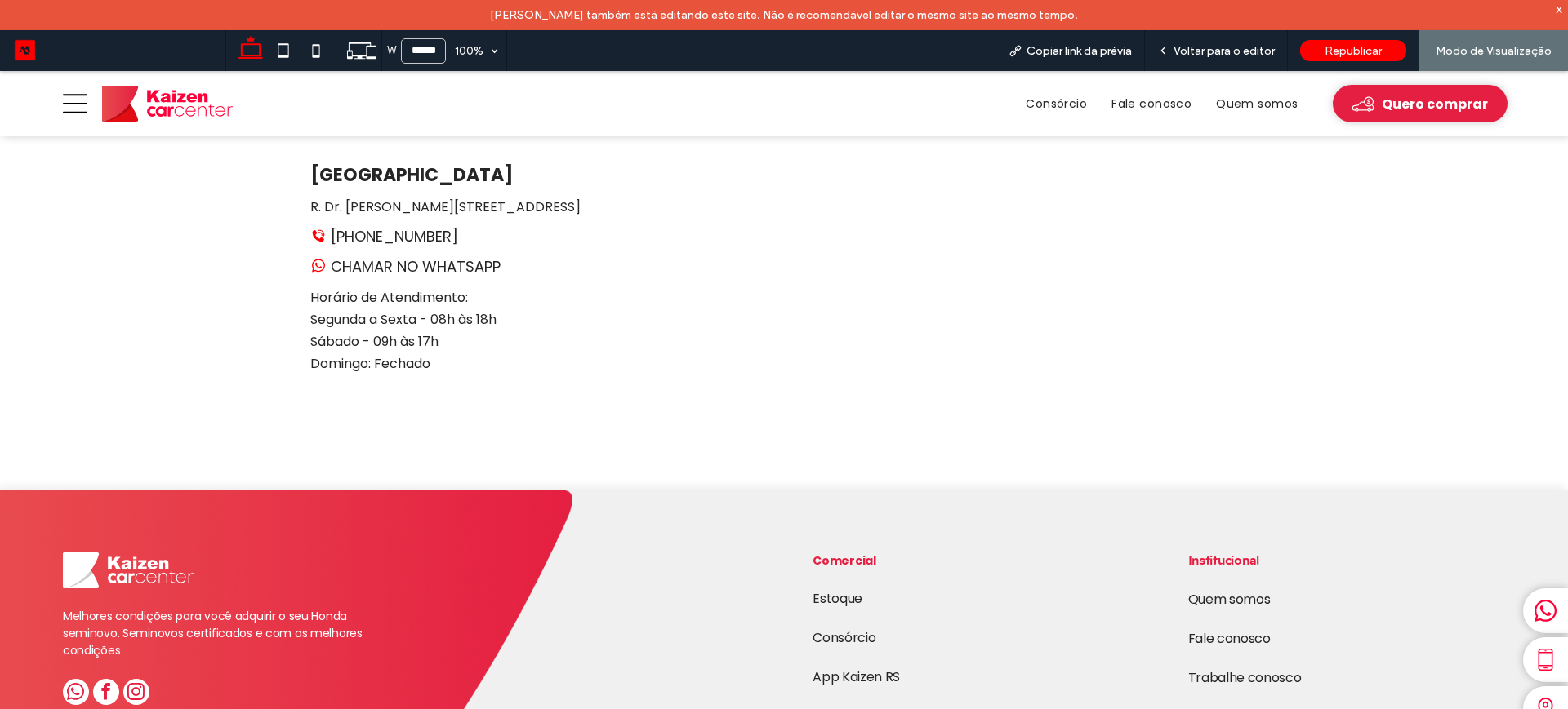
scroll to position [3302, 0]
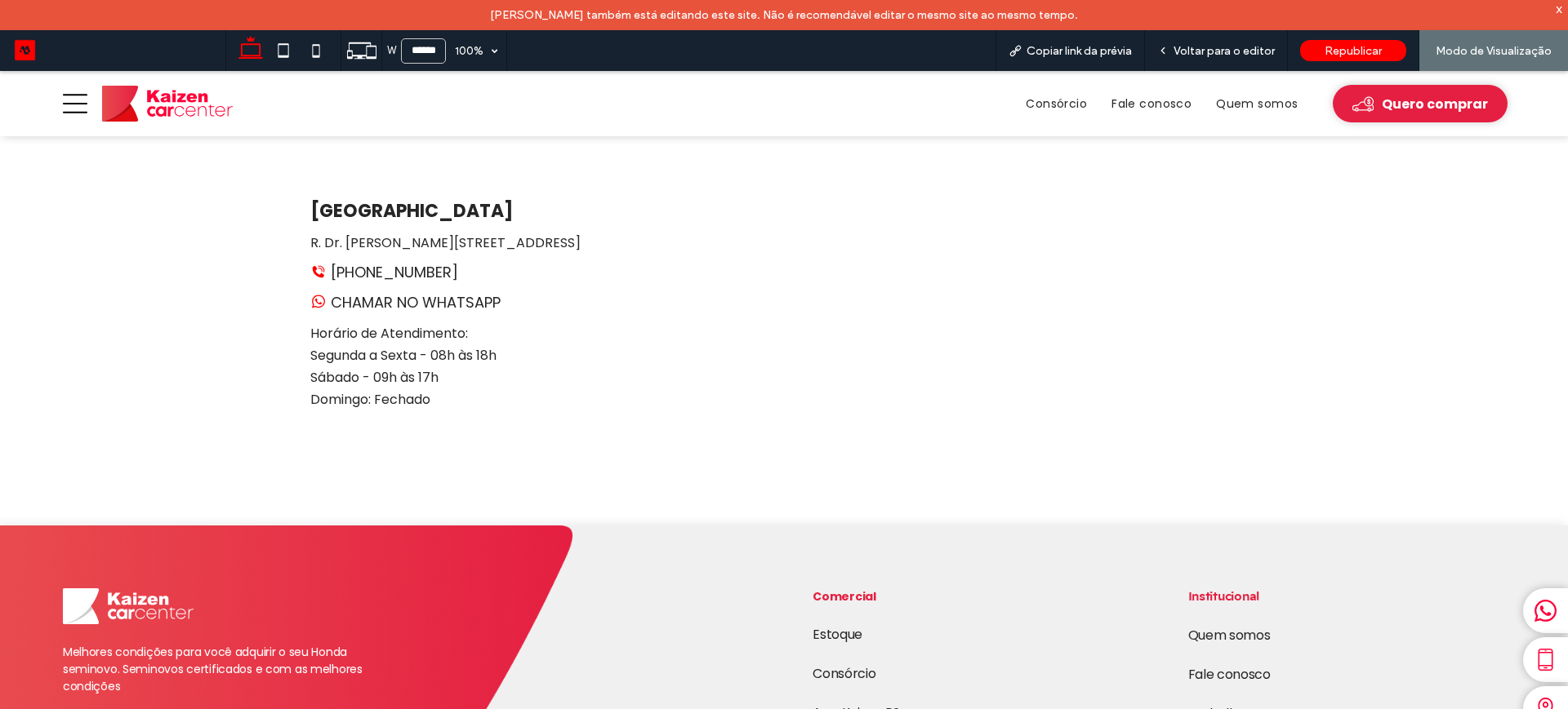
click at [389, 261] on link "[PHONE_NUMBER]" at bounding box center [383, 272] width 147 height 22
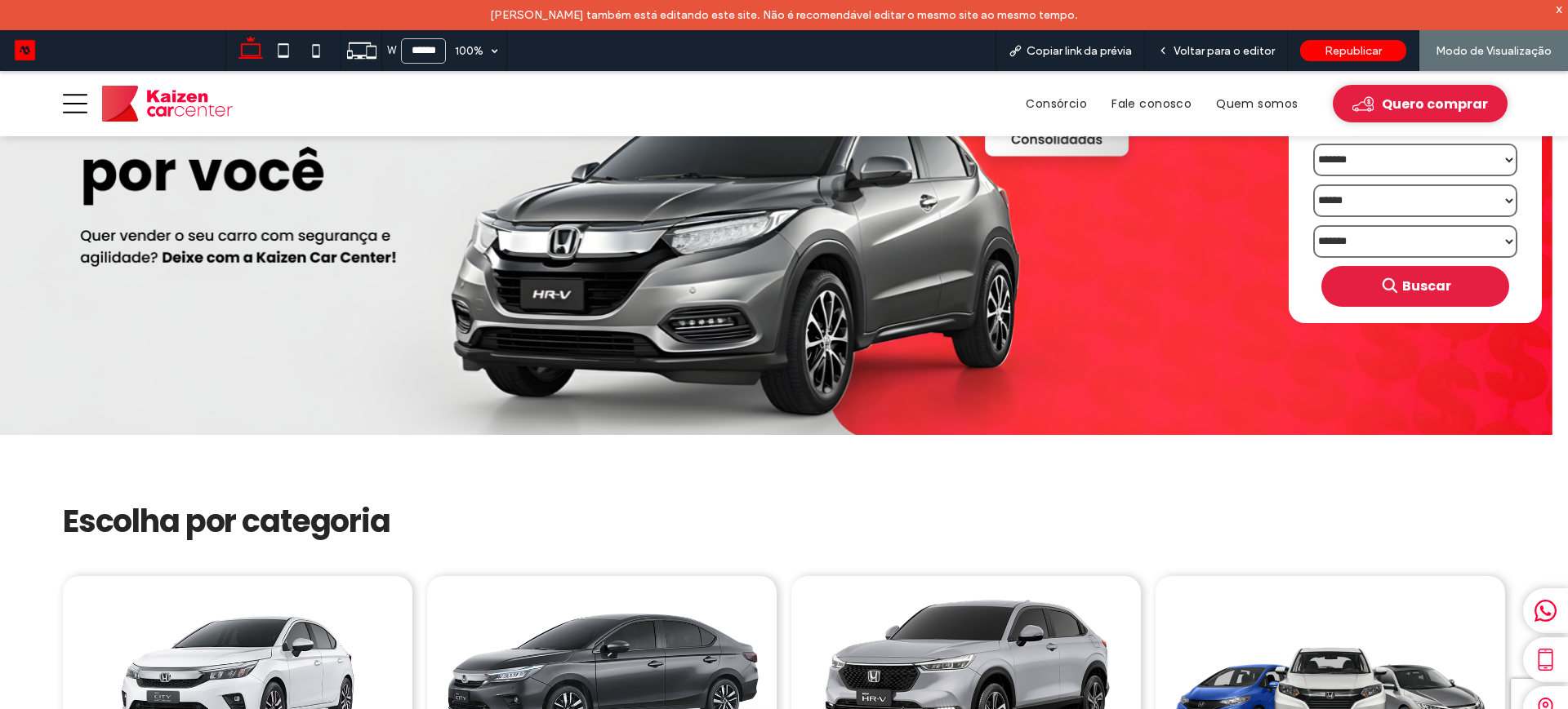
scroll to position [204, 0]
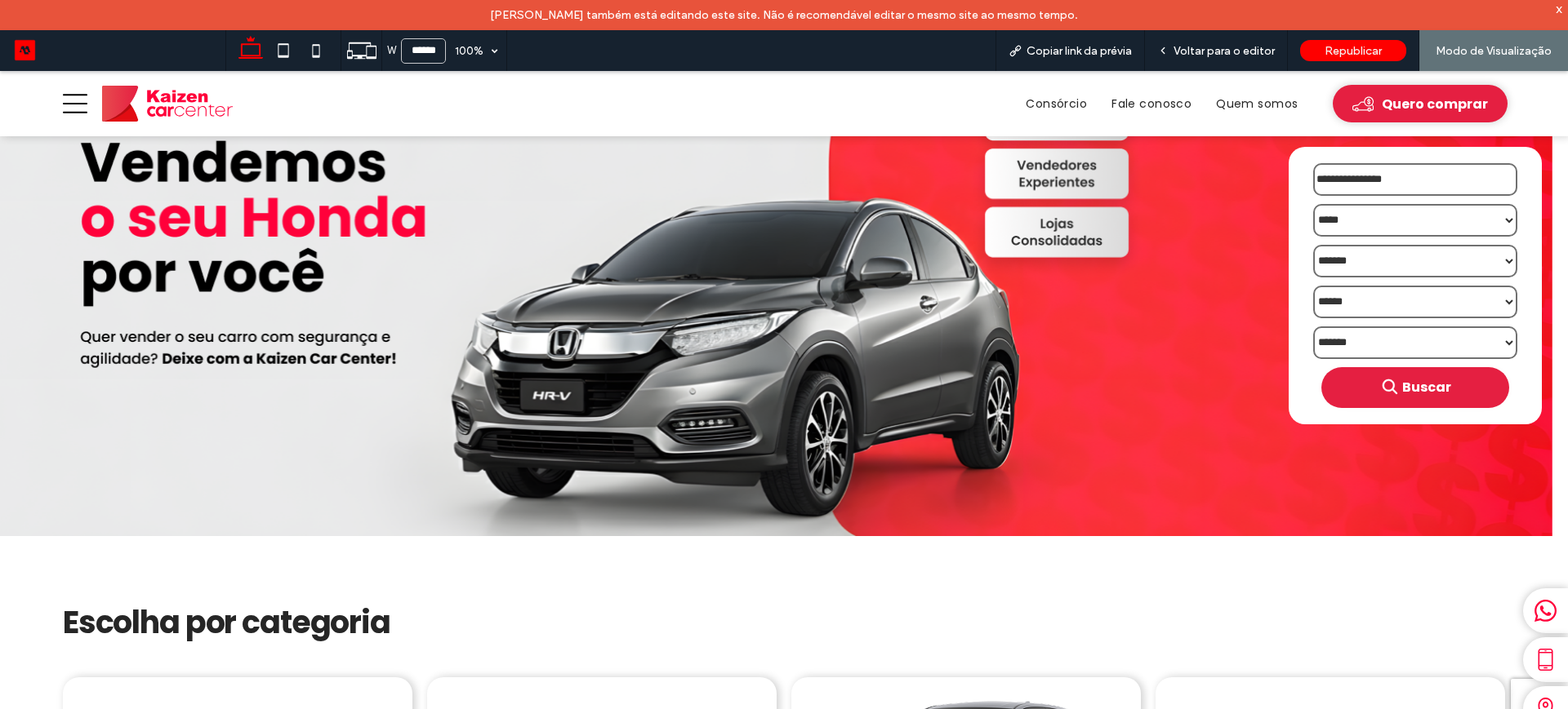
scroll to position [102, 0]
click at [1201, 37] on div "Voltar para o editor" at bounding box center [1217, 51] width 143 height 40
click at [1199, 47] on span "Voltar para o editor" at bounding box center [1224, 51] width 101 height 13
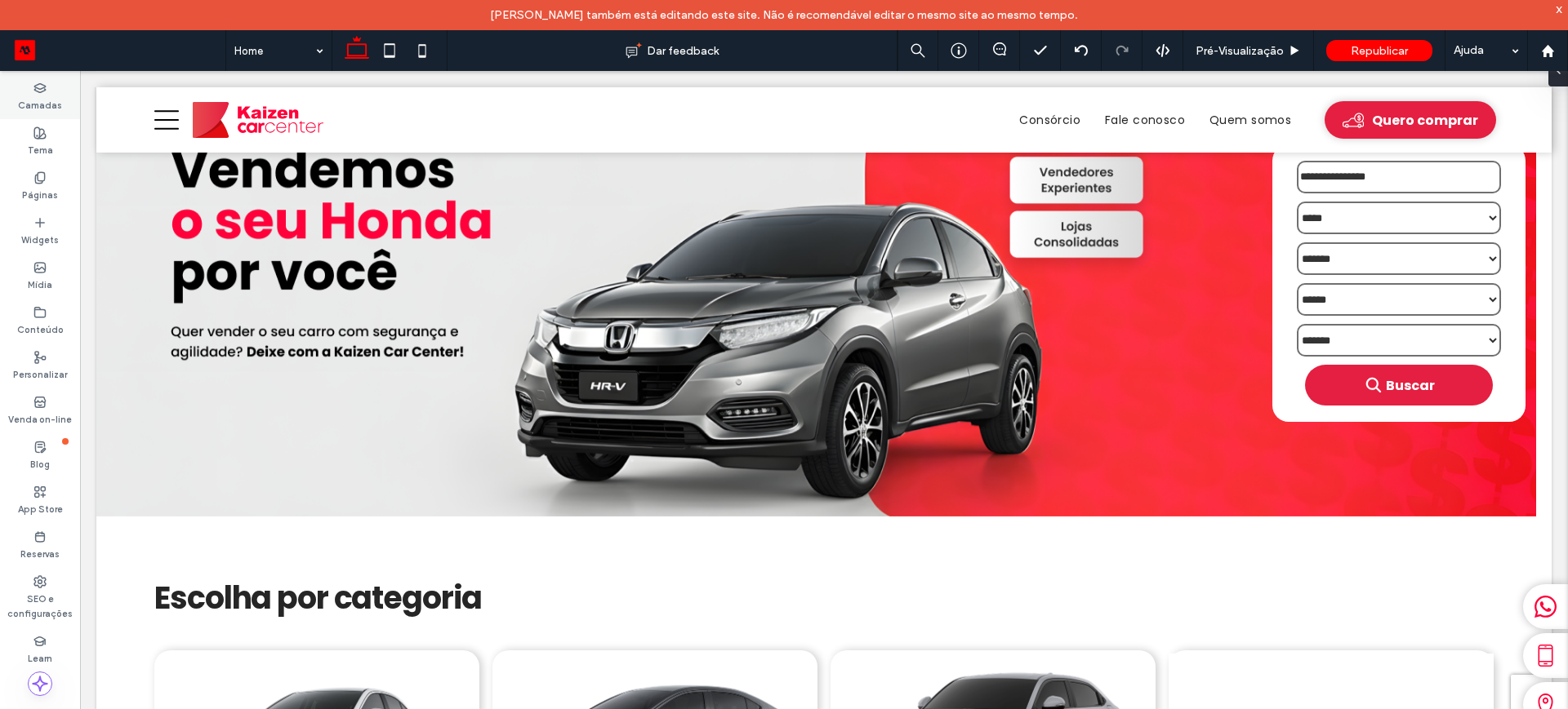
scroll to position [119, 0]
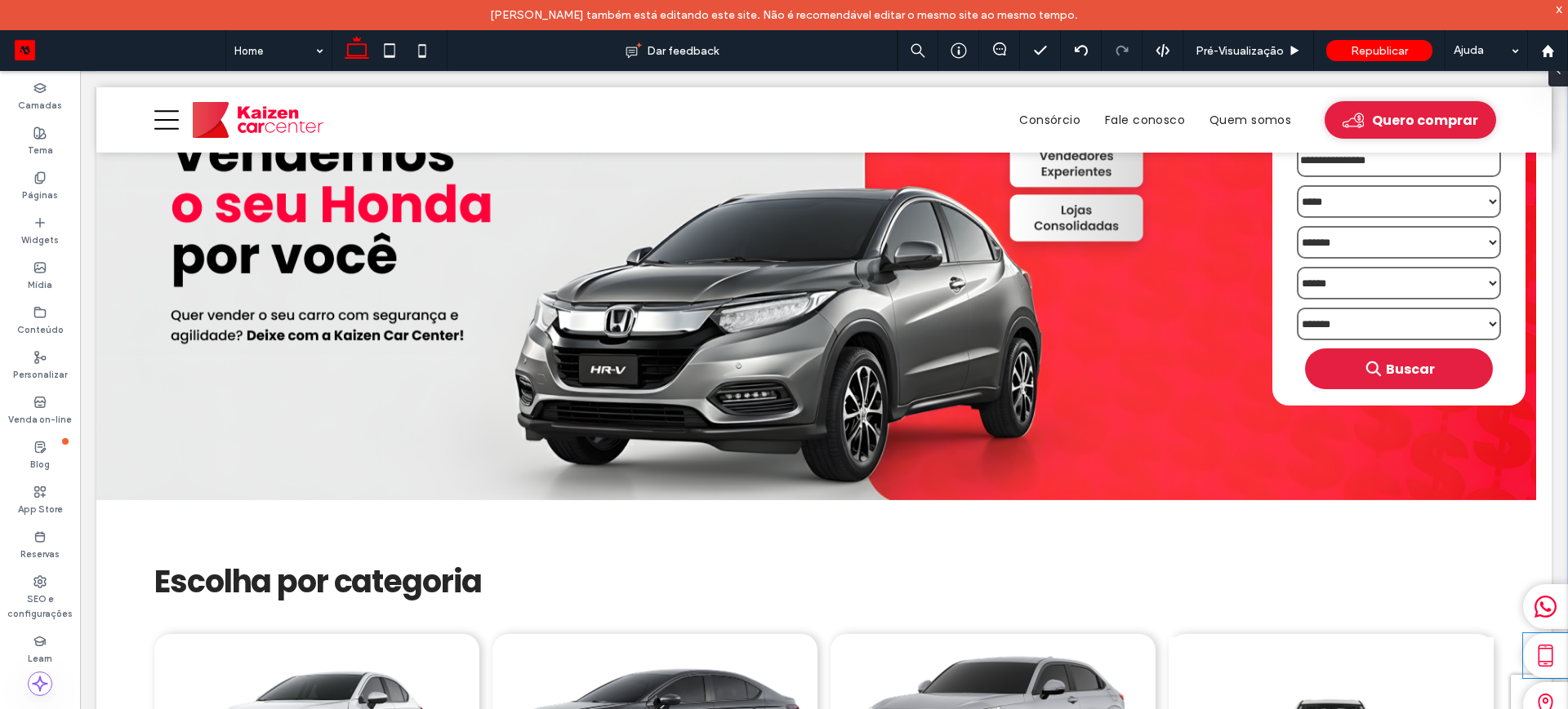
click at [1534, 651] on icon at bounding box center [1545, 656] width 23 height 23
click at [30, 189] on label "Páginas" at bounding box center [40, 193] width 36 height 18
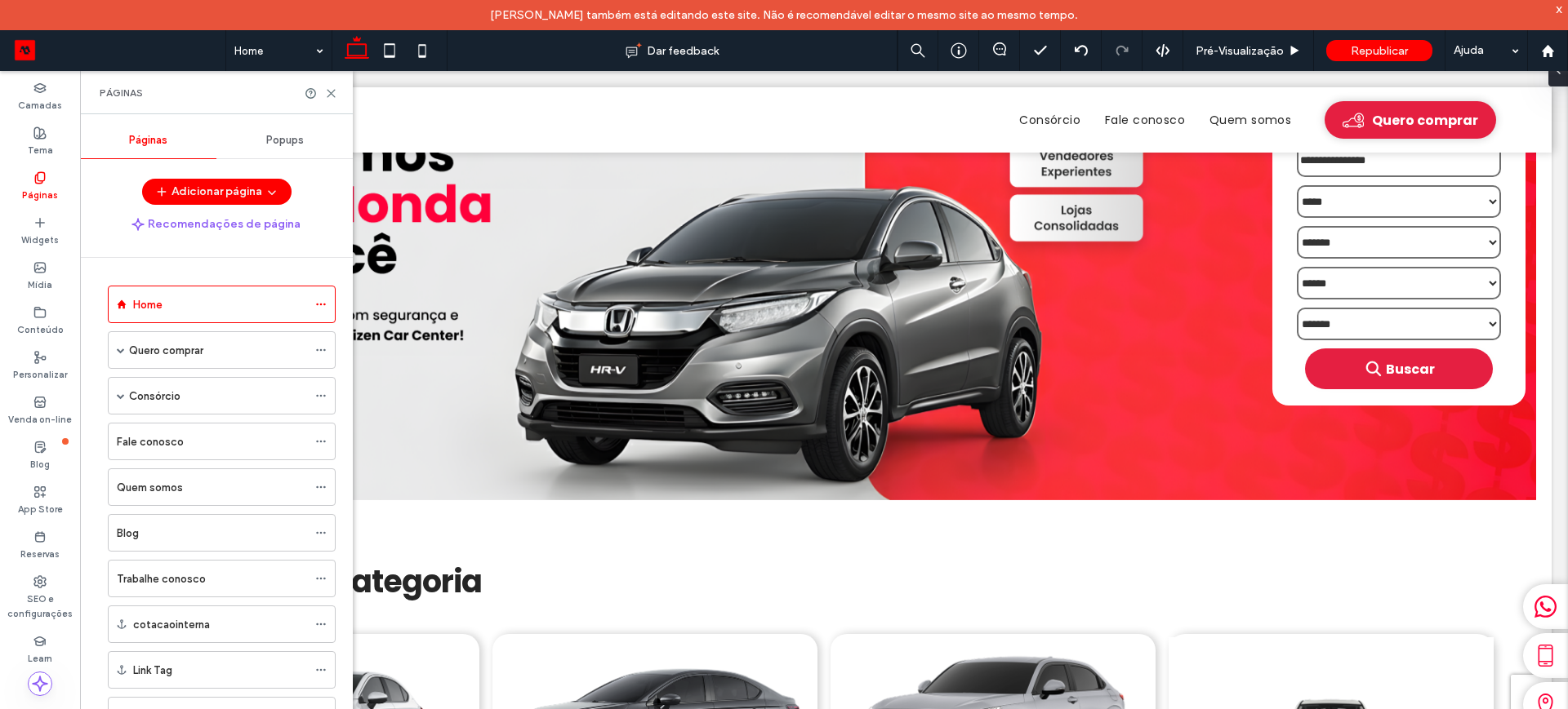
click at [277, 132] on div "Popups" at bounding box center [285, 140] width 136 height 36
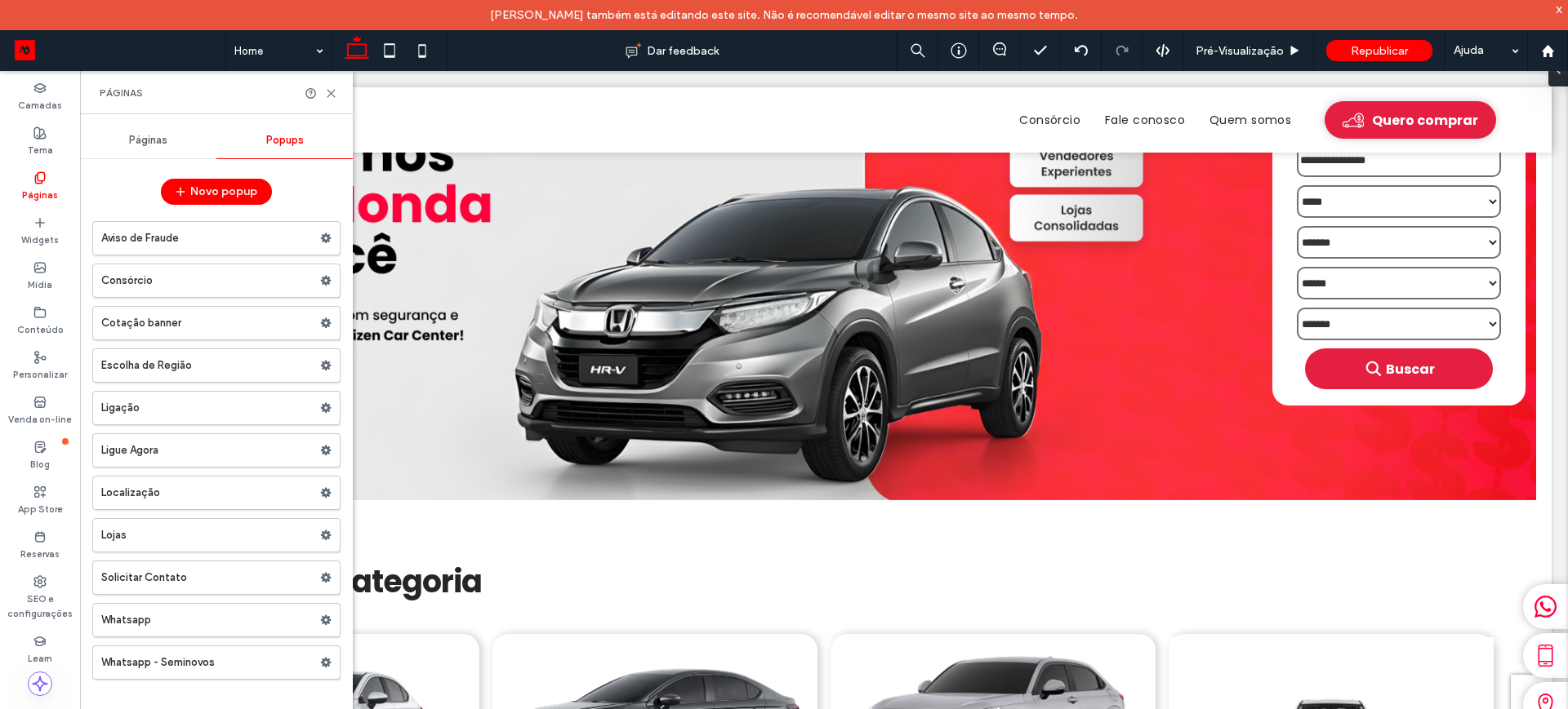
click at [276, 405] on label "Ligação" at bounding box center [211, 408] width 219 height 33
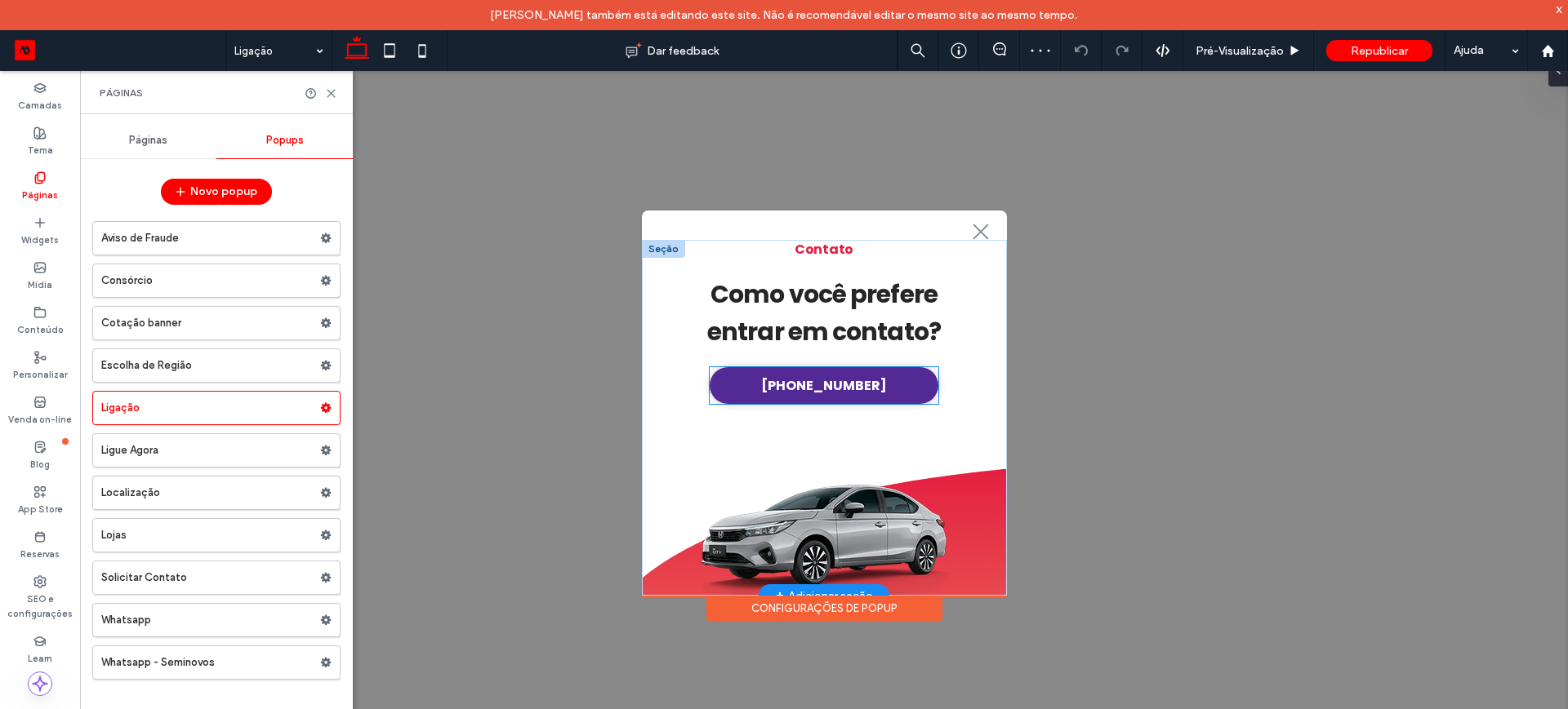
click at [811, 390] on span "[PHONE_NUMBER]" at bounding box center [823, 386] width 126 height 20
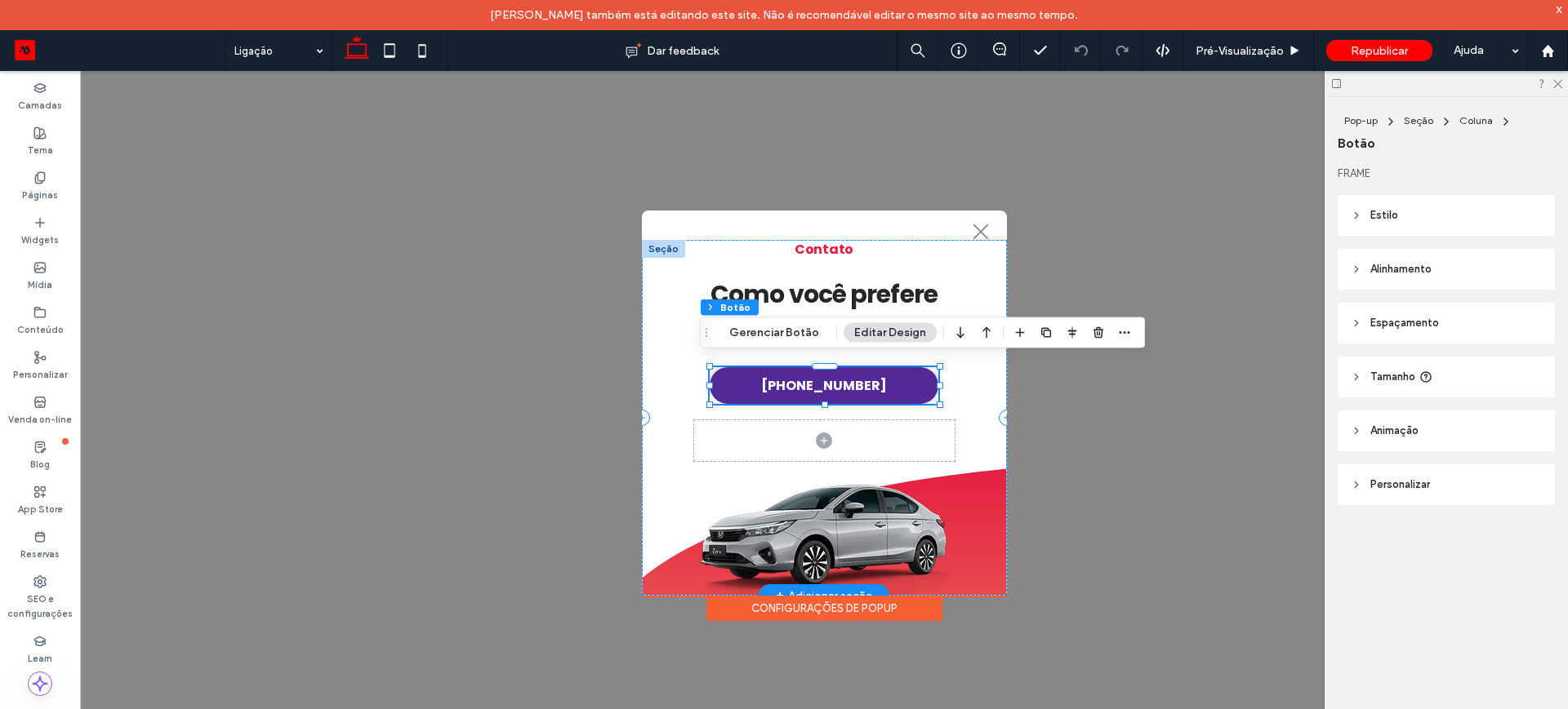
type input "**"
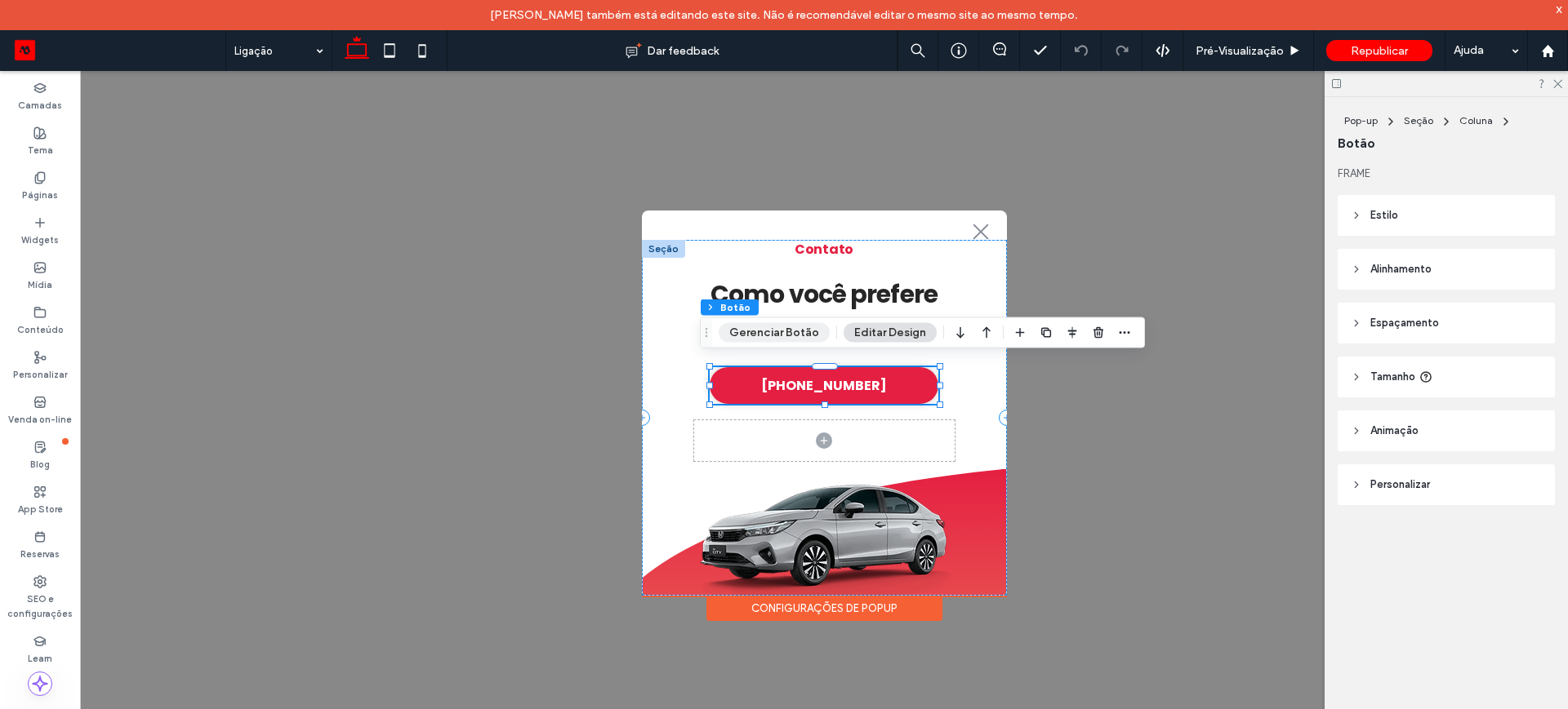
click at [782, 329] on button "Gerenciar Botão" at bounding box center [774, 333] width 111 height 19
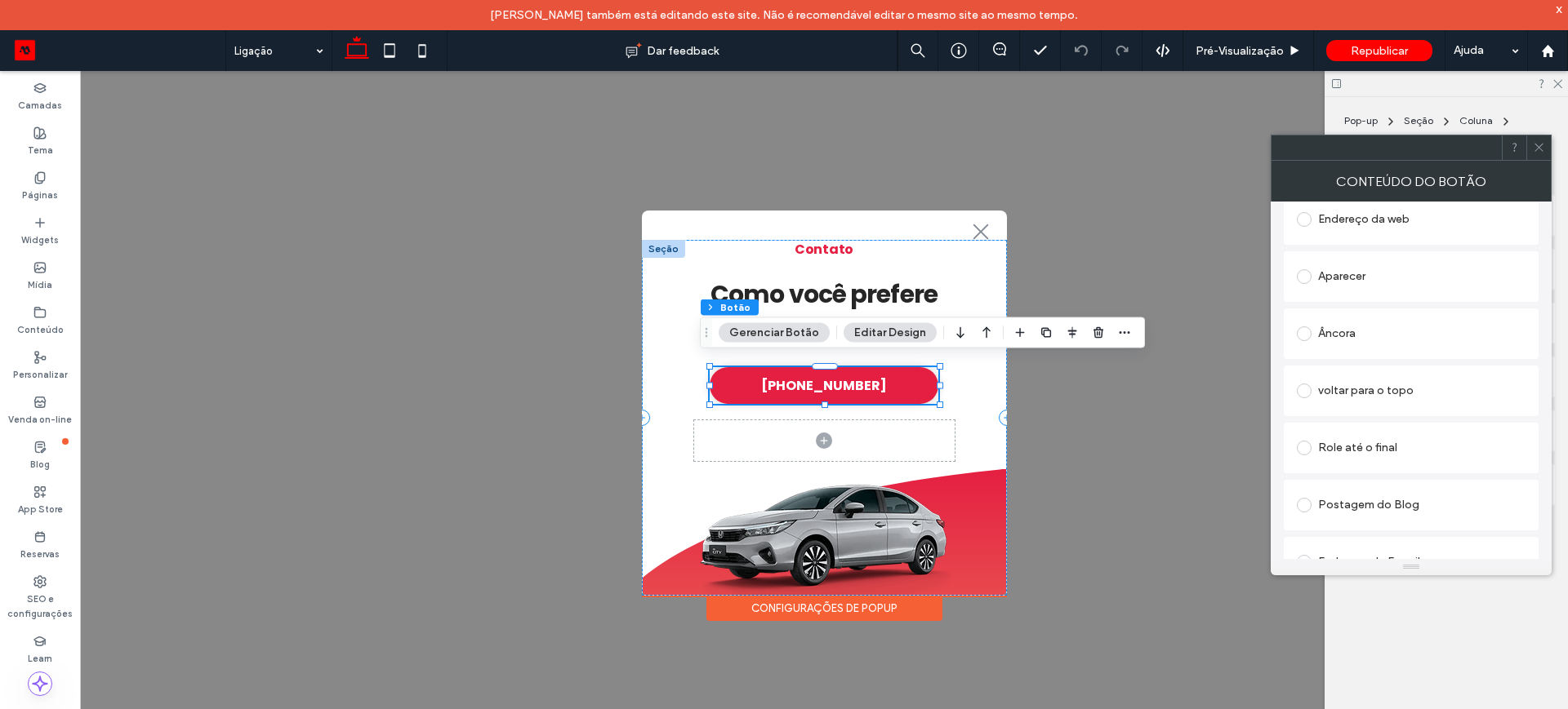
scroll to position [578, 0]
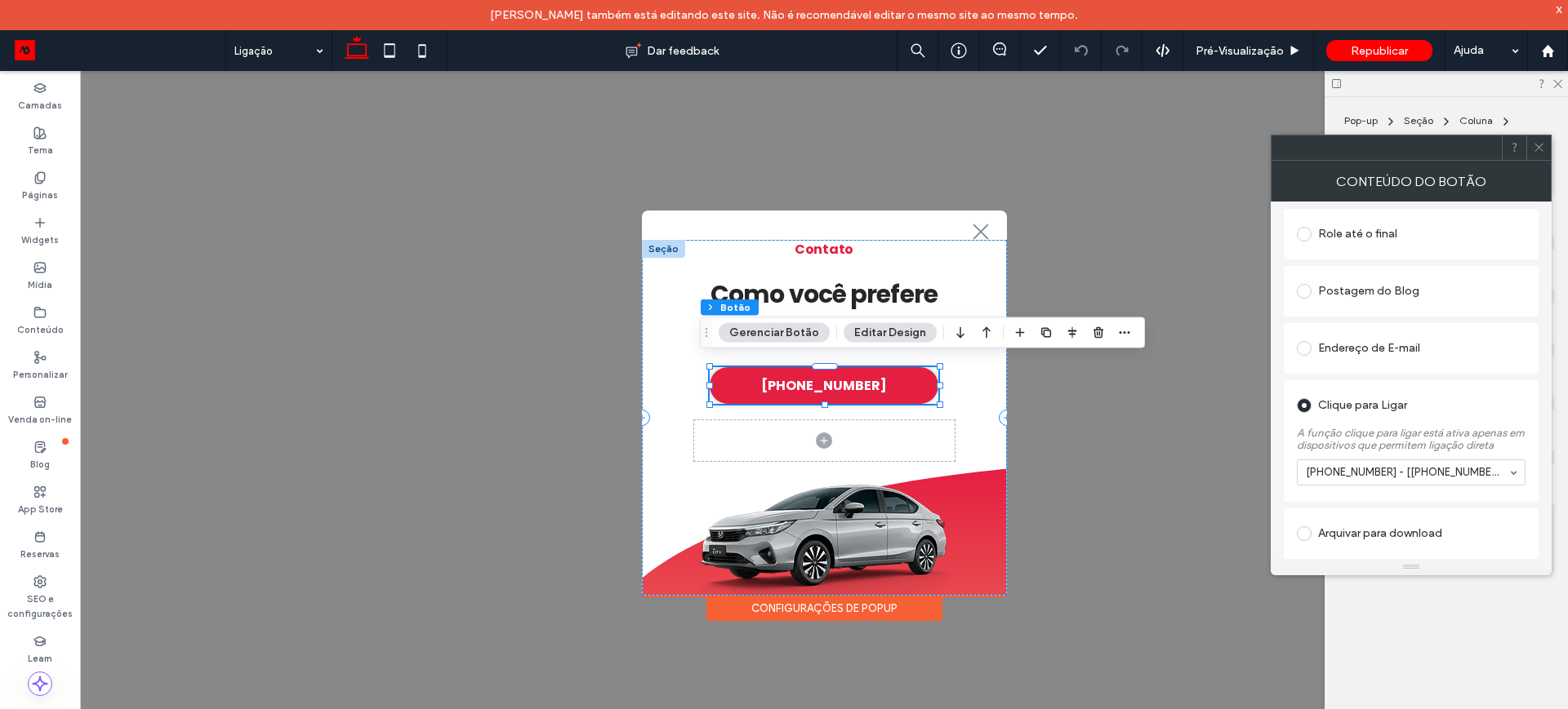
click at [1512, 473] on div "[PHONE_NUMBER] - [[PHONE_NUMBER]]" at bounding box center [1410, 472] width 228 height 26
click at [1542, 149] on use at bounding box center [1539, 148] width 8 height 8
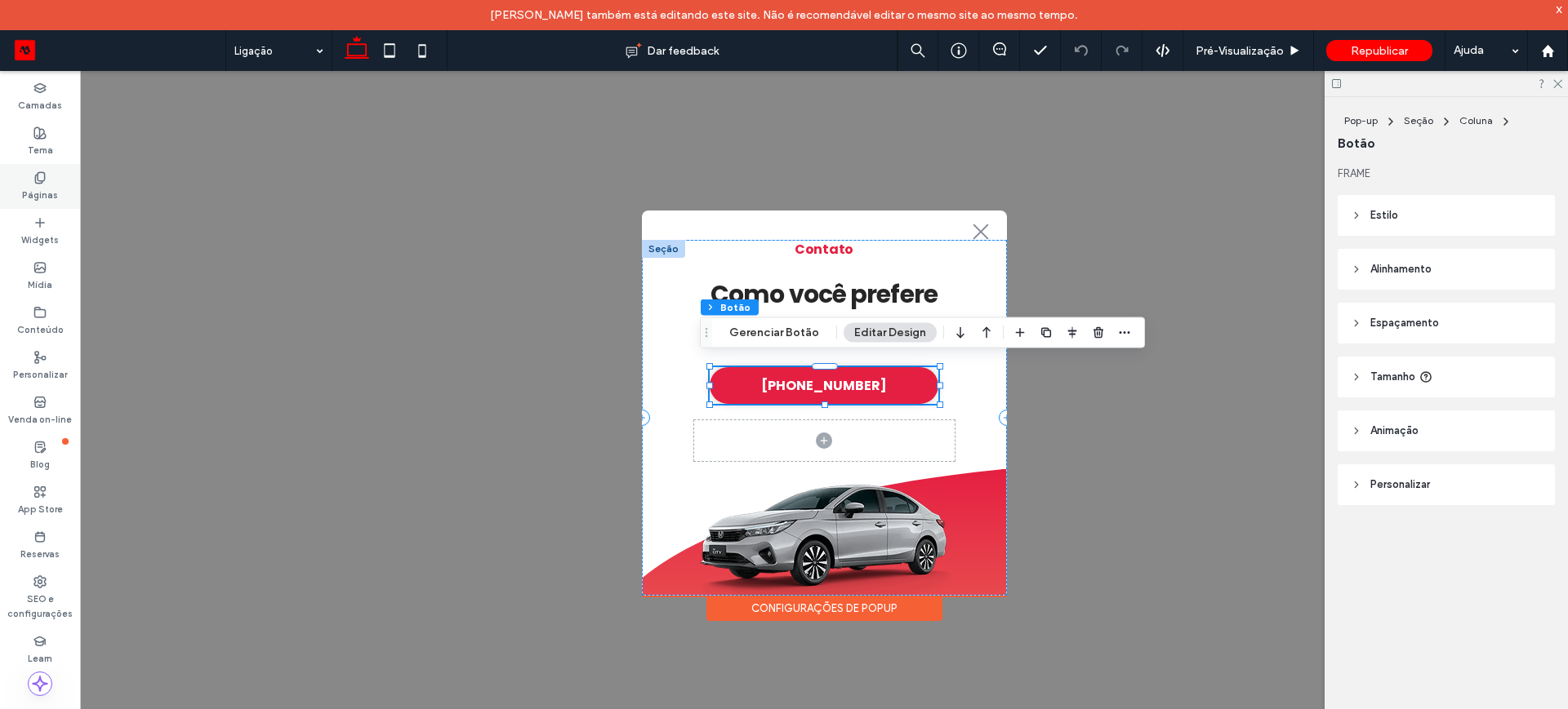
click at [40, 191] on label "Páginas" at bounding box center [40, 193] width 36 height 18
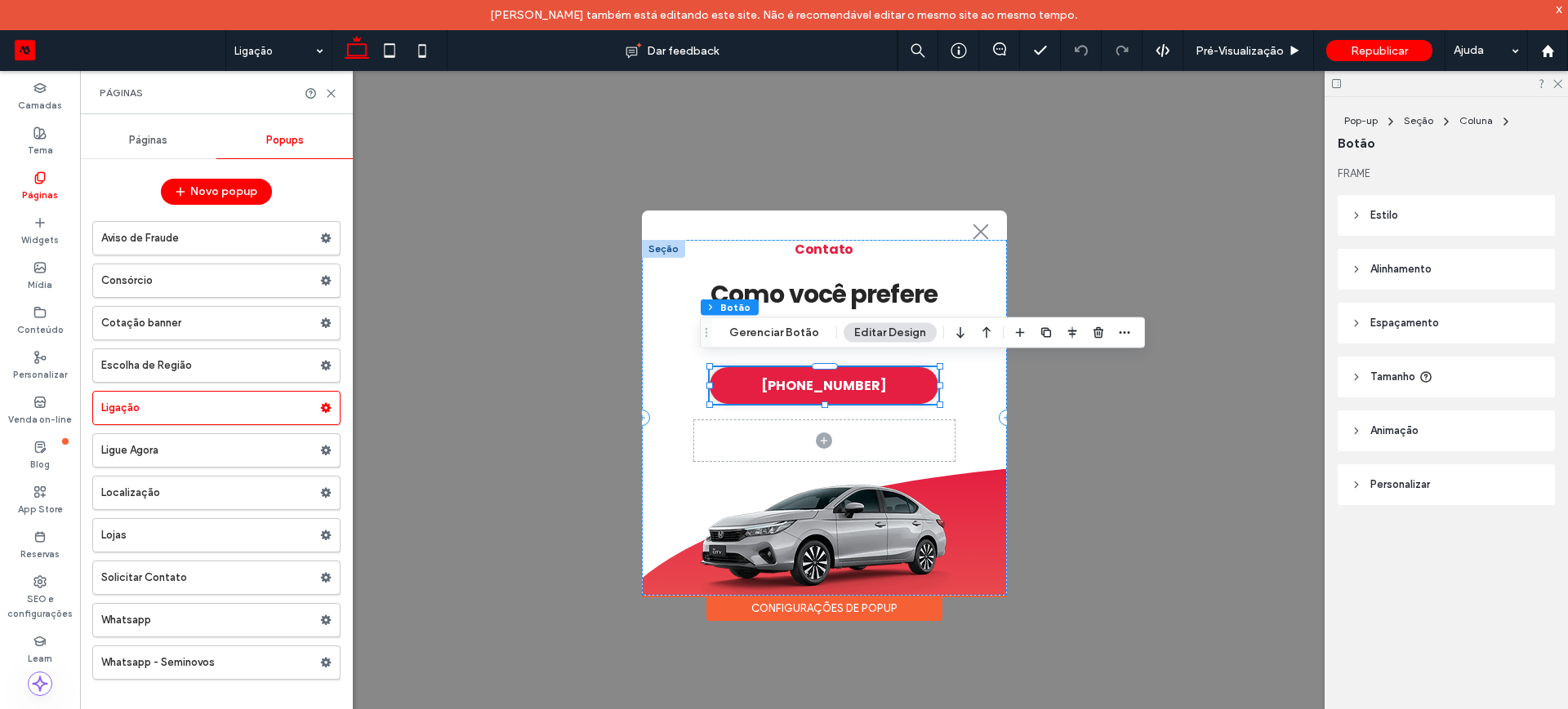
click at [138, 131] on div "Páginas" at bounding box center [148, 140] width 136 height 36
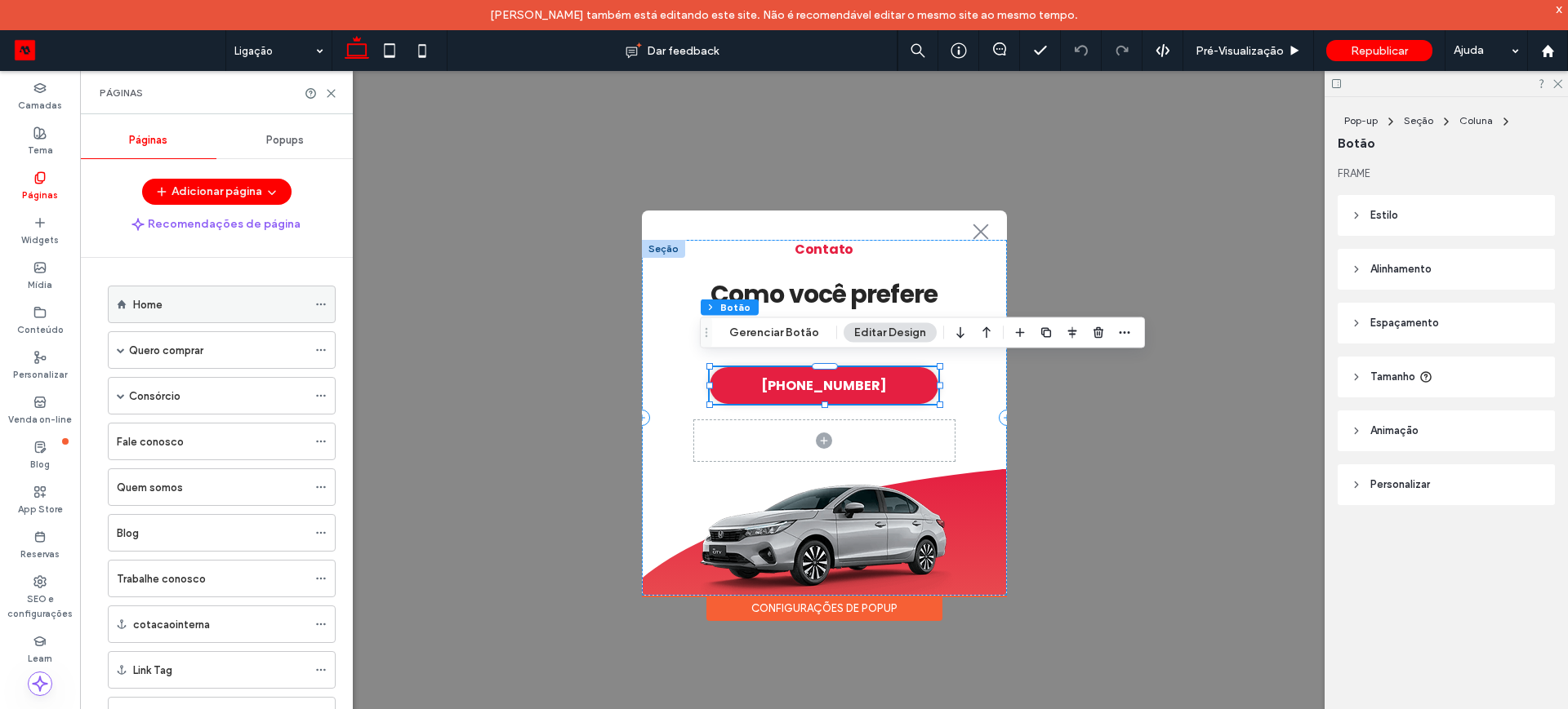
click at [224, 308] on div "Home" at bounding box center [220, 305] width 174 height 17
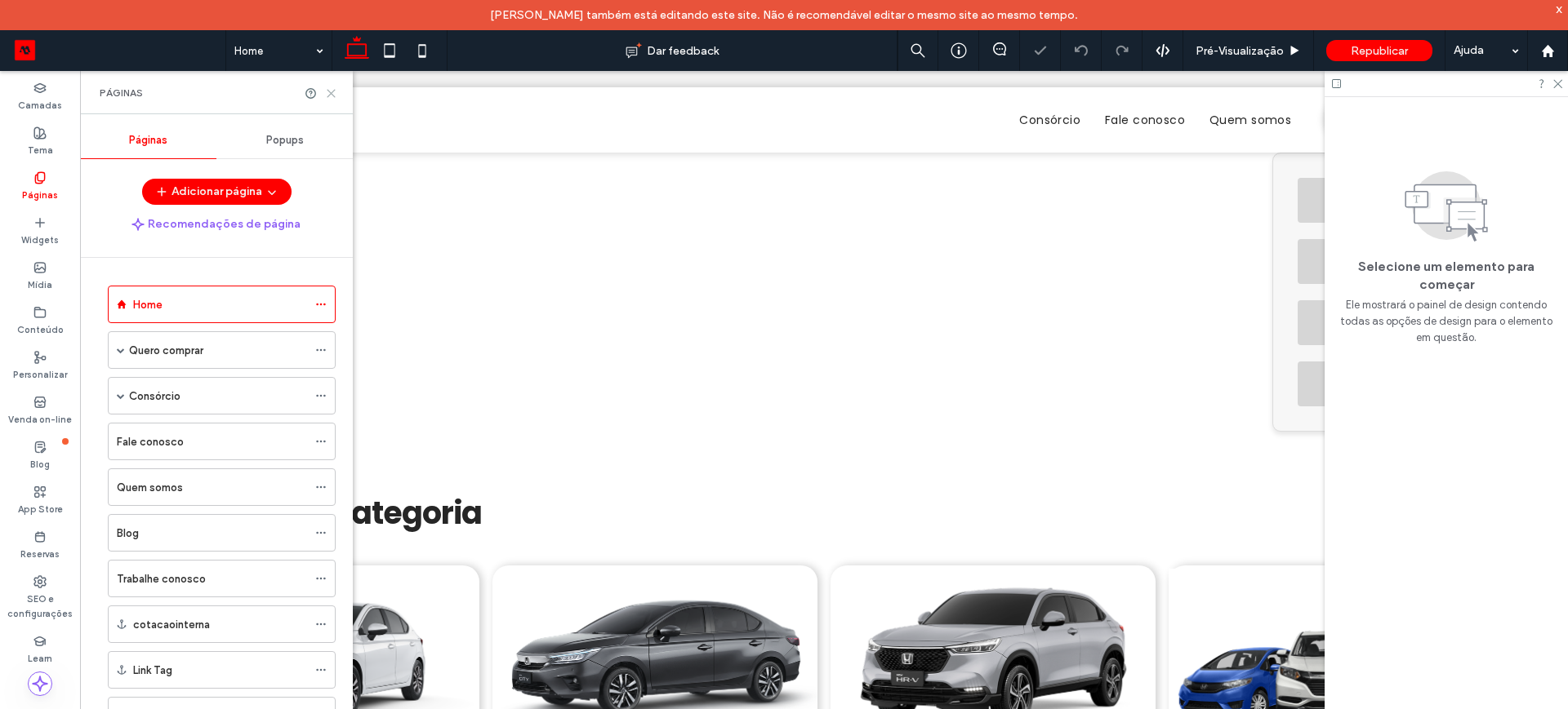
click at [334, 88] on icon at bounding box center [331, 93] width 13 height 13
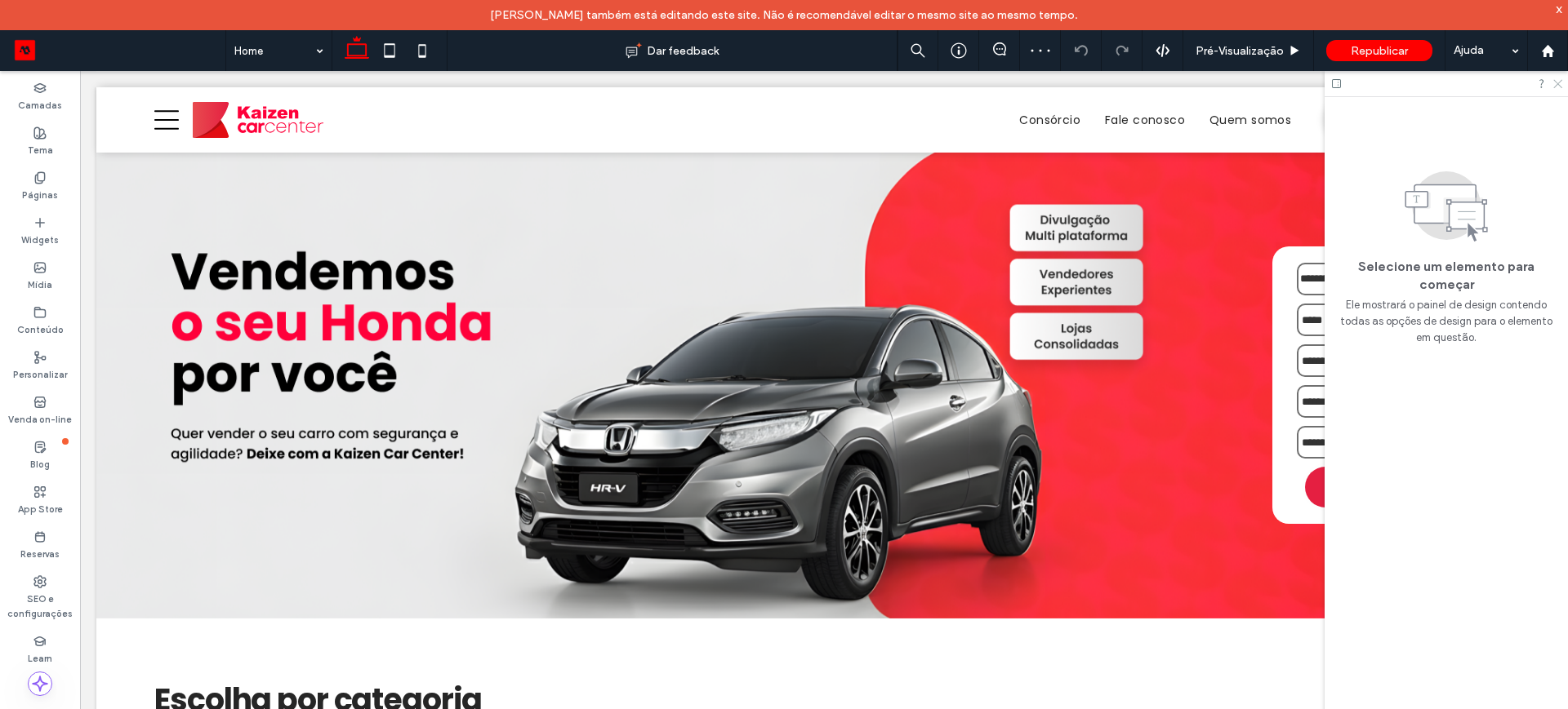
click at [1555, 82] on icon at bounding box center [1556, 83] width 11 height 11
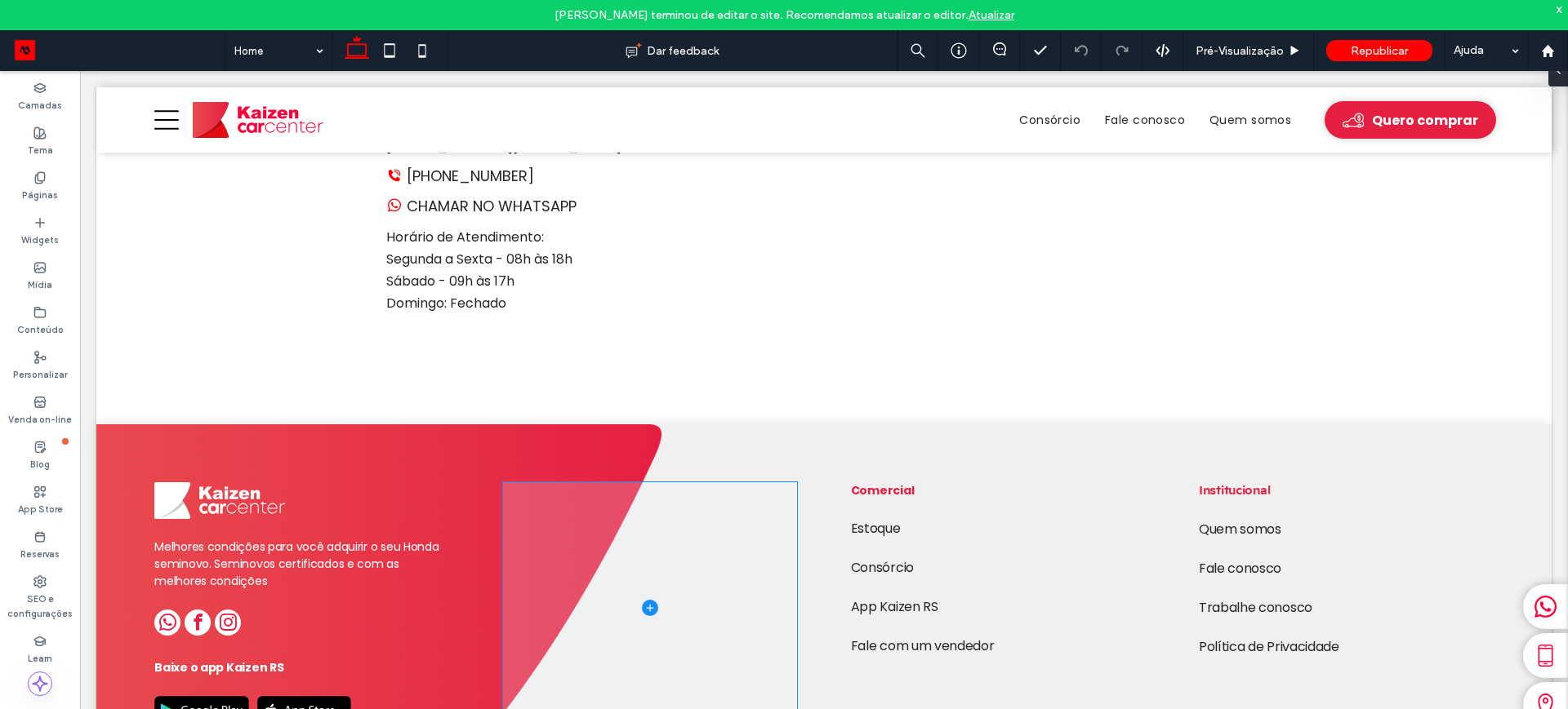
scroll to position [3181, 0]
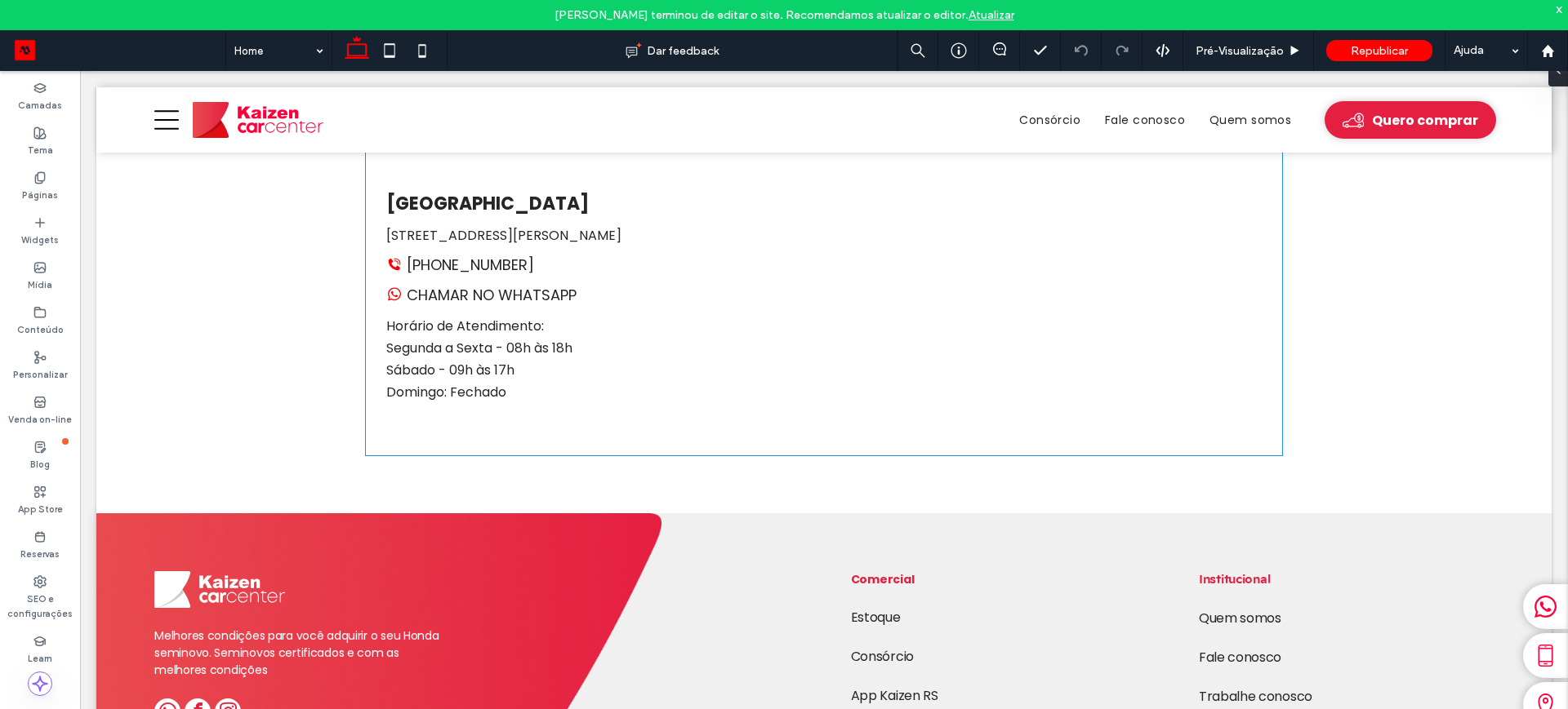
click at [457, 253] on link "[PHONE_NUMBER]" at bounding box center [459, 264] width 147 height 22
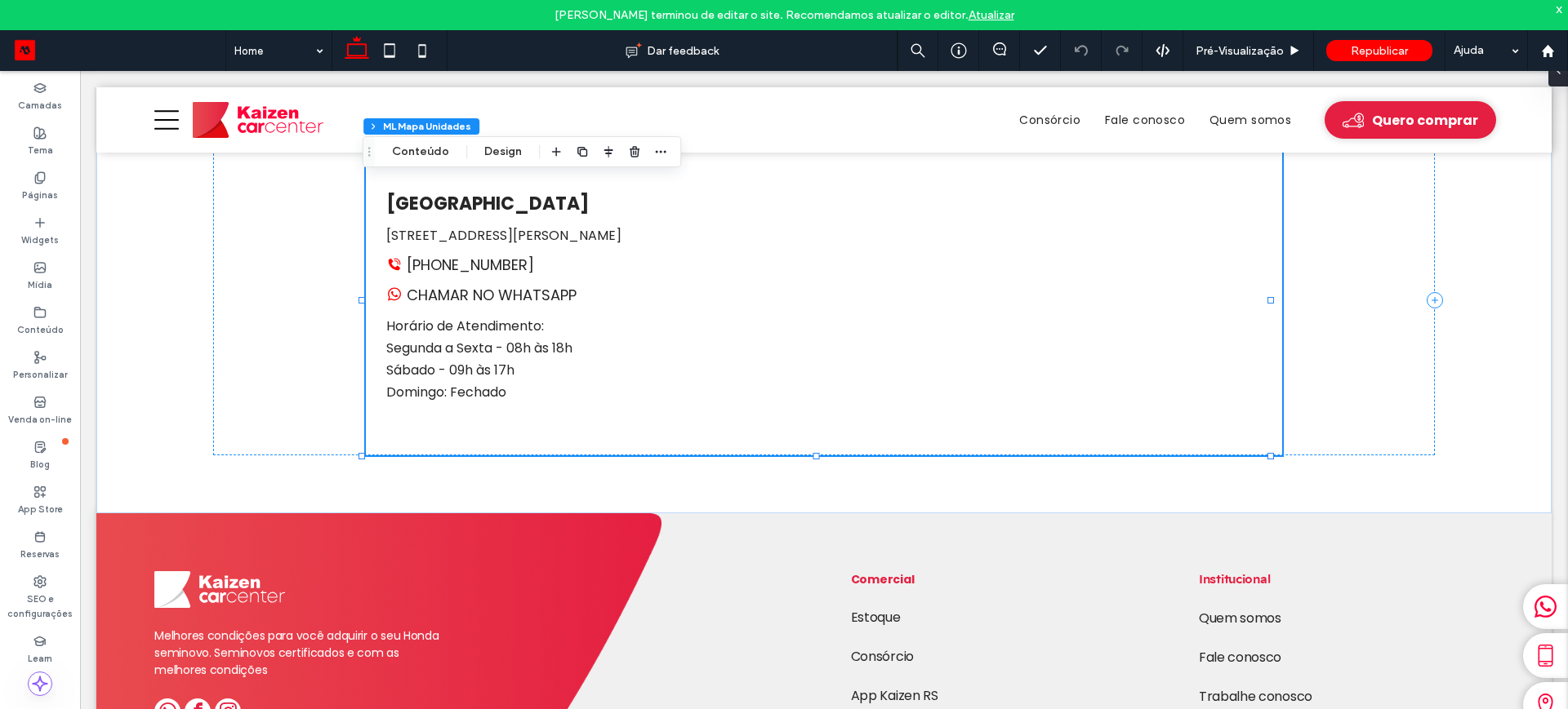
click at [453, 253] on link "[PHONE_NUMBER]" at bounding box center [459, 264] width 147 height 22
click at [415, 147] on button "Conteúdo" at bounding box center [420, 152] width 78 height 19
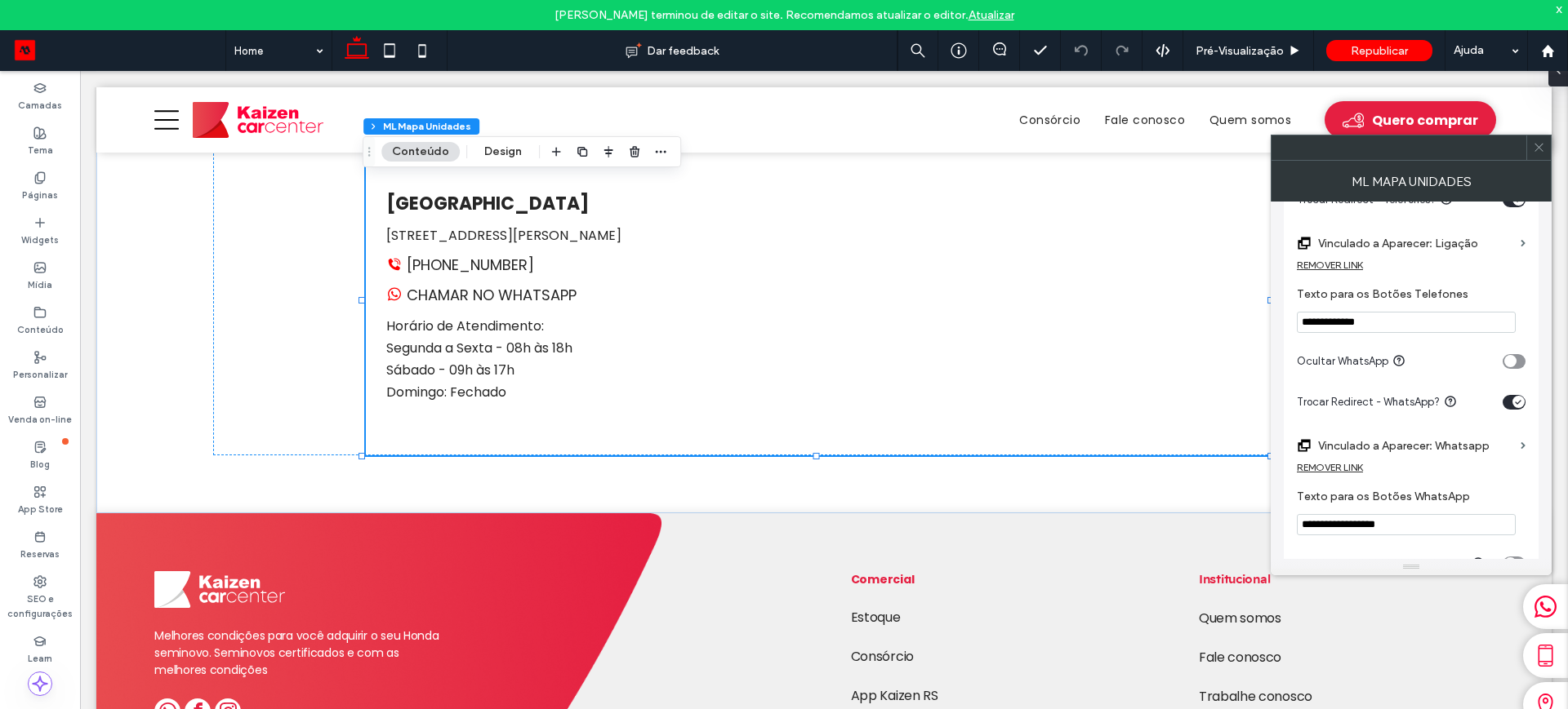
scroll to position [373, 0]
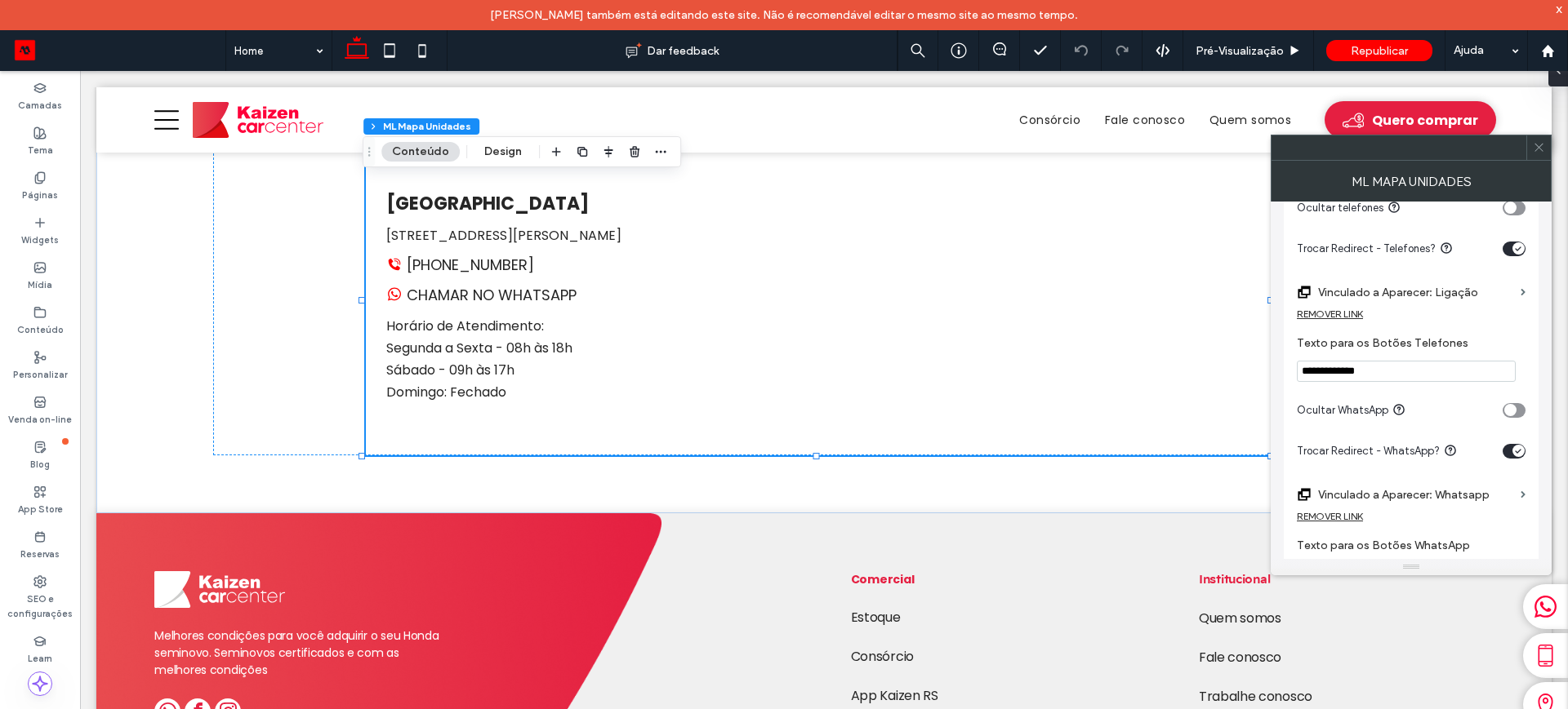
drag, startPoint x: 1398, startPoint y: 365, endPoint x: 1296, endPoint y: 378, distance: 102.8
click at [1296, 378] on div "**********" at bounding box center [1410, 245] width 254 height 808
type input "**********"
click at [1543, 146] on icon at bounding box center [1539, 147] width 13 height 13
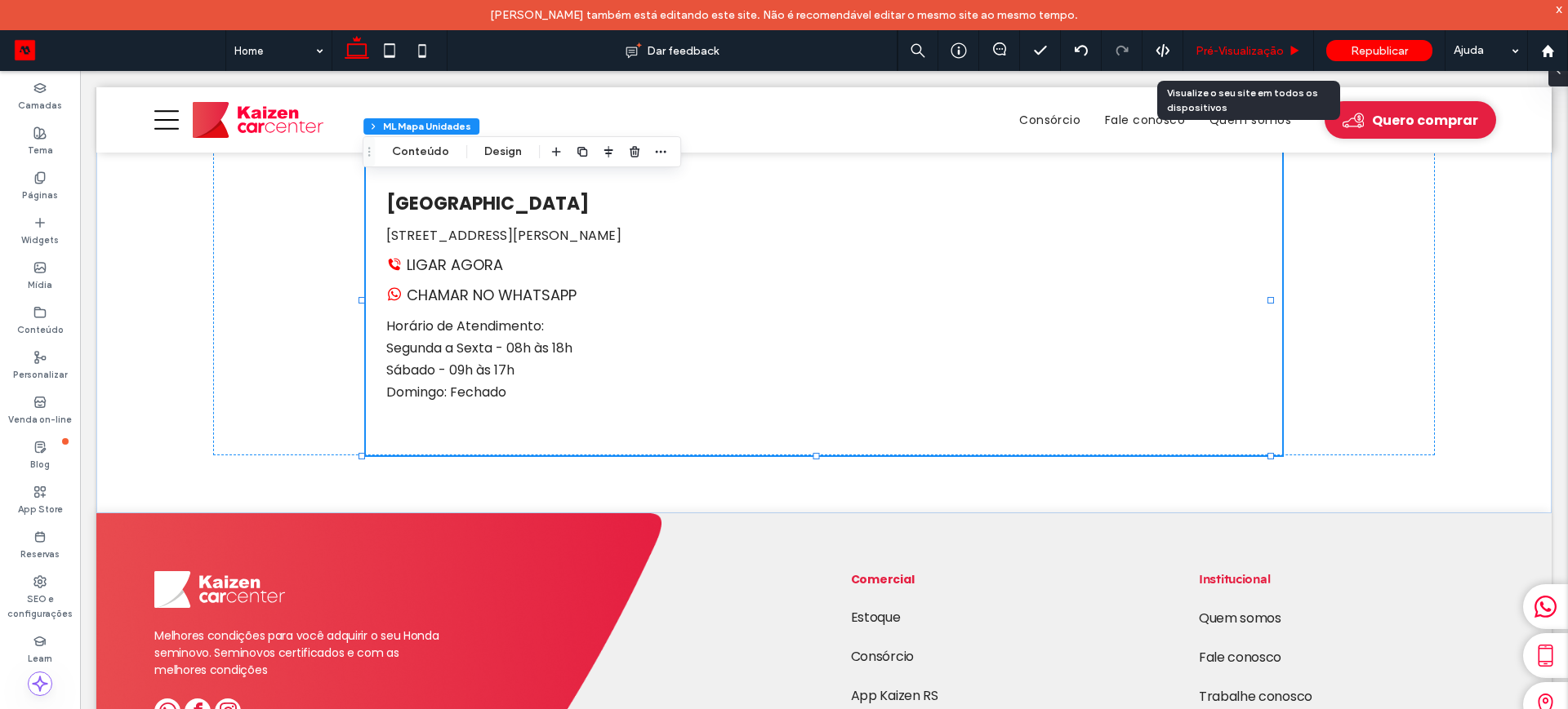
click at [1228, 40] on div "Pré-Visualizaçāo" at bounding box center [1248, 51] width 131 height 40
click at [1209, 53] on span "Pré-Visualizaçāo" at bounding box center [1239, 51] width 88 height 13
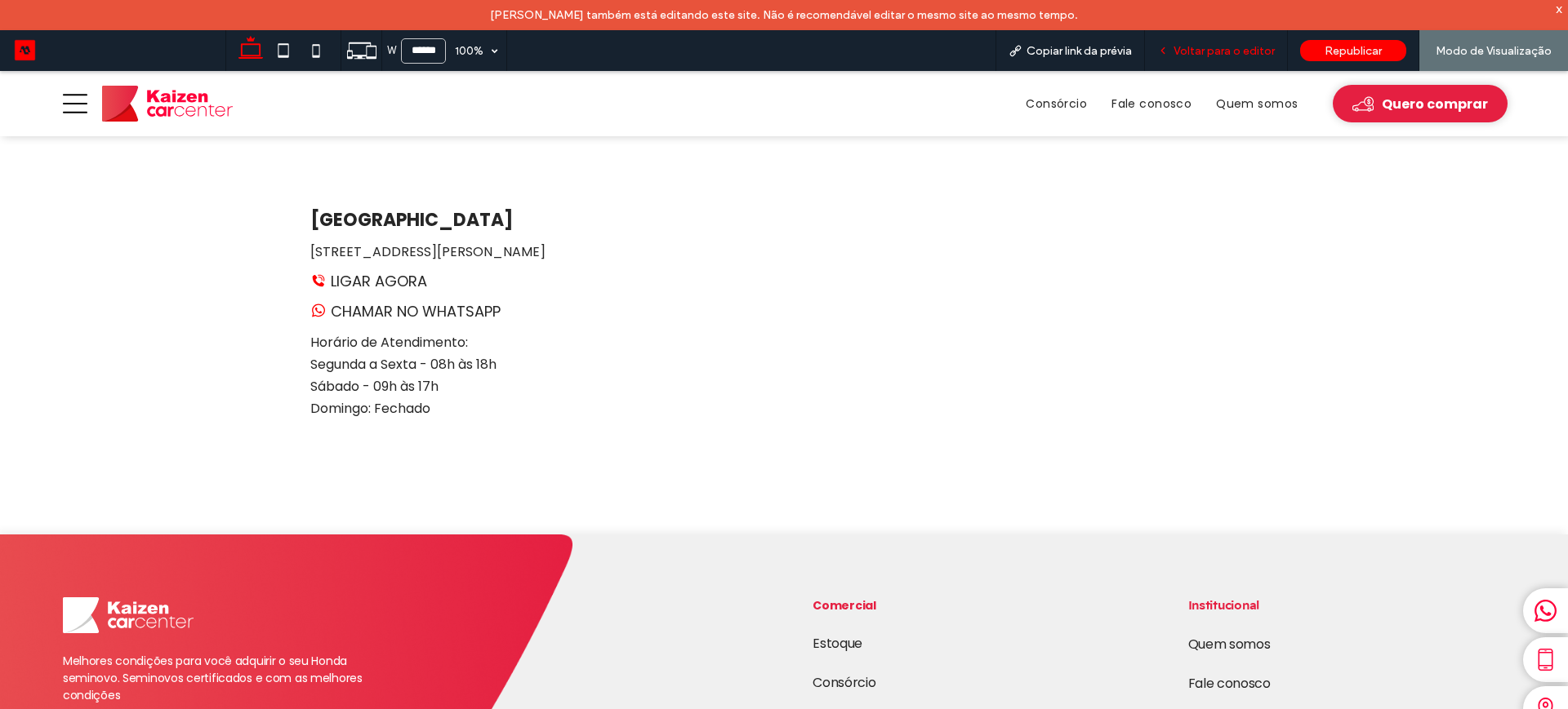
scroll to position [3301, 0]
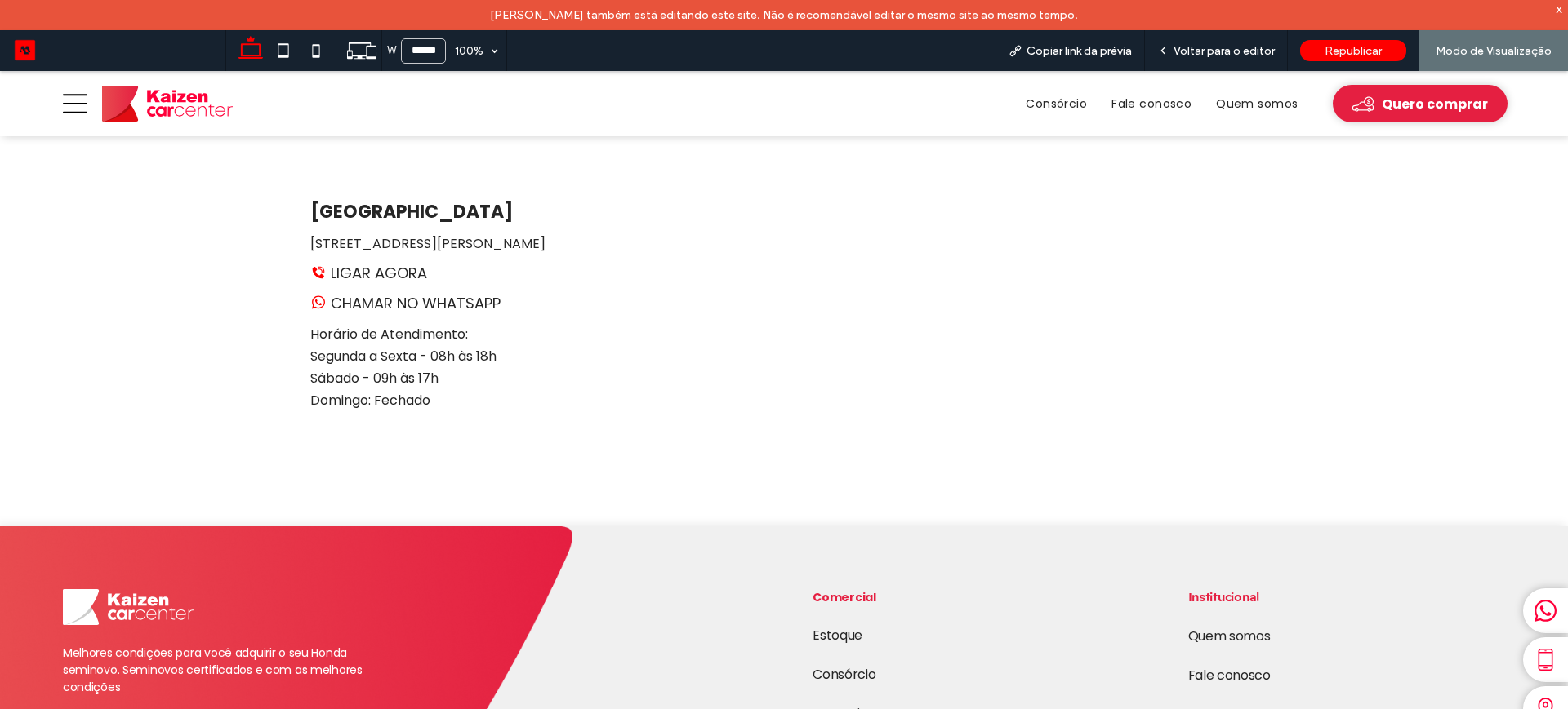
click at [383, 262] on link "LIGAR AGORA" at bounding box center [368, 273] width 117 height 22
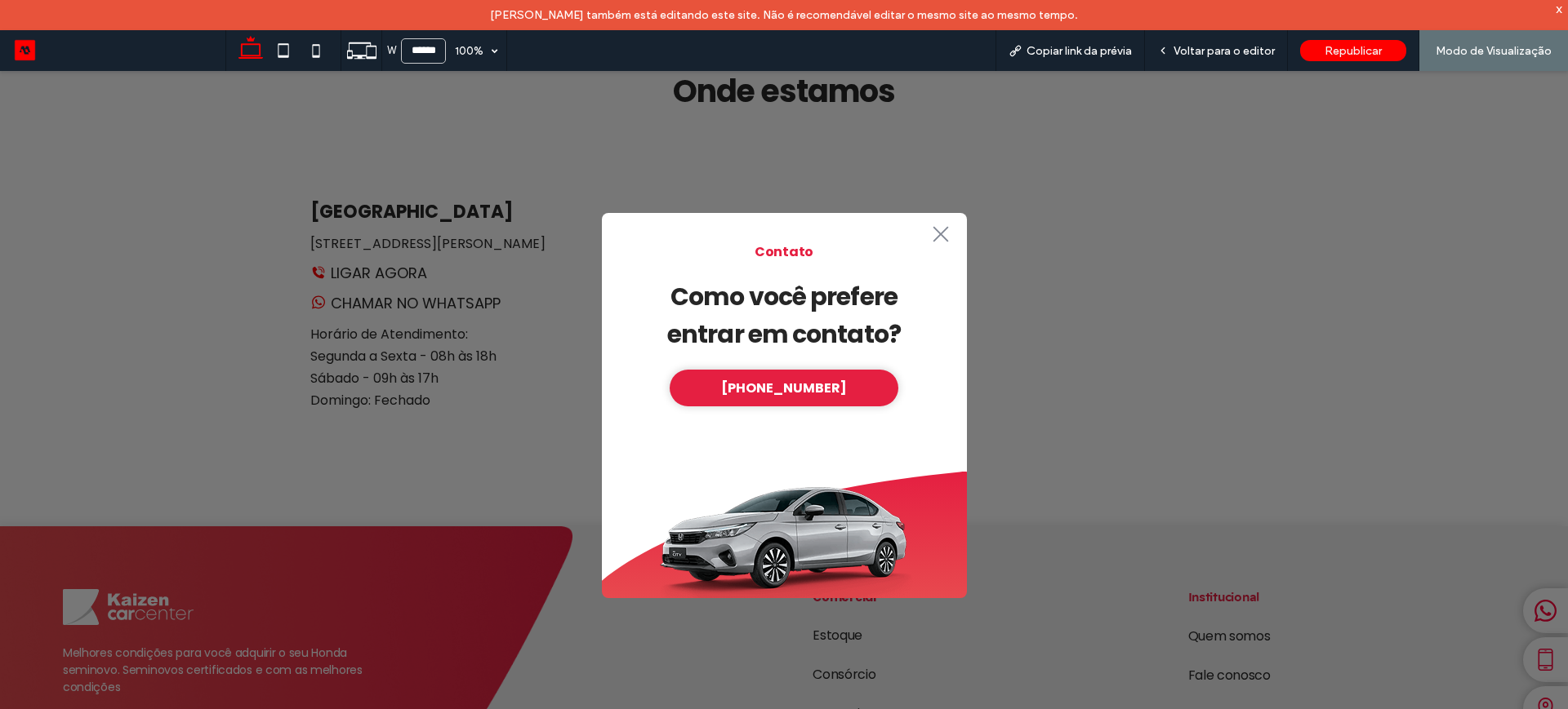
click at [945, 230] on icon ".st0-1091118977{fill-rule:evenodd;clip-rule:evenodd;}" at bounding box center [940, 233] width 26 height 16
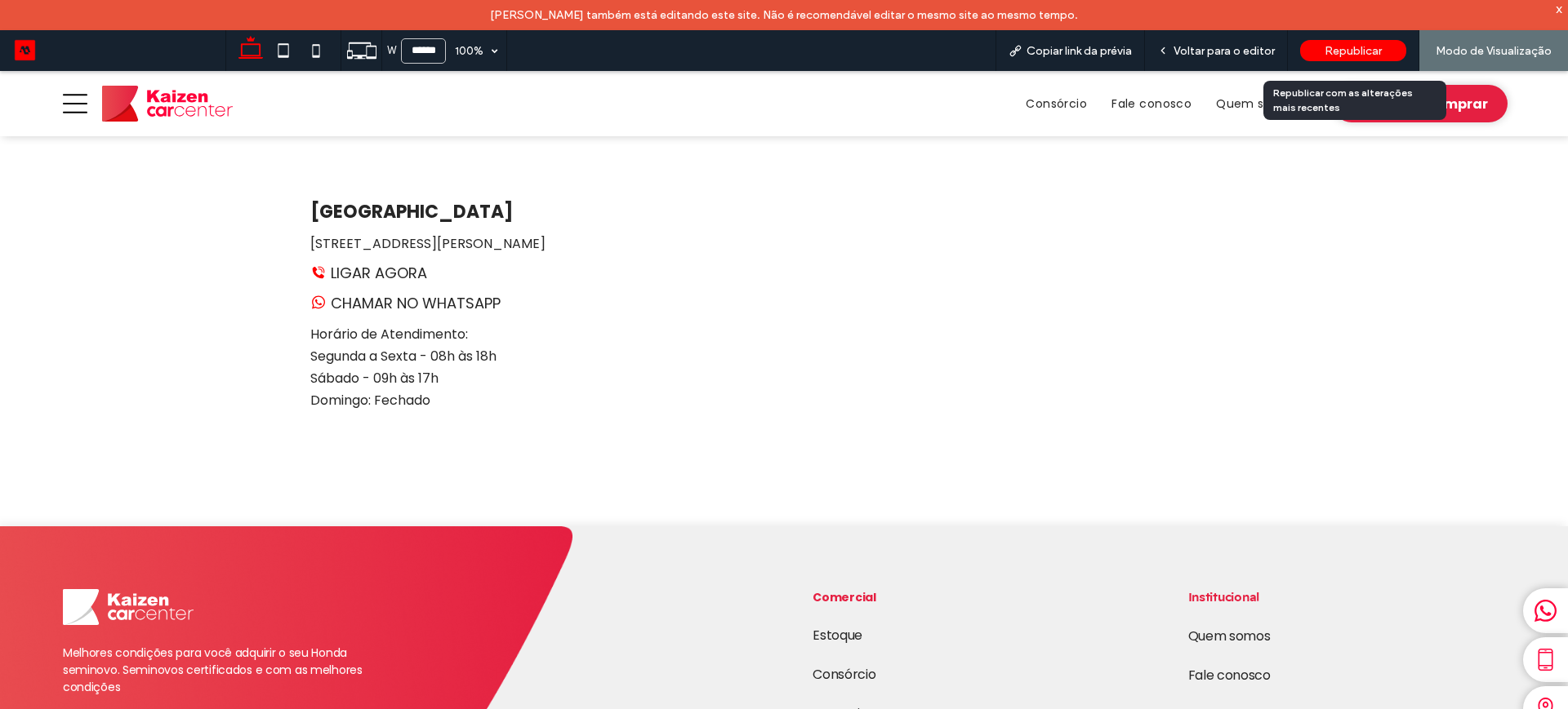
click at [1346, 56] on span "Republicar" at bounding box center [1353, 51] width 57 height 13
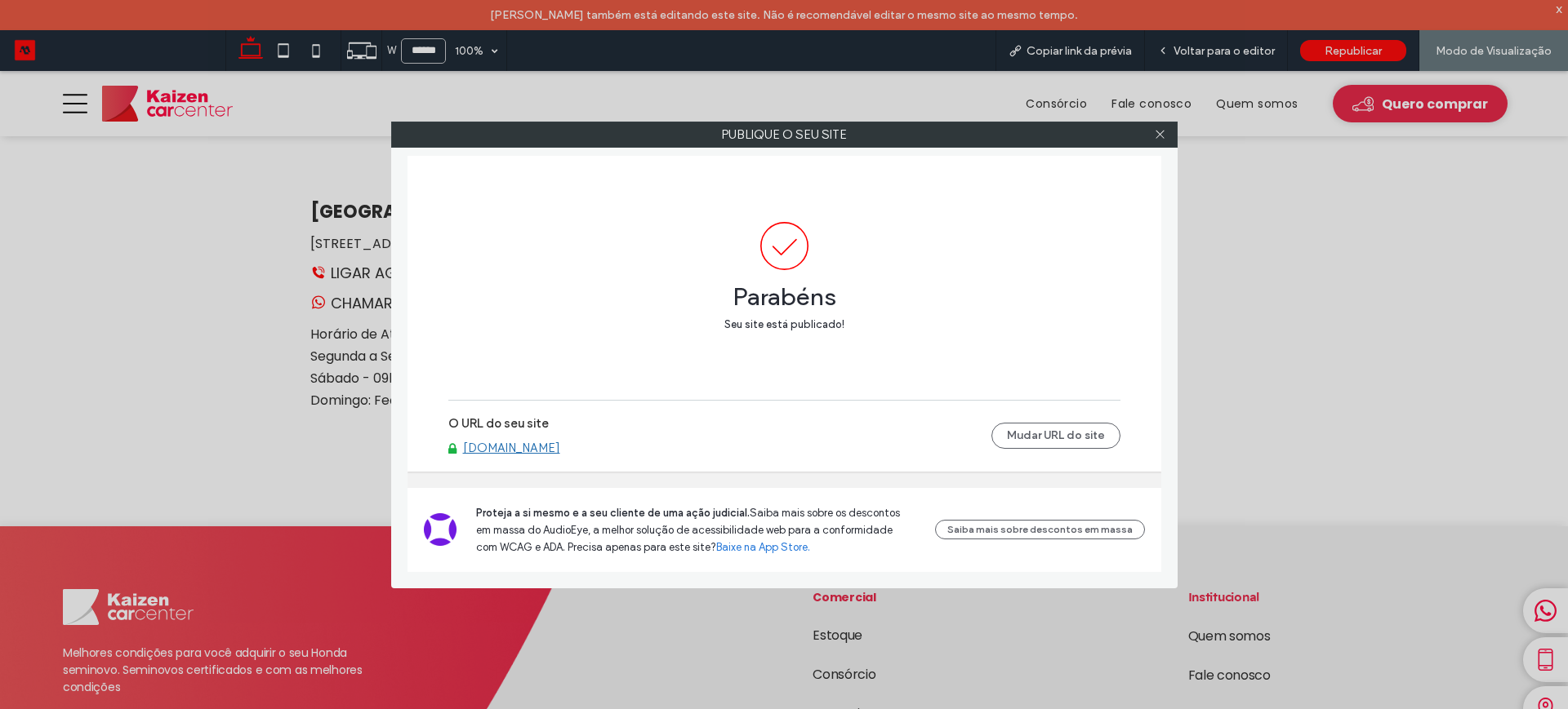
click at [516, 448] on link "[DOMAIN_NAME]" at bounding box center [511, 447] width 97 height 14
click at [1159, 136] on use at bounding box center [1159, 135] width 8 height 8
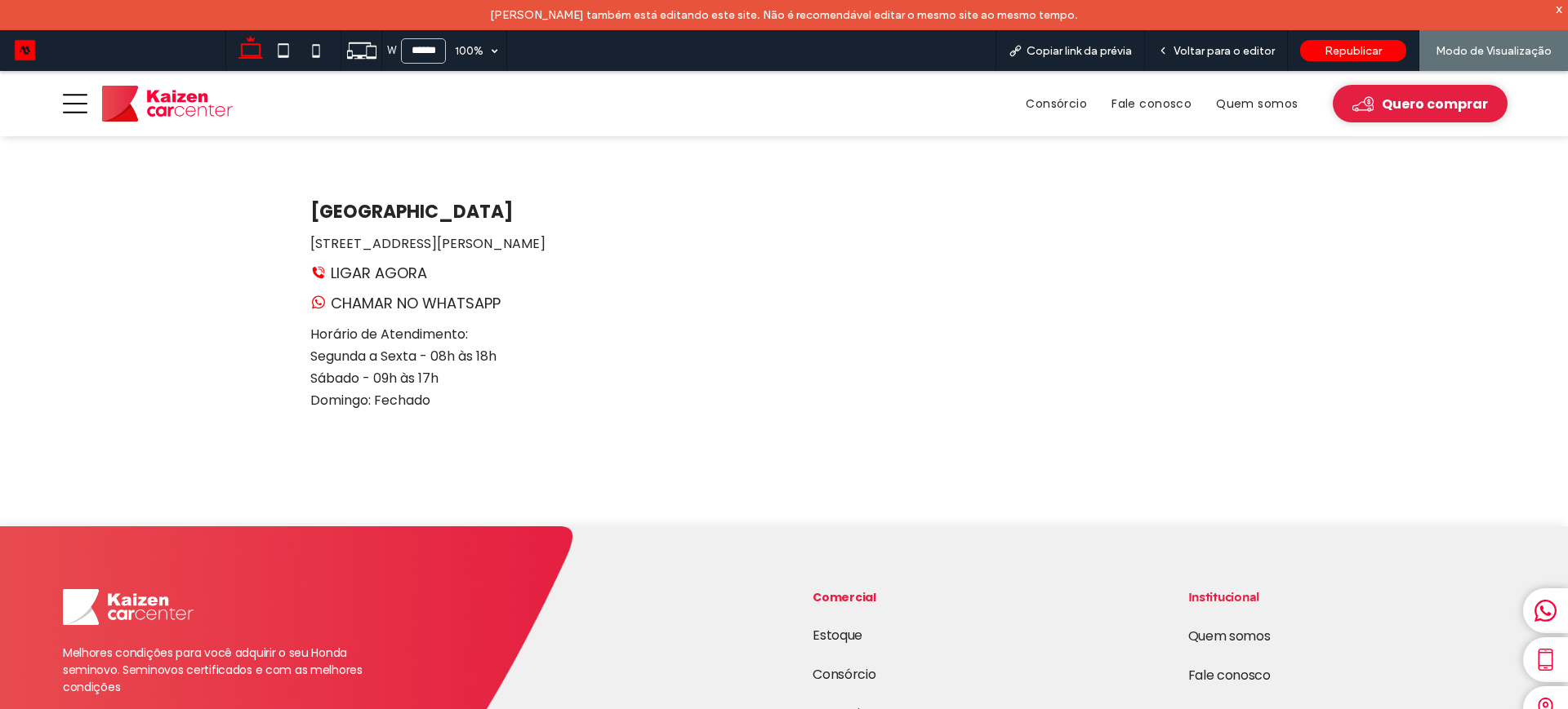
click at [155, 90] on img at bounding box center [167, 104] width 131 height 36
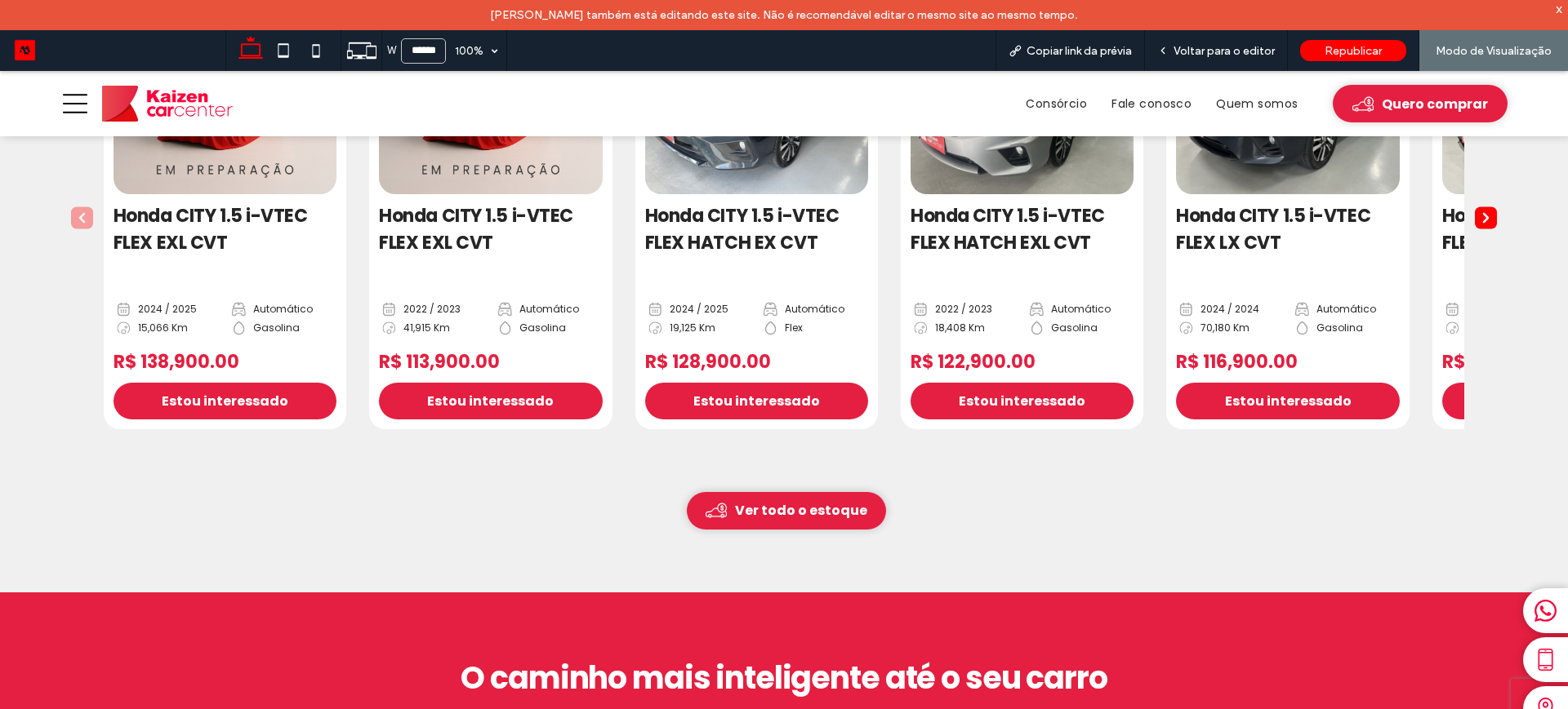
scroll to position [714, 0]
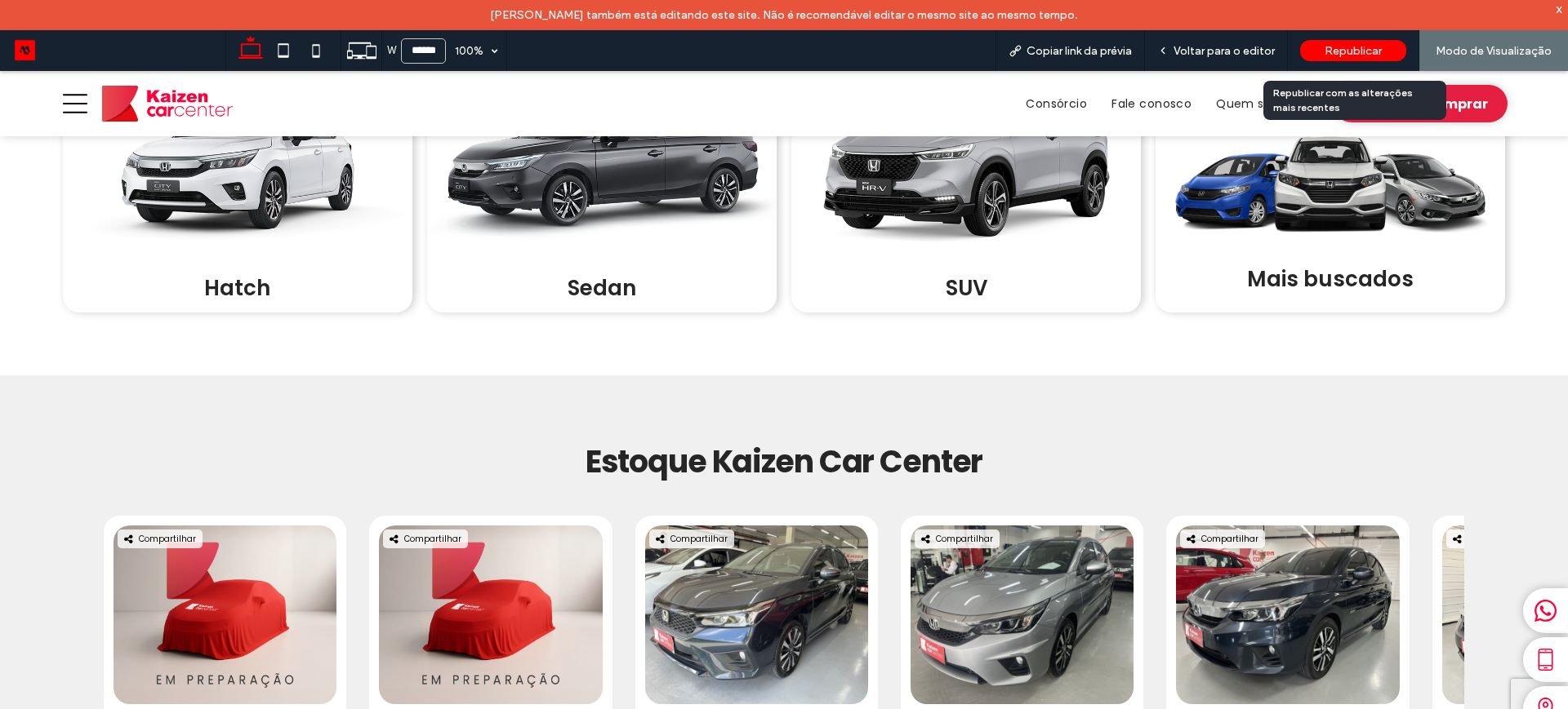
click at [1338, 49] on span "Republicar" at bounding box center [1353, 51] width 57 height 13
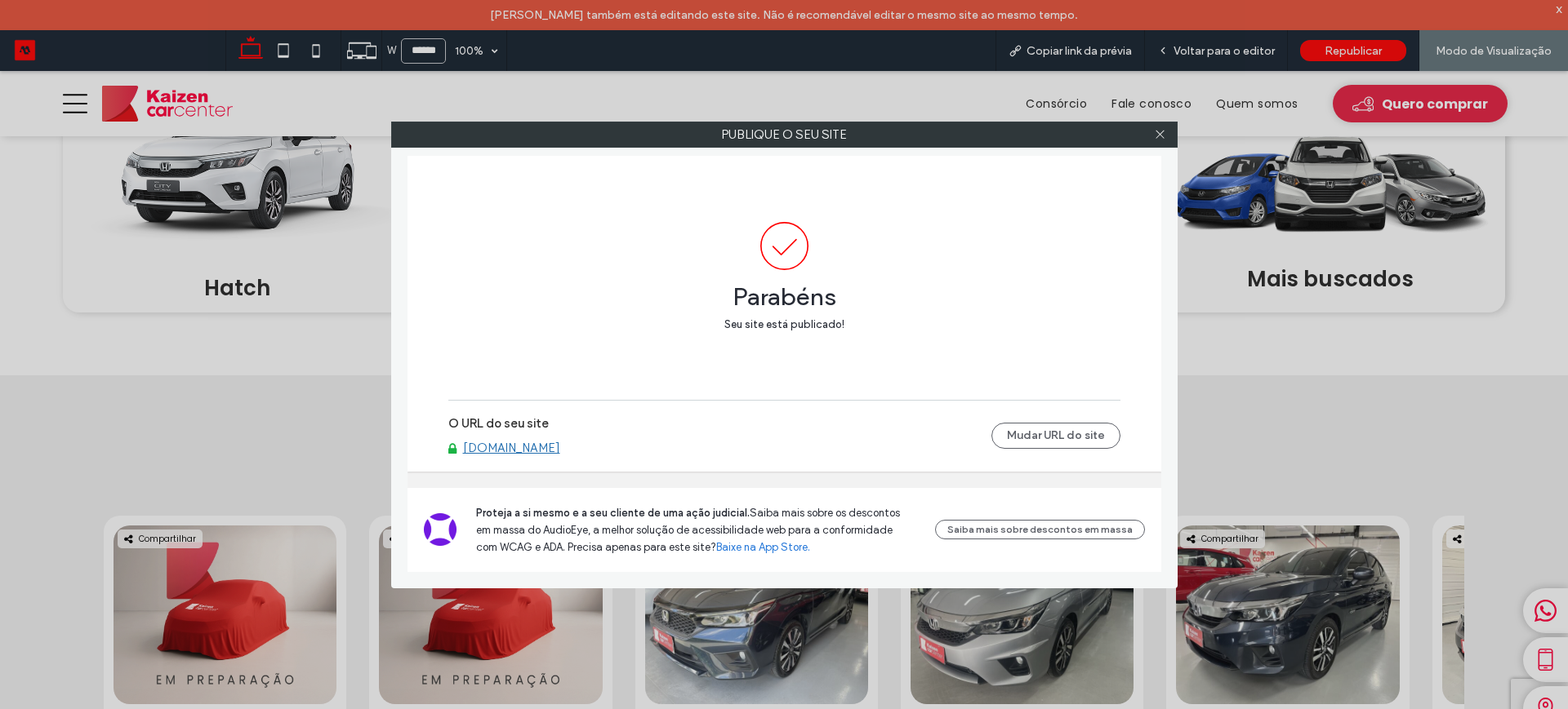
click at [517, 449] on link "[DOMAIN_NAME]" at bounding box center [511, 447] width 97 height 14
